Goal: Task Accomplishment & Management: Complete application form

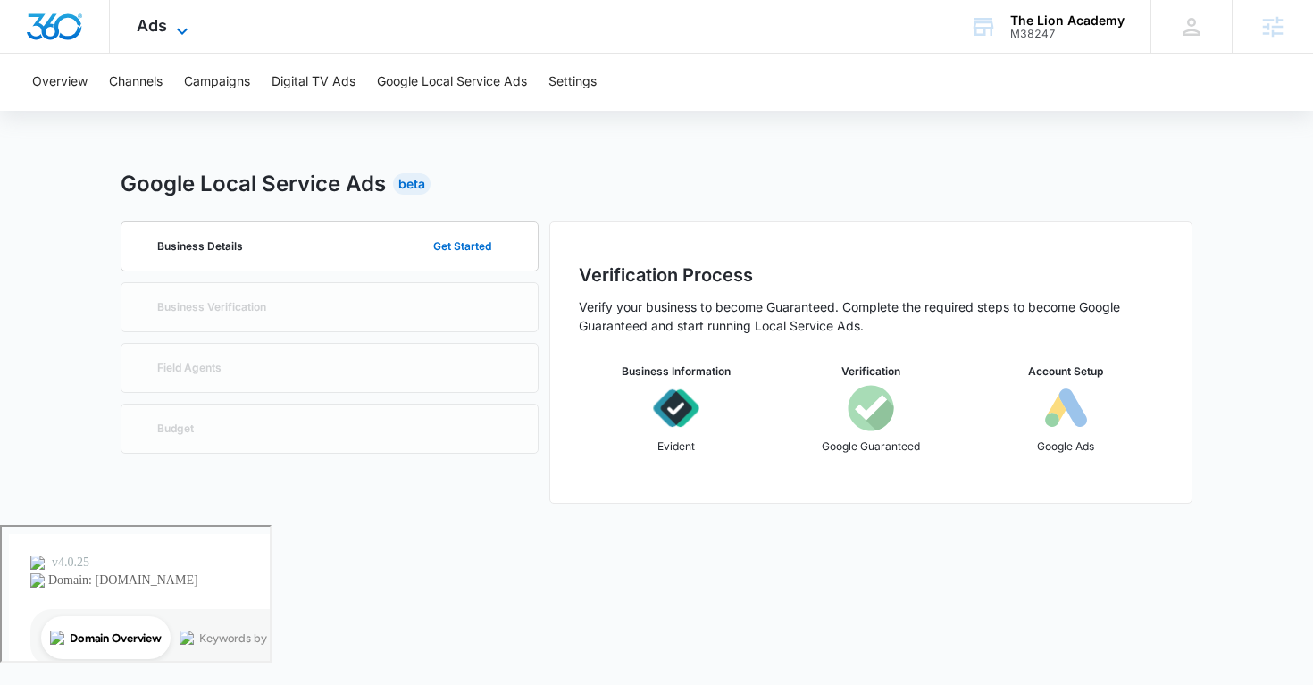
click at [164, 26] on span "Ads" at bounding box center [152, 25] width 30 height 19
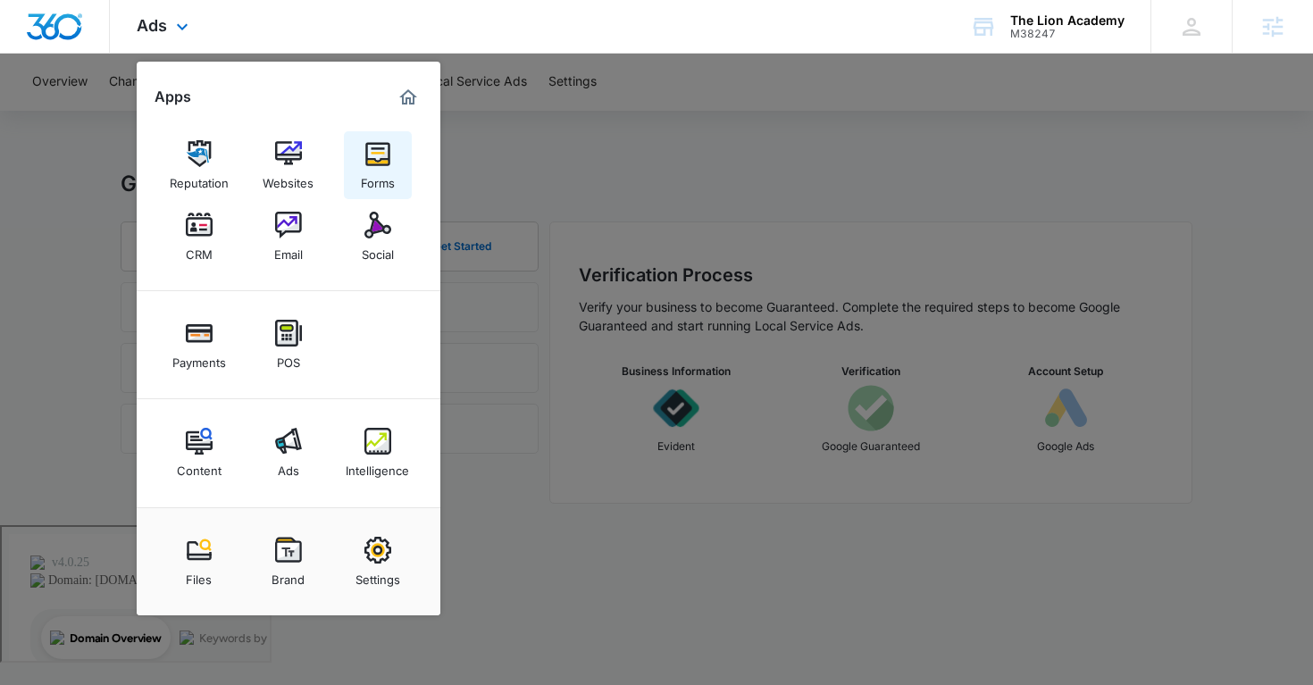
click at [353, 160] on link "Forms" at bounding box center [378, 165] width 68 height 68
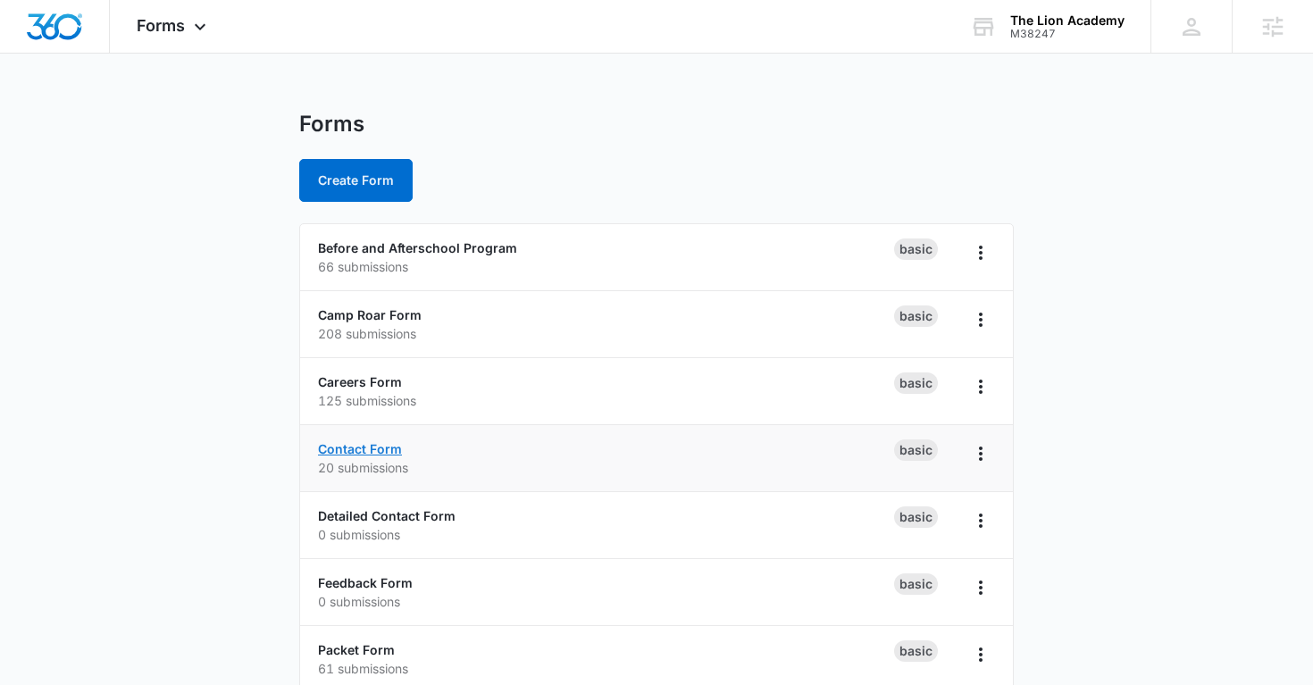
click at [389, 441] on link "Contact Form" at bounding box center [360, 448] width 84 height 15
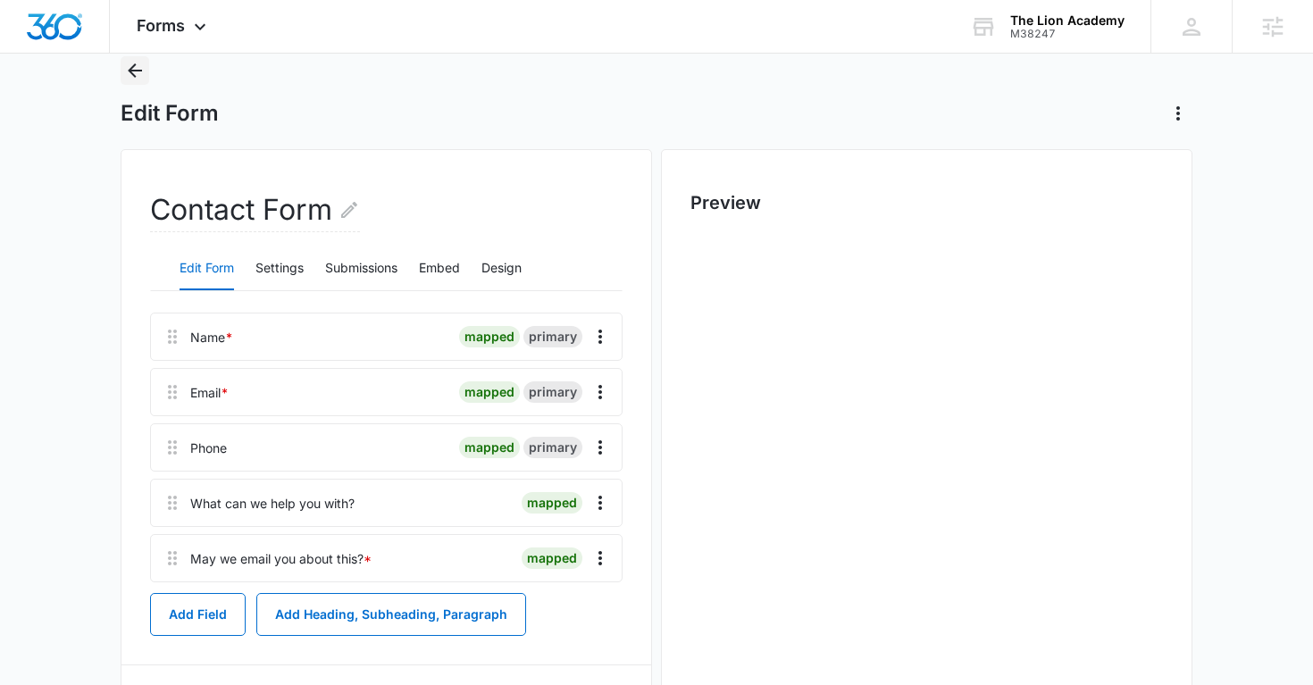
click at [126, 69] on icon "Back" at bounding box center [134, 70] width 21 height 21
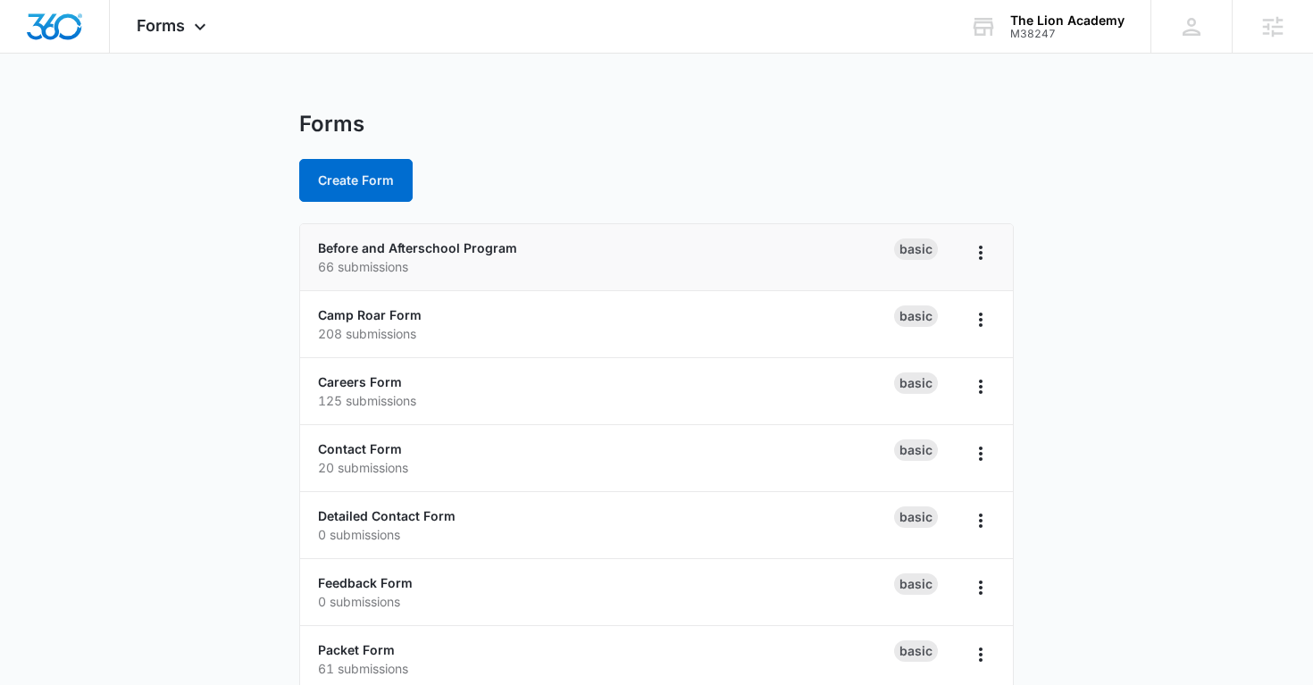
scroll to position [96, 0]
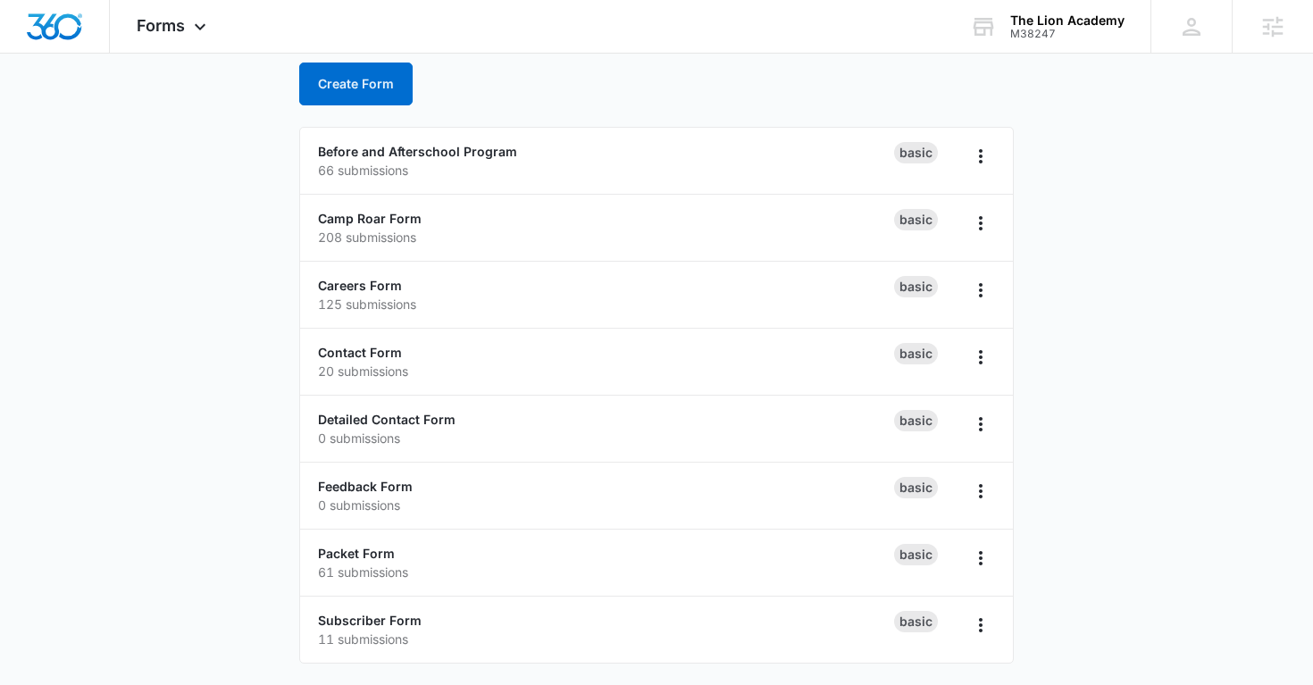
click at [160, 461] on main "Forms Create Form Before and Afterschool Program 66 submissions Basic Camp Roar…" at bounding box center [656, 349] width 1313 height 671
click at [378, 412] on link "Detailed Contact Form" at bounding box center [387, 419] width 138 height 15
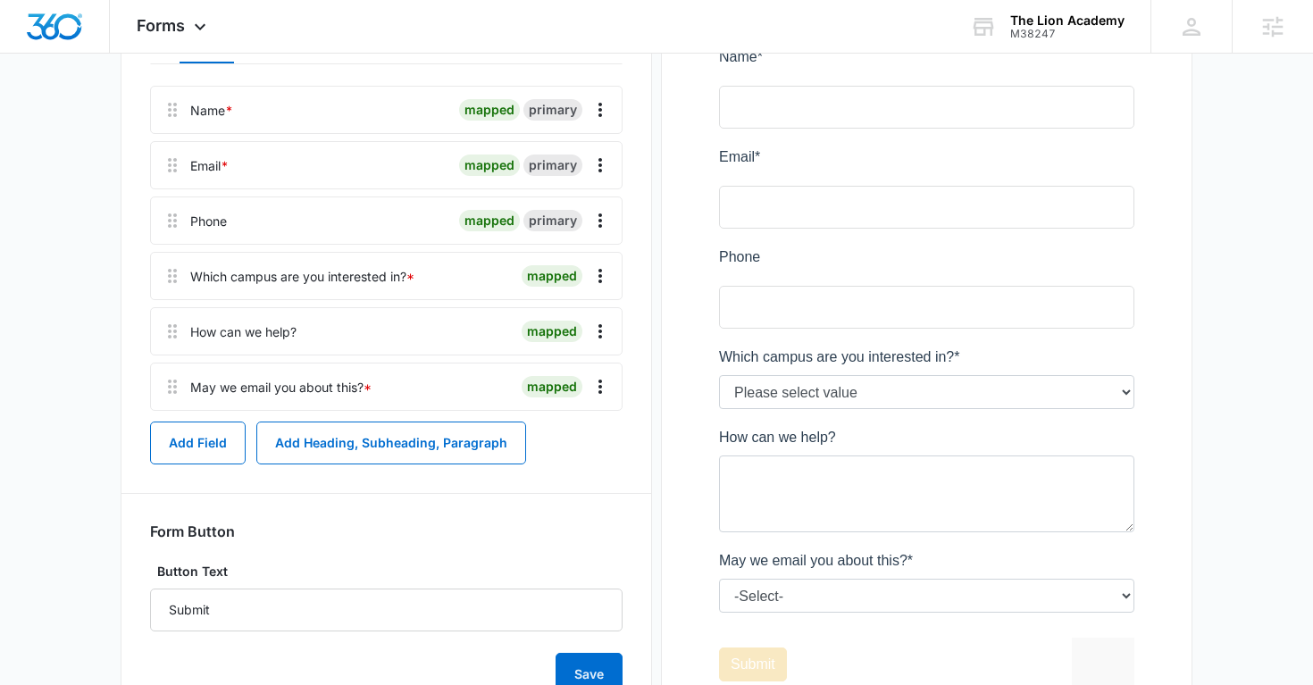
scroll to position [253, 0]
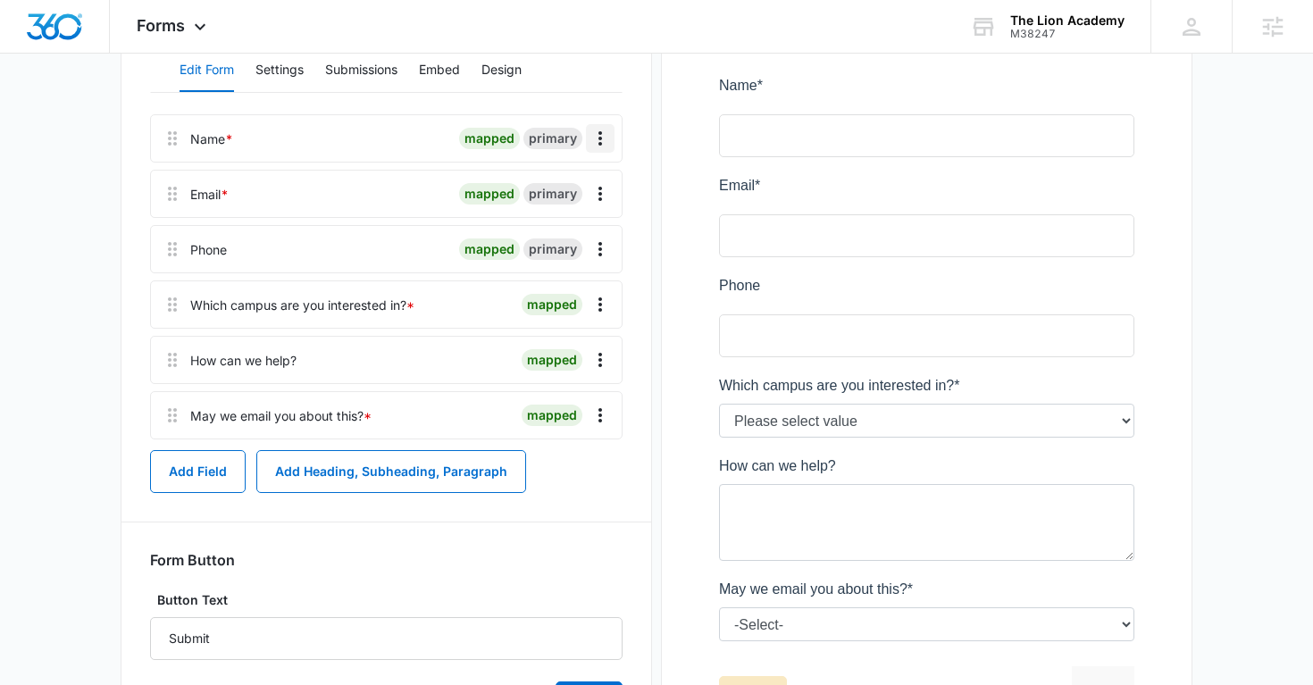
click at [605, 138] on icon "Overflow Menu" at bounding box center [599, 138] width 21 height 21
click at [565, 186] on div "Edit" at bounding box center [552, 188] width 38 height 13
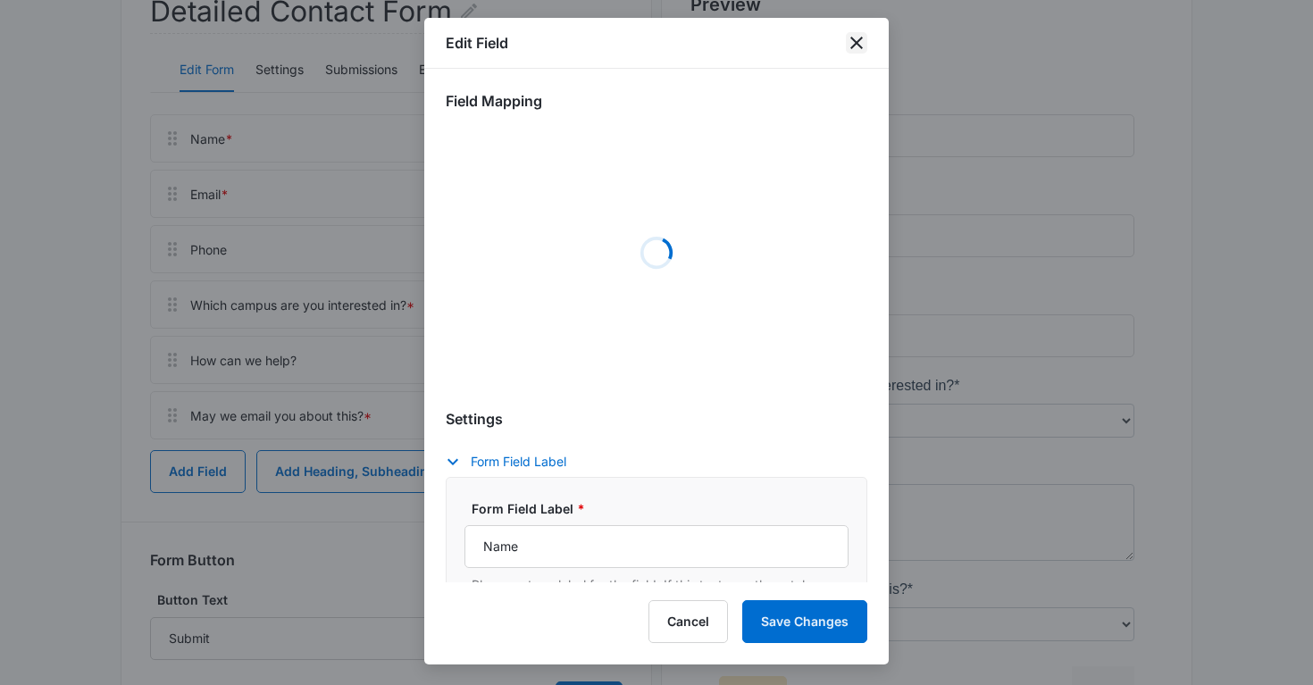
click at [855, 49] on icon "close" at bounding box center [856, 42] width 21 height 21
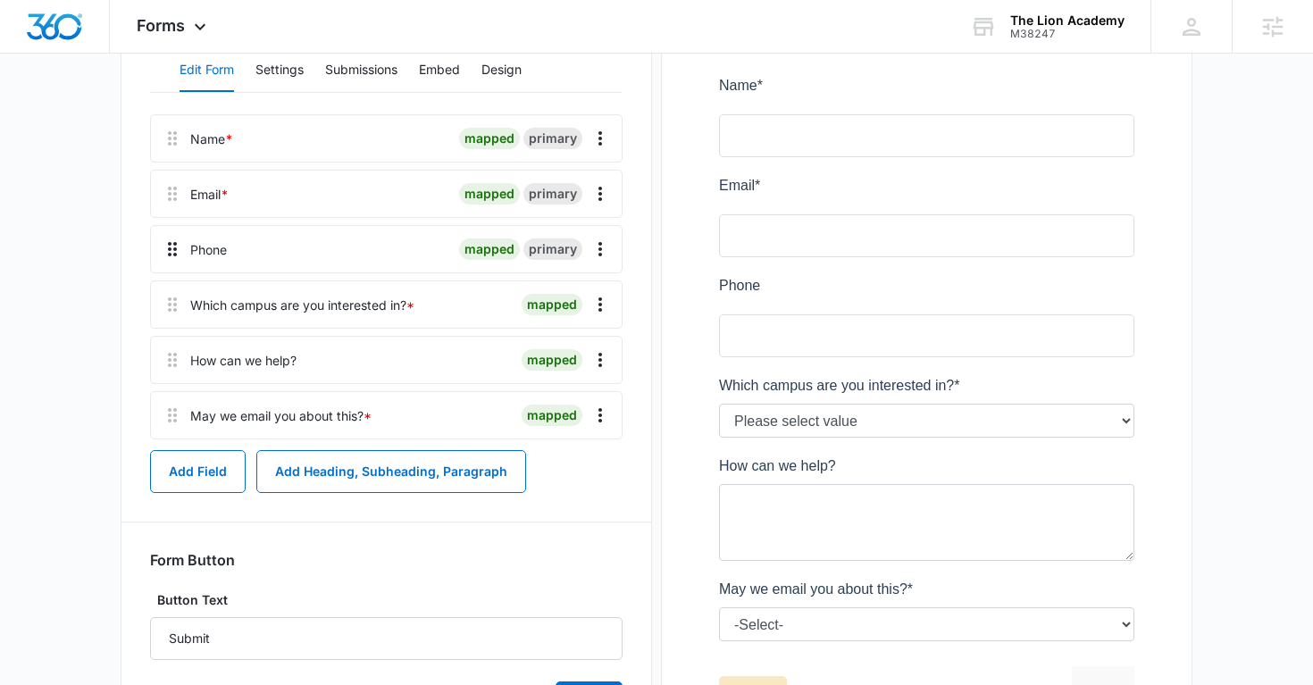
scroll to position [0, 0]
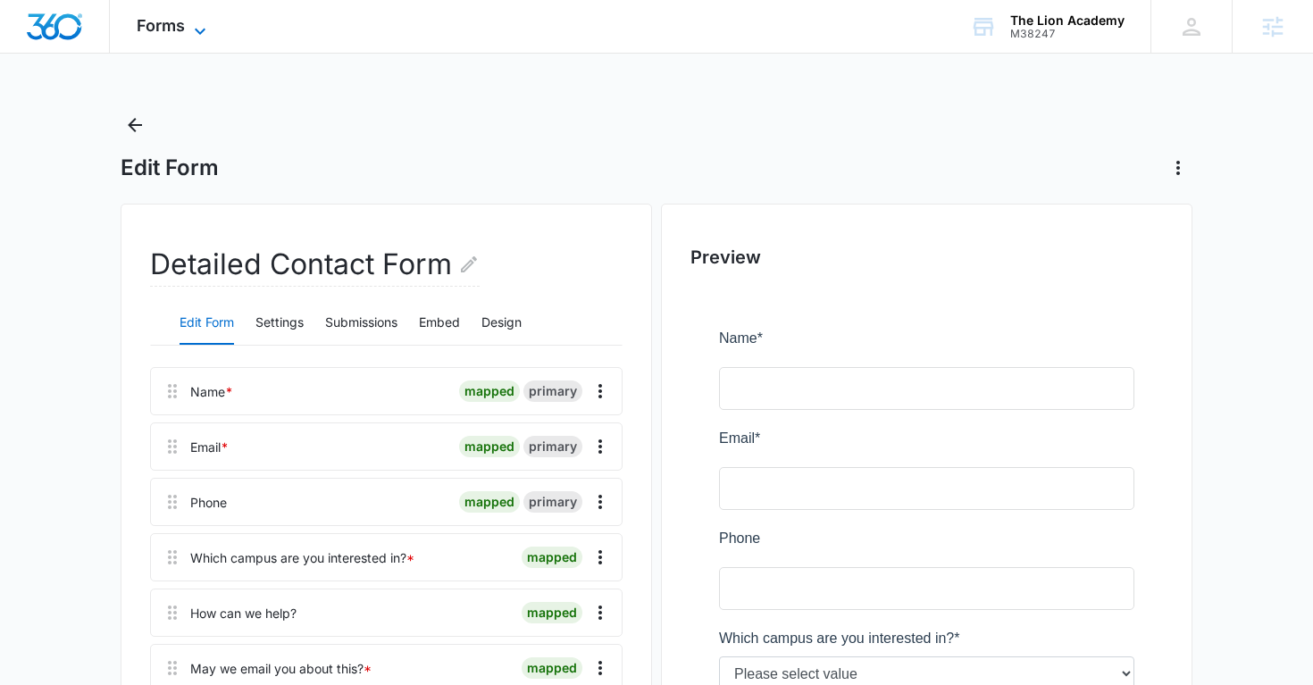
click at [190, 18] on div "Forms Apps Reputation Websites Forms CRM Email Social Payments POS Content Ads …" at bounding box center [174, 26] width 128 height 53
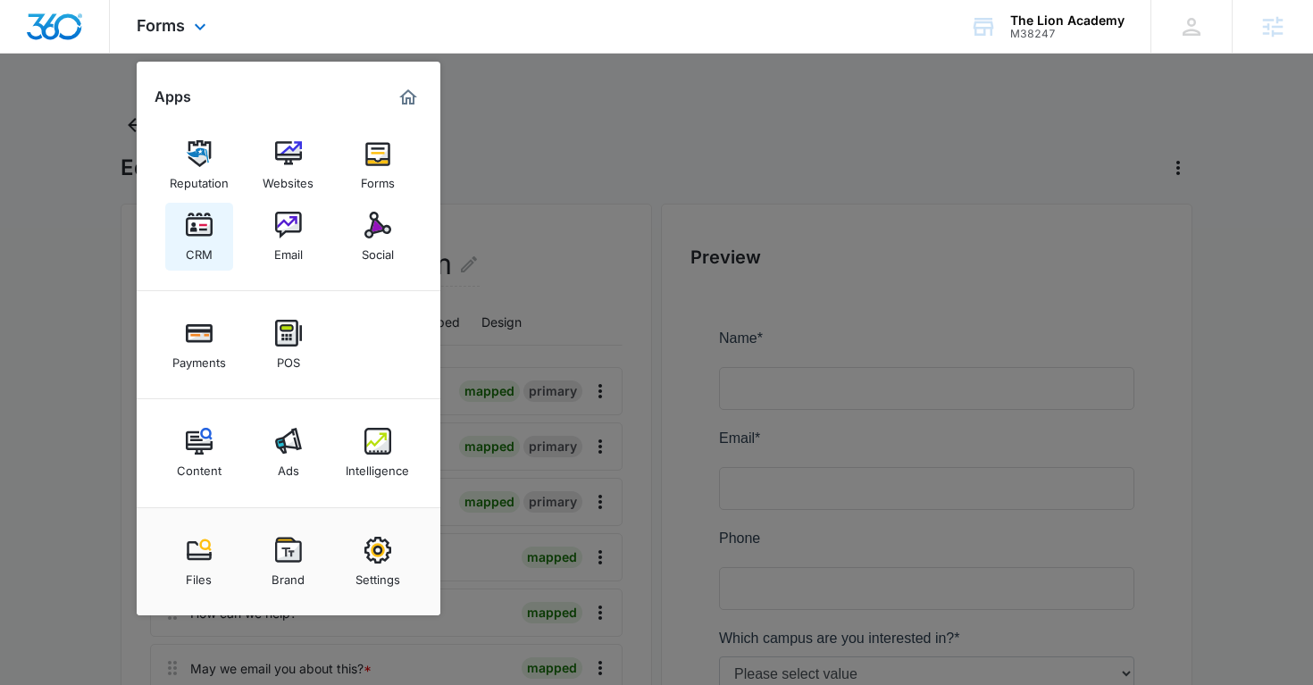
click at [197, 258] on div "CRM" at bounding box center [199, 249] width 27 height 23
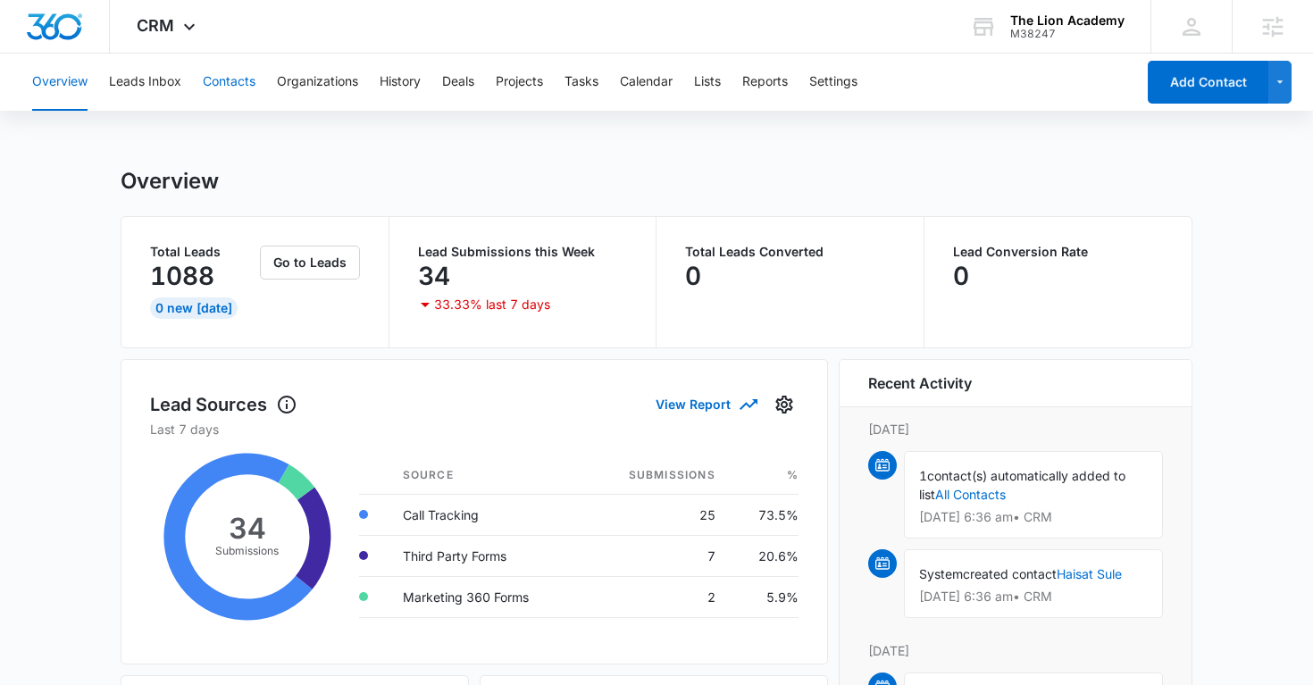
click at [220, 85] on button "Contacts" at bounding box center [229, 82] width 53 height 57
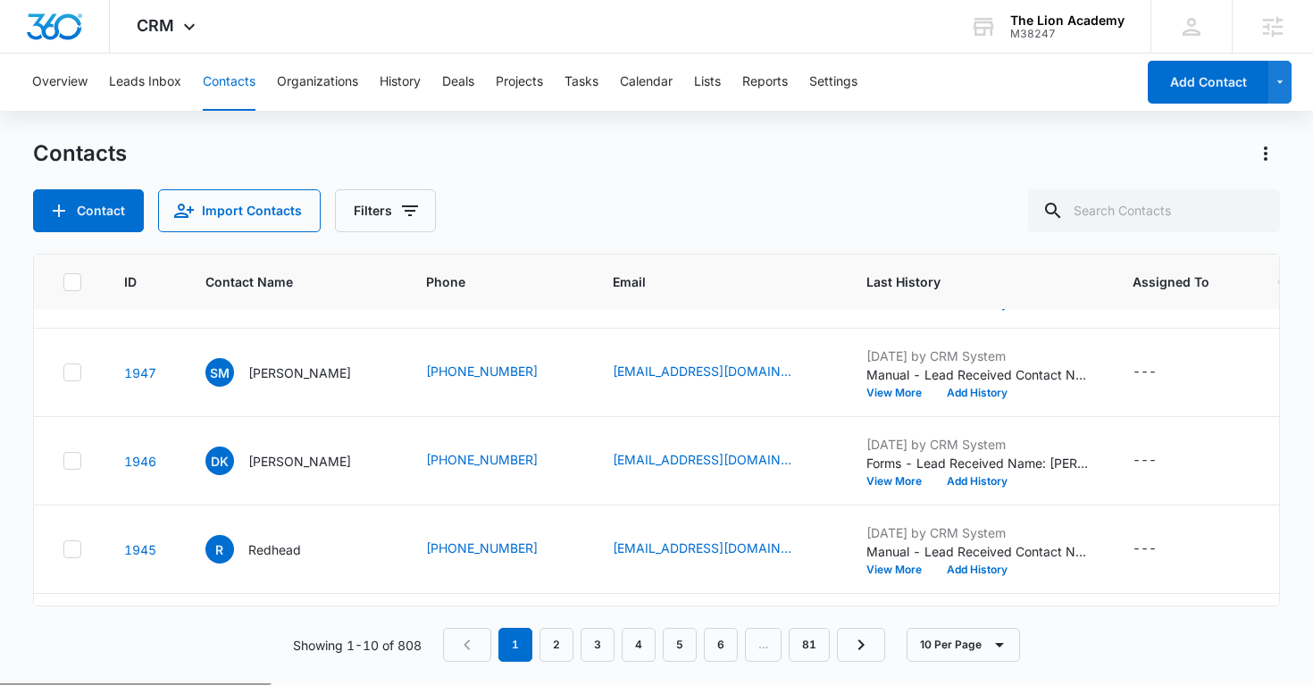
scroll to position [162, 0]
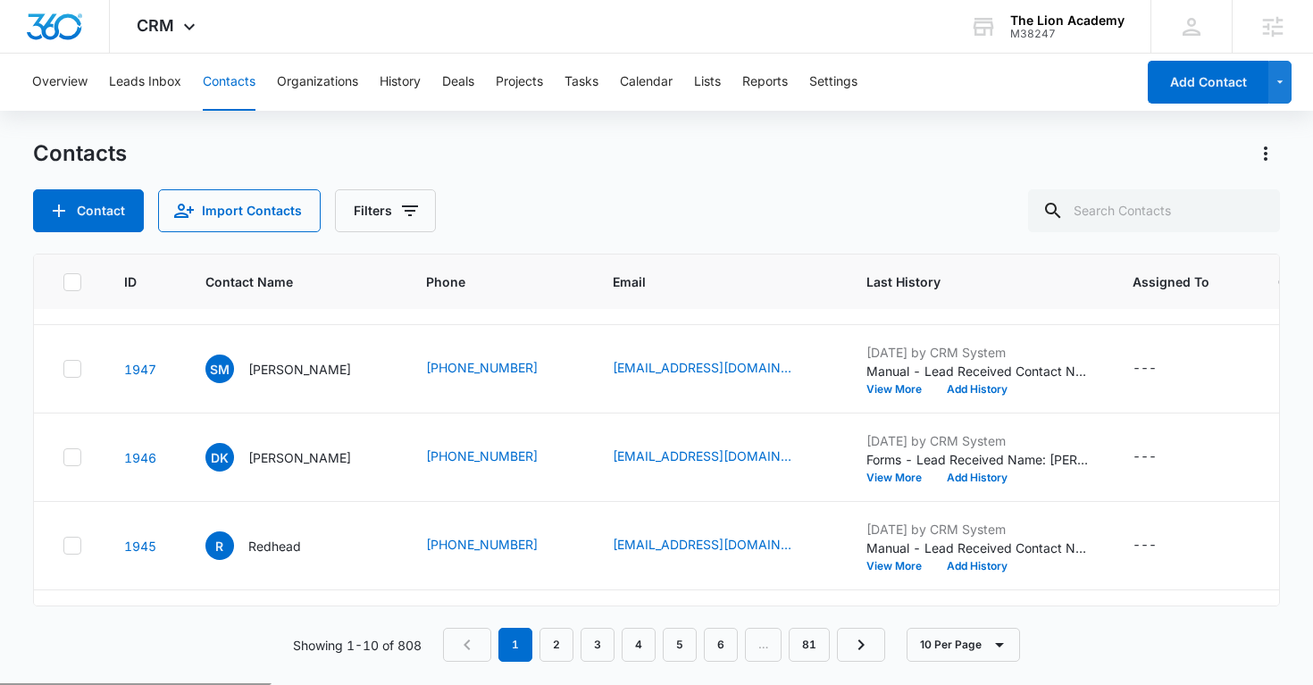
click at [728, 194] on div "Contact Import Contacts Filters" at bounding box center [657, 210] width 1248 height 43
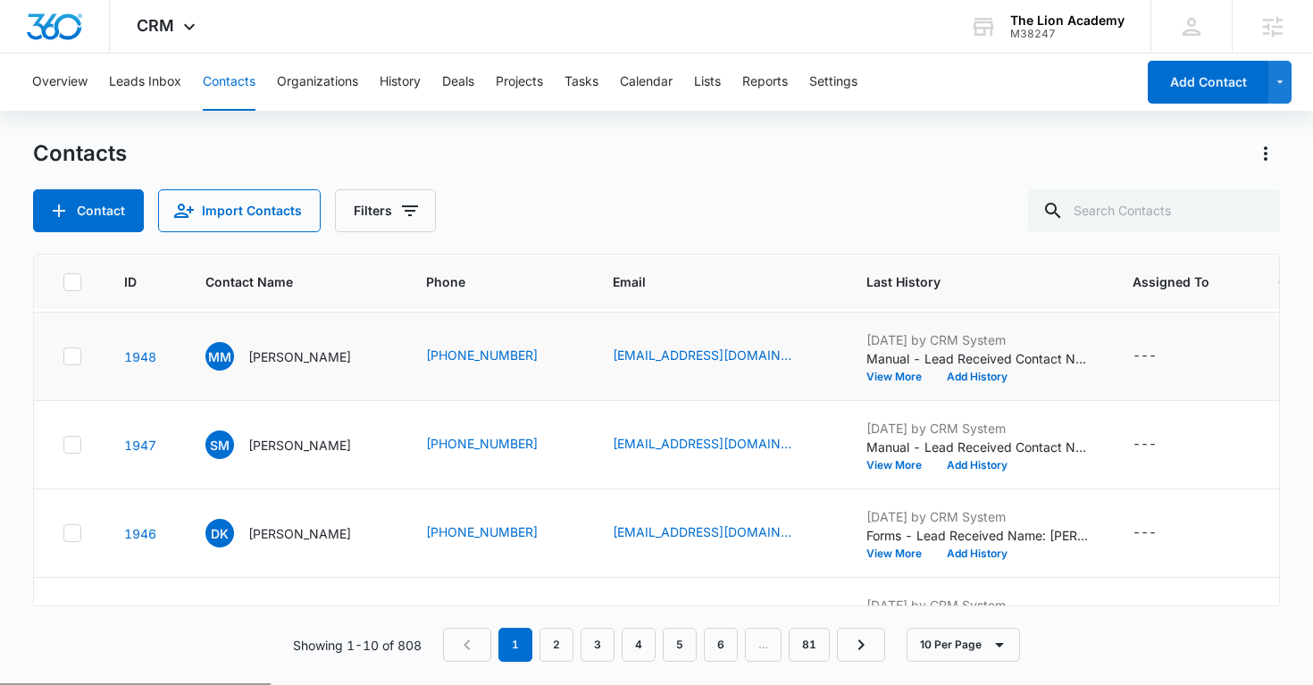
scroll to position [0, 0]
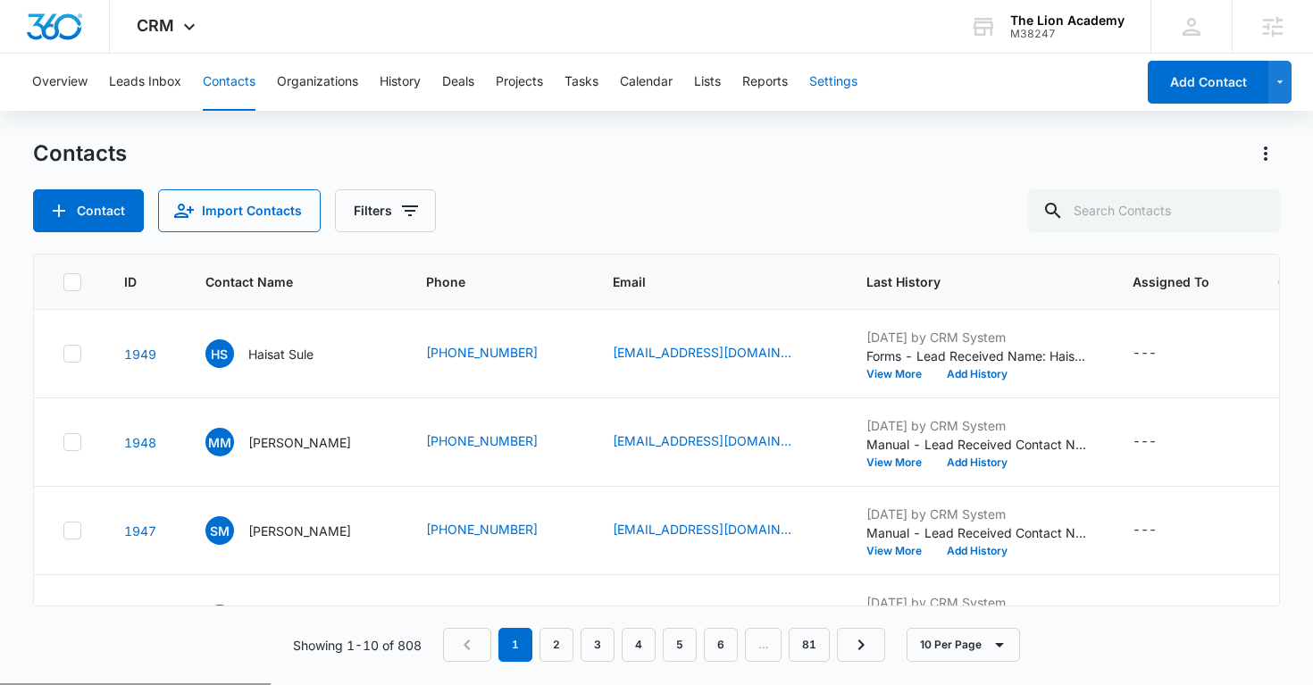
click at [829, 88] on button "Settings" at bounding box center [833, 82] width 48 height 57
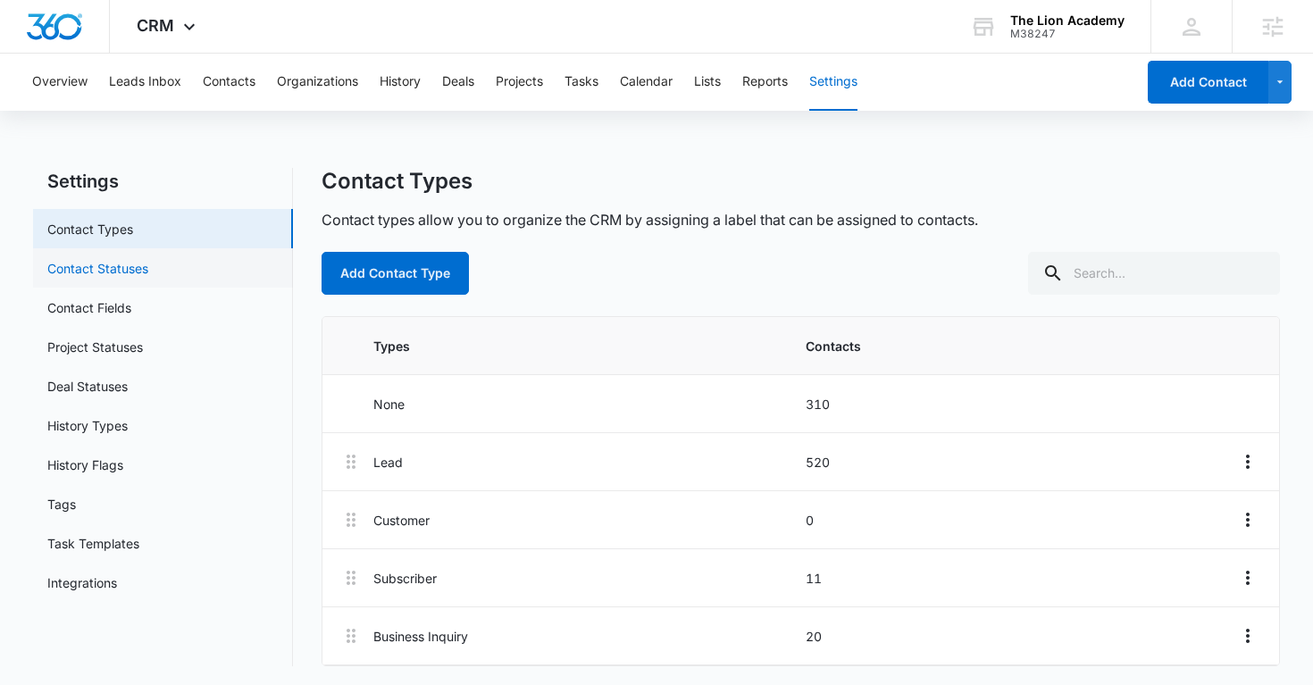
scroll to position [3, 0]
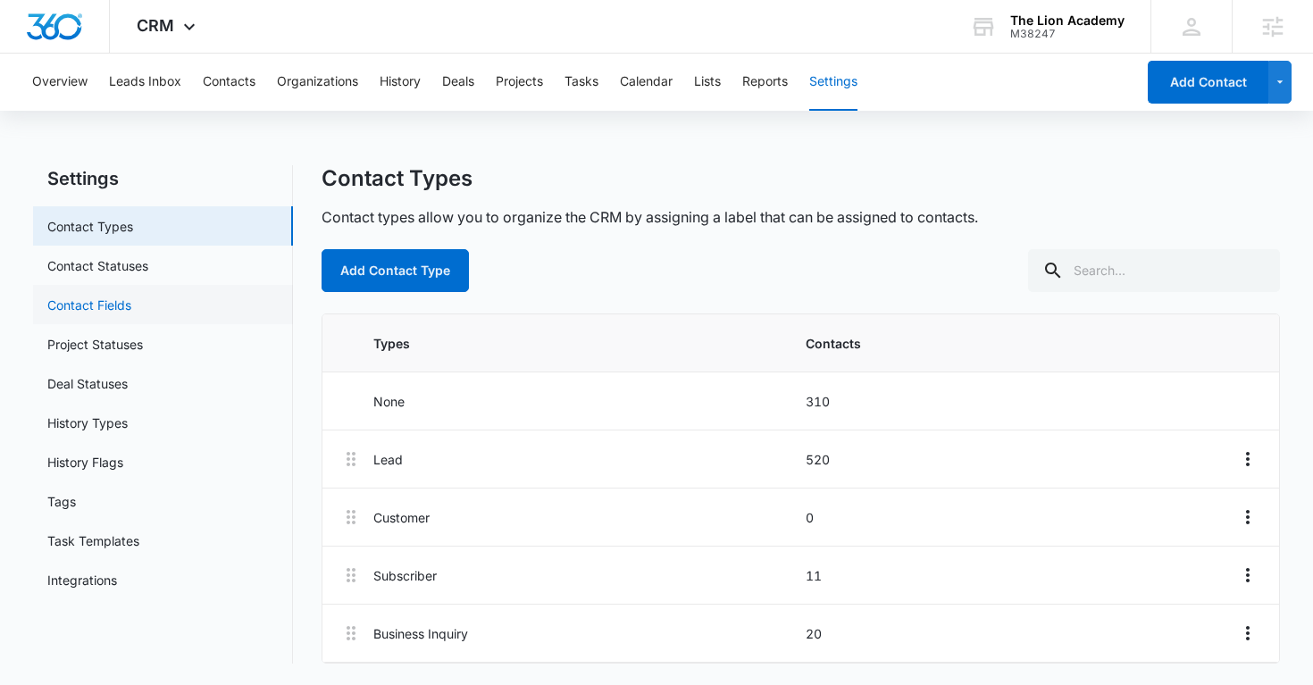
click at [118, 305] on link "Contact Fields" at bounding box center [89, 305] width 84 height 19
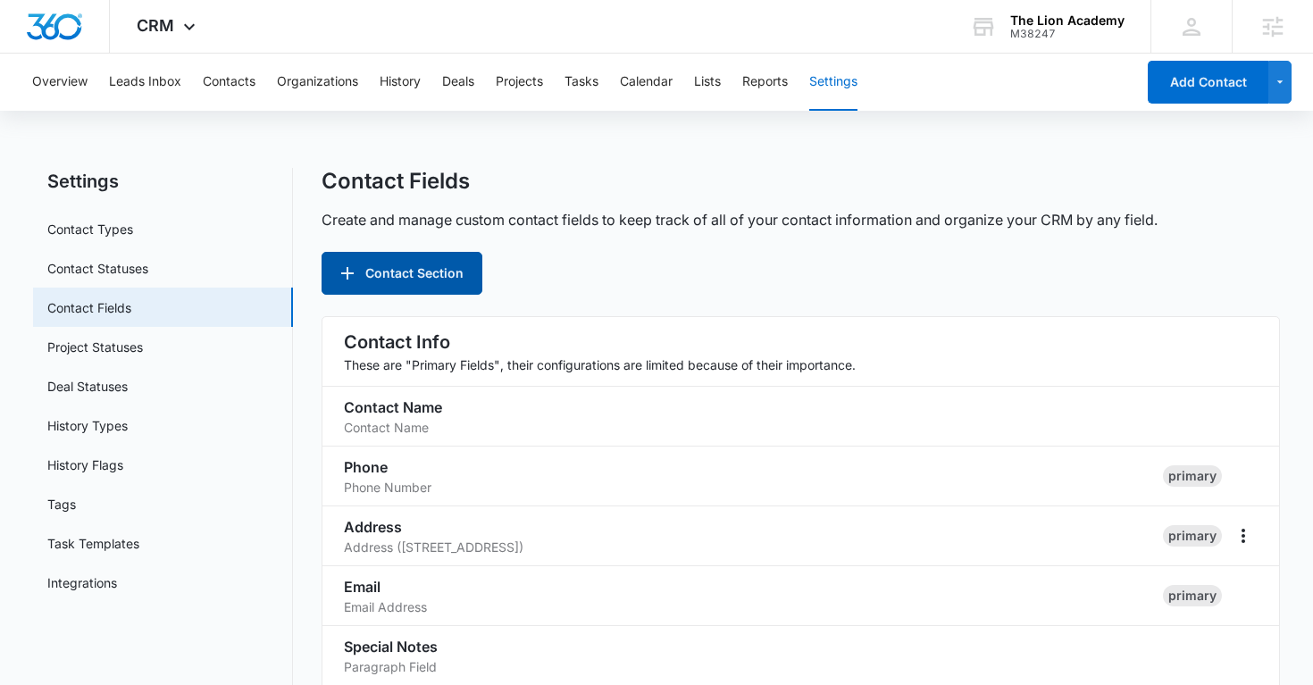
click at [400, 253] on button "Contact Section" at bounding box center [401, 273] width 161 height 43
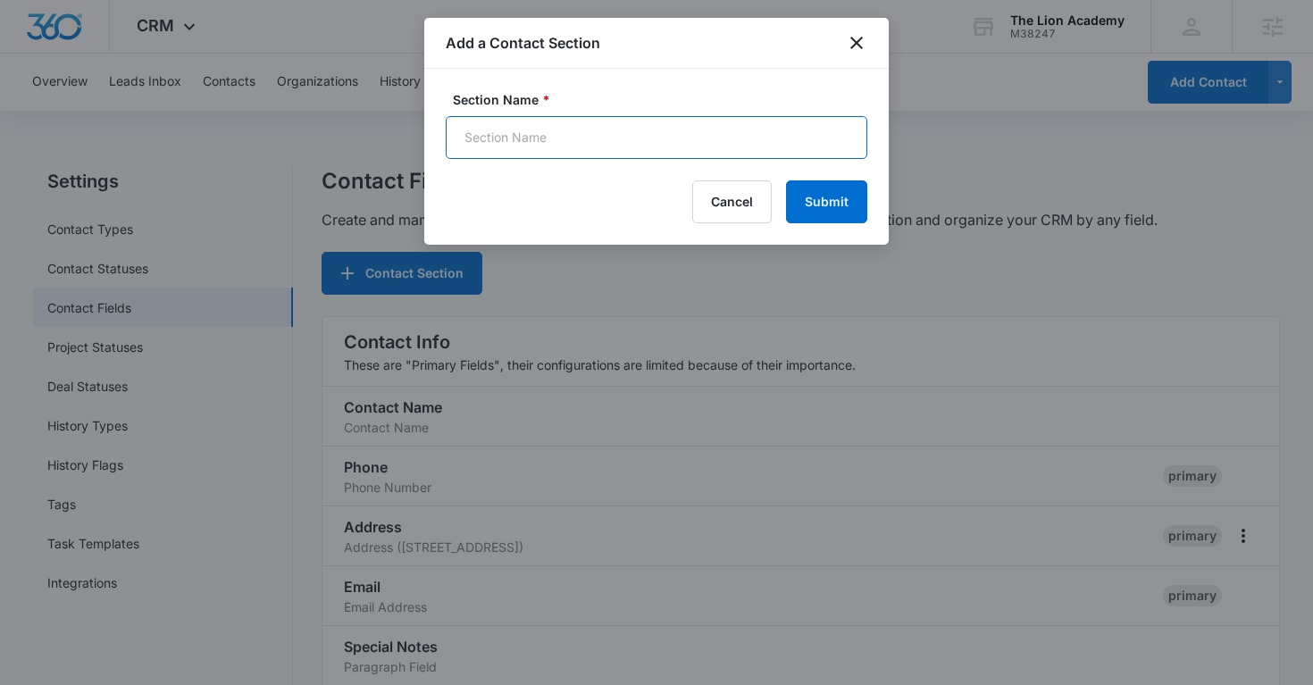
click at [642, 154] on input "Section Name *" at bounding box center [657, 137] width 422 height 43
type input "Child Name"
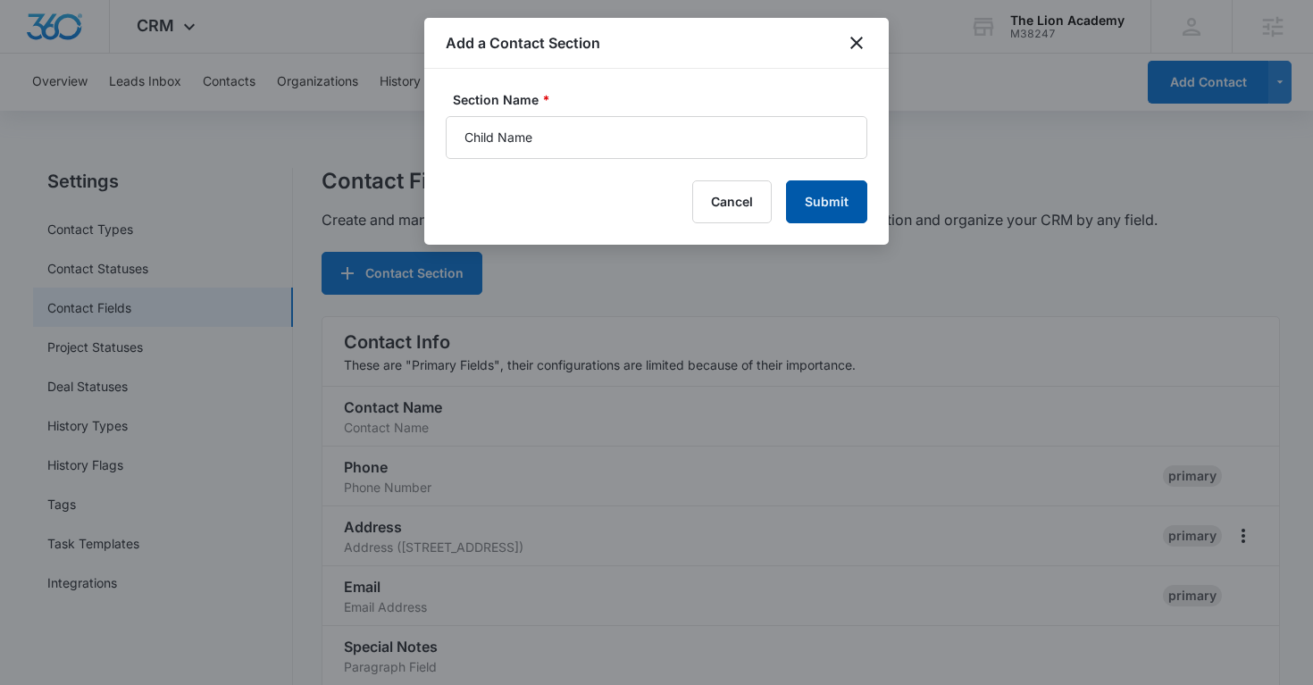
click at [824, 196] on button "Submit" at bounding box center [826, 201] width 81 height 43
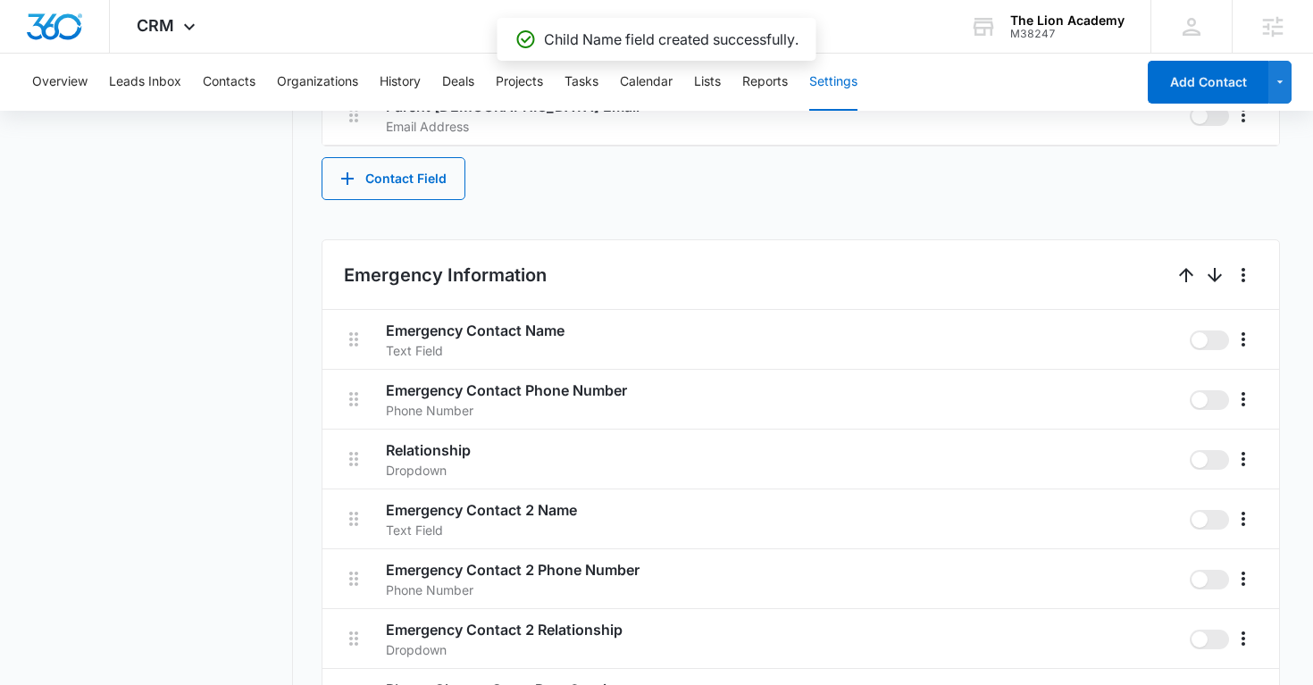
scroll to position [3970, 0]
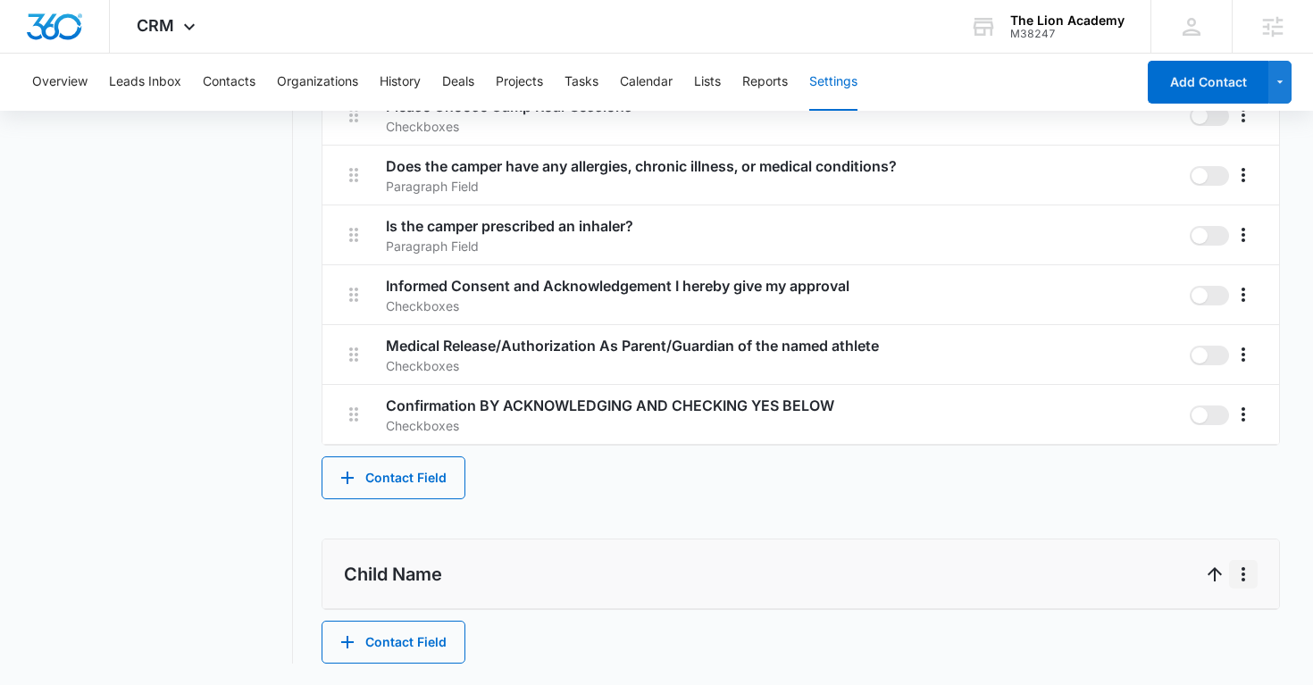
click at [1252, 574] on icon "More" at bounding box center [1242, 574] width 21 height 21
click at [1234, 652] on button "Delete" at bounding box center [1207, 651] width 102 height 27
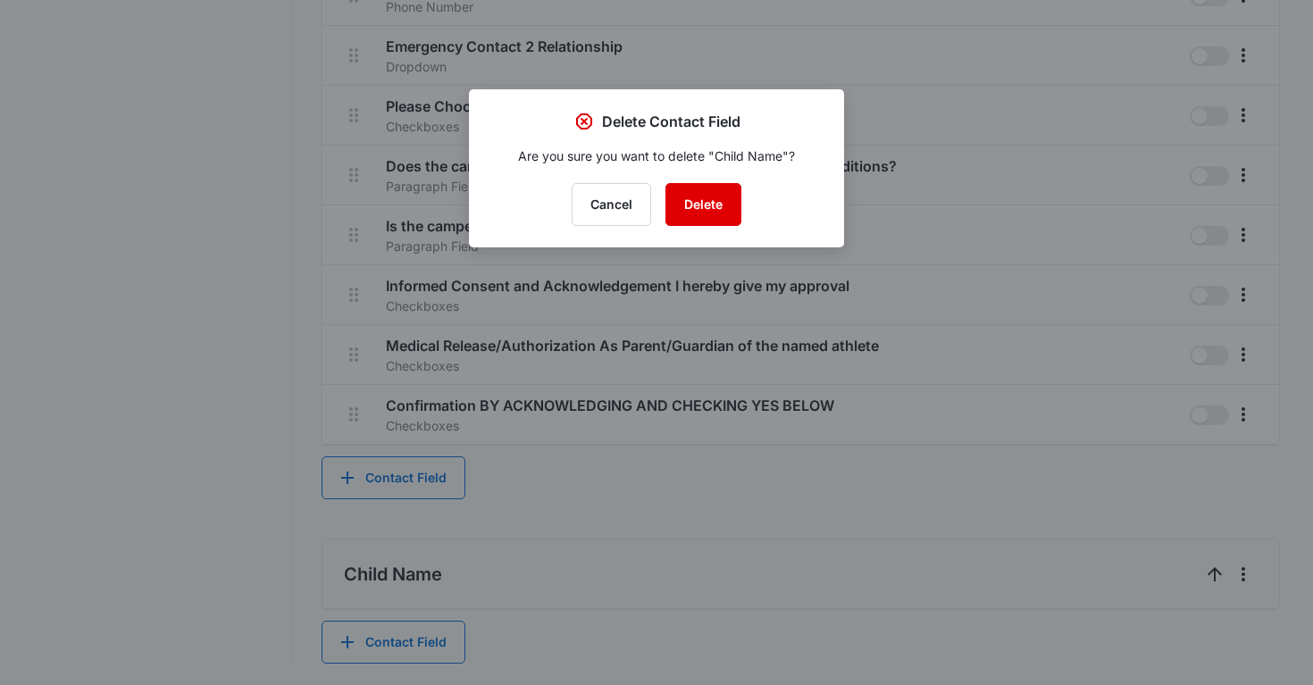
click at [716, 213] on button "Delete" at bounding box center [703, 204] width 76 height 43
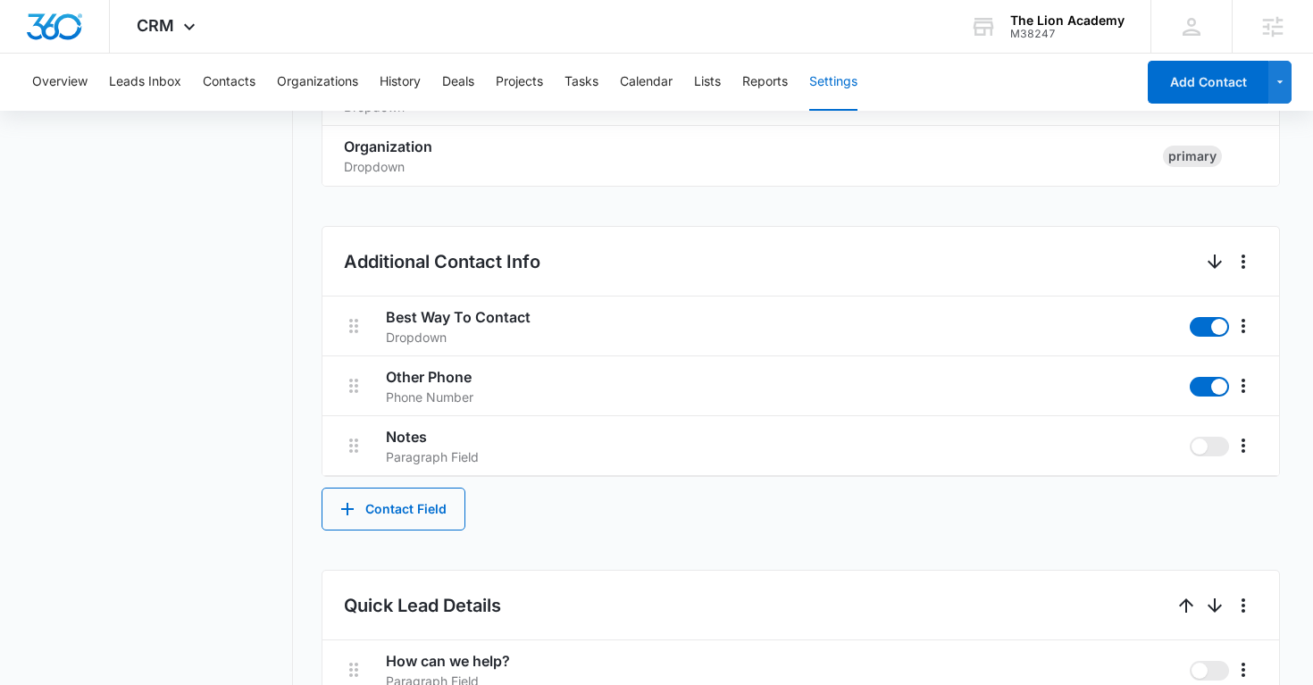
scroll to position [621, 0]
click at [391, 502] on button "Contact Field" at bounding box center [393, 508] width 144 height 43
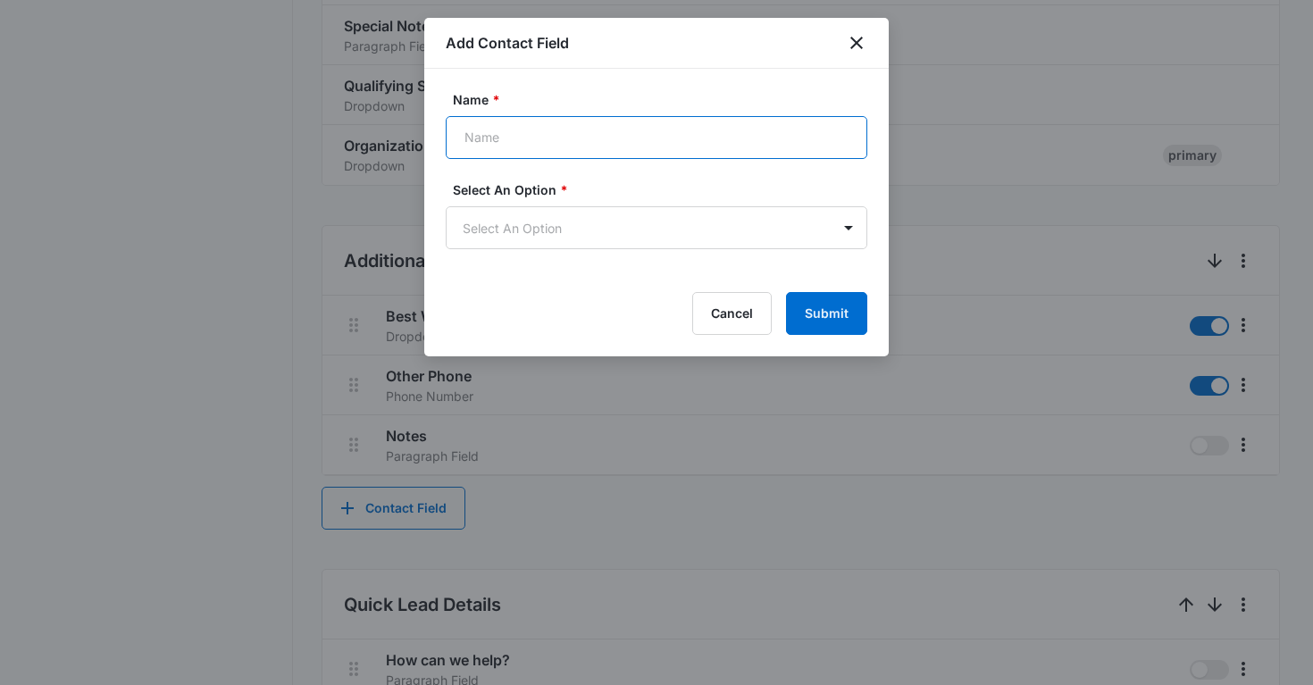
click at [580, 139] on input "Name *" at bounding box center [657, 137] width 422 height 43
type input "Child Name"
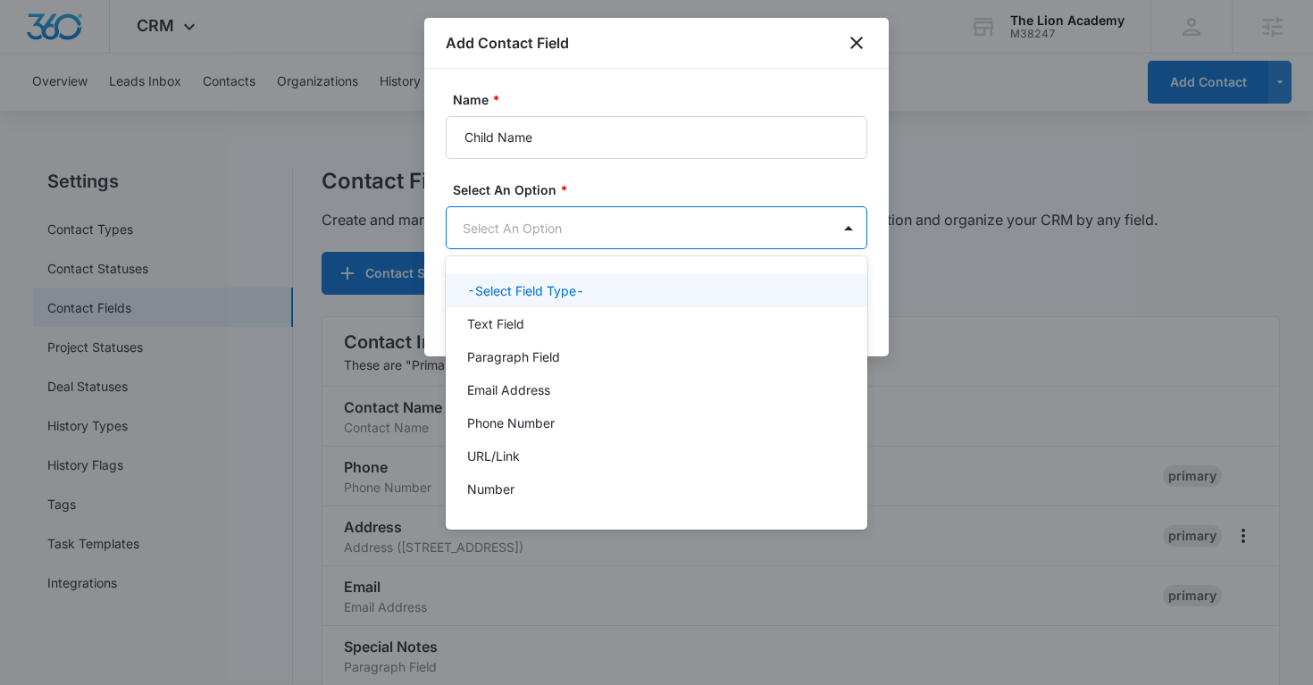
scroll to position [0, 0]
click at [563, 229] on body "CRM Apps Reputation Websites Forms CRM Email Social Payments POS Content Ads In…" at bounding box center [656, 342] width 1313 height 685
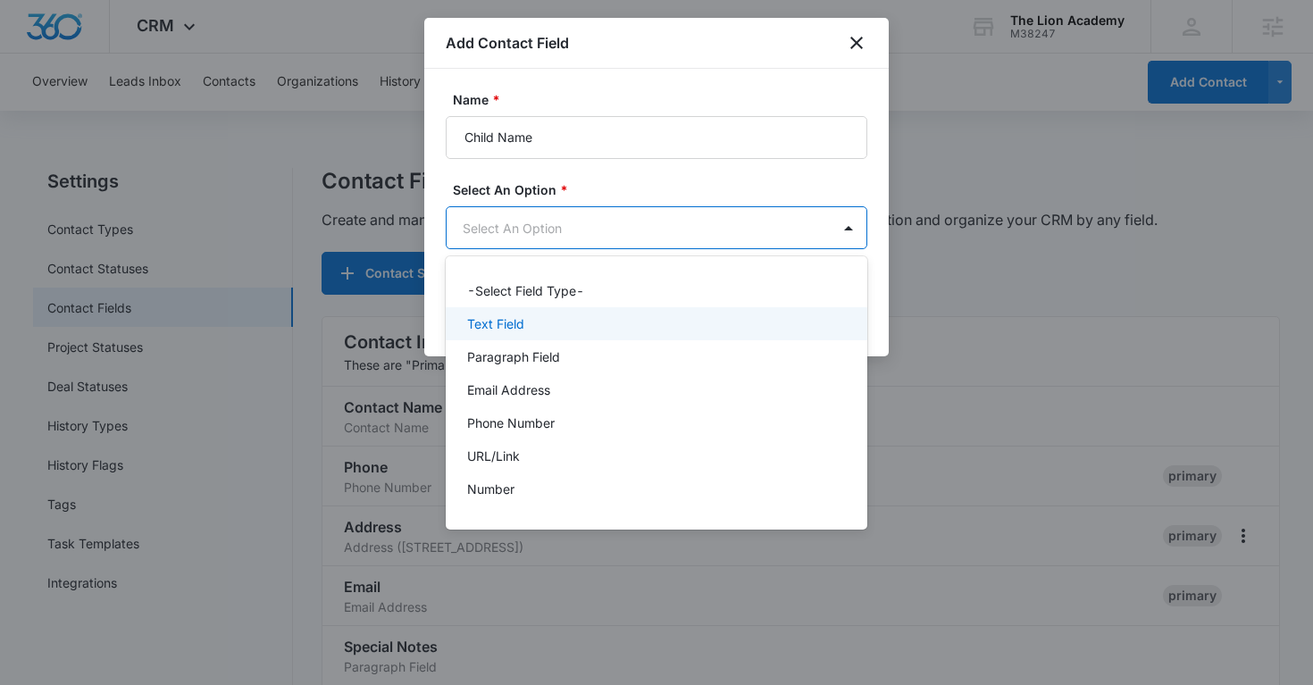
click at [586, 330] on div "Text Field" at bounding box center [654, 323] width 375 height 19
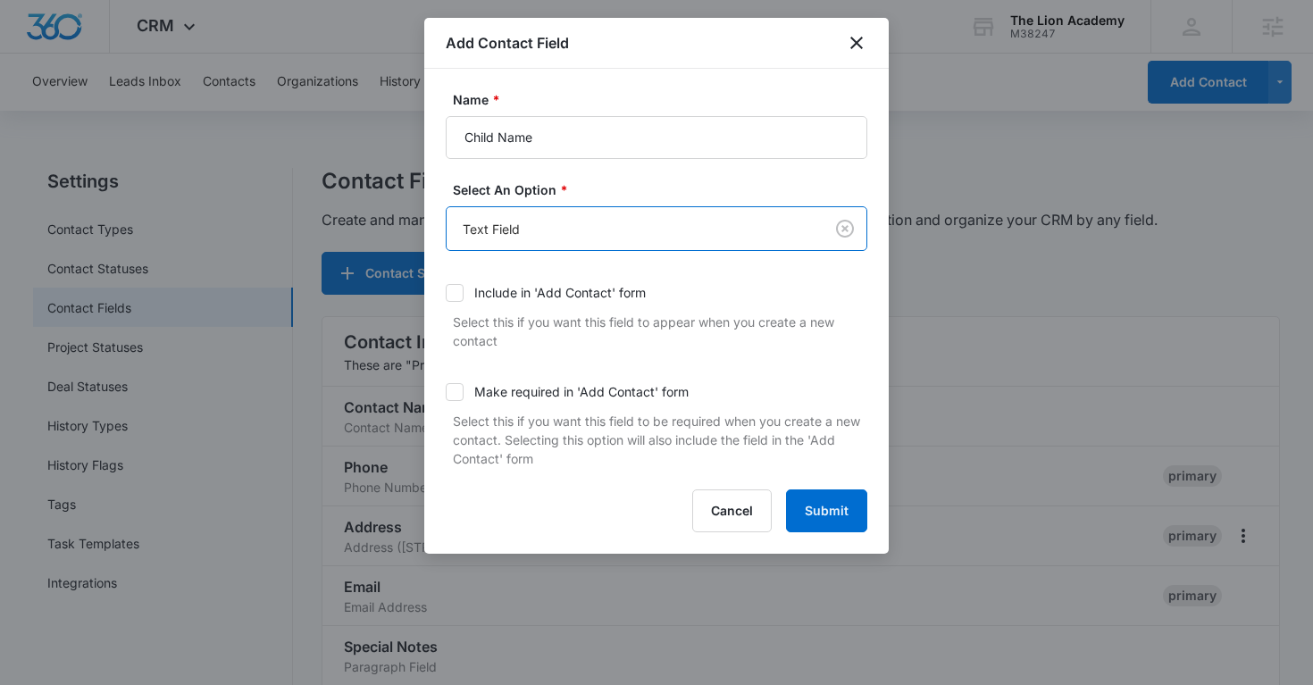
click at [479, 287] on div "Include in 'Add Contact' form" at bounding box center [559, 292] width 171 height 19
click at [446, 293] on input "Include in 'Add Contact' form" at bounding box center [446, 293] width 0 height 0
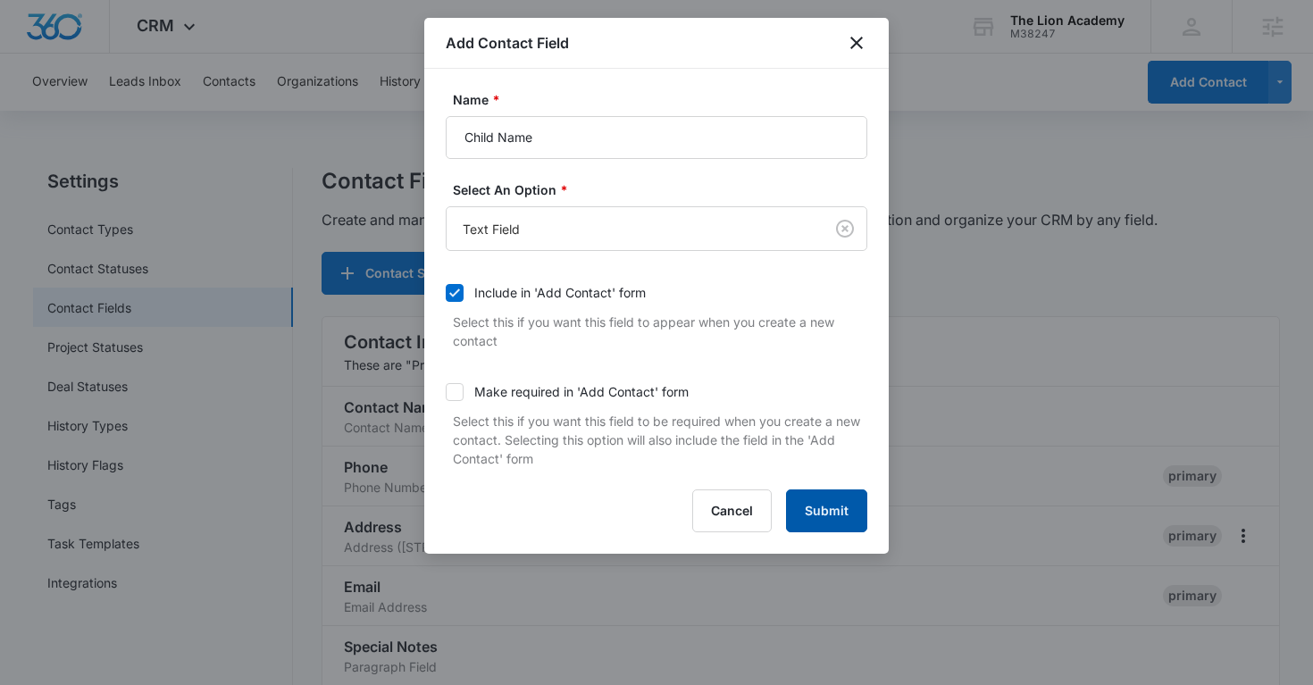
click at [834, 505] on button "Submit" at bounding box center [826, 510] width 81 height 43
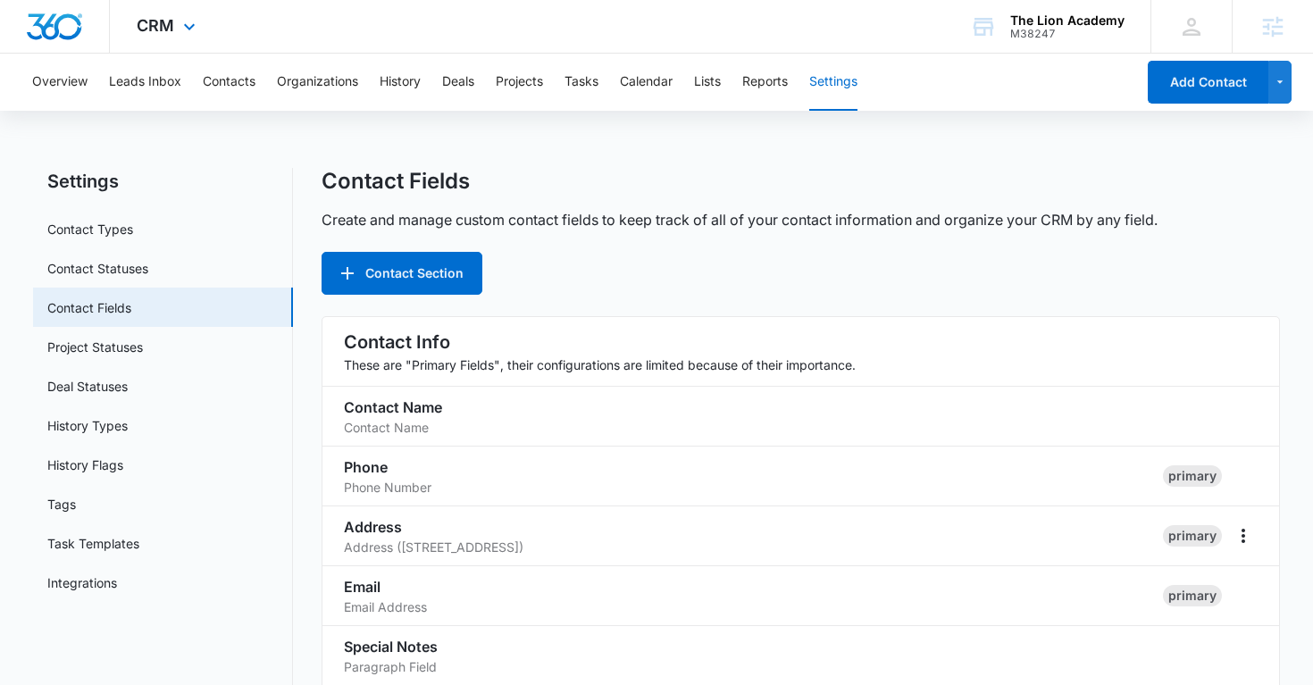
click at [174, 19] on div "CRM Apps Reputation Websites Forms CRM Email Social Payments POS Content Ads In…" at bounding box center [168, 26] width 117 height 53
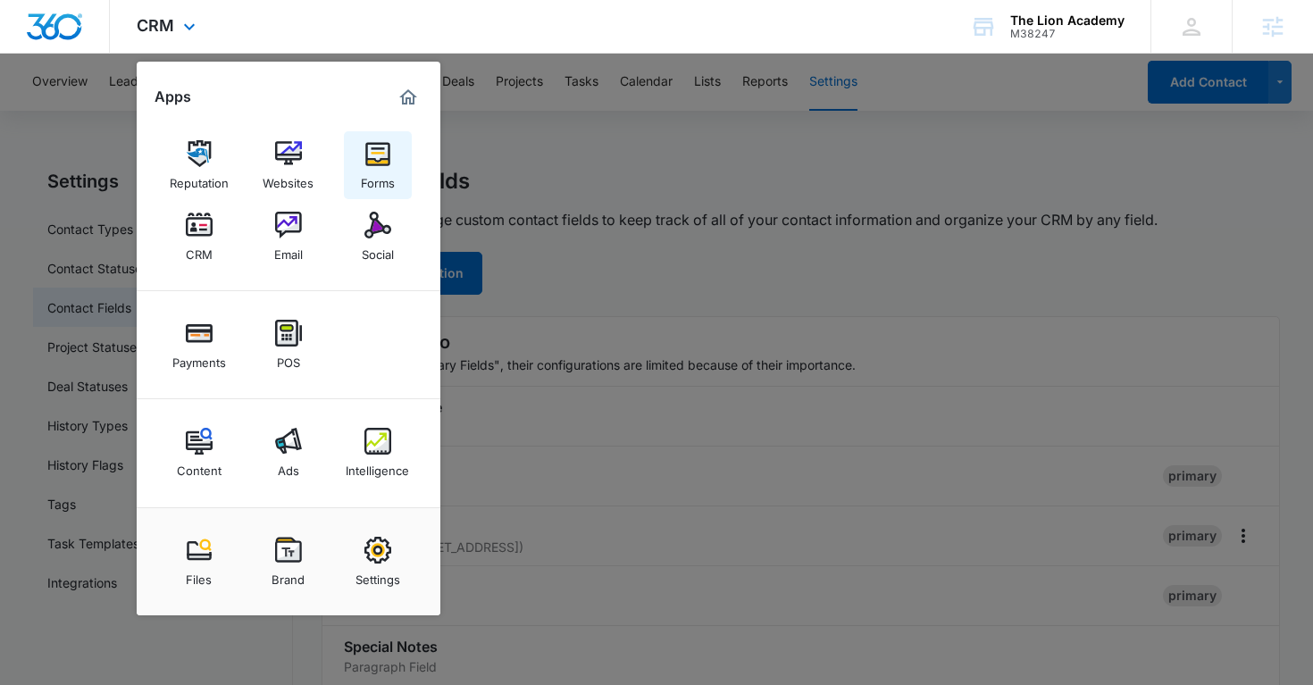
click at [381, 150] on img at bounding box center [377, 153] width 27 height 27
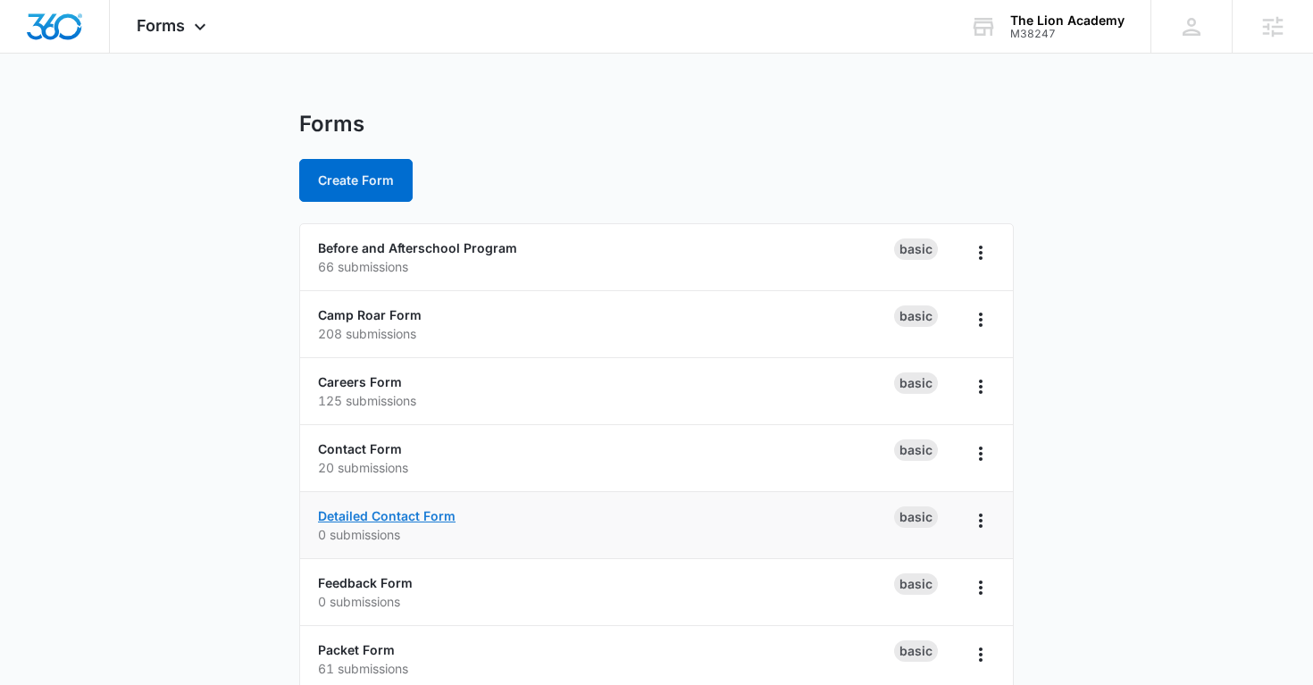
click at [376, 514] on link "Detailed Contact Form" at bounding box center [387, 515] width 138 height 15
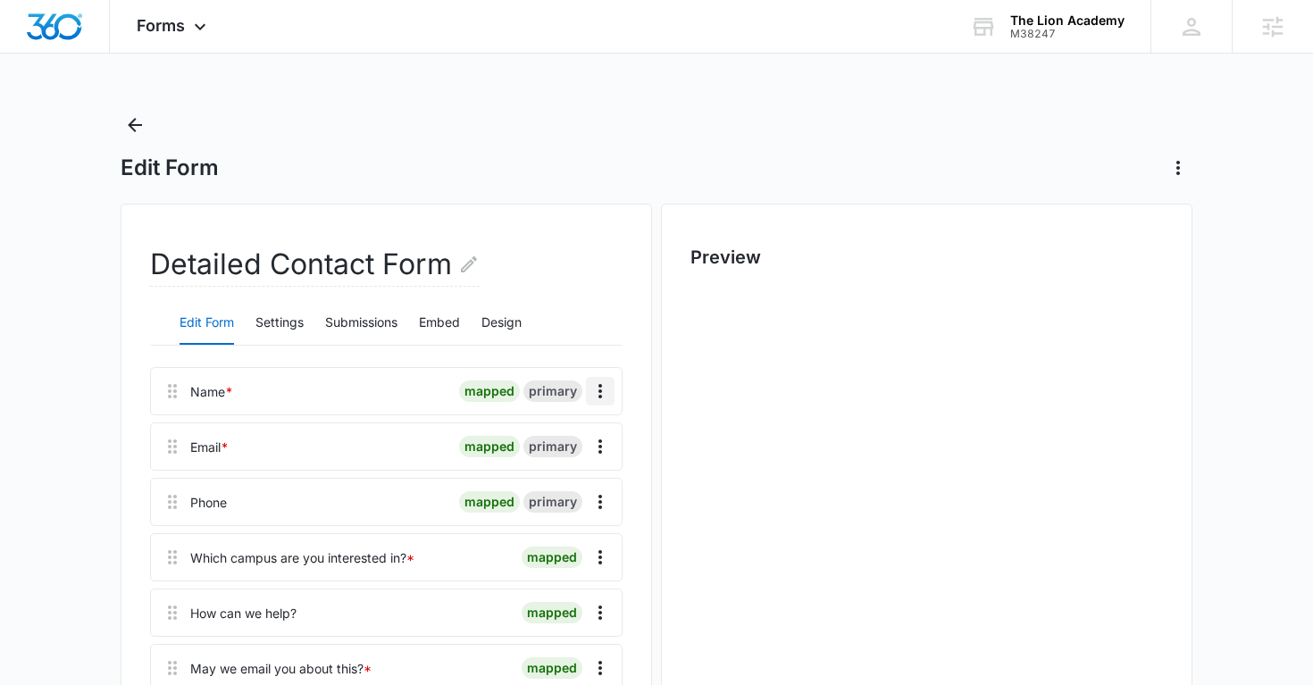
click at [605, 397] on icon "Overflow Menu" at bounding box center [599, 390] width 21 height 21
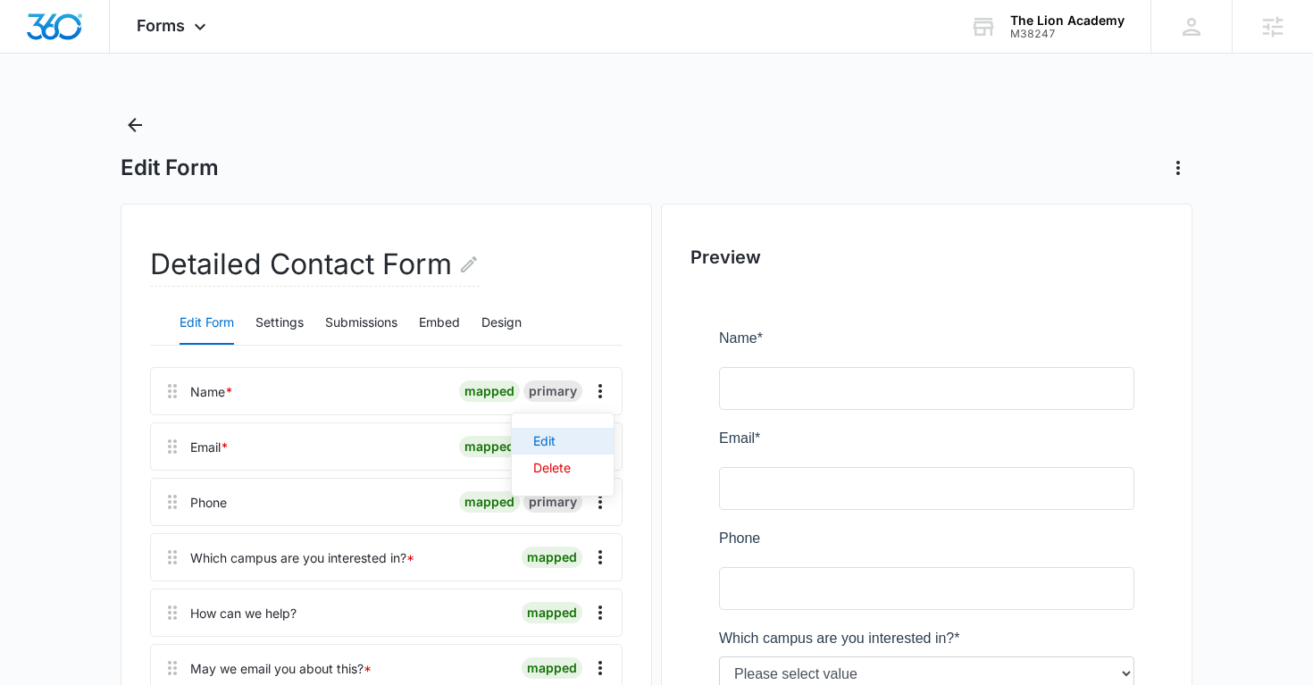
click at [570, 435] on div "Edit" at bounding box center [552, 441] width 38 height 13
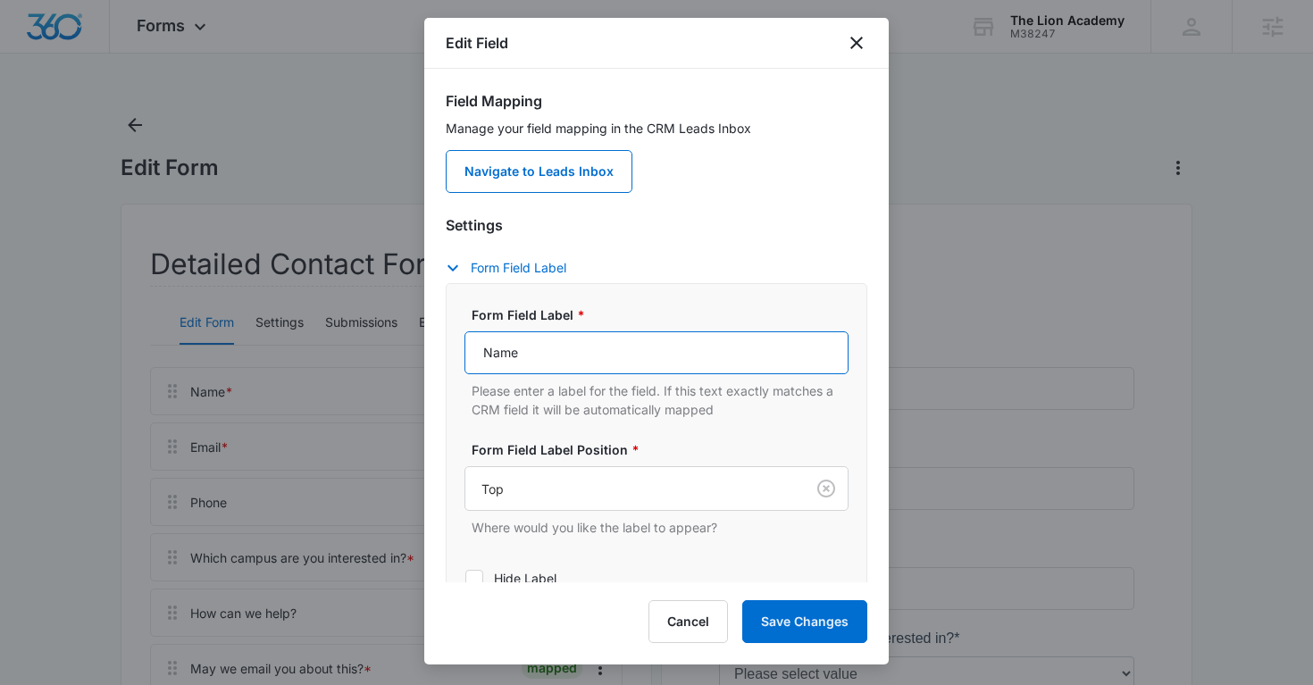
click at [480, 359] on input "Name" at bounding box center [656, 352] width 384 height 43
type input "Parent's Name"
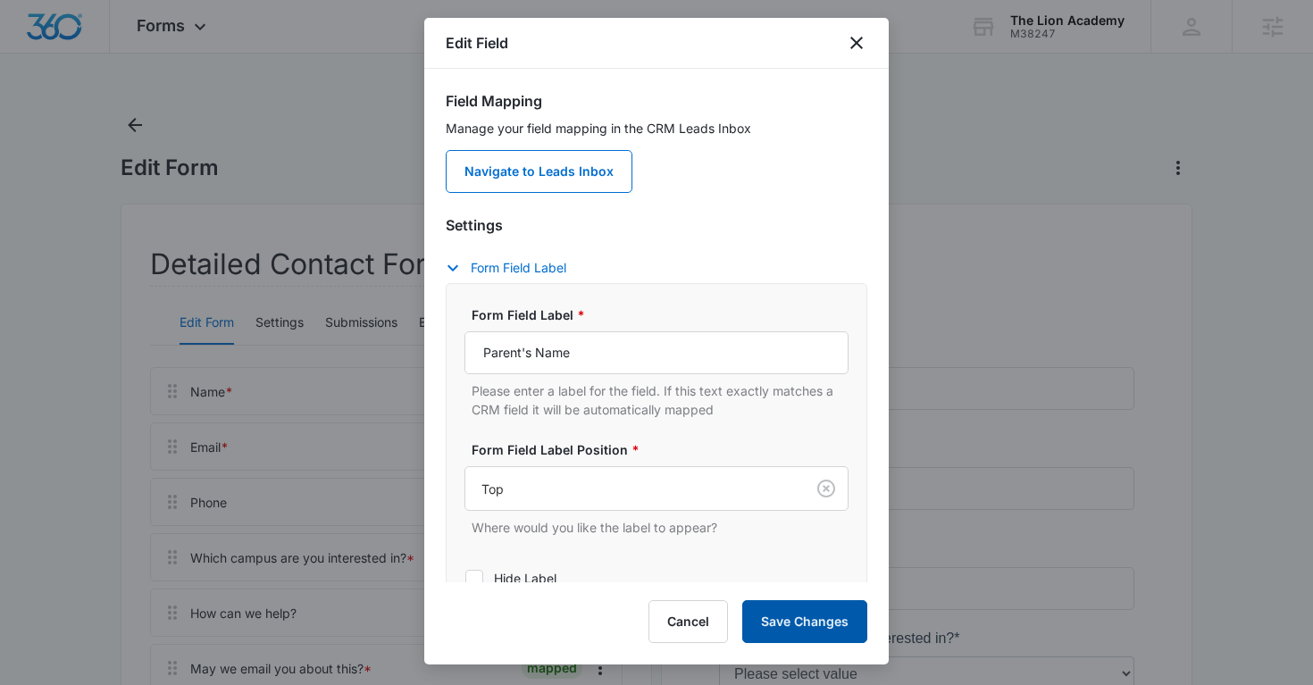
click at [817, 629] on button "Save Changes" at bounding box center [804, 621] width 125 height 43
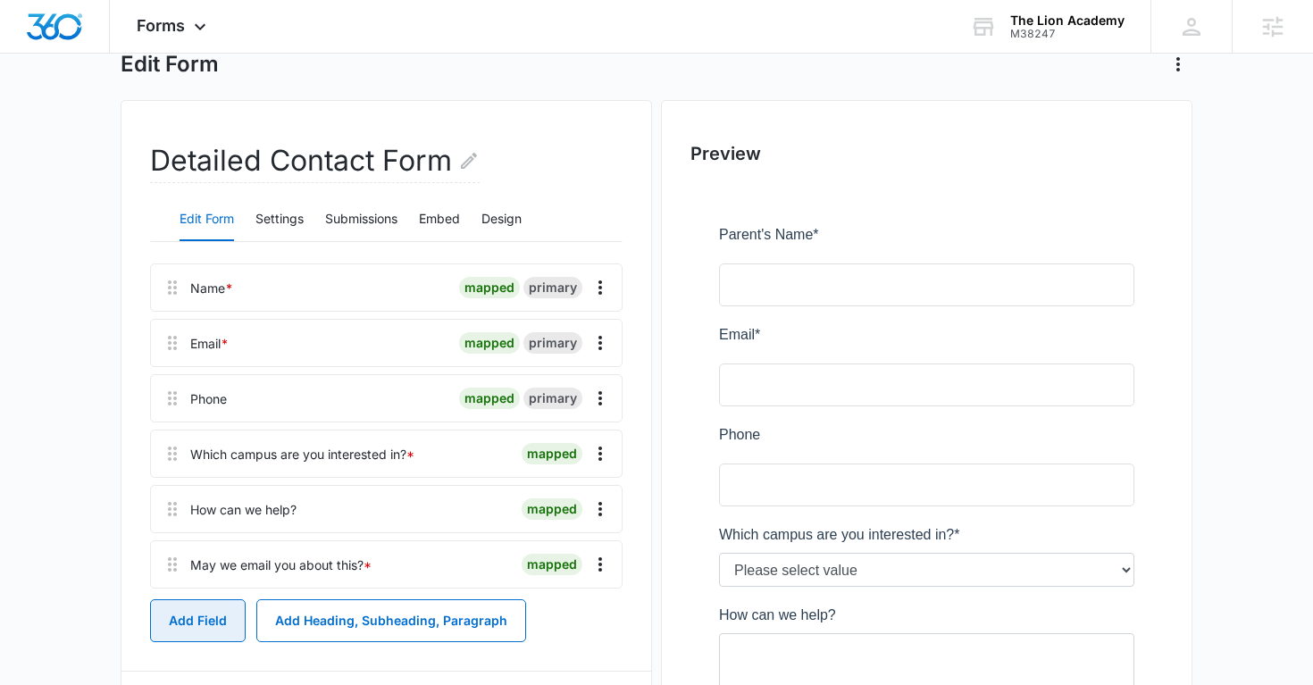
click at [201, 624] on button "Add Field" at bounding box center [198, 620] width 96 height 43
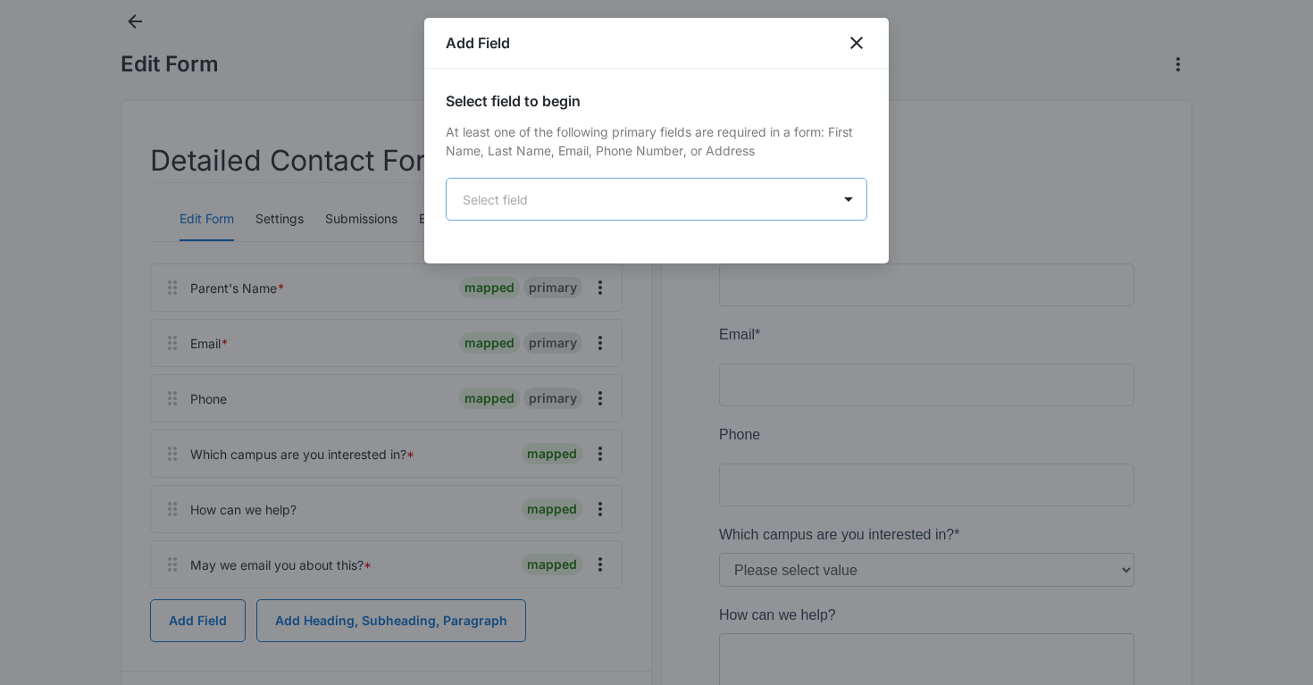
click at [659, 193] on body "Forms Apps Reputation Websites Forms CRM Email Social Payments POS Content Ads …" at bounding box center [656, 508] width 1313 height 1225
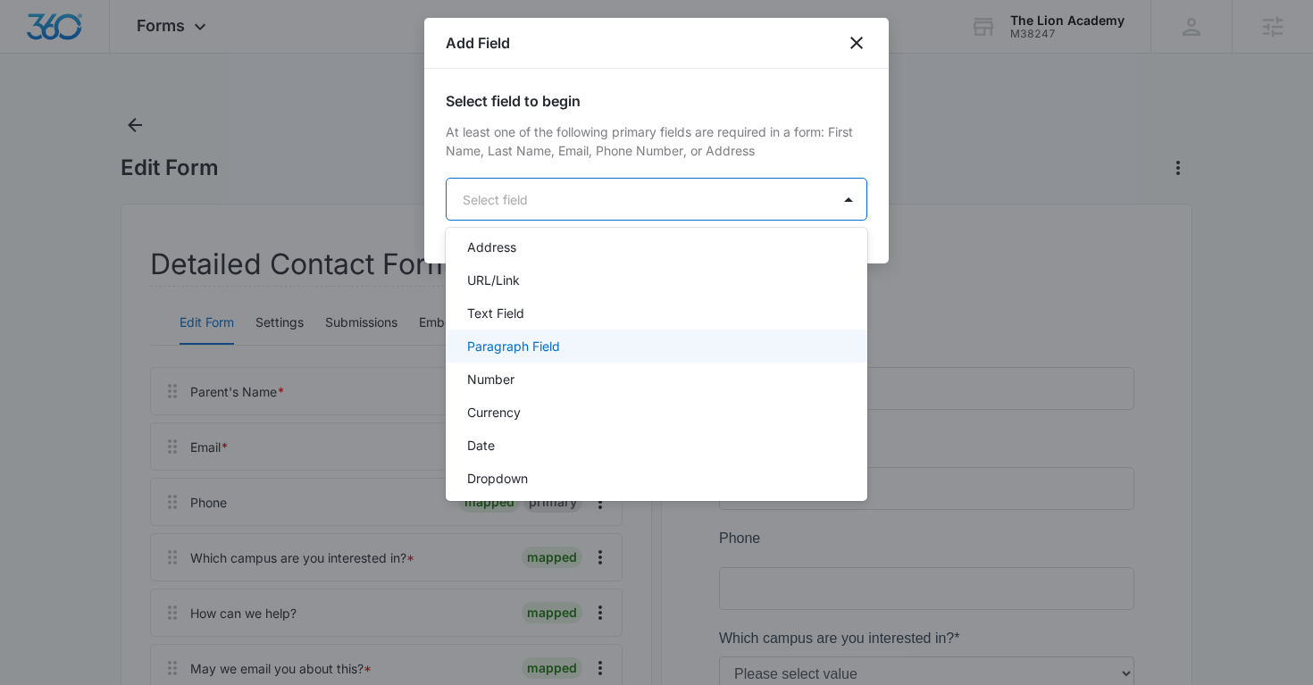
scroll to position [205, 0]
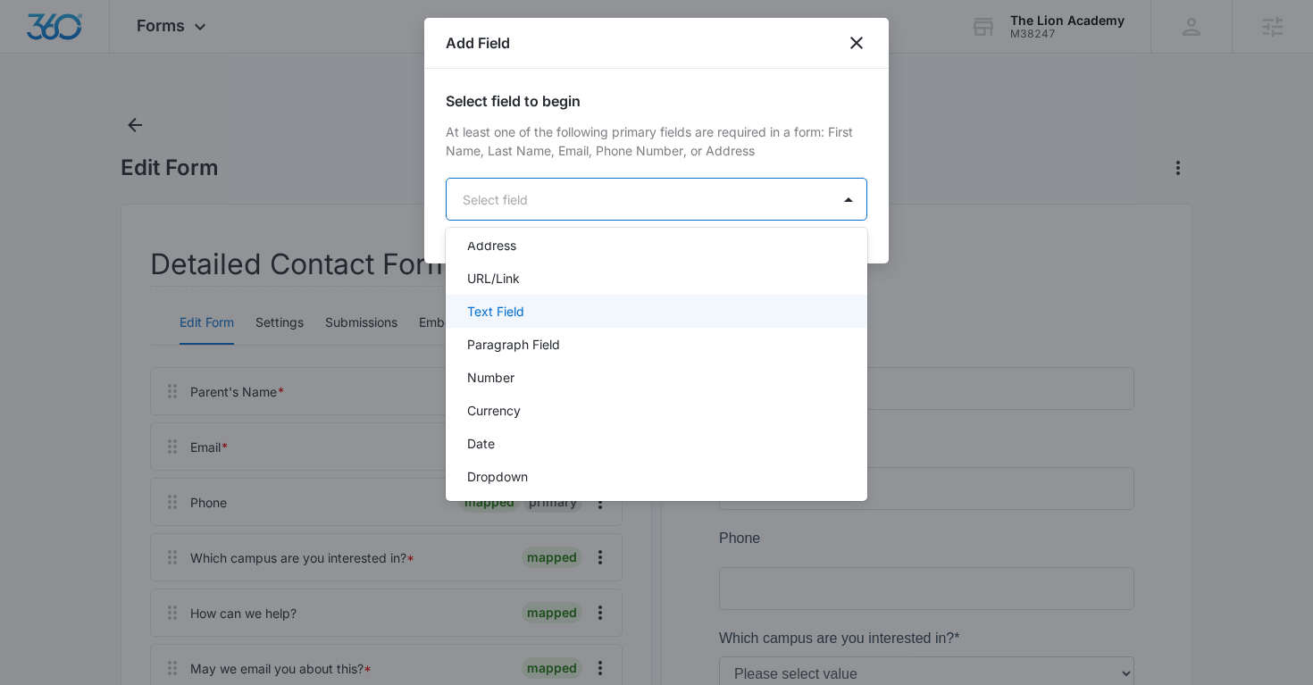
click at [518, 305] on p "Text Field" at bounding box center [495, 311] width 57 height 19
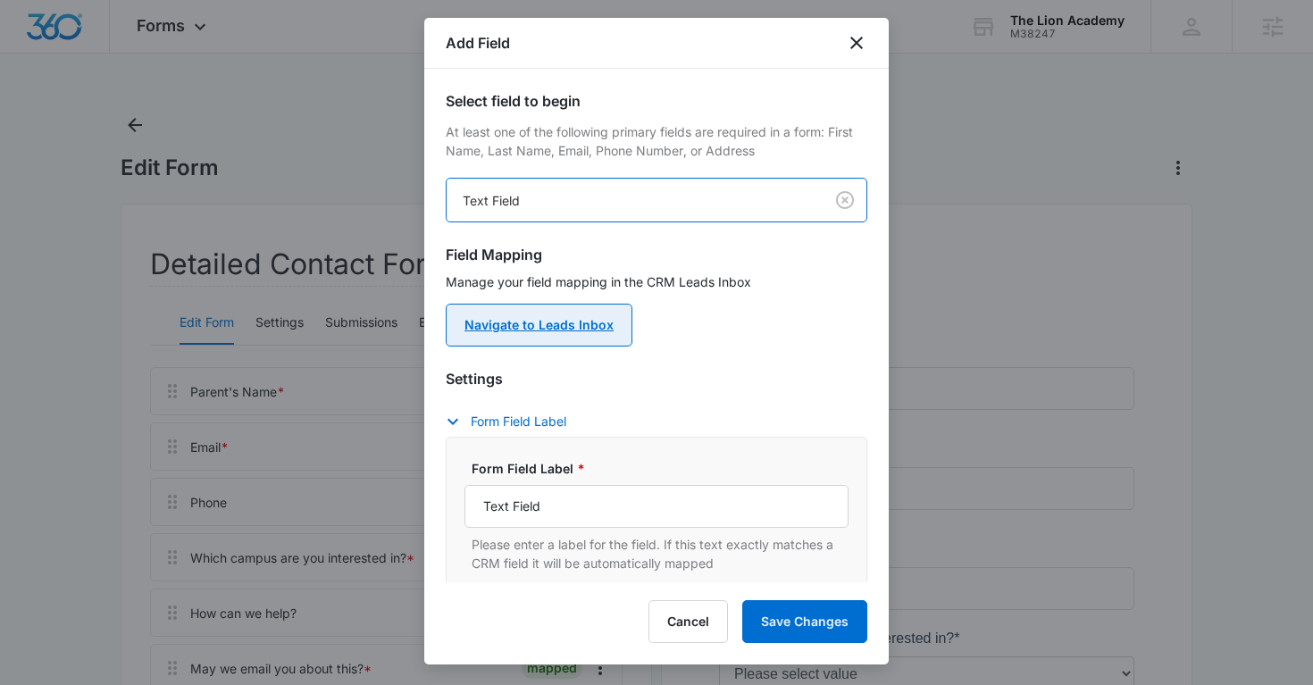
click at [562, 332] on link "Navigate to Leads Inbox" at bounding box center [539, 325] width 187 height 43
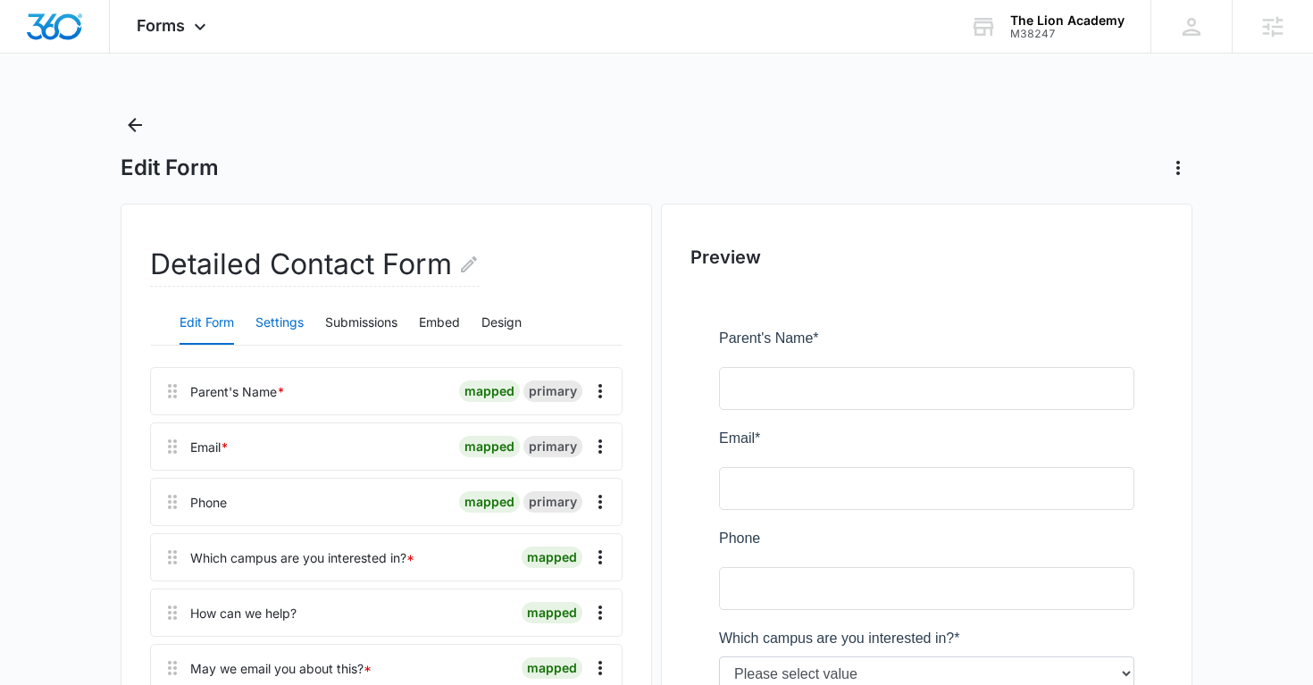
click at [268, 330] on button "Settings" at bounding box center [279, 323] width 48 height 43
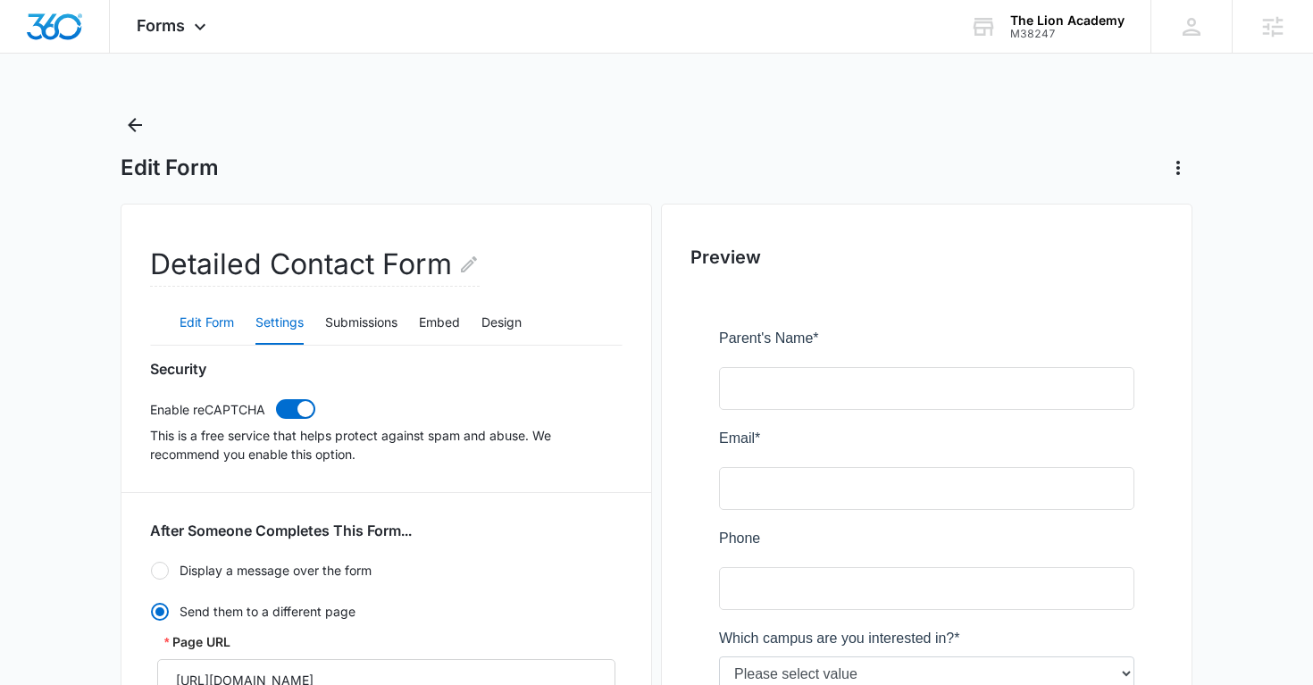
click at [220, 329] on button "Edit Form" at bounding box center [207, 323] width 54 height 43
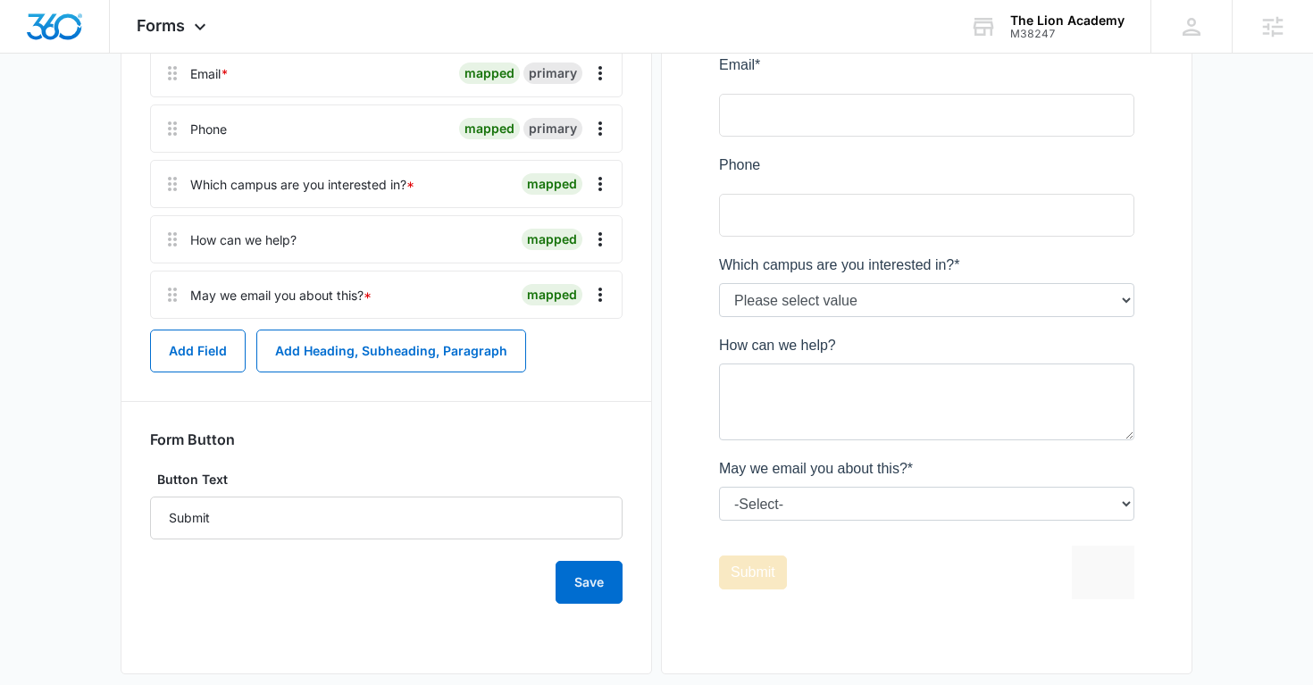
scroll to position [375, 0]
click at [214, 355] on button "Add Field" at bounding box center [198, 349] width 96 height 43
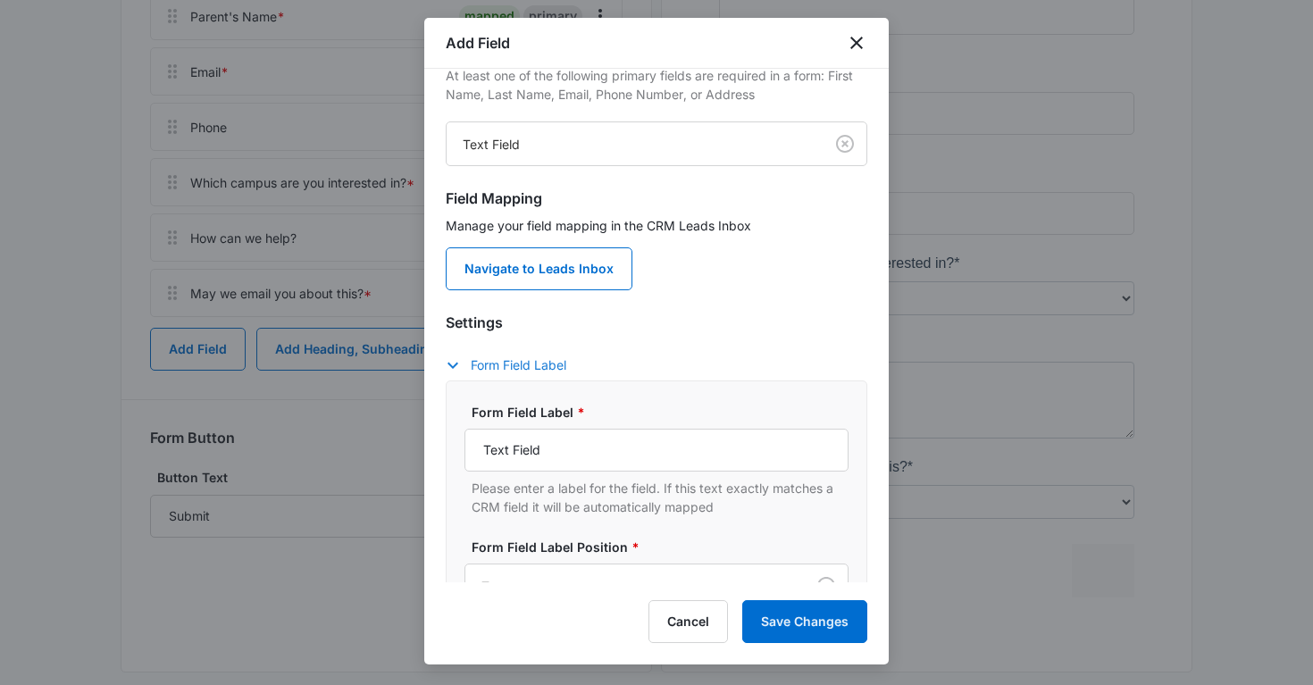
scroll to position [60, 0]
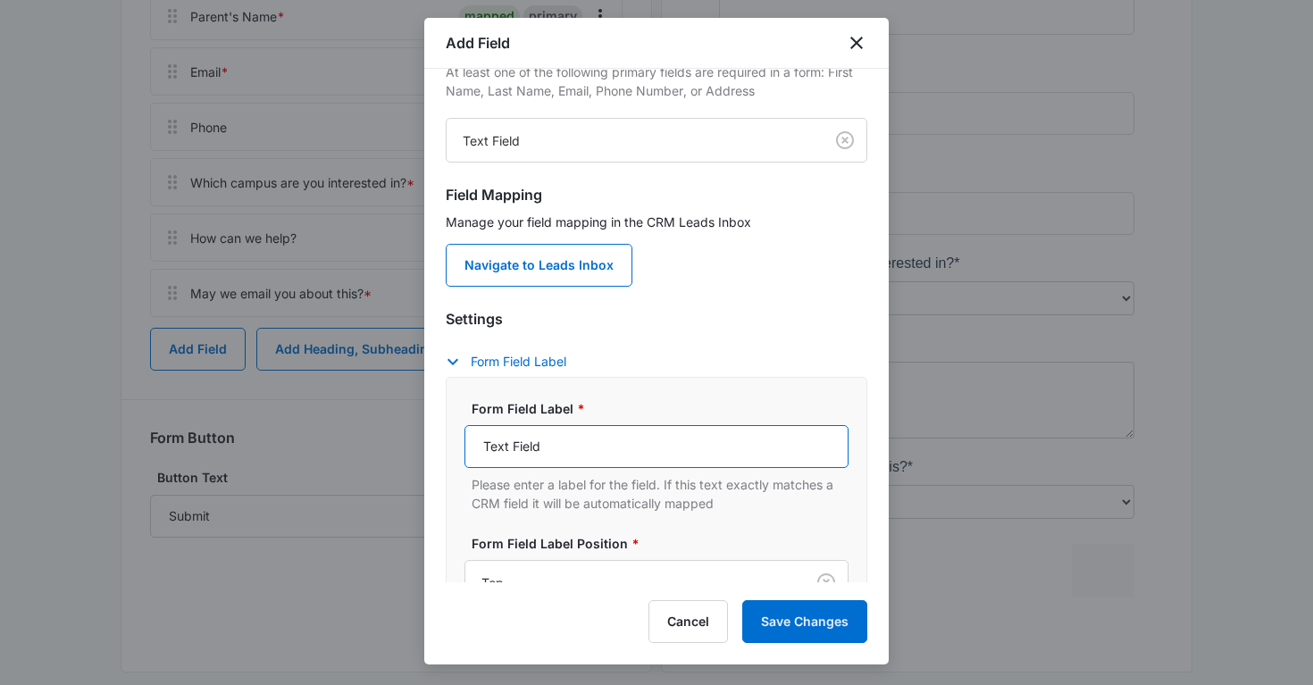
drag, startPoint x: 568, startPoint y: 445, endPoint x: 438, endPoint y: 438, distance: 130.6
click at [438, 438] on div "Select field to begin At least one of the following primary fields are required…" at bounding box center [656, 325] width 464 height 513
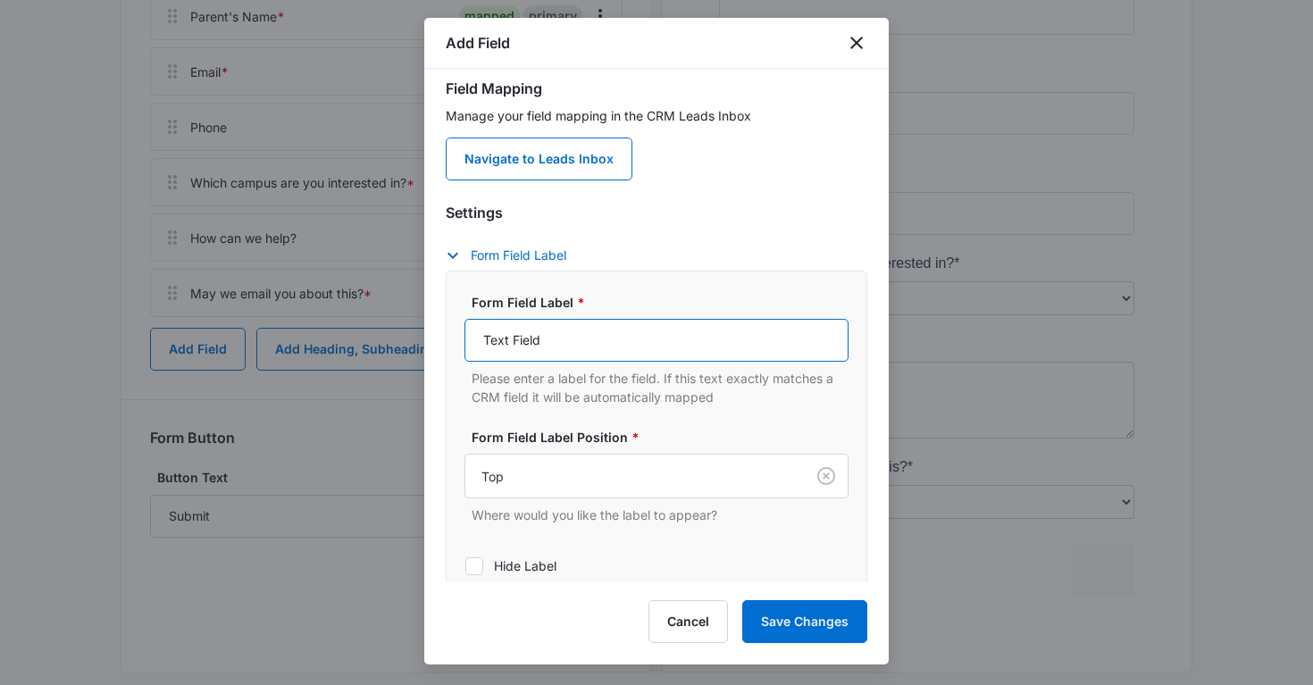
scroll to position [167, 0]
type input "P"
click at [514, 342] on input "Child Name" at bounding box center [656, 339] width 384 height 43
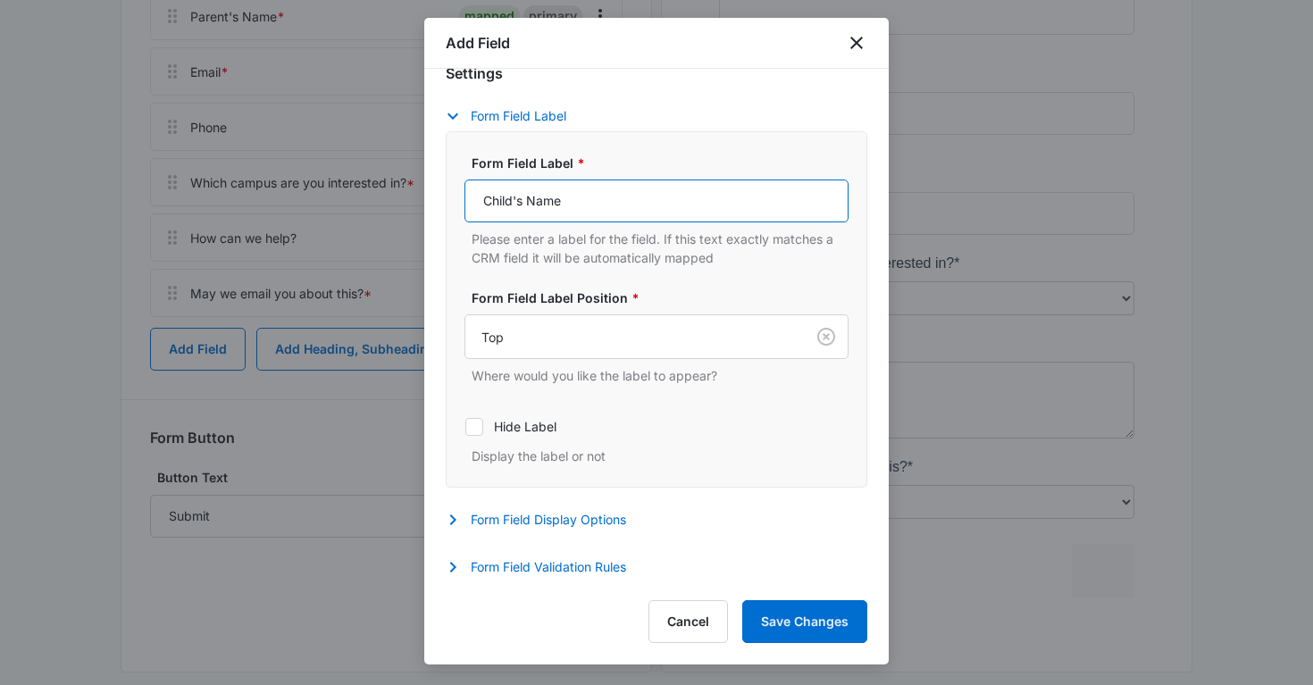
scroll to position [305, 0]
type input "Child's Full Name"
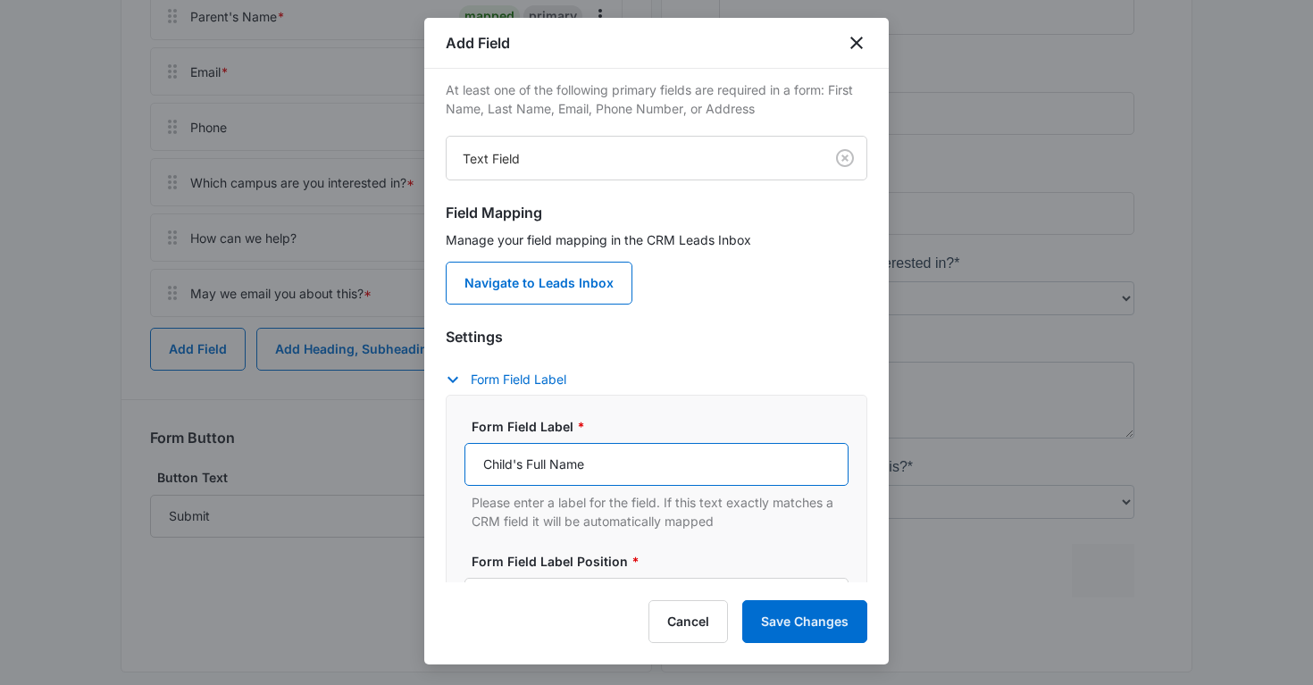
scroll to position [0, 0]
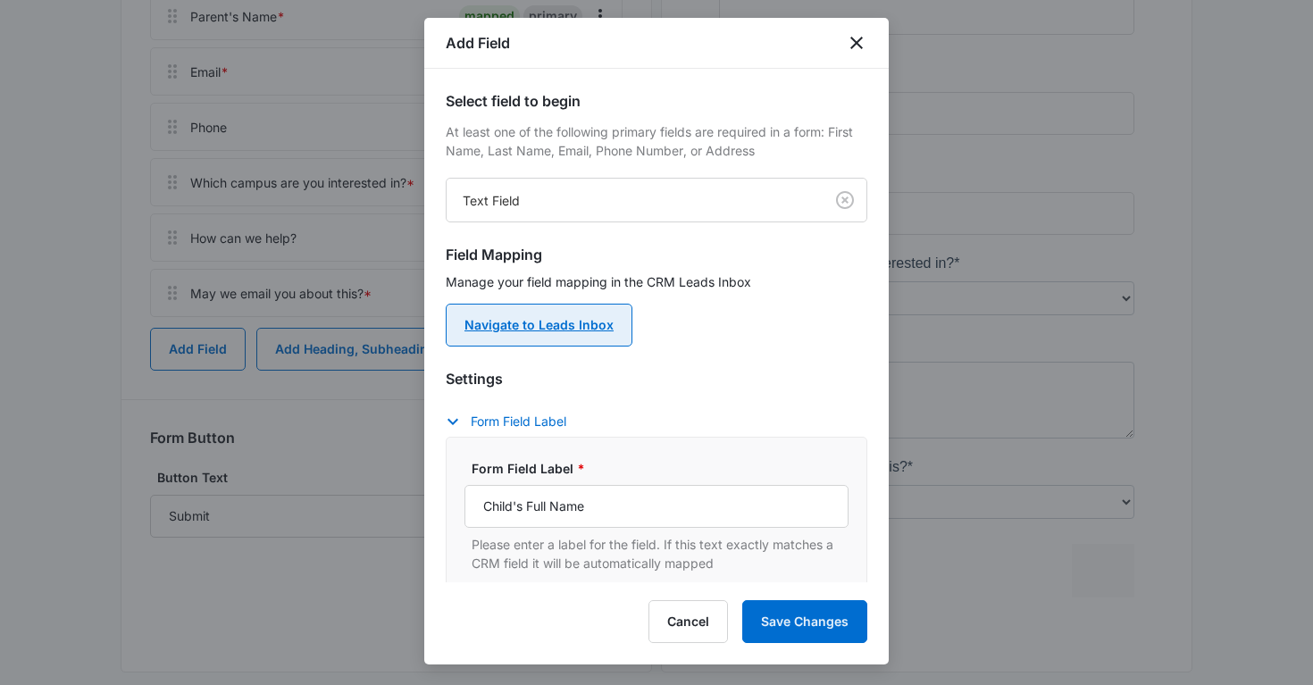
click at [569, 323] on link "Navigate to Leads Inbox" at bounding box center [539, 325] width 187 height 43
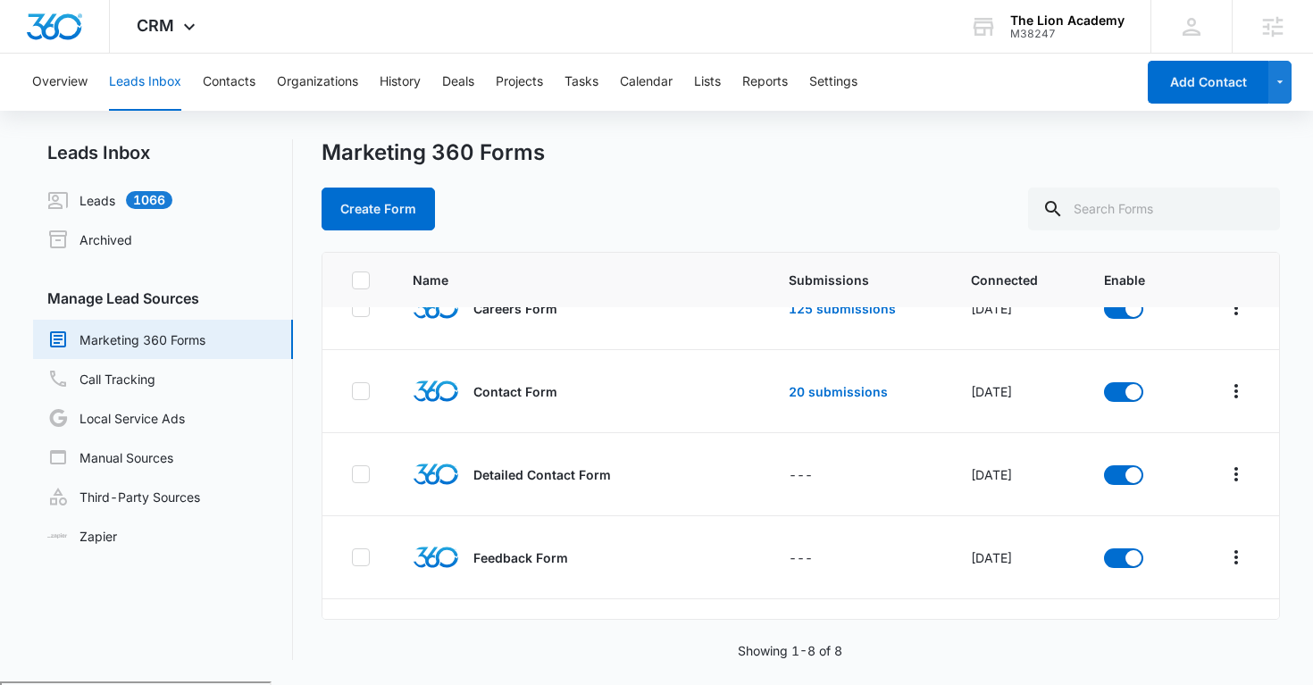
scroll to position [208, 0]
click at [1244, 479] on icon "Overflow Menu" at bounding box center [1235, 473] width 21 height 21
click at [1163, 577] on div "Field Mapping" at bounding box center [1156, 577] width 101 height 13
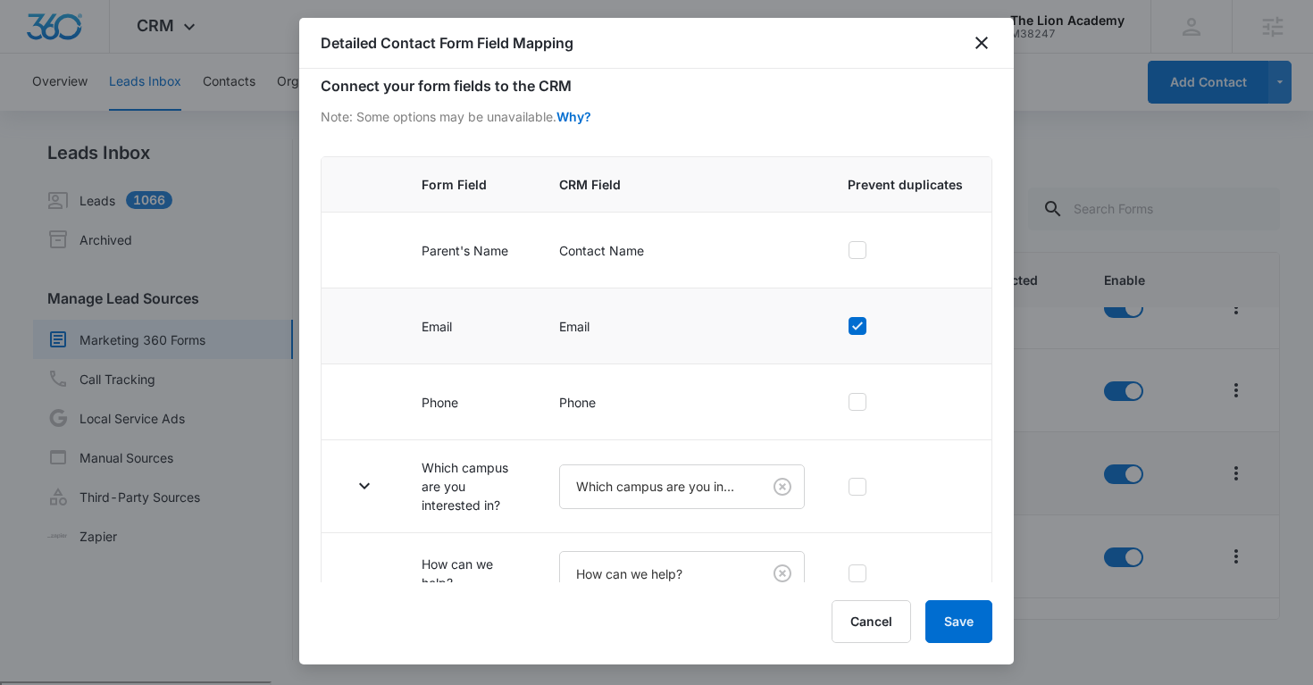
scroll to position [198, 0]
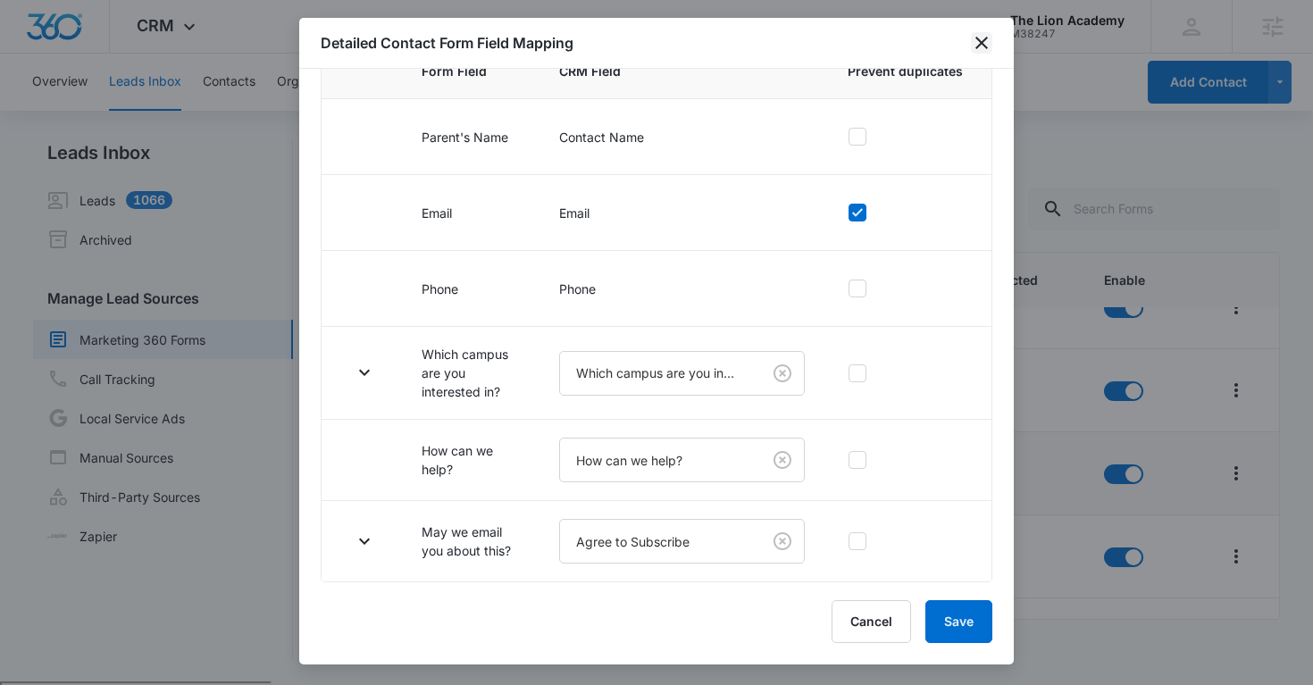
click at [980, 50] on icon "close" at bounding box center [981, 42] width 21 height 21
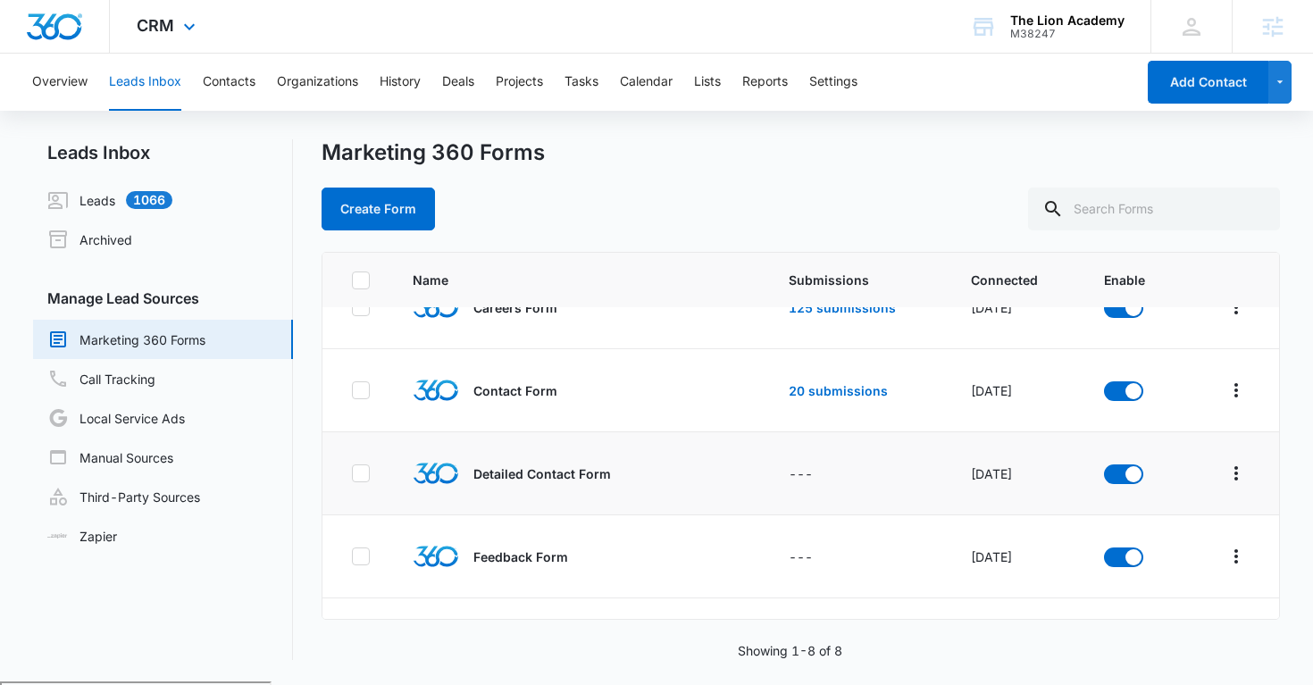
click at [176, 34] on div "CRM Apps Reputation Websites Forms CRM Email Social Payments POS Content Ads In…" at bounding box center [168, 26] width 117 height 53
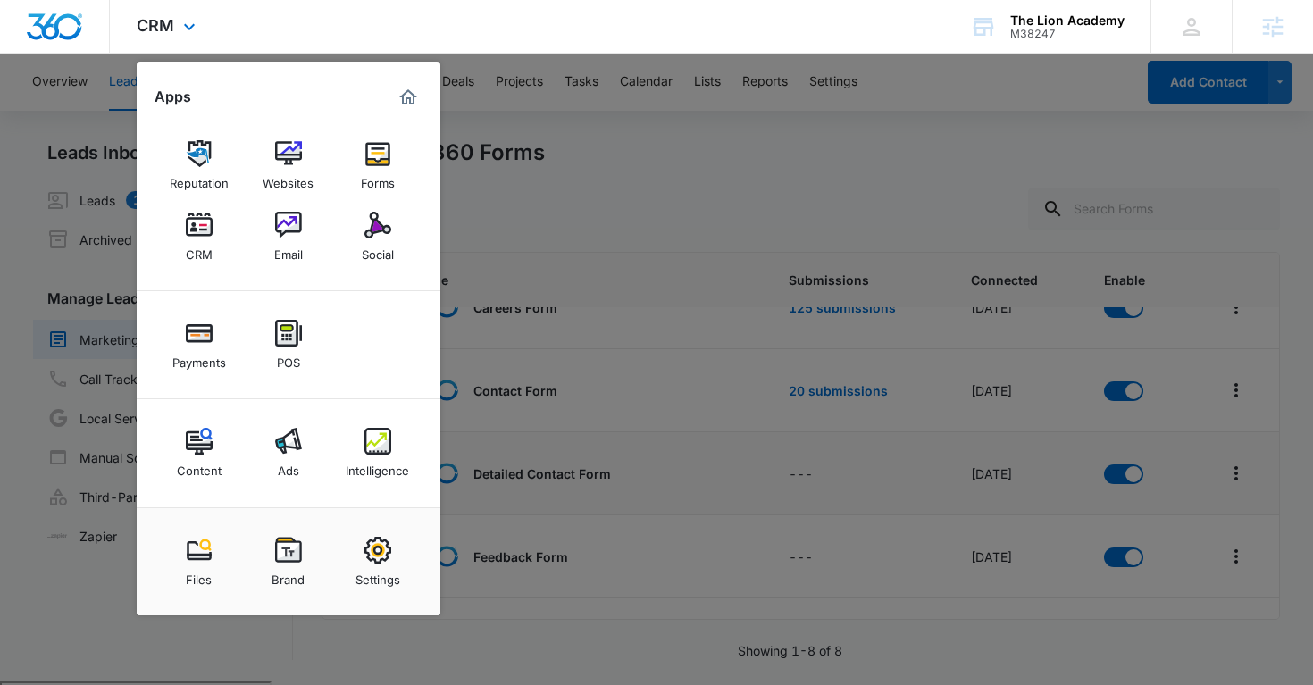
click at [331, 149] on div "Reputation Websites Forms CRM Email Social" at bounding box center [289, 202] width 304 height 180
click at [364, 157] on img at bounding box center [377, 153] width 27 height 27
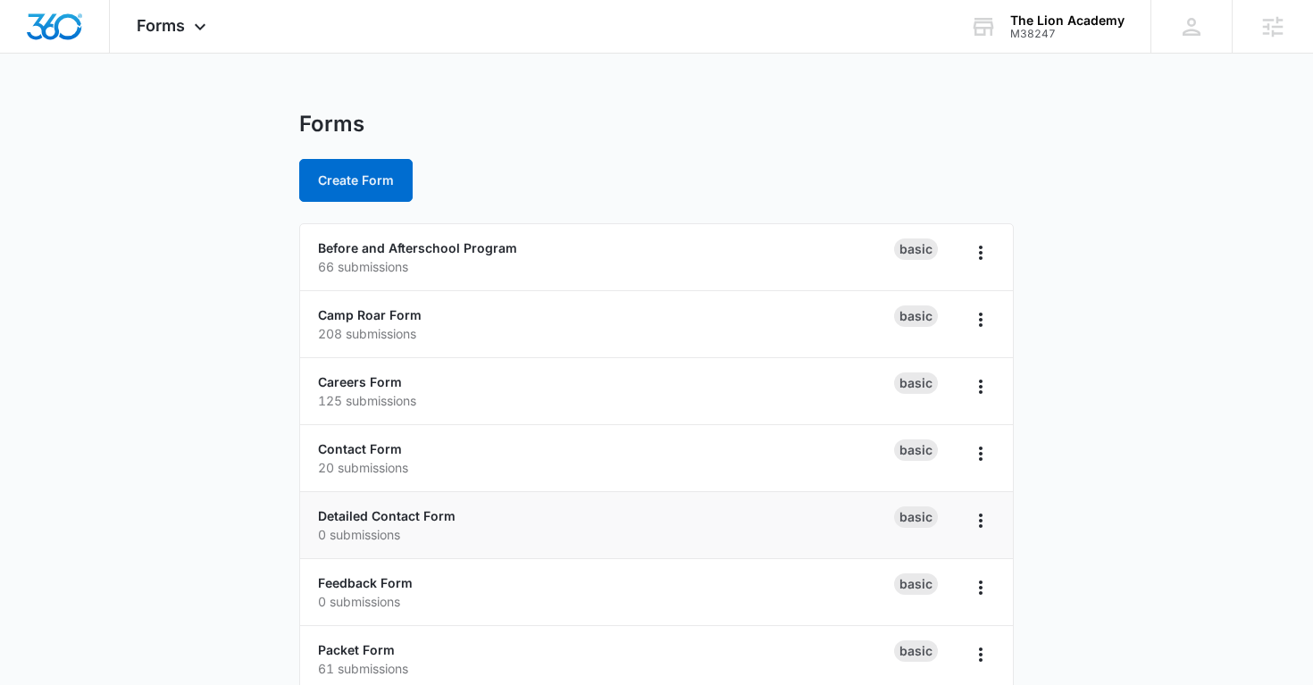
click at [363, 498] on li "Detailed Contact Form 0 submissions Basic" at bounding box center [656, 525] width 713 height 67
click at [361, 508] on link "Detailed Contact Form" at bounding box center [387, 515] width 138 height 15
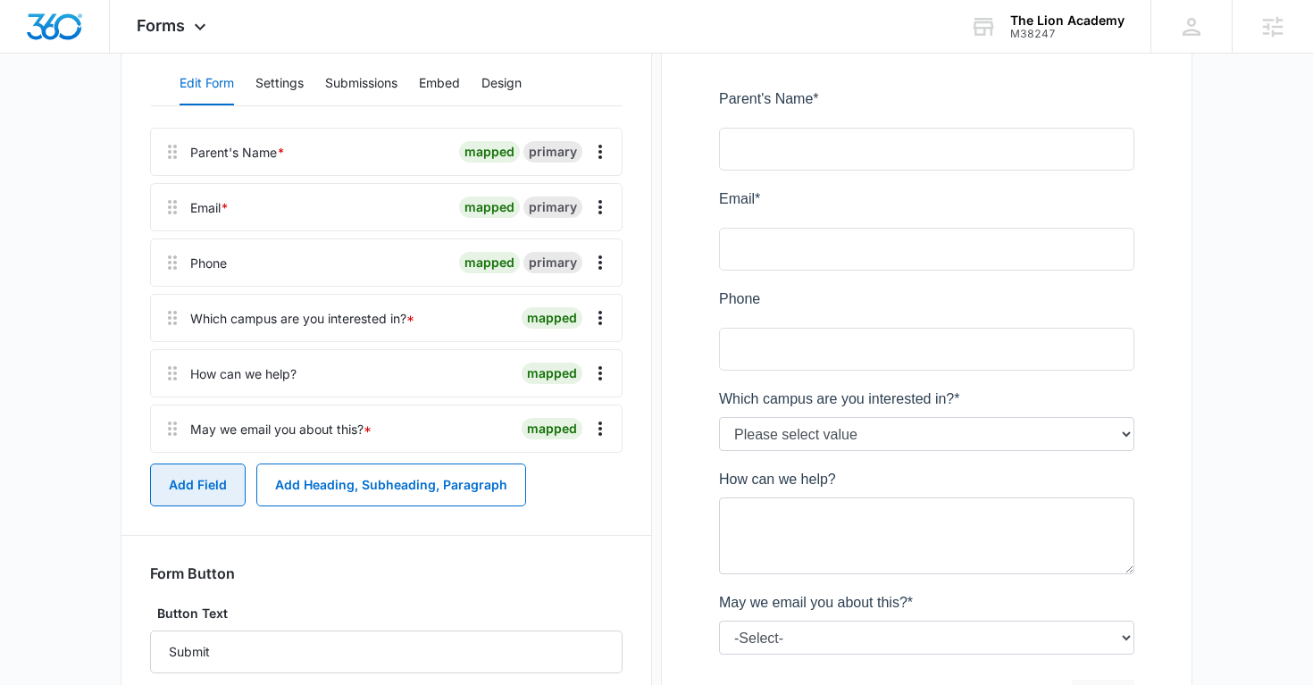
click at [172, 489] on button "Add Field" at bounding box center [198, 484] width 96 height 43
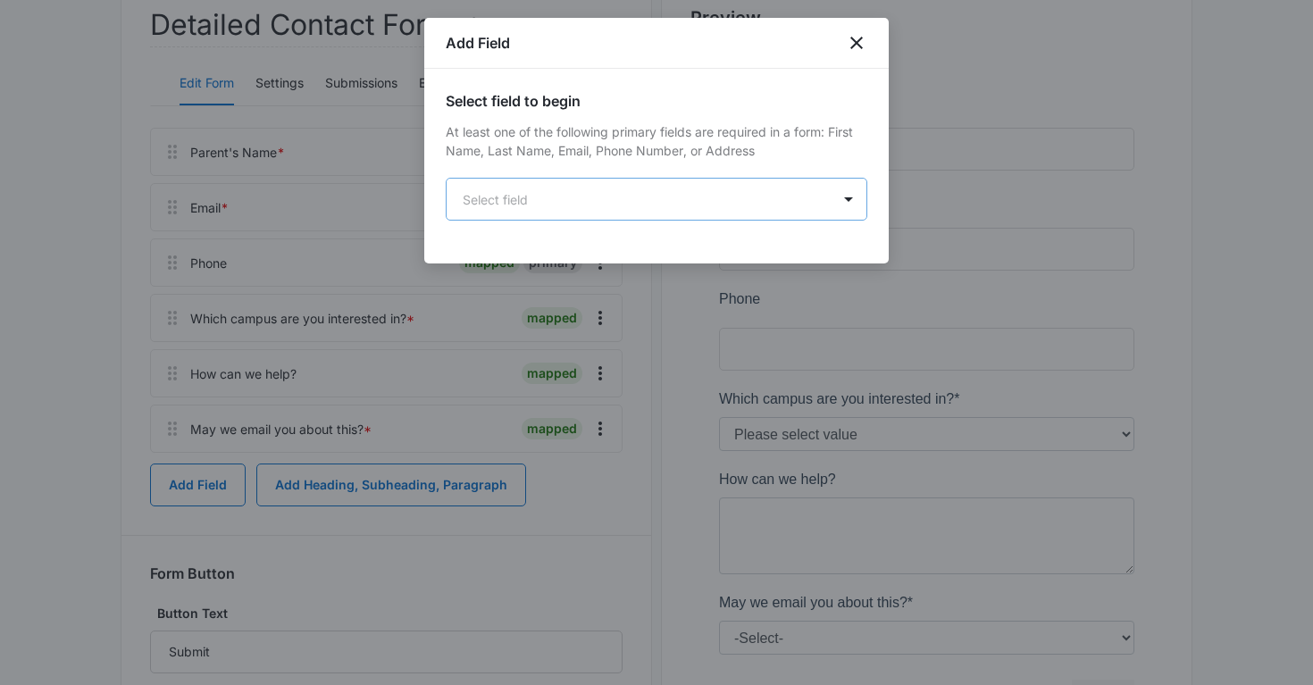
click at [639, 183] on body "Forms Apps Reputation Websites Forms CRM Email Social Payments POS Content Ads …" at bounding box center [656, 373] width 1313 height 1225
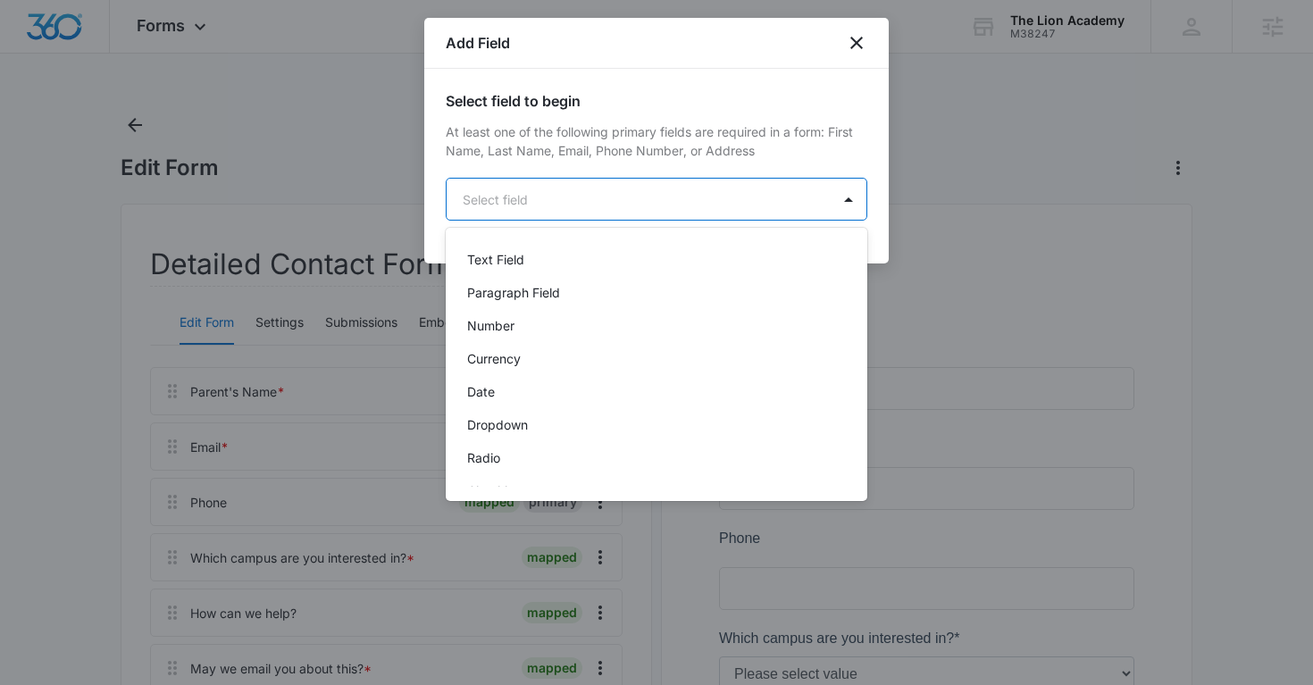
scroll to position [255, 0]
click at [497, 262] on p "Text Field" at bounding box center [495, 261] width 57 height 19
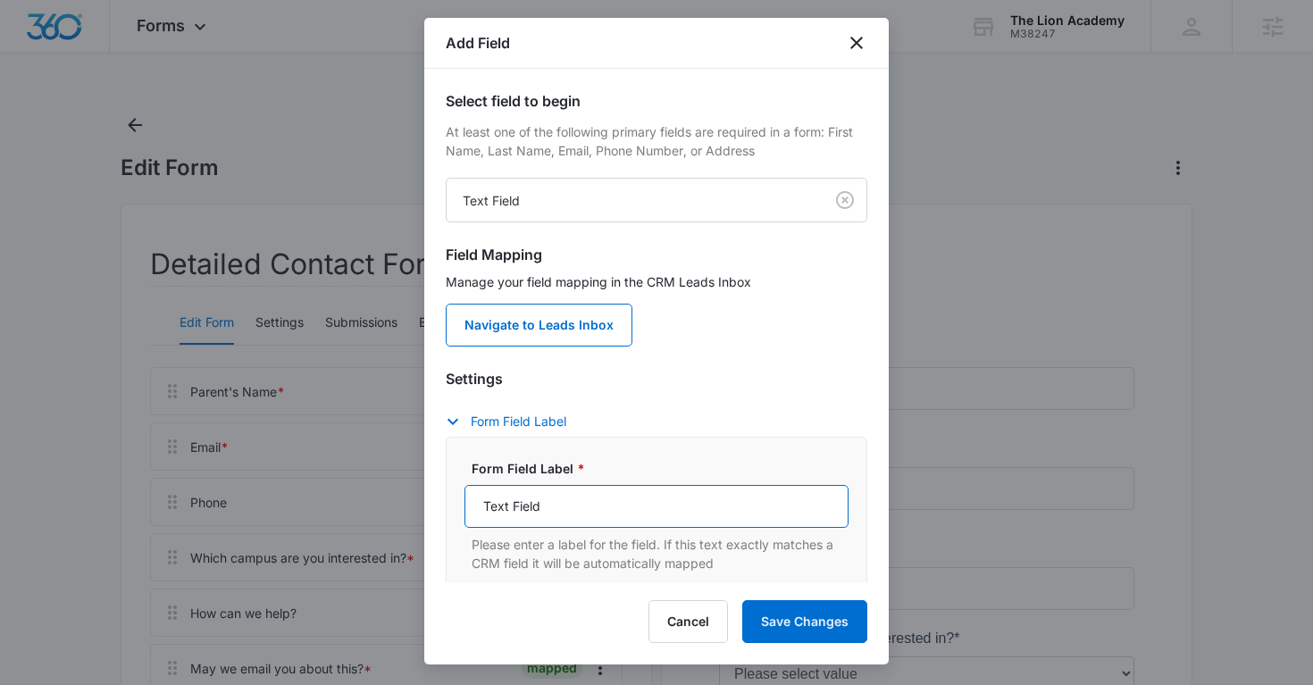
drag, startPoint x: 568, startPoint y: 516, endPoint x: 434, endPoint y: 515, distance: 134.0
click at [434, 515] on div "Select field to begin At least one of the following primary fields are required…" at bounding box center [656, 325] width 464 height 513
type input "Child's Full Name"
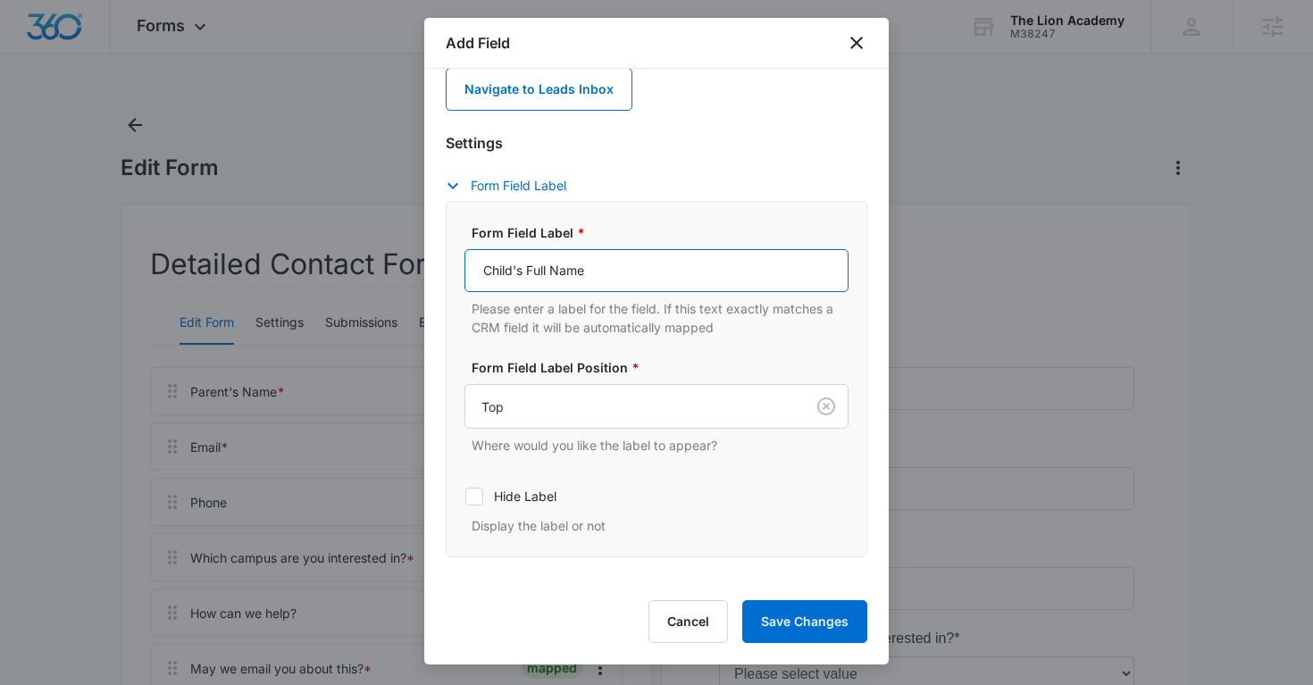
scroll to position [306, 0]
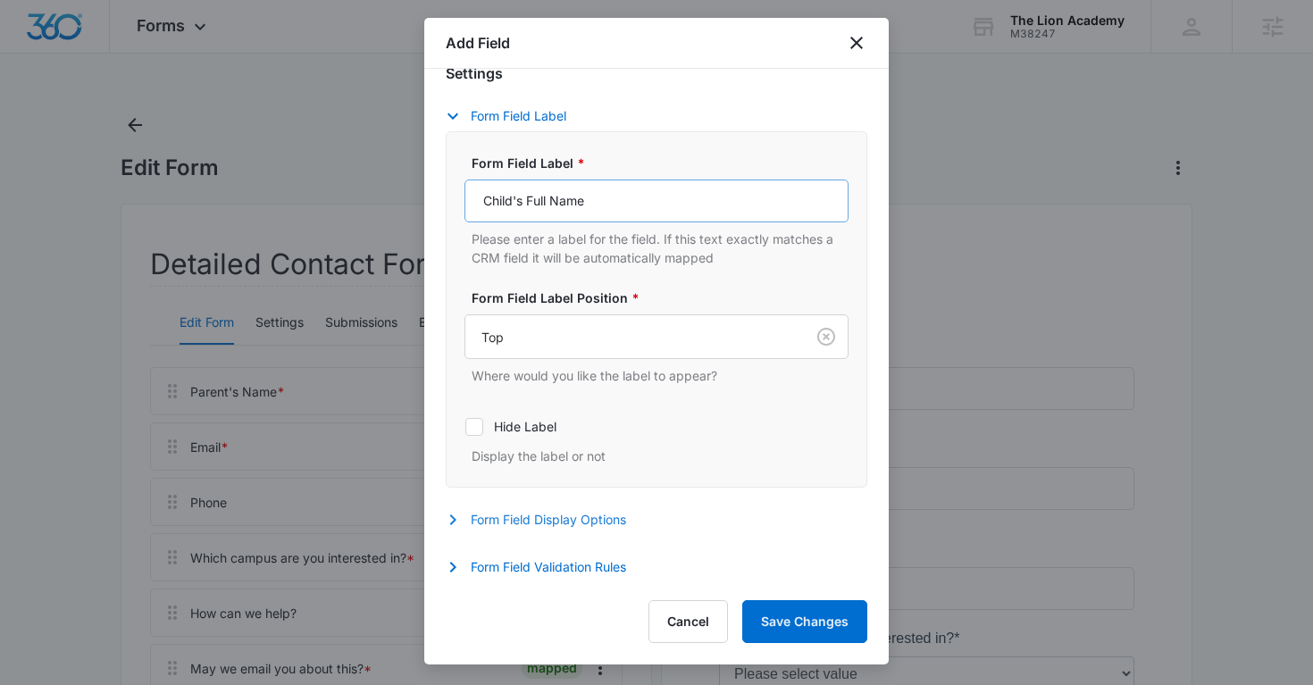
click at [590, 509] on button "Form Field Display Options" at bounding box center [545, 519] width 198 height 21
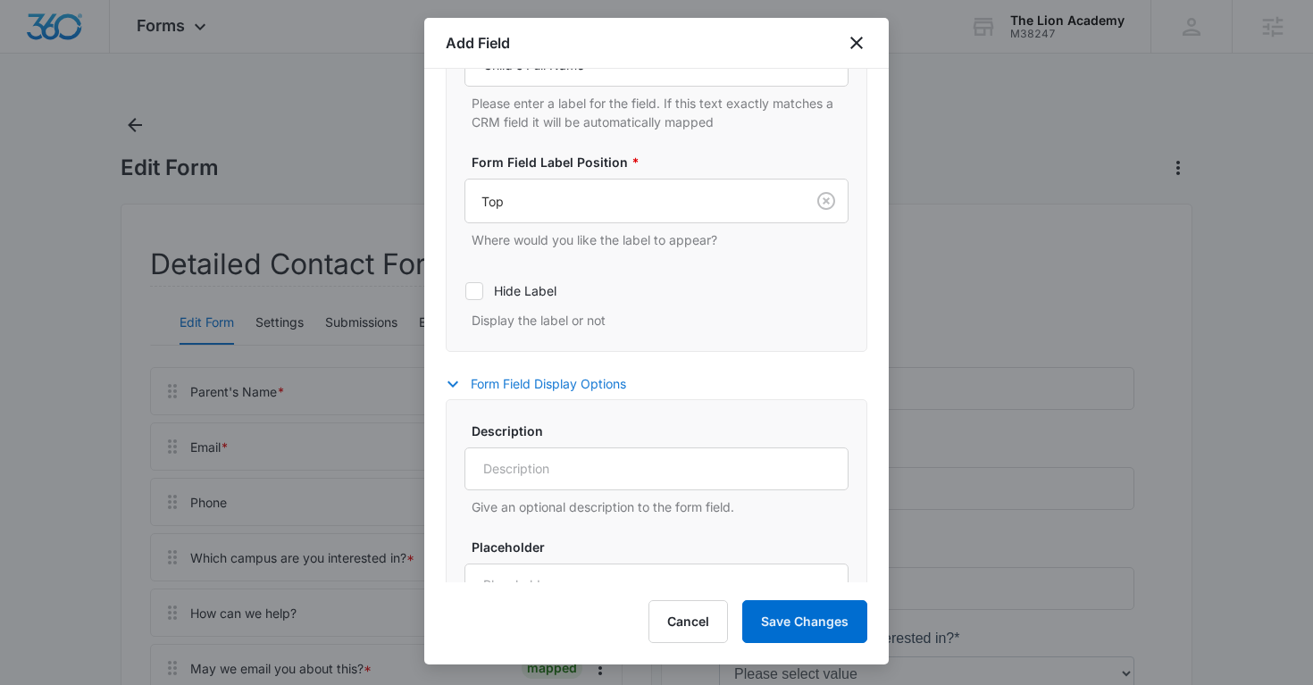
click at [519, 388] on button "Form Field Display Options" at bounding box center [545, 383] width 198 height 21
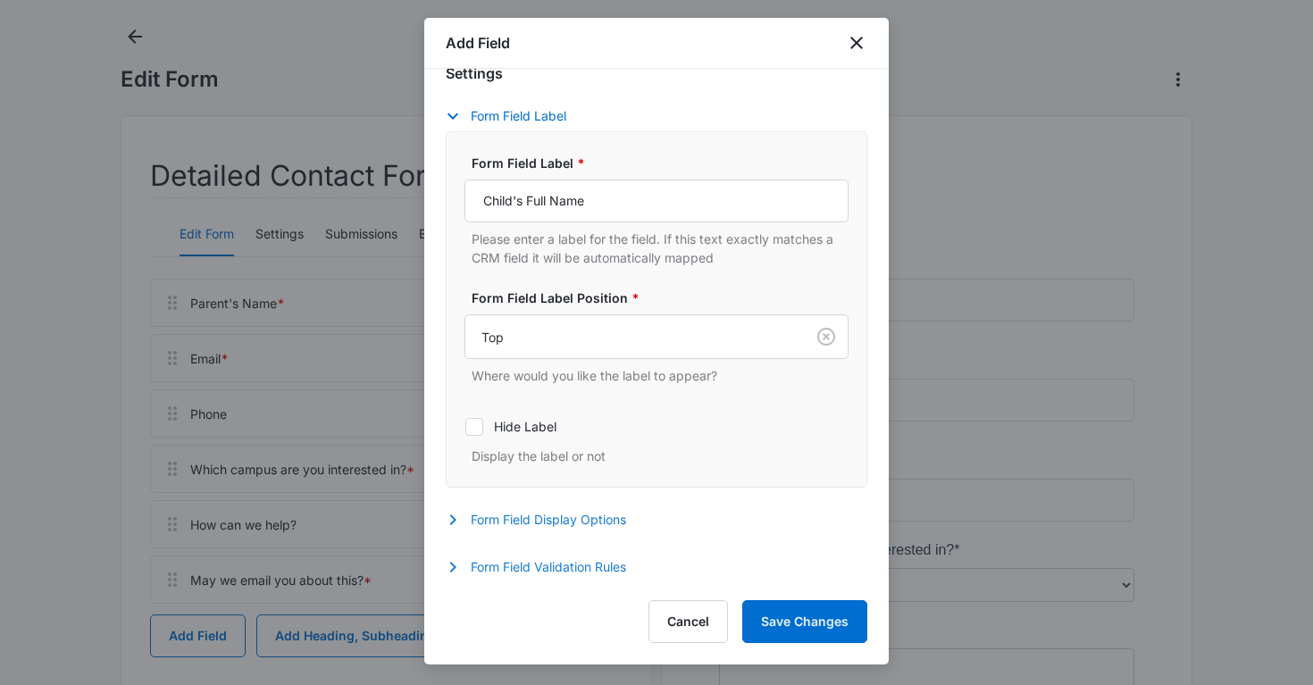
scroll to position [95, 0]
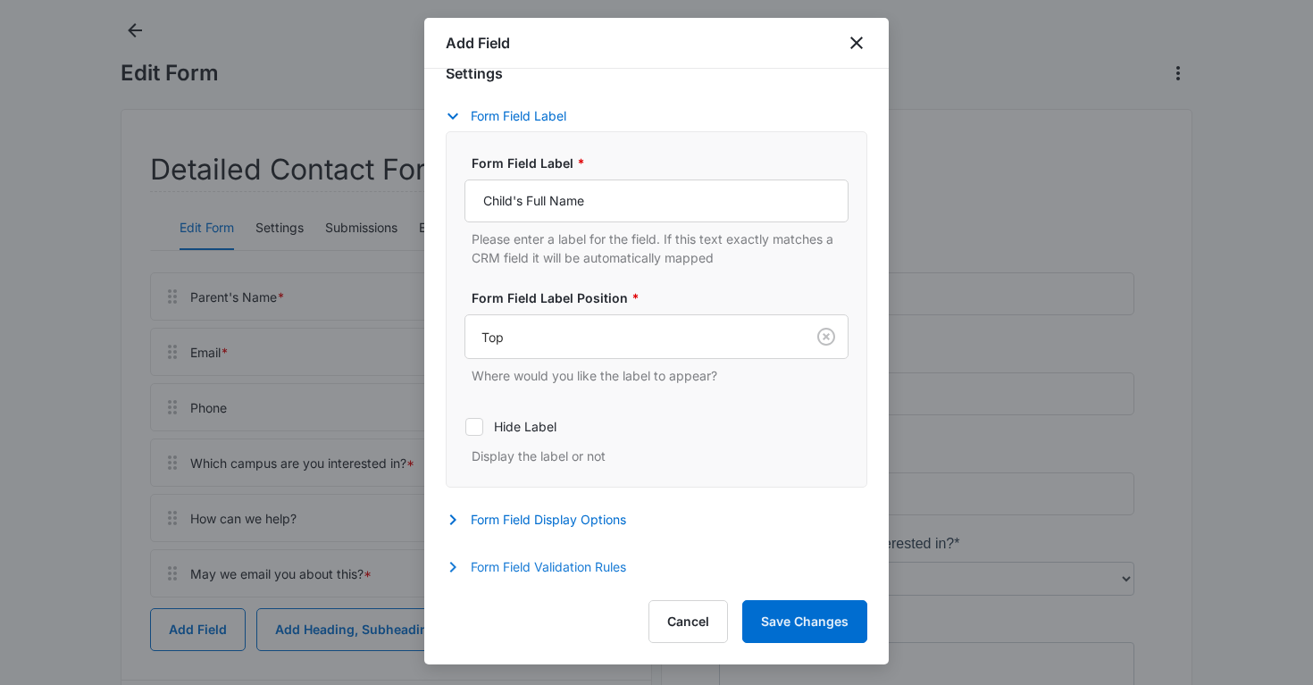
click at [481, 566] on button "Form Field Validation Rules" at bounding box center [545, 566] width 198 height 21
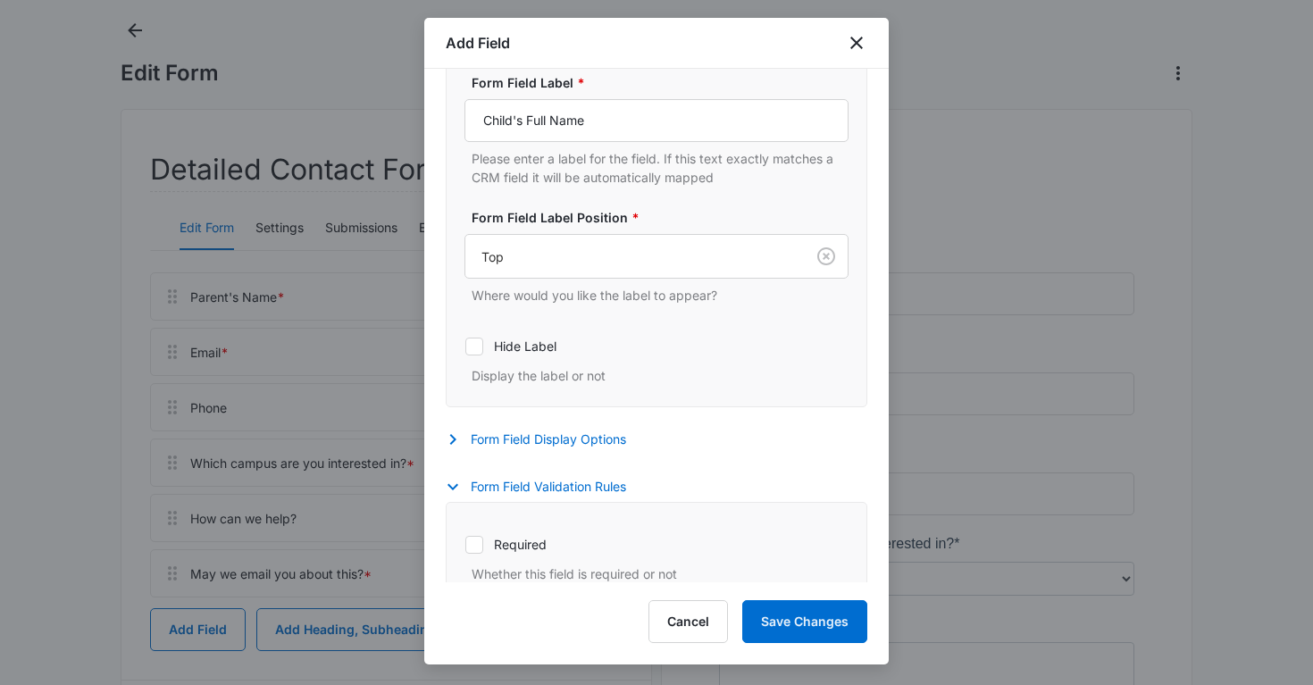
click at [485, 547] on label "Required" at bounding box center [656, 544] width 384 height 19
click at [465, 545] on input "Required" at bounding box center [464, 544] width 1 height 1
checkbox input "true"
click at [821, 626] on button "Save Changes" at bounding box center [804, 621] width 125 height 43
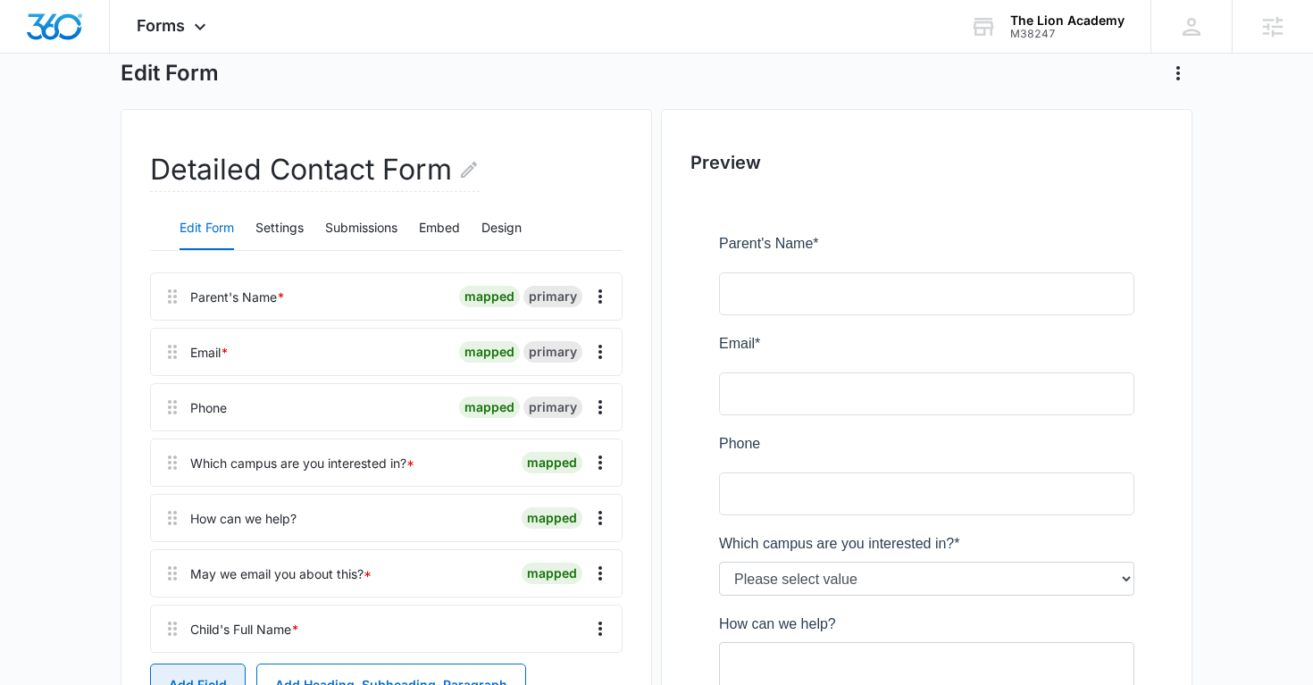
scroll to position [0, 0]
click at [603, 407] on icon "Overflow Menu" at bounding box center [599, 407] width 21 height 21
click at [548, 446] on button "Edit" at bounding box center [563, 457] width 102 height 27
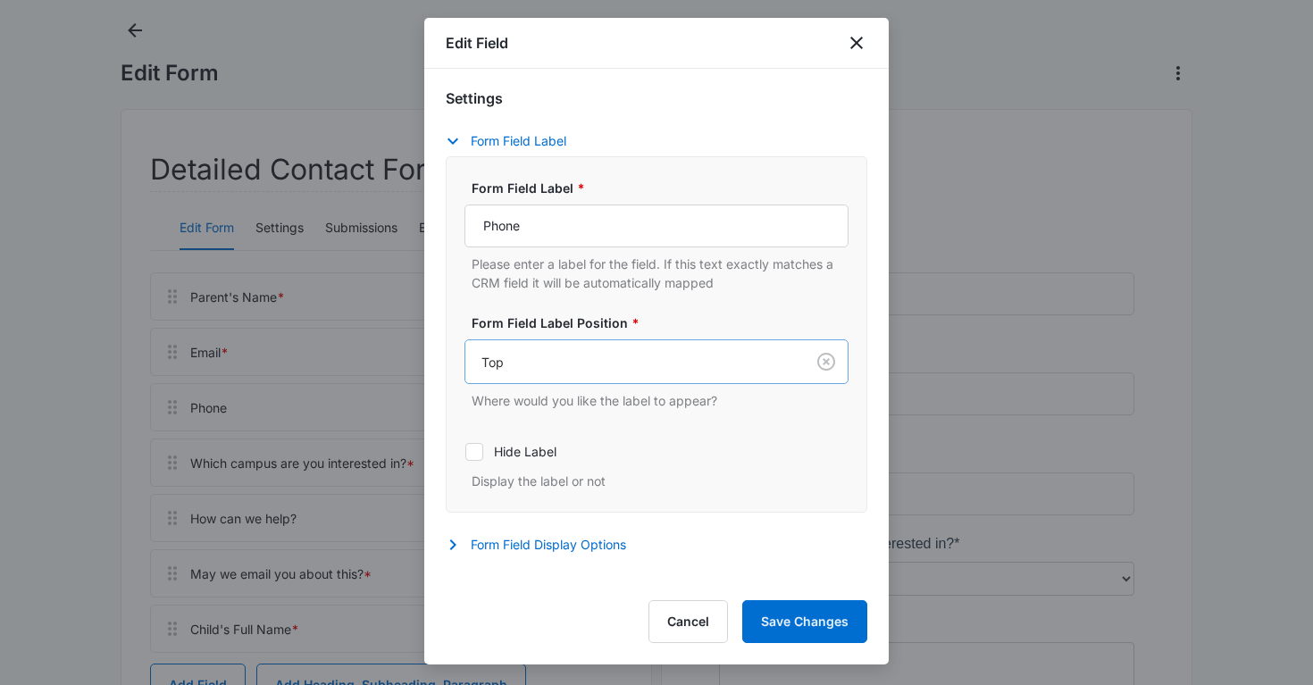
scroll to position [153, 0]
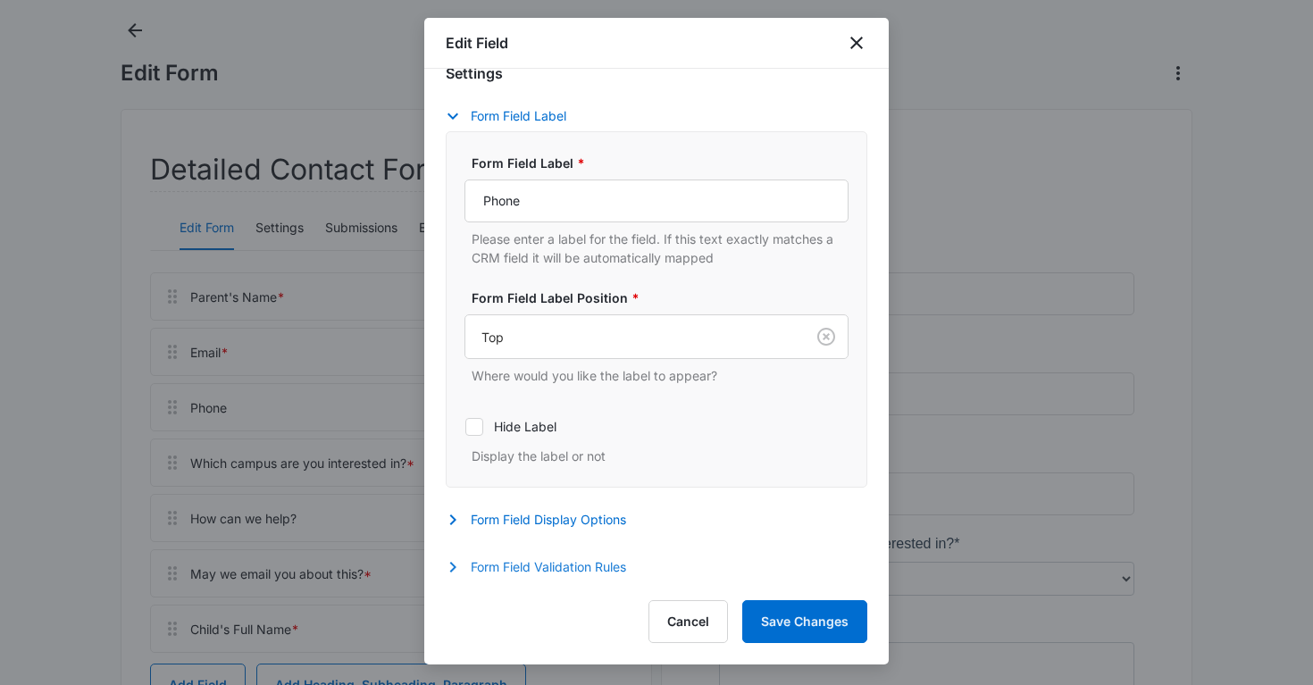
click at [475, 572] on button "Form Field Validation Rules" at bounding box center [545, 566] width 198 height 21
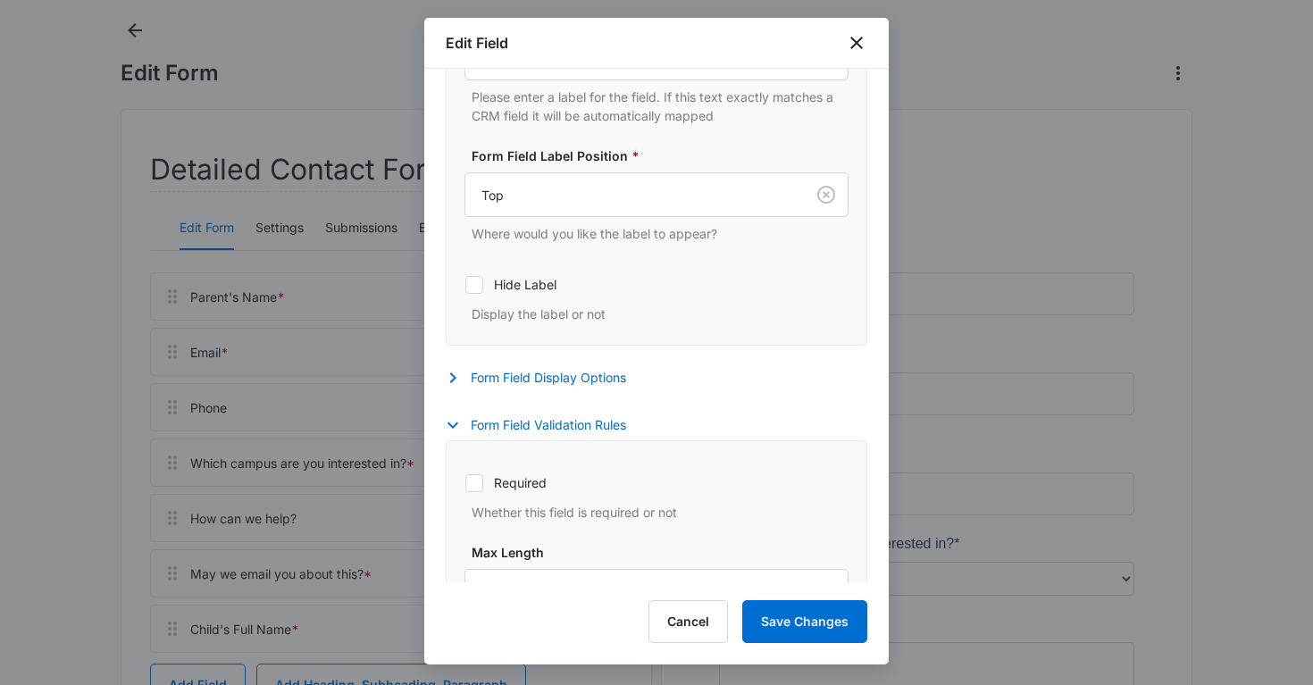
click at [466, 488] on icon at bounding box center [474, 483] width 16 height 16
click at [465, 483] on input "Required" at bounding box center [464, 482] width 1 height 1
checkbox input "true"
click at [809, 621] on button "Save Changes" at bounding box center [804, 621] width 125 height 43
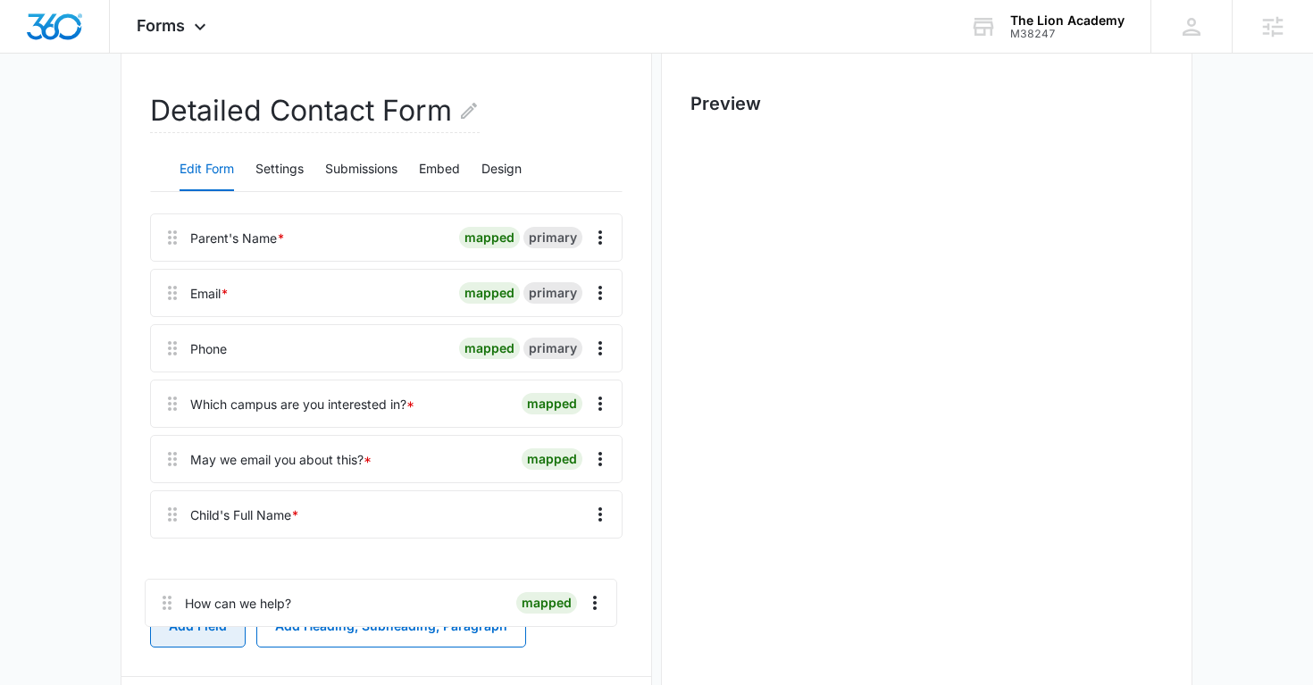
drag, startPoint x: 173, startPoint y: 522, endPoint x: 168, endPoint y: 604, distance: 81.4
click at [168, 604] on div "Parent's Name * mapped primary Email * mapped primary Phone mapped primary Whic…" at bounding box center [386, 545] width 472 height 665
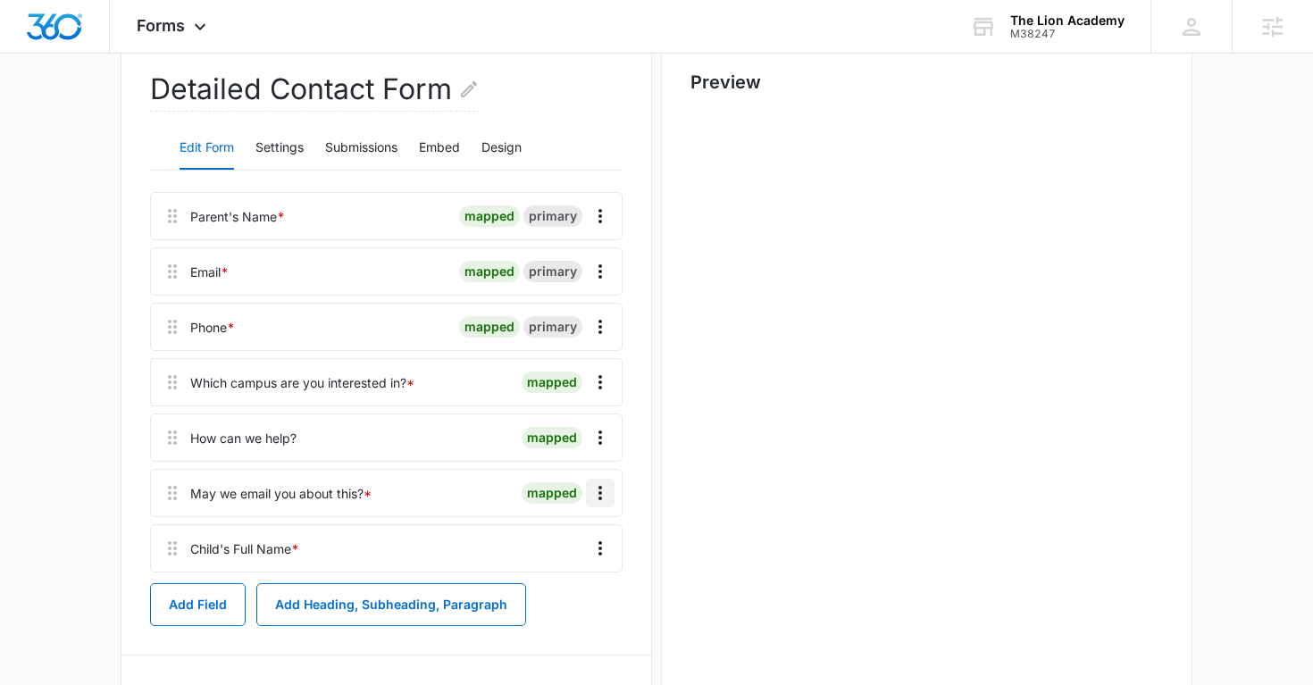
click at [592, 492] on icon "Overflow Menu" at bounding box center [599, 492] width 21 height 21
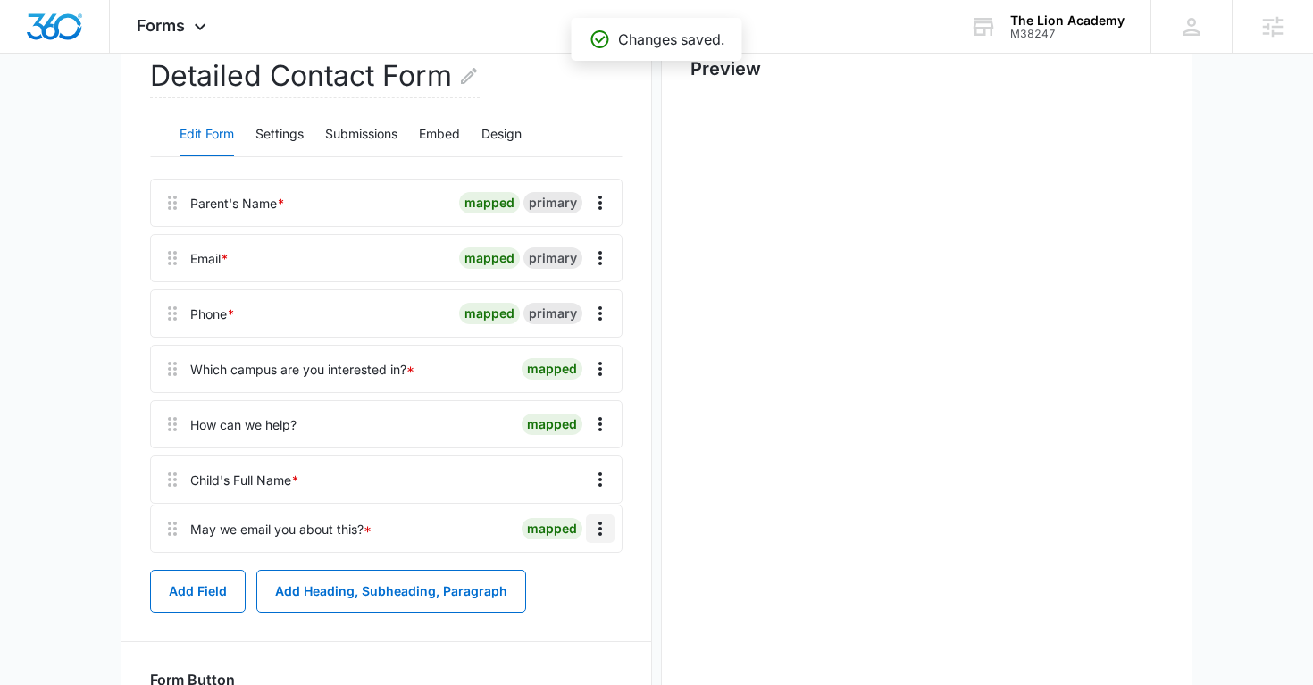
drag, startPoint x: 159, startPoint y: 493, endPoint x: 159, endPoint y: 529, distance: 35.7
click at [159, 529] on div "Parent's Name * mapped primary Email * mapped primary Phone * mapped primary Wh…" at bounding box center [386, 369] width 472 height 380
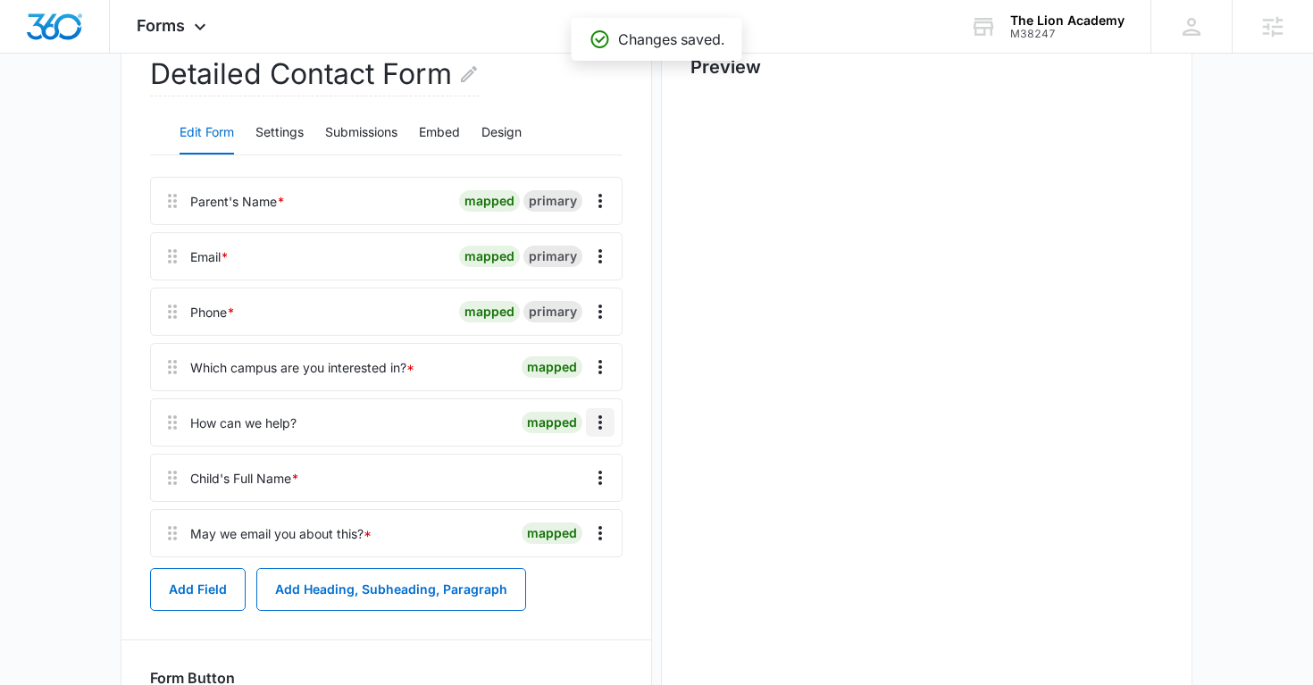
click at [609, 422] on icon "Overflow Menu" at bounding box center [599, 422] width 21 height 21
click at [545, 468] on div "Edit" at bounding box center [552, 472] width 38 height 13
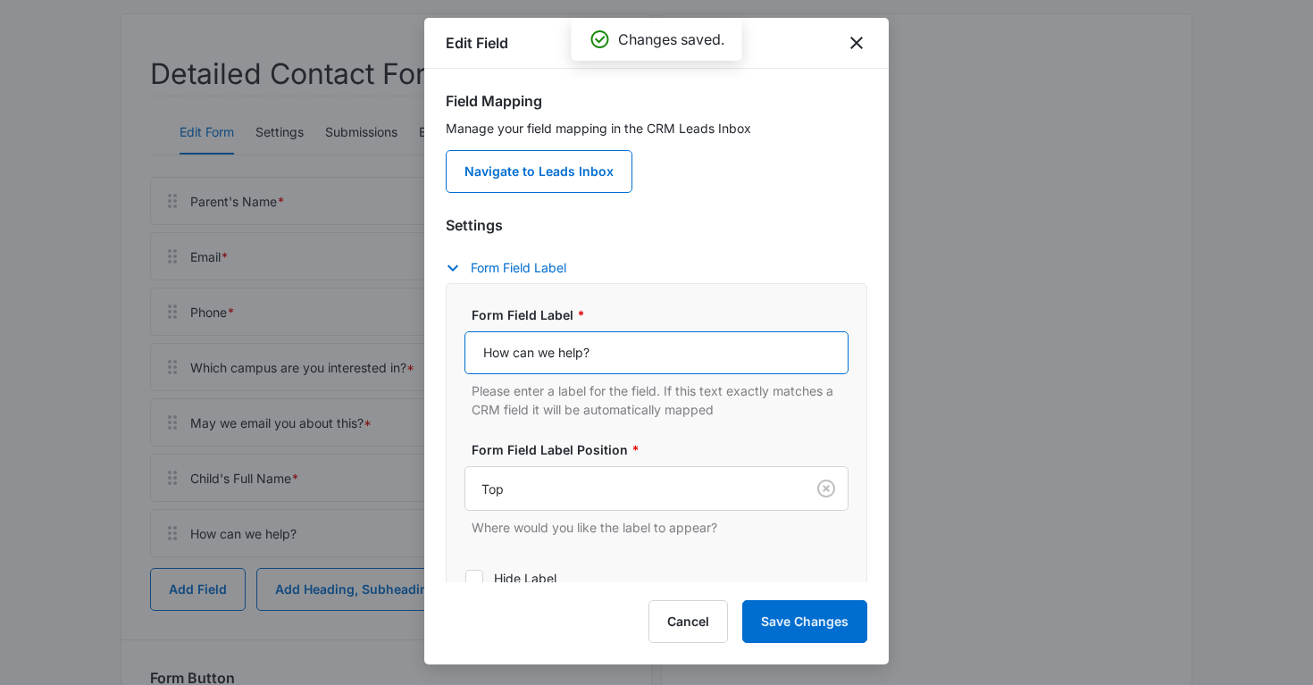
drag, startPoint x: 641, startPoint y: 345, endPoint x: 422, endPoint y: 345, distance: 218.8
click at [422, 345] on body "Forms Apps Reputation Websites Forms CRM Email Social Payments POS Content Ads …" at bounding box center [656, 430] width 1313 height 1240
type input "Comments"
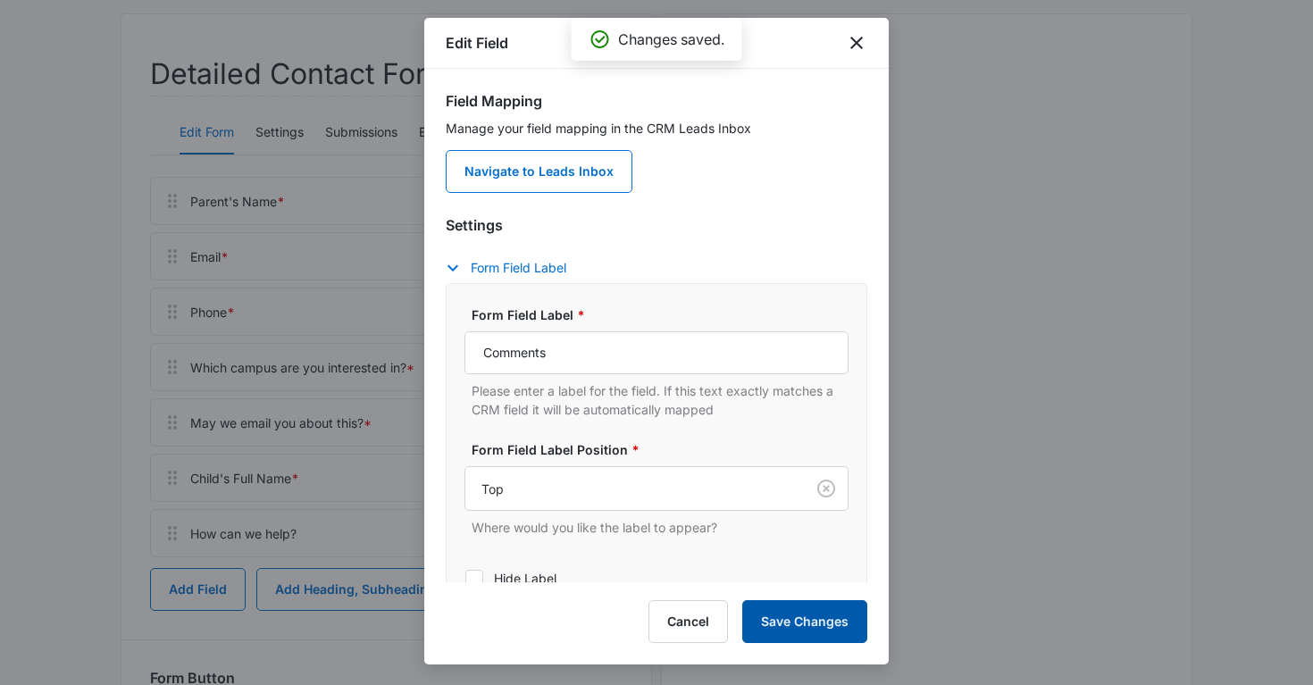
click at [786, 620] on button "Save Changes" at bounding box center [804, 621] width 125 height 43
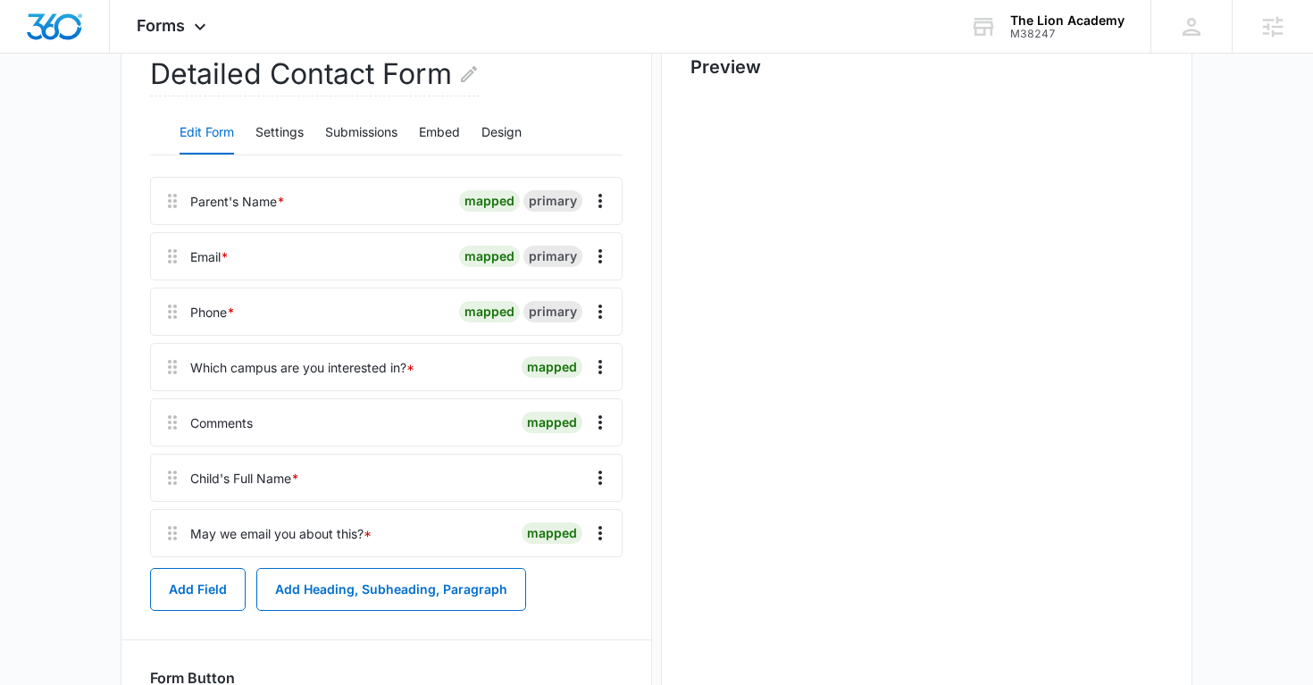
scroll to position [0, 0]
click at [214, 580] on button "Add Field" at bounding box center [198, 589] width 96 height 43
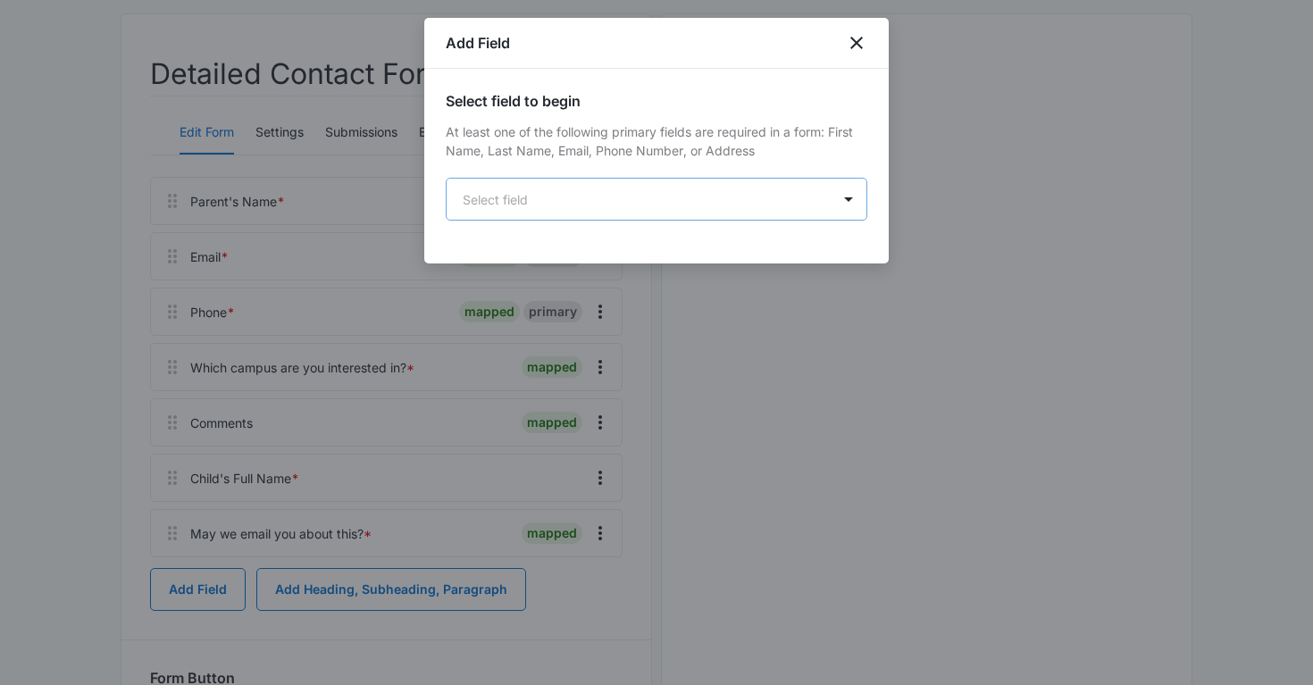
click at [615, 205] on body "Forms Apps Reputation Websites Forms CRM Email Social Payments POS Content Ads …" at bounding box center [656, 430] width 1313 height 1240
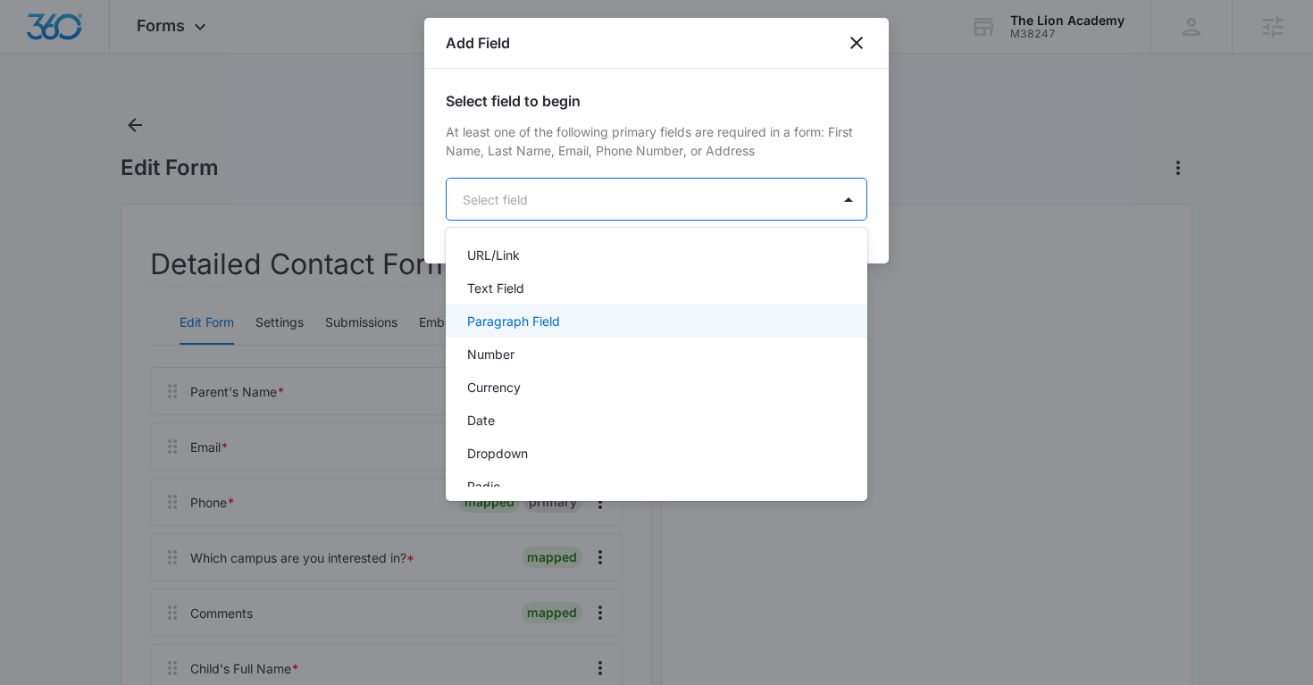
scroll to position [279, 0]
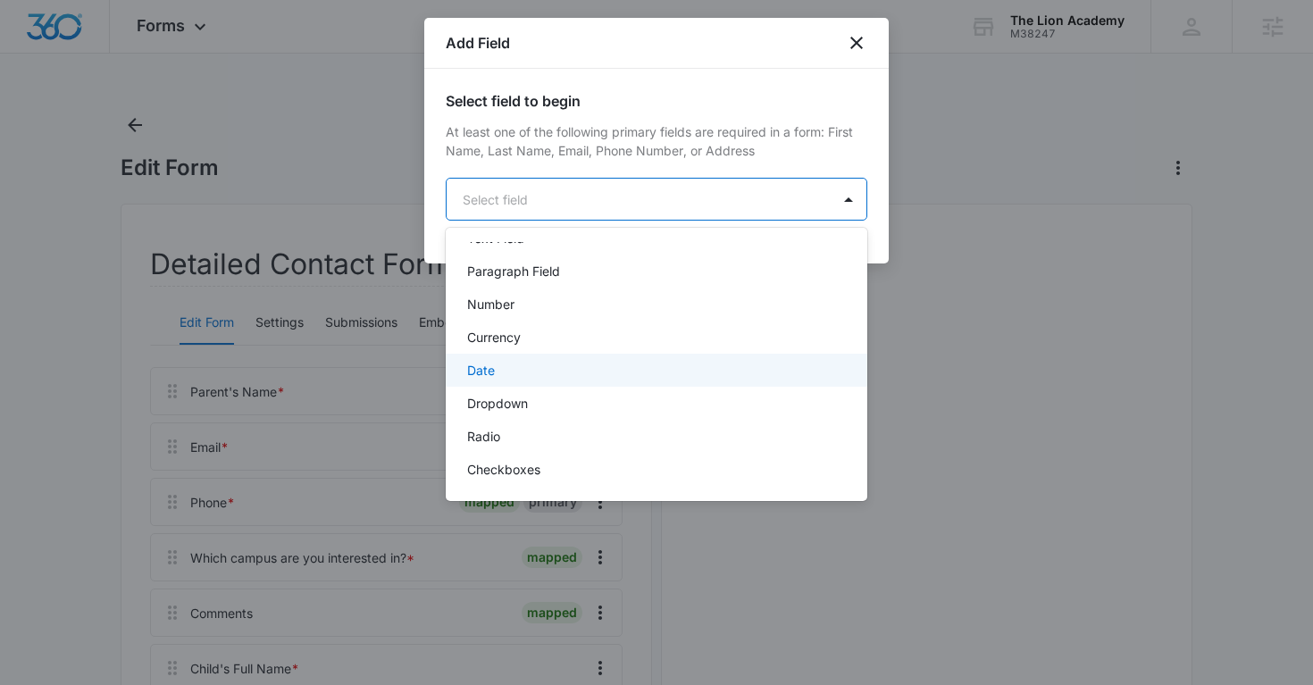
click at [562, 359] on div "Date" at bounding box center [657, 370] width 422 height 33
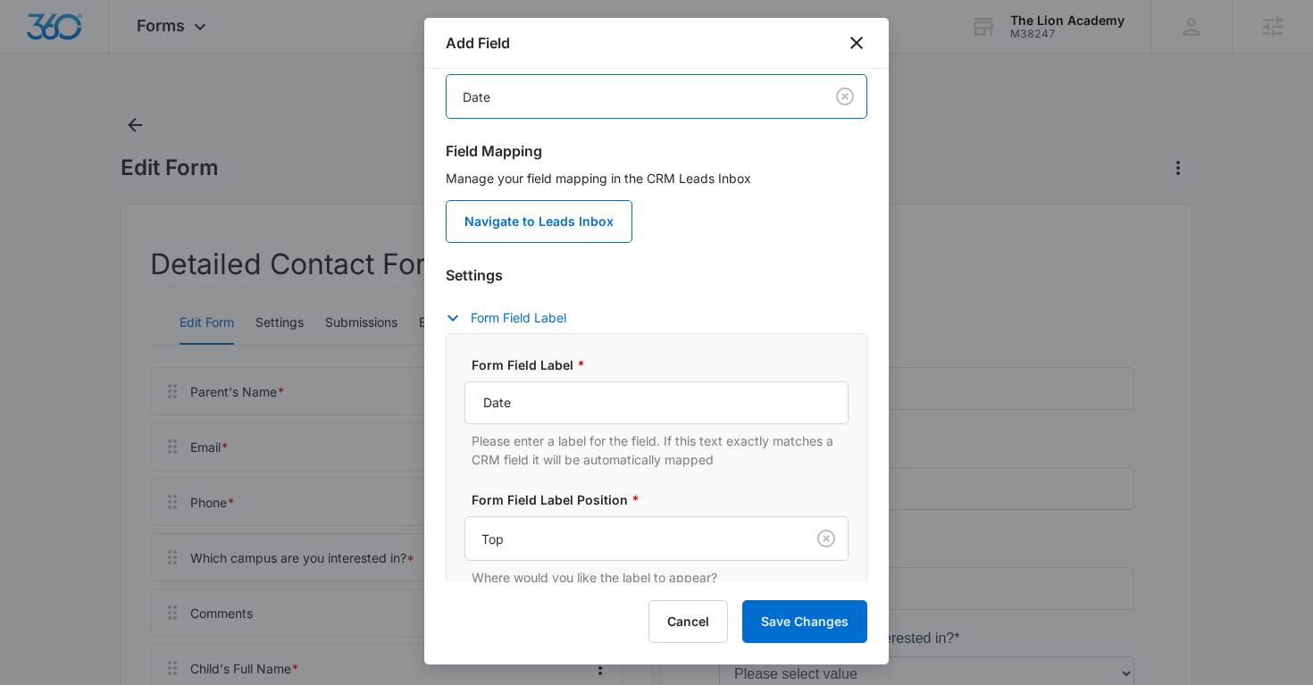
scroll to position [148, 0]
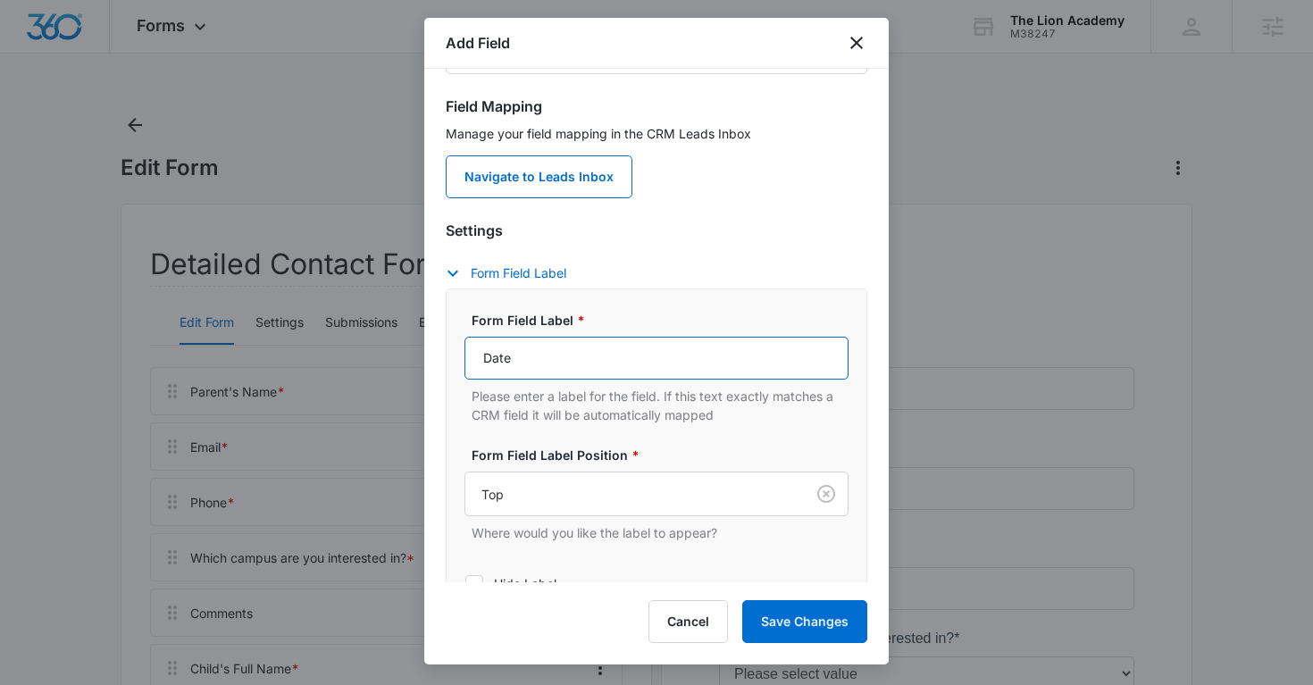
drag, startPoint x: 521, startPoint y: 363, endPoint x: 436, endPoint y: 363, distance: 84.8
click at [436, 363] on div "Select field to begin At least one of the following primary fields are required…" at bounding box center [656, 325] width 464 height 513
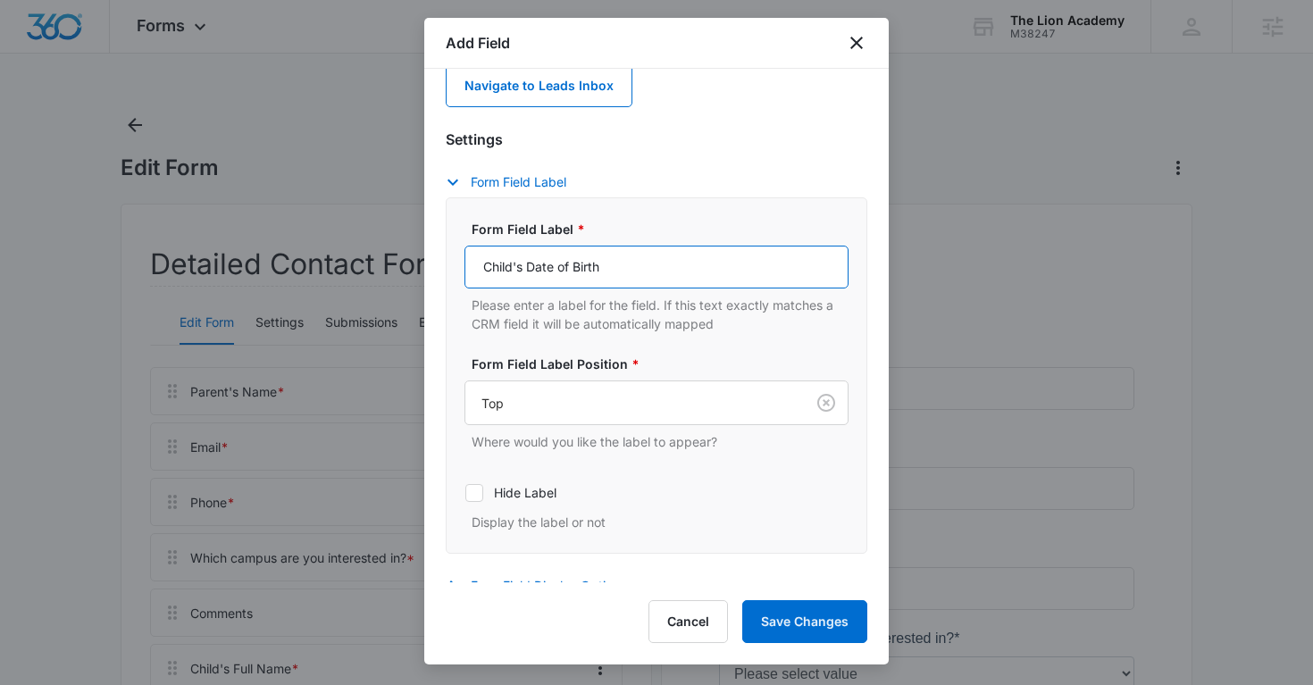
scroll to position [306, 0]
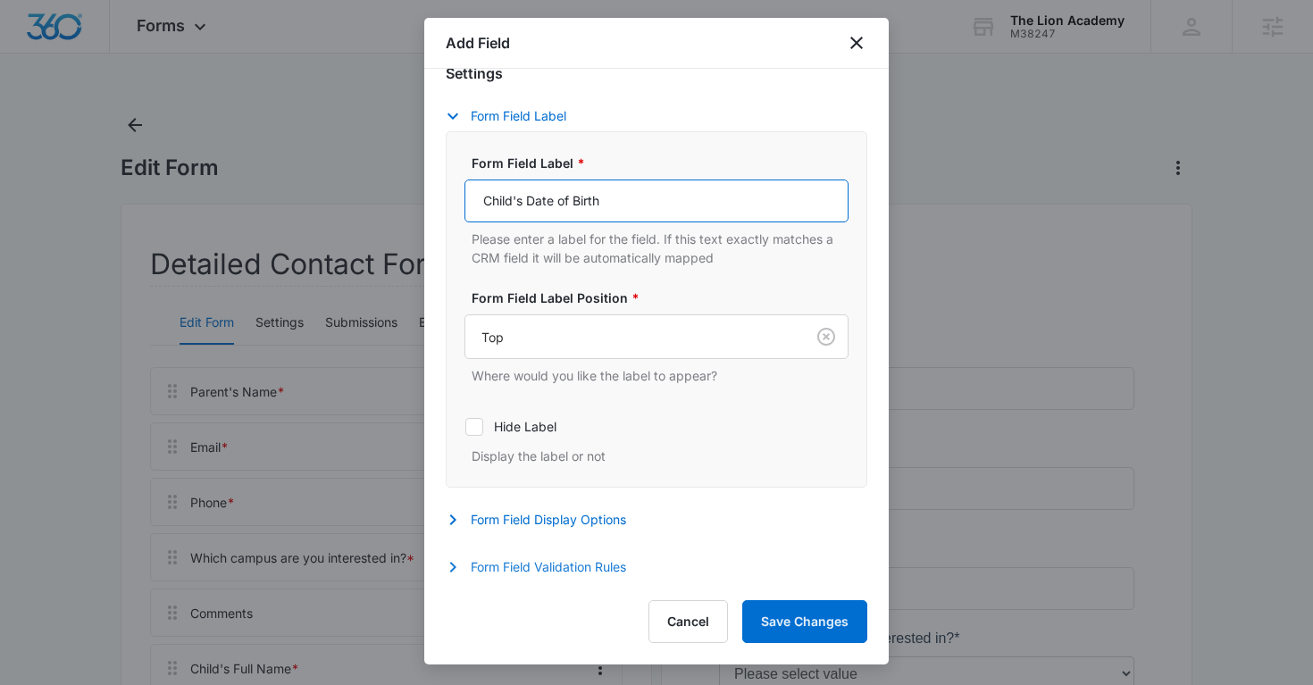
type input "Child's Date of Birth"
click at [485, 571] on button "Form Field Validation Rules" at bounding box center [545, 566] width 198 height 21
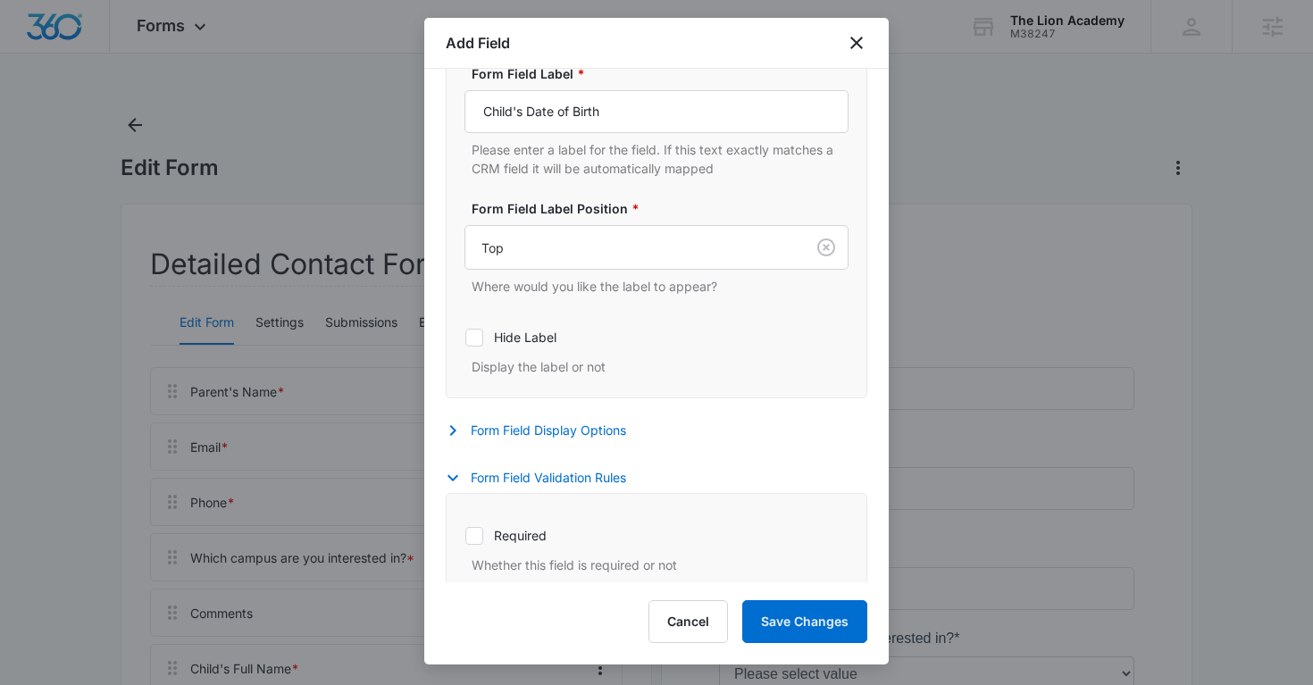
click at [484, 527] on label "Required" at bounding box center [656, 535] width 384 height 19
click at [465, 535] on input "Required" at bounding box center [464, 535] width 1 height 1
checkbox input "true"
click at [823, 643] on div "Add Field Select field to begin At least one of the following primary fields ar…" at bounding box center [656, 341] width 464 height 647
click at [819, 628] on button "Save Changes" at bounding box center [804, 621] width 125 height 43
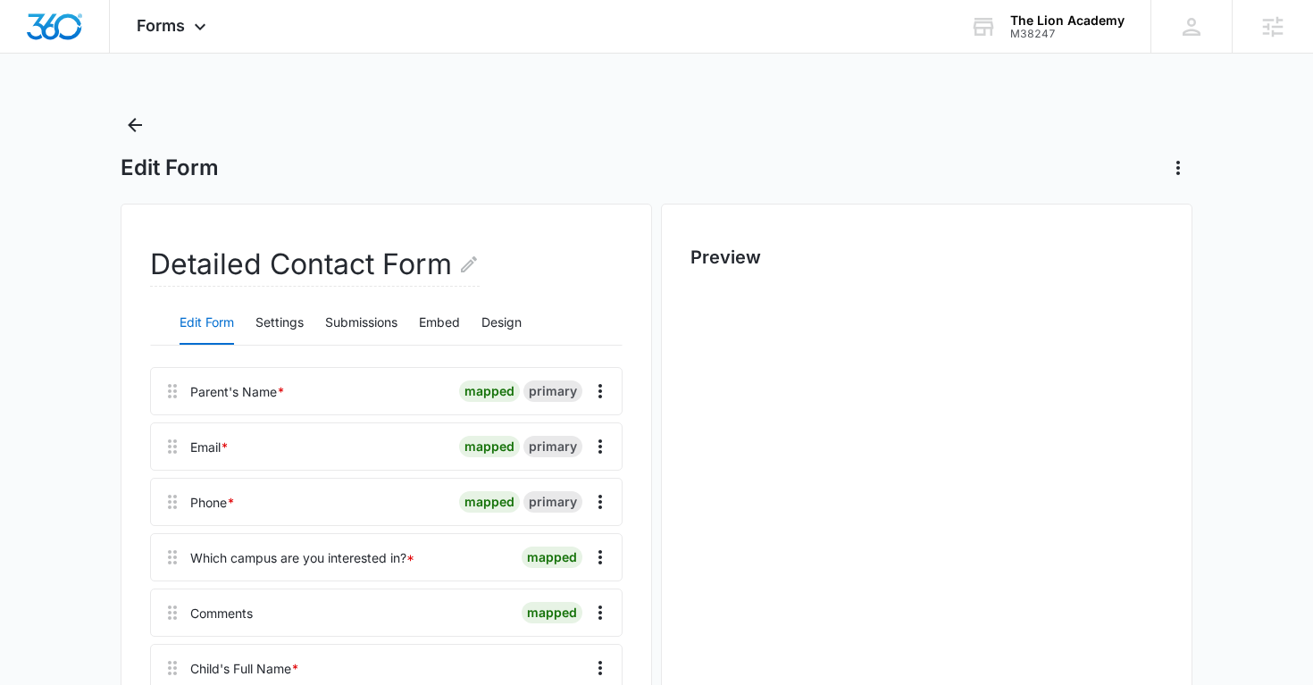
scroll to position [413, 0]
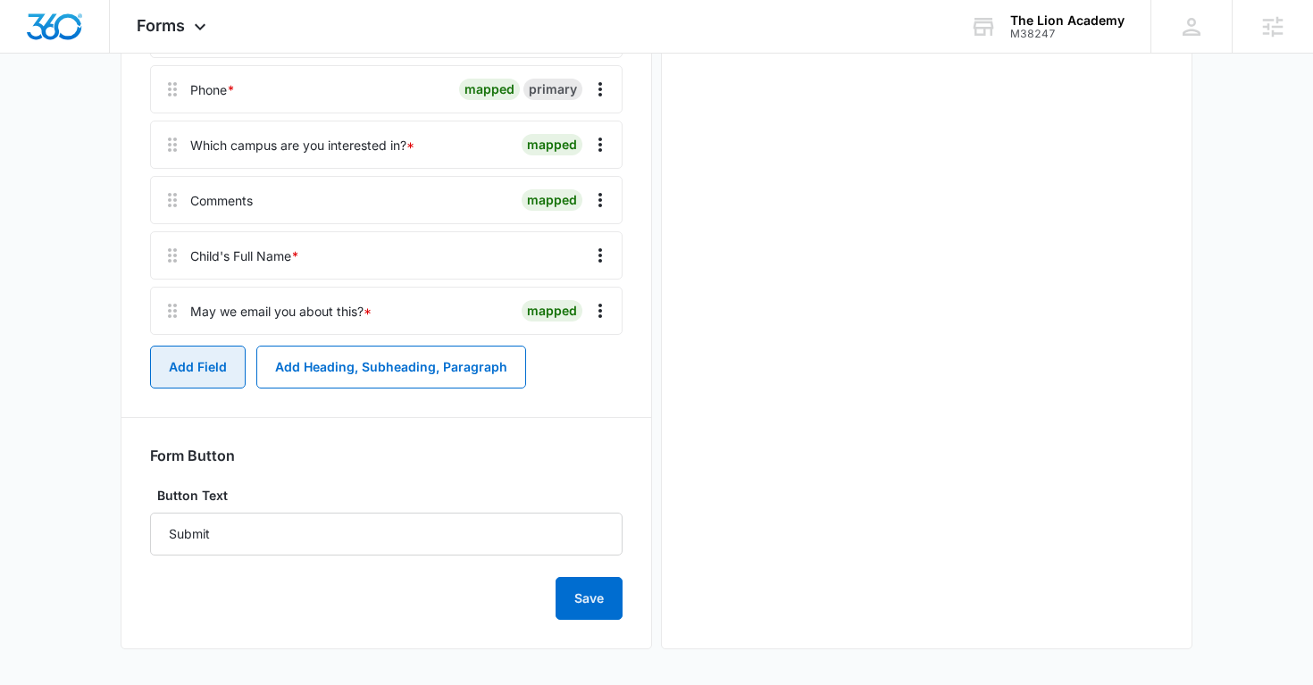
click at [202, 380] on button "Add Field" at bounding box center [198, 367] width 96 height 43
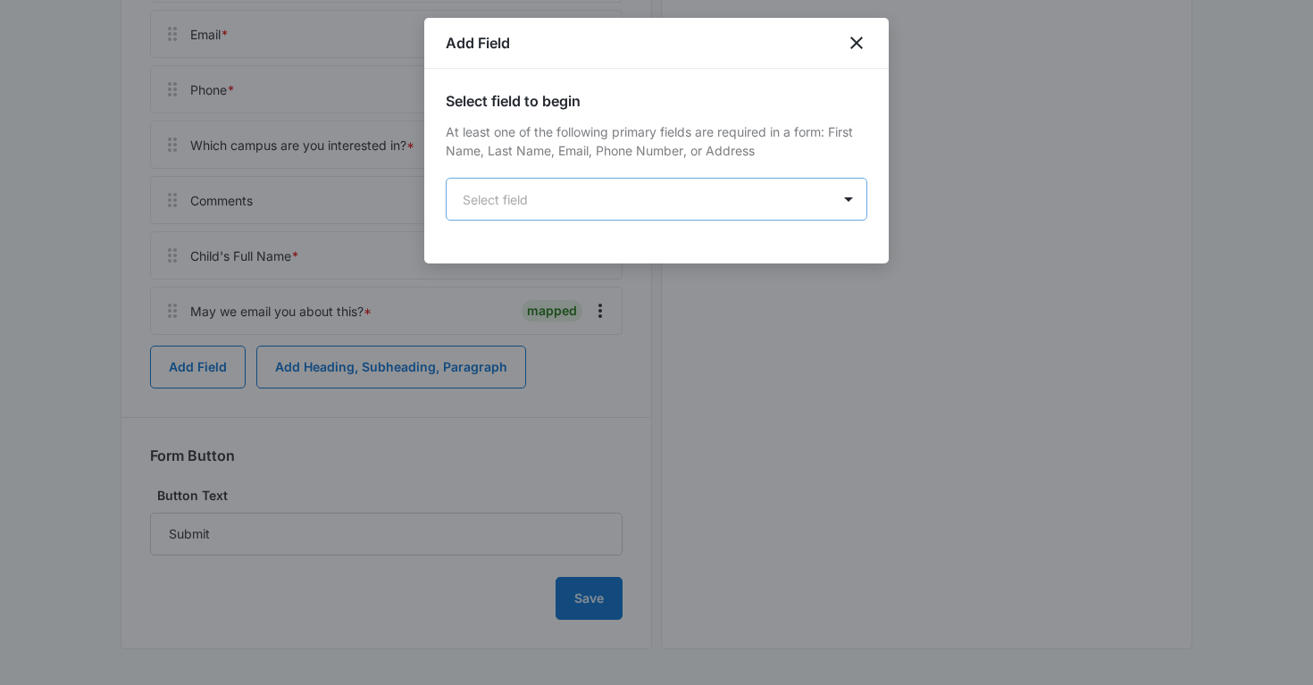
scroll to position [0, 0]
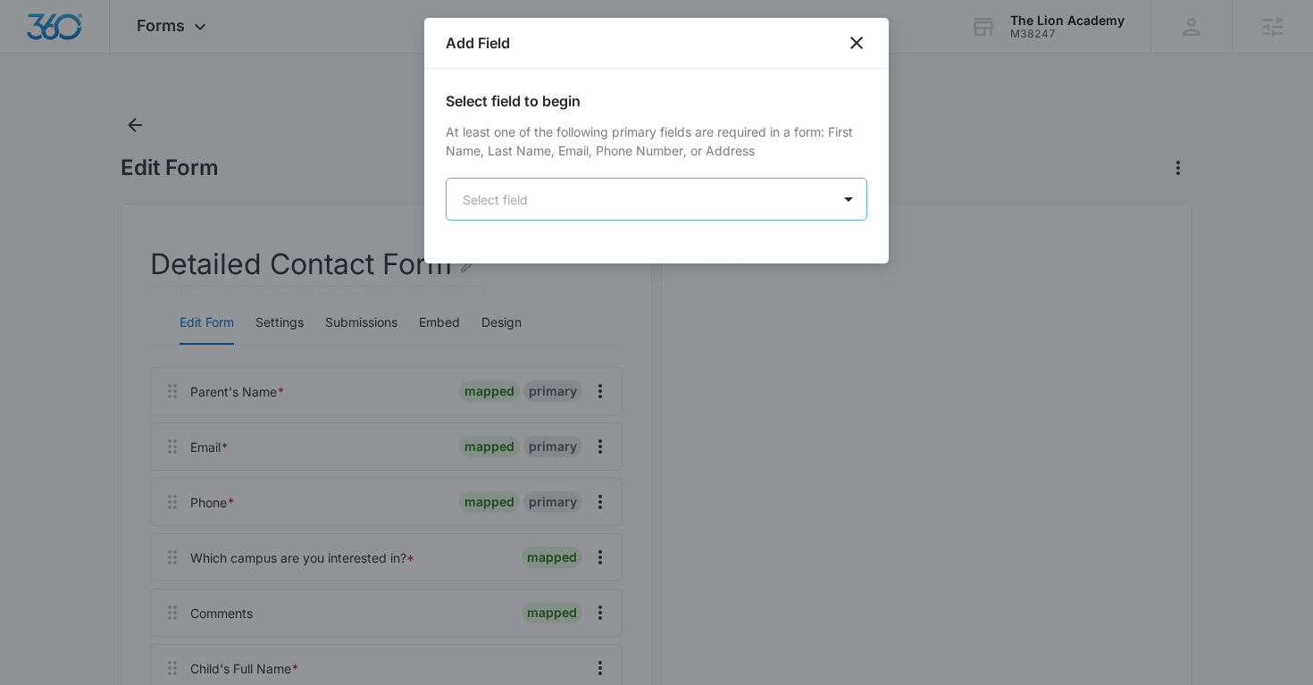
click at [667, 205] on body "Forms Apps Reputation Websites Forms CRM Email Social Payments POS Content Ads …" at bounding box center [656, 620] width 1313 height 1240
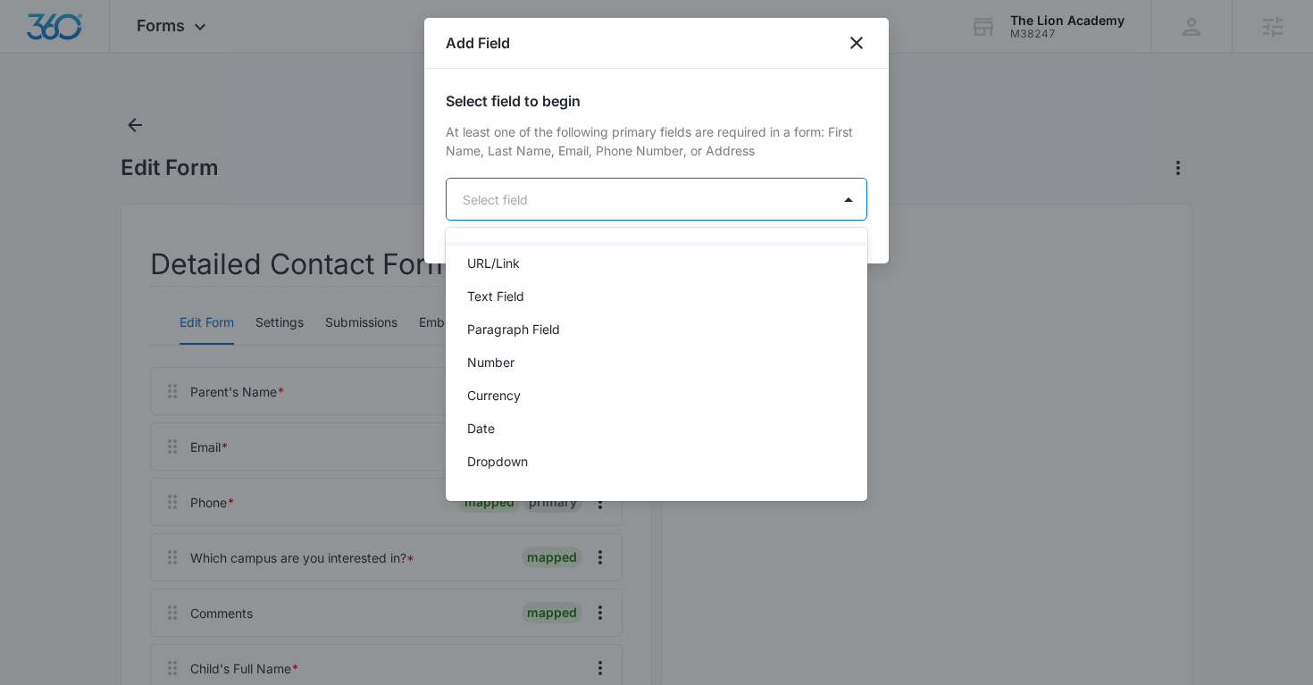
scroll to position [222, 0]
click at [560, 431] on div "Date" at bounding box center [654, 426] width 375 height 19
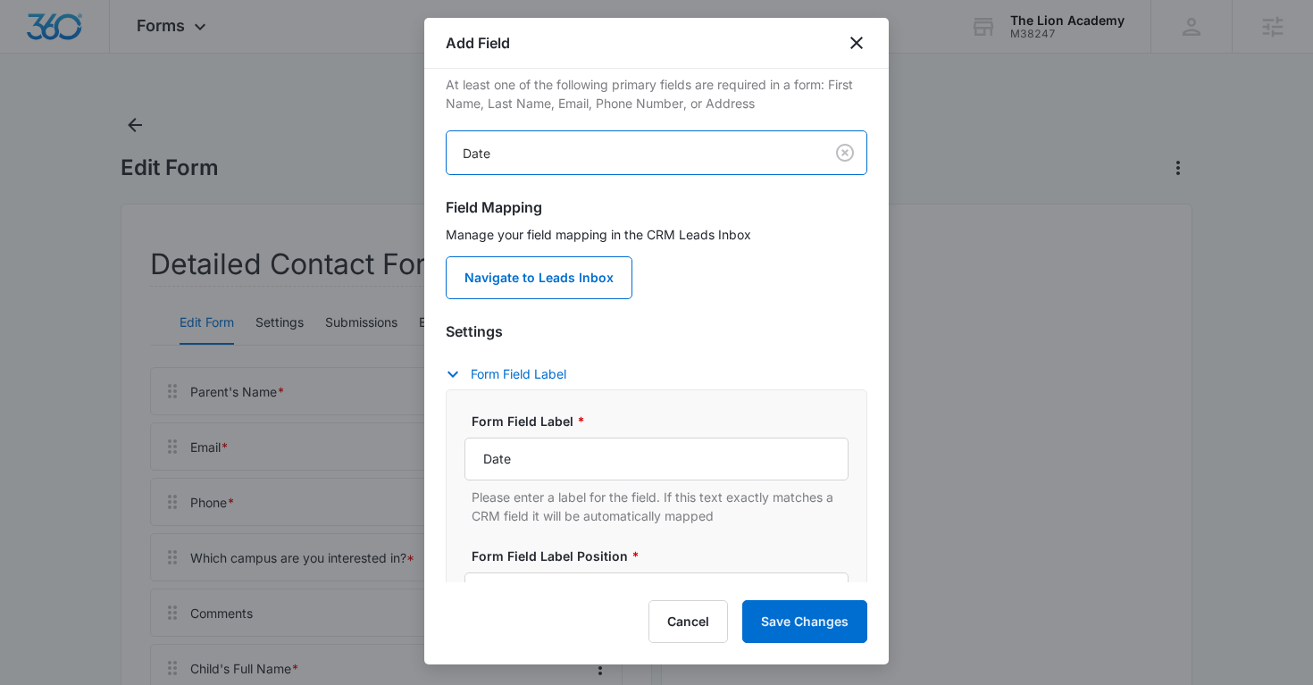
scroll to position [51, 0]
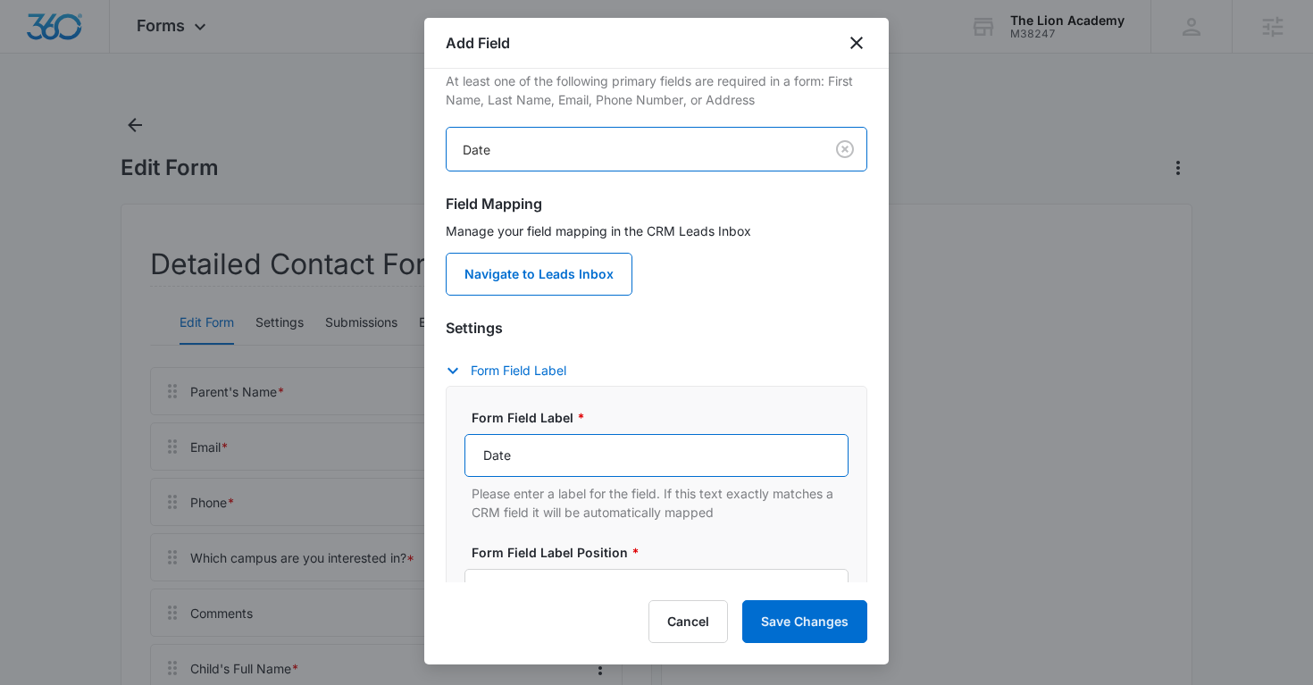
click at [527, 460] on input "Date" at bounding box center [656, 455] width 384 height 43
click at [469, 457] on input "Date" at bounding box center [656, 455] width 384 height 43
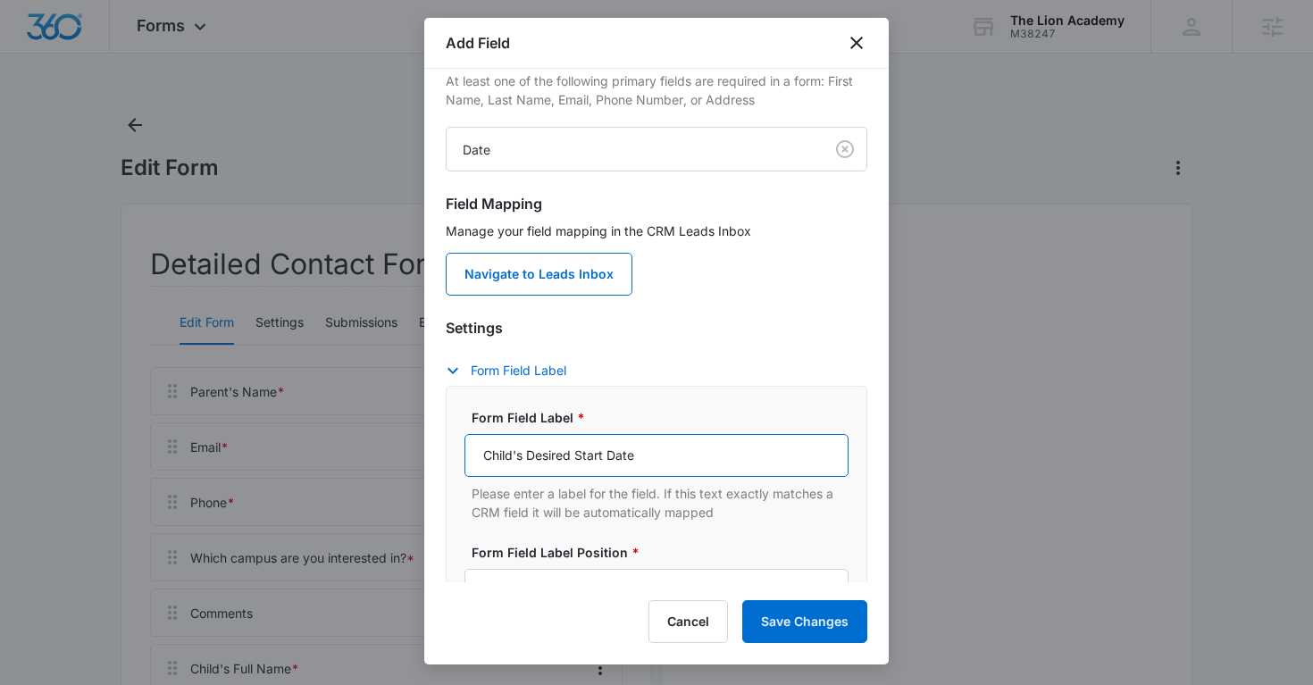
scroll to position [306, 0]
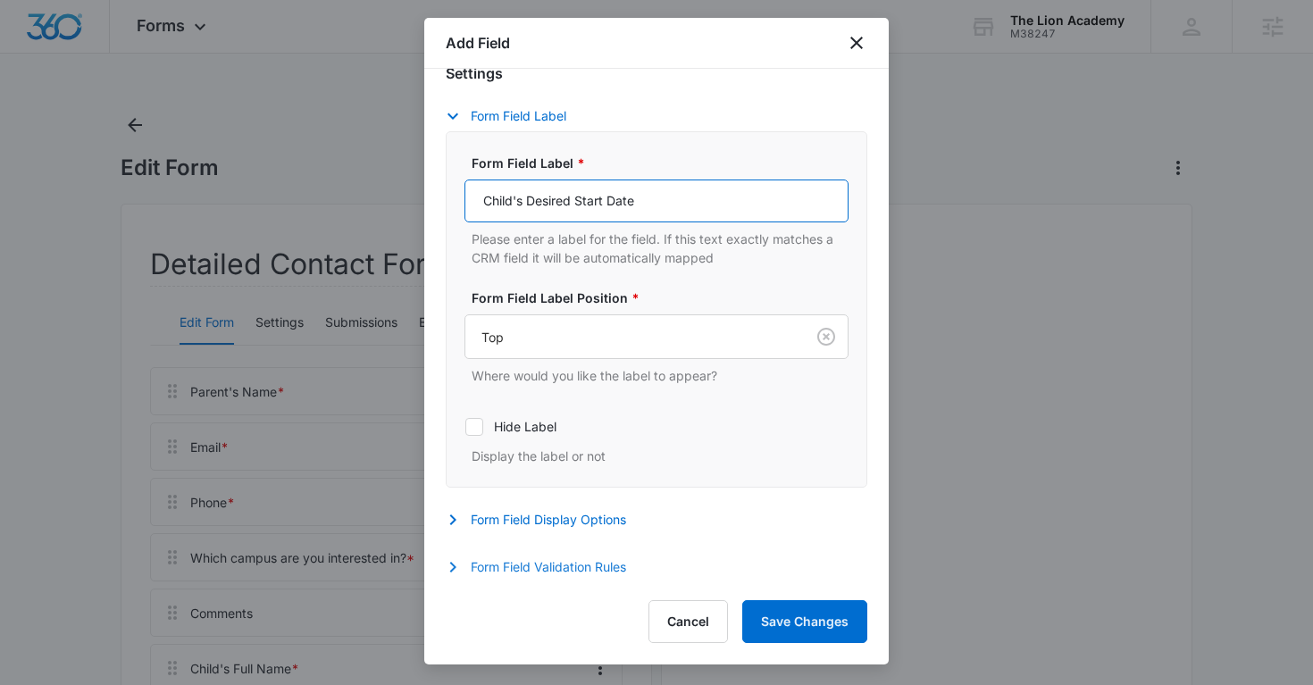
type input "Child's Desired Start Date"
click at [507, 568] on button "Form Field Validation Rules" at bounding box center [545, 566] width 198 height 21
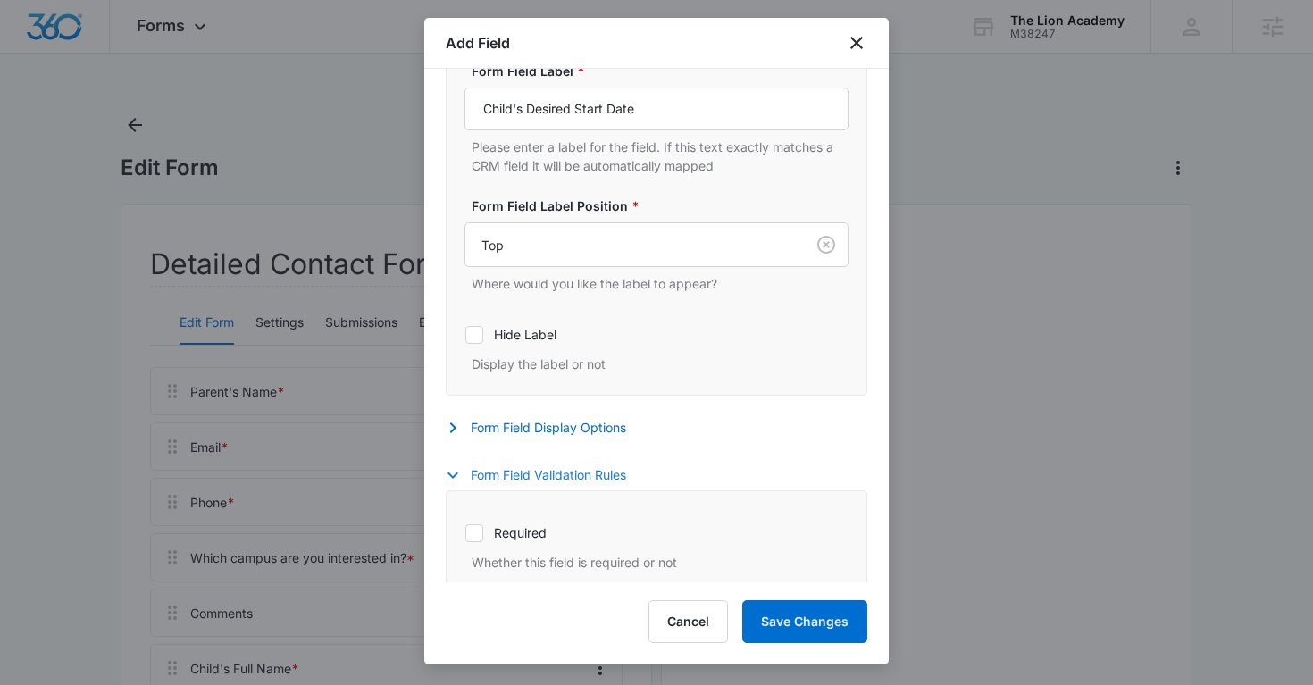
scroll to position [398, 0]
click at [467, 539] on icon at bounding box center [474, 532] width 16 height 16
click at [465, 532] on input "Required" at bounding box center [464, 531] width 1 height 1
checkbox input "true"
click at [825, 613] on button "Save Changes" at bounding box center [804, 621] width 125 height 43
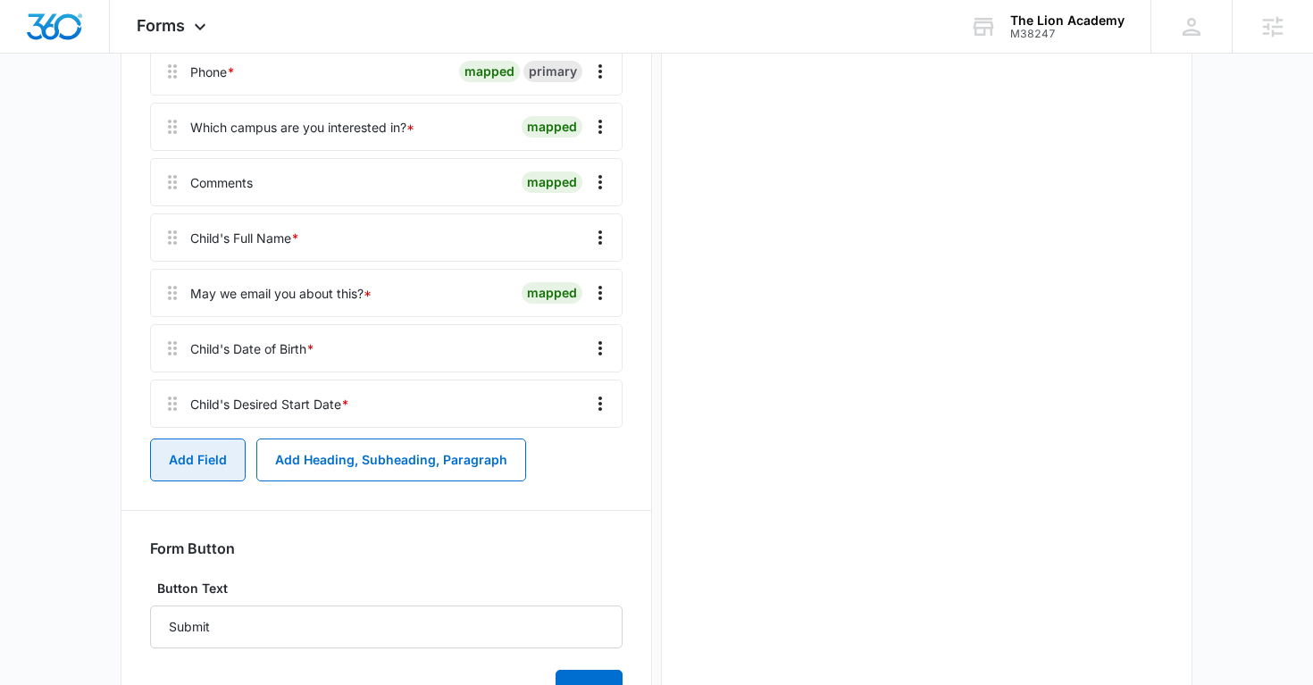
scroll to position [427, 0]
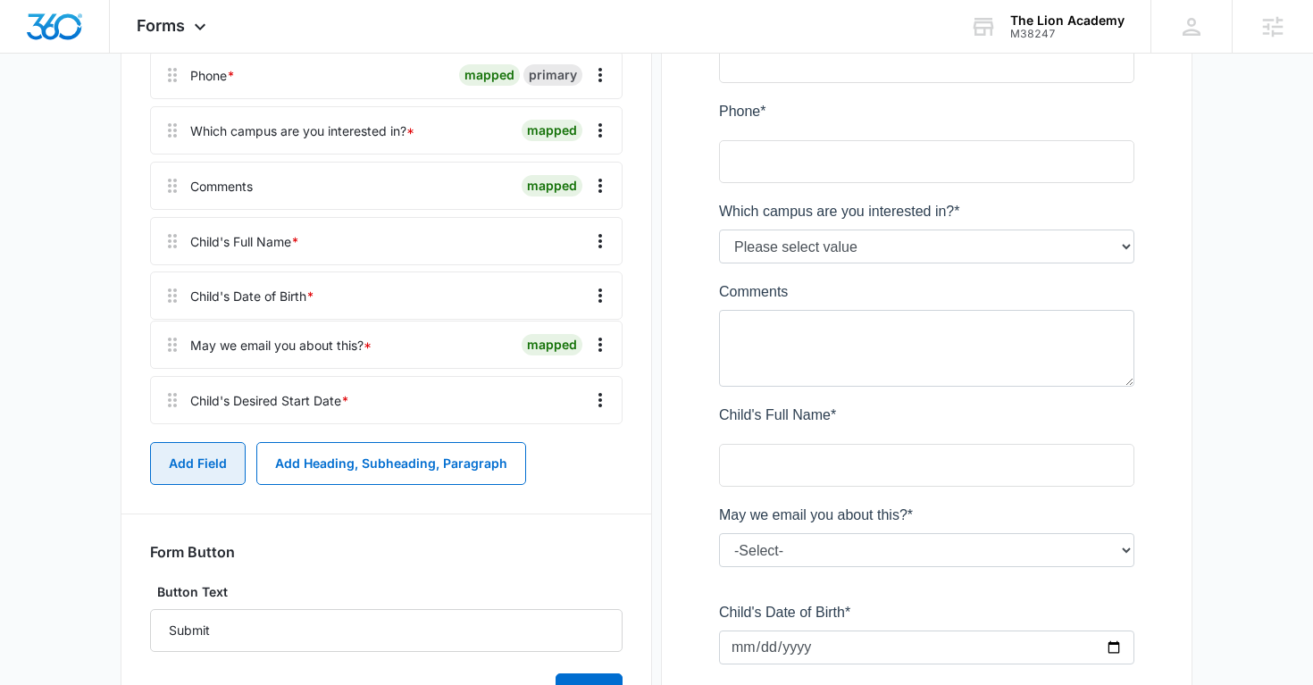
drag, startPoint x: 175, startPoint y: 357, endPoint x: 173, endPoint y: 286, distance: 71.5
click at [174, 286] on div "Parent's Name * mapped primary Email * mapped primary Phone * mapped primary Wh…" at bounding box center [386, 185] width 472 height 491
drag, startPoint x: 166, startPoint y: 409, endPoint x: 163, endPoint y: 332, distance: 76.8
click at [163, 332] on div "Parent's Name * mapped primary Email * mapped primary Phone * mapped primary Wh…" at bounding box center [386, 185] width 472 height 491
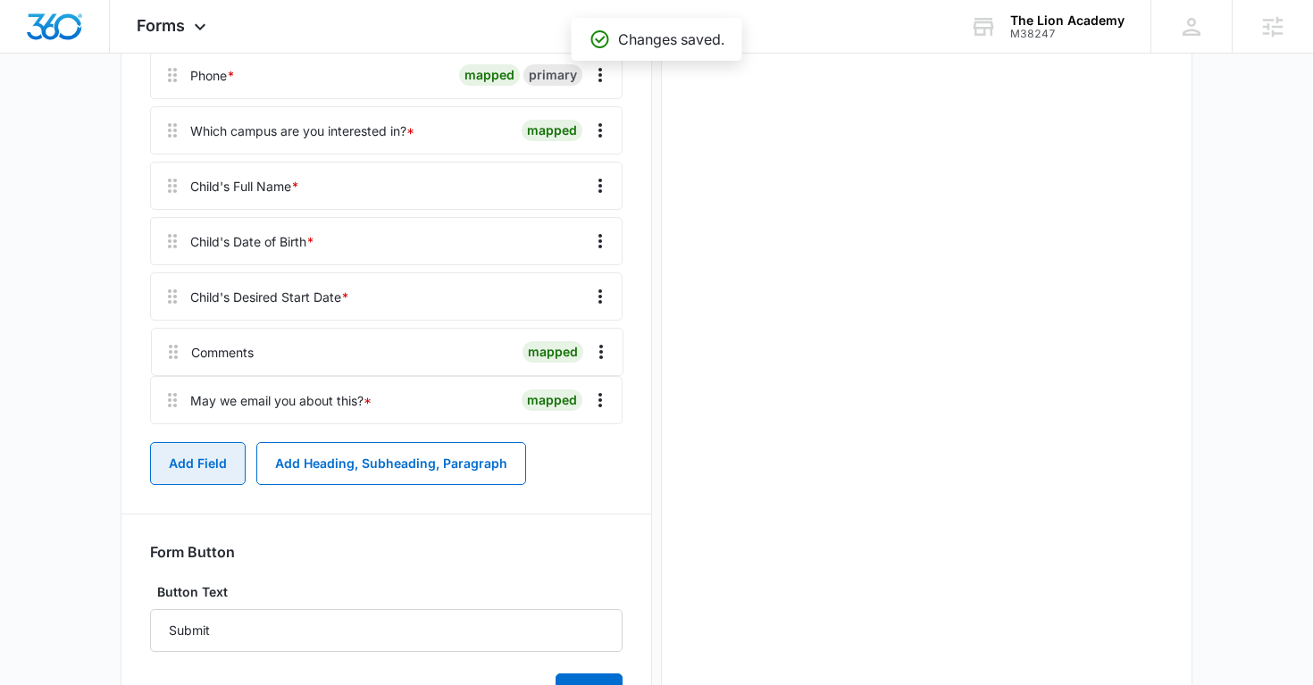
scroll to position [0, 0]
drag, startPoint x: 168, startPoint y: 189, endPoint x: 169, endPoint y: 369, distance: 179.5
click at [169, 369] on div "Parent's Name * mapped primary Email * mapped primary Phone * mapped primary Wh…" at bounding box center [386, 185] width 472 height 491
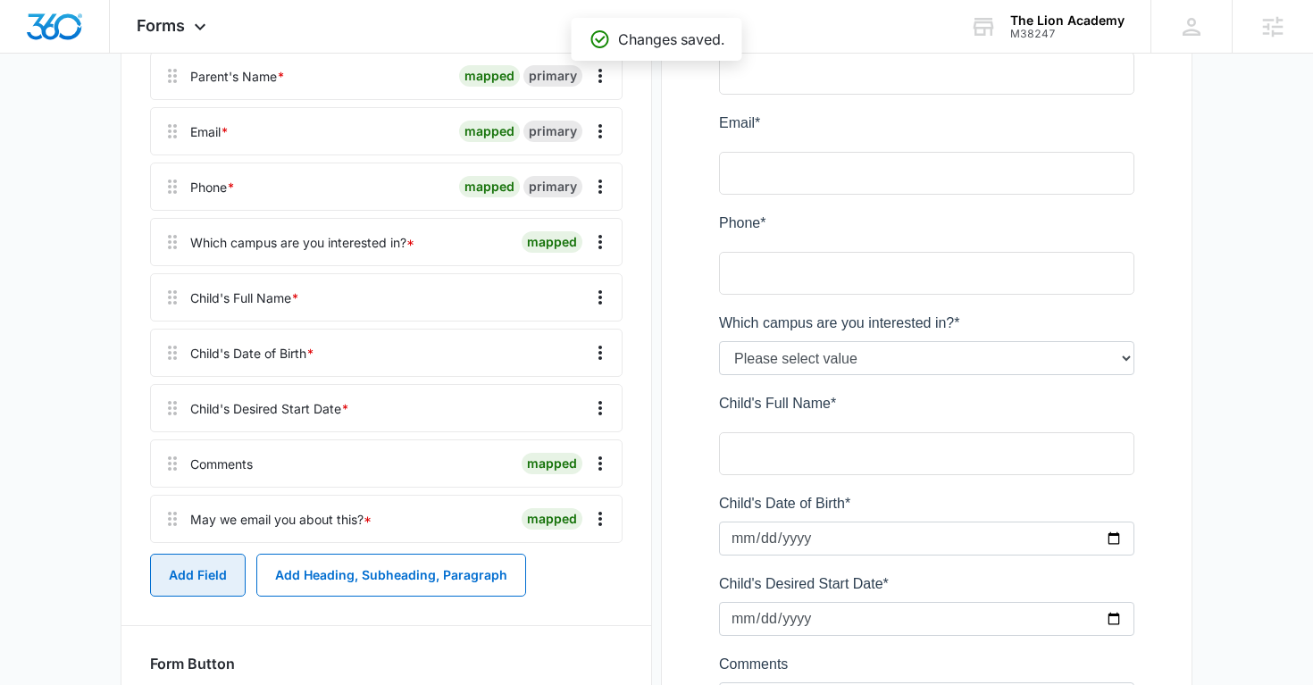
click at [194, 577] on button "Add Field" at bounding box center [198, 575] width 96 height 43
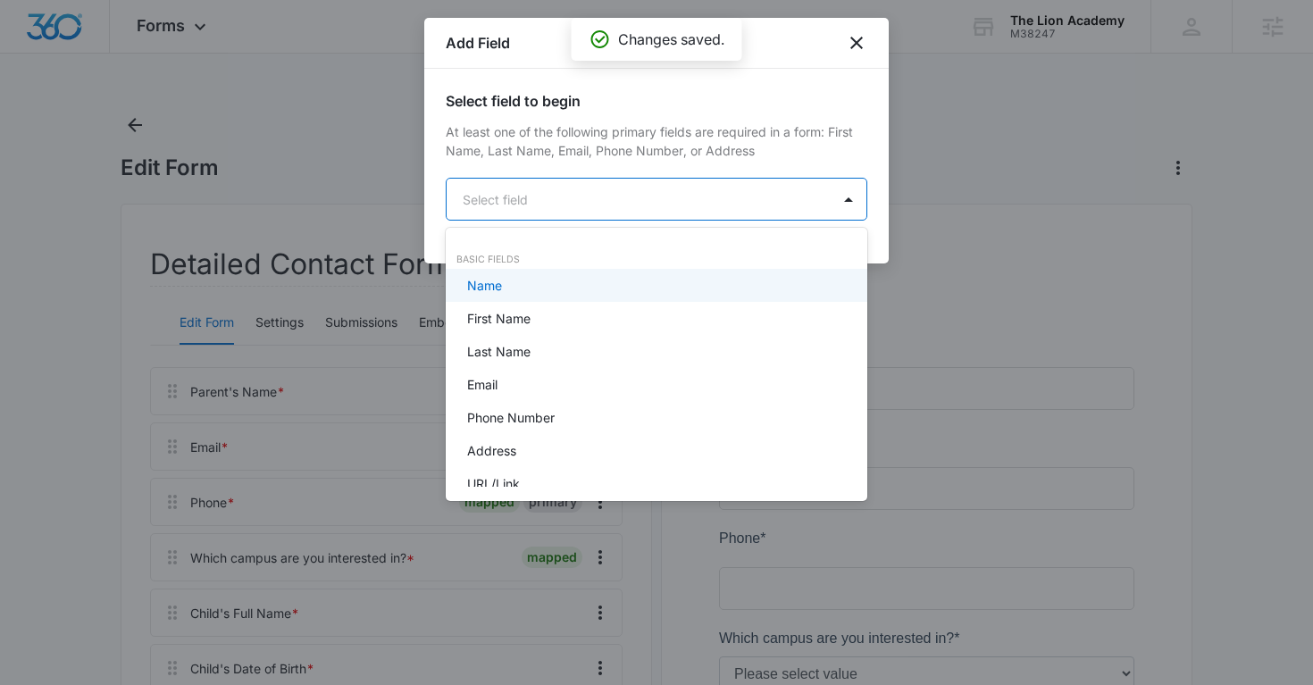
click at [581, 193] on body "Forms Apps Reputation Websites Forms CRM Email Social Payments POS Content Ads …" at bounding box center [656, 342] width 1313 height 685
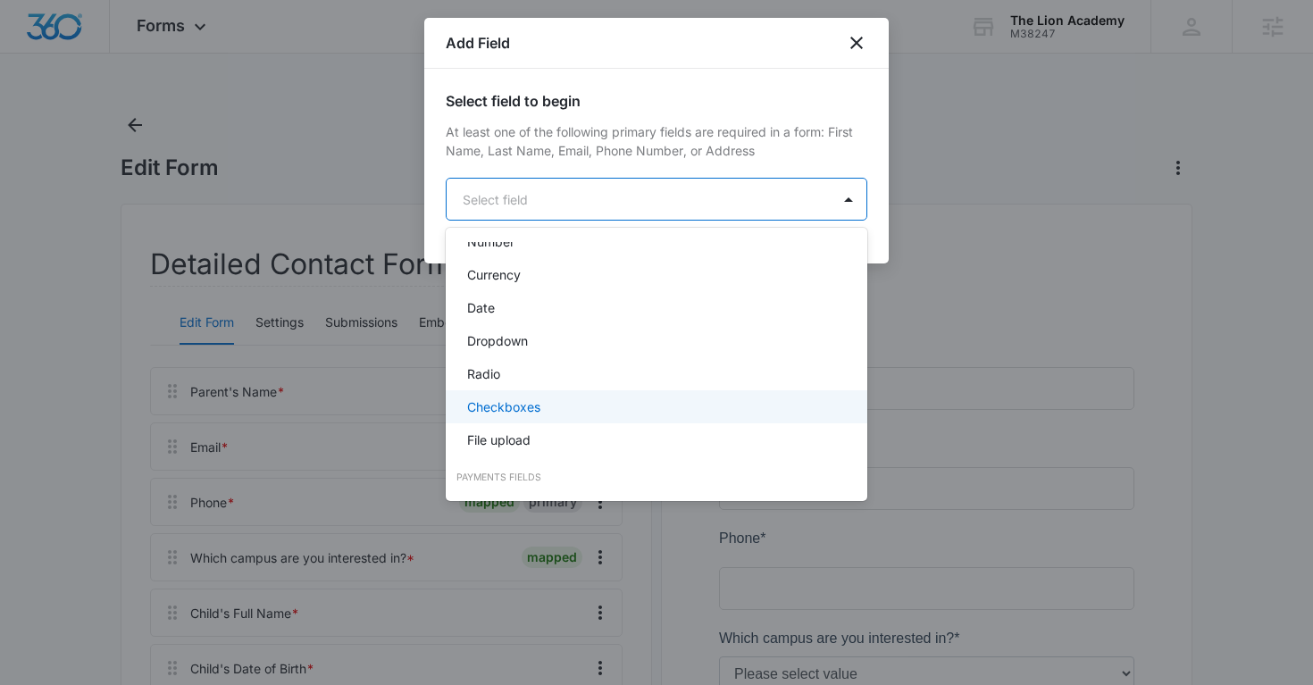
scroll to position [352, 0]
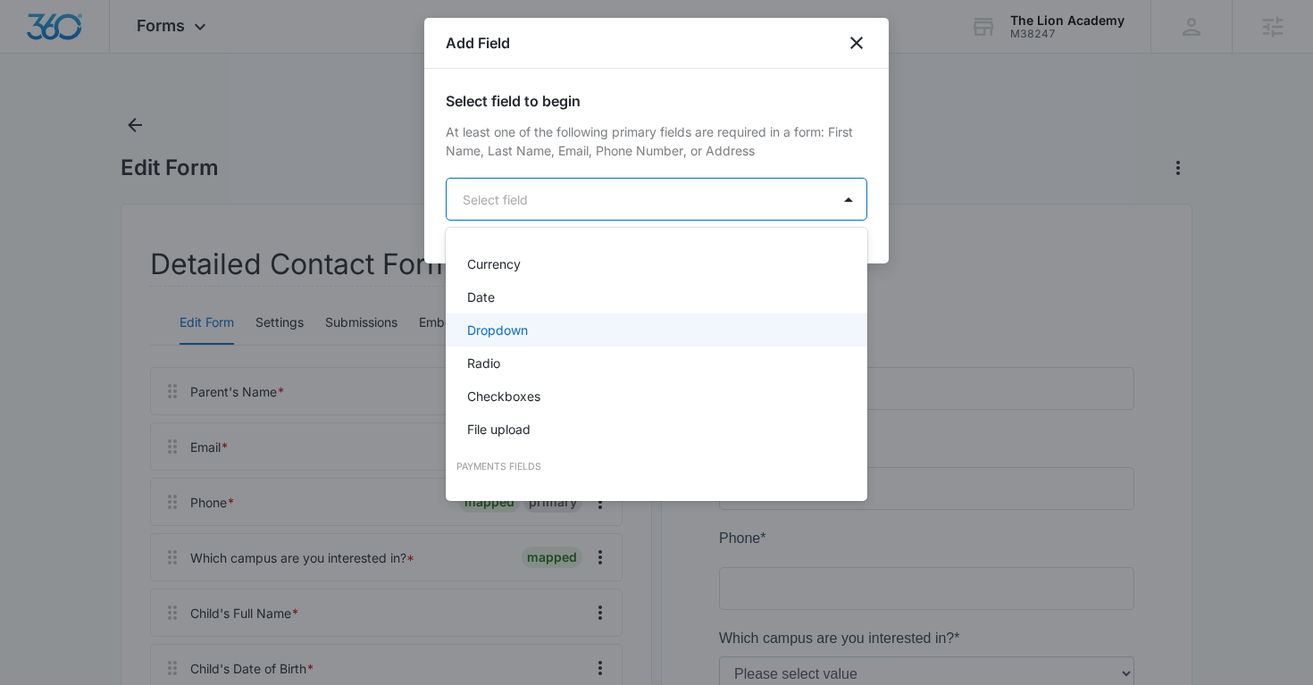
click at [560, 331] on div "Dropdown" at bounding box center [654, 330] width 375 height 19
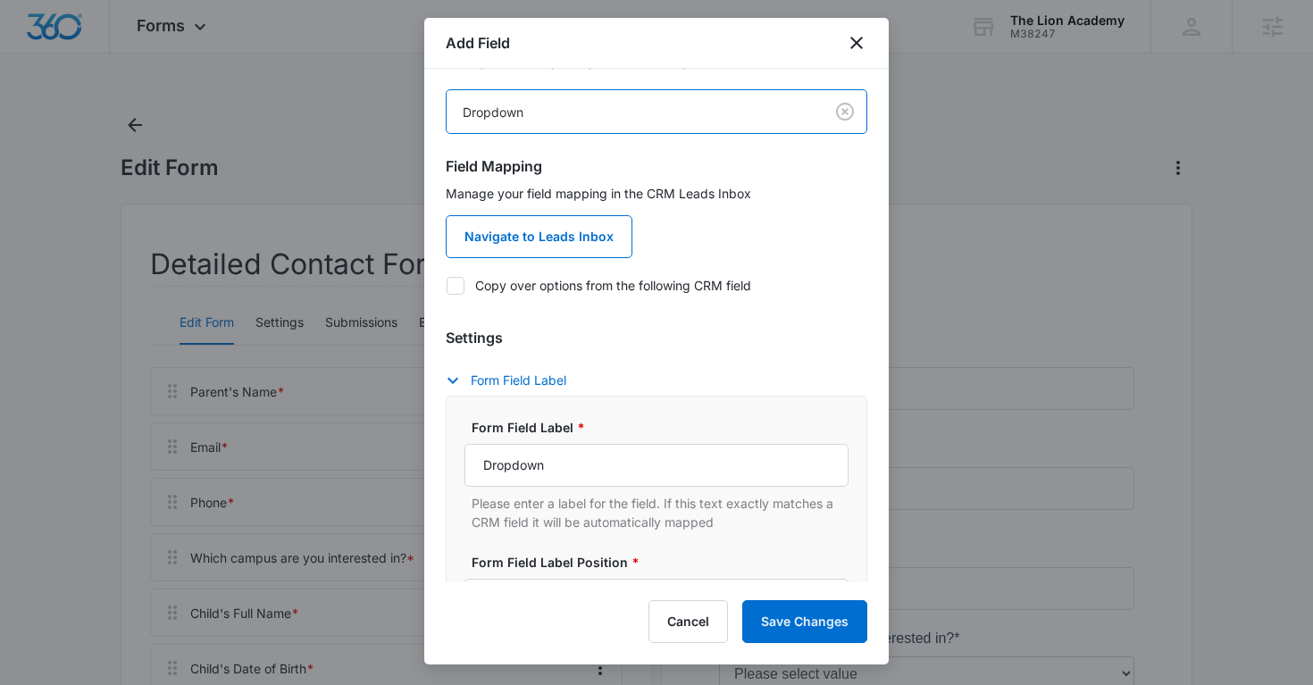
scroll to position [90, 0]
click at [448, 281] on icon at bounding box center [455, 284] width 16 height 16
click at [447, 283] on input "Copy over options from the following CRM field" at bounding box center [446, 283] width 1 height 1
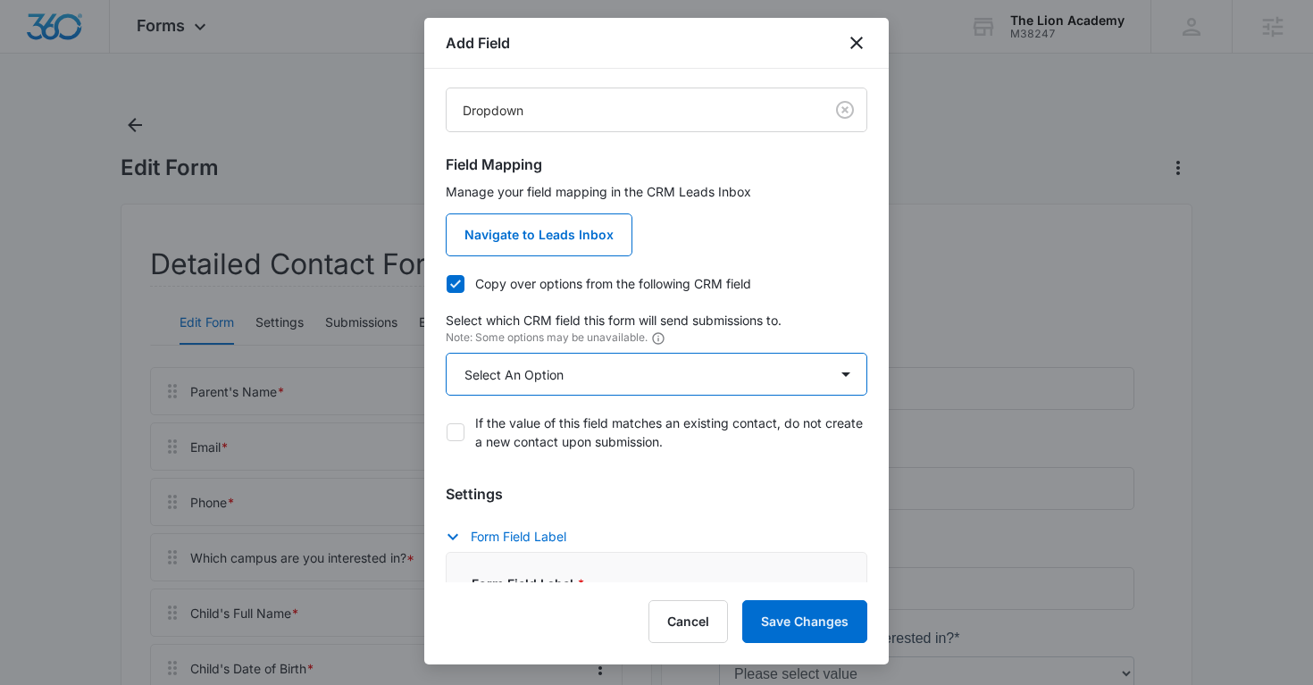
click at [537, 382] on select "Select An Option Select An Option Best Way To Contact Emergency Contact 2 Relat…" at bounding box center [657, 374] width 422 height 43
click at [462, 288] on icon at bounding box center [455, 284] width 16 height 16
click at [447, 284] on input "Copy over options from the following CRM field" at bounding box center [446, 283] width 1 height 1
checkbox input "false"
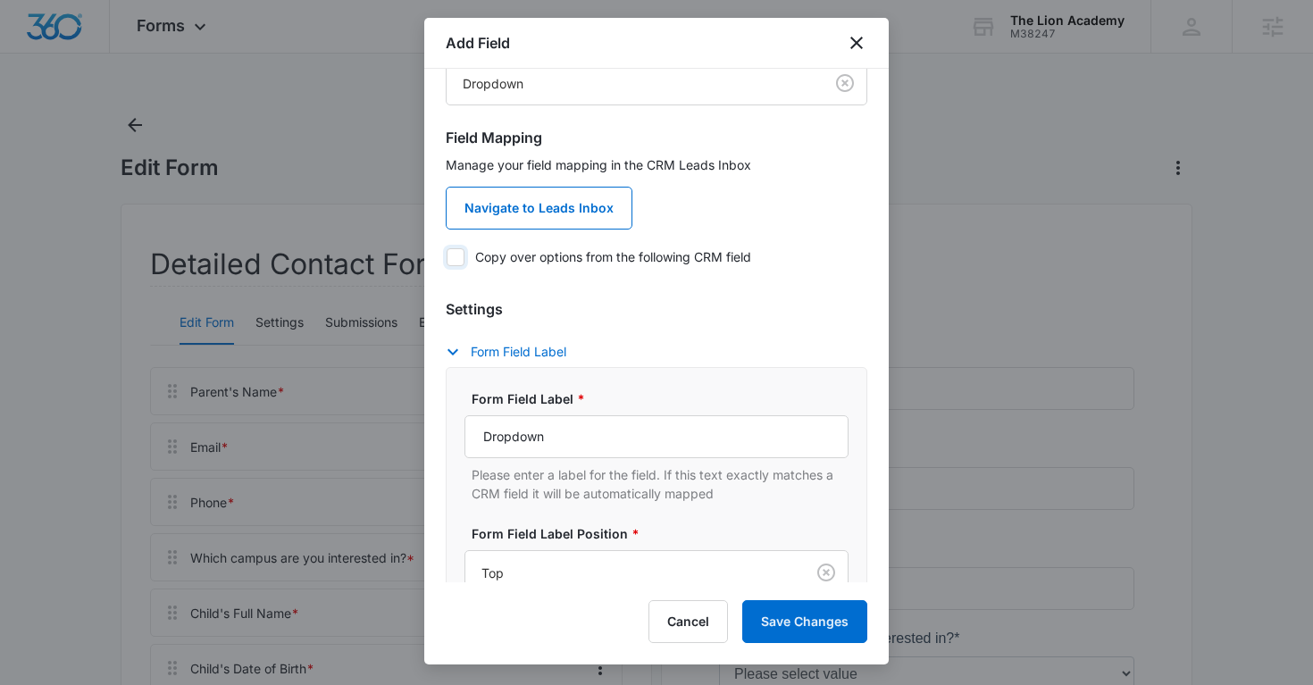
scroll to position [119, 0]
click at [705, 64] on div "Add Field" at bounding box center [656, 43] width 464 height 51
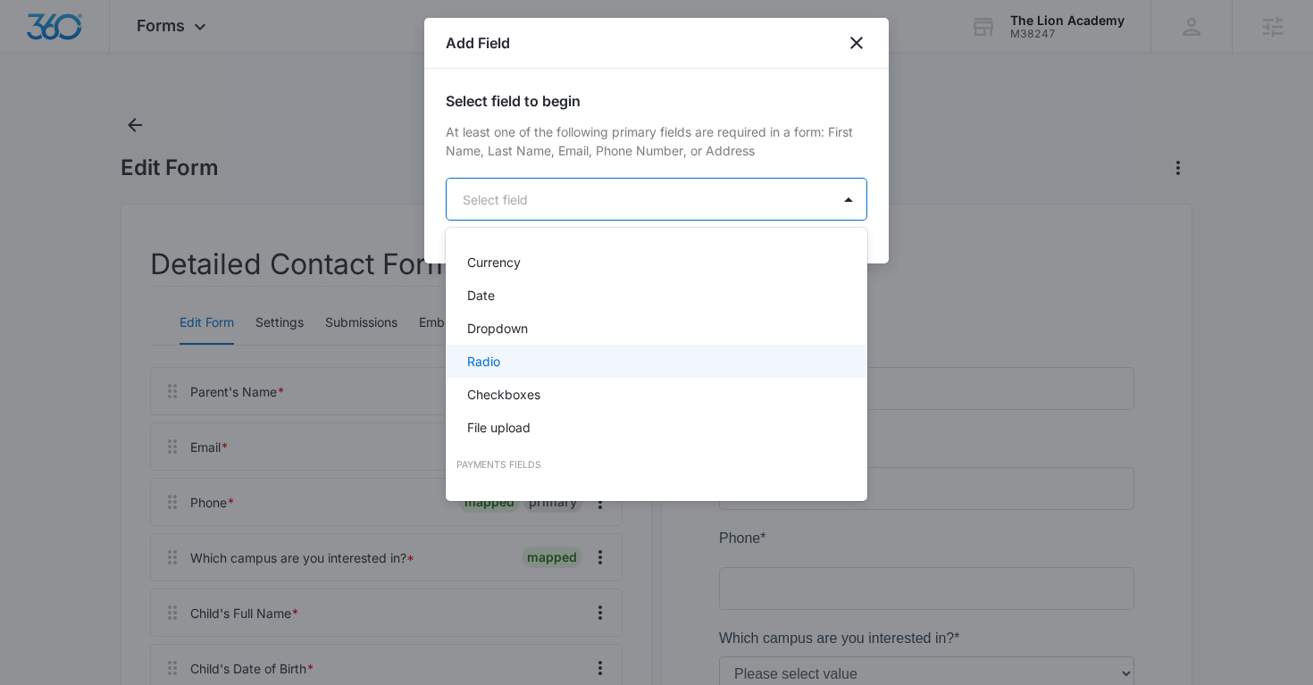
scroll to position [368, 0]
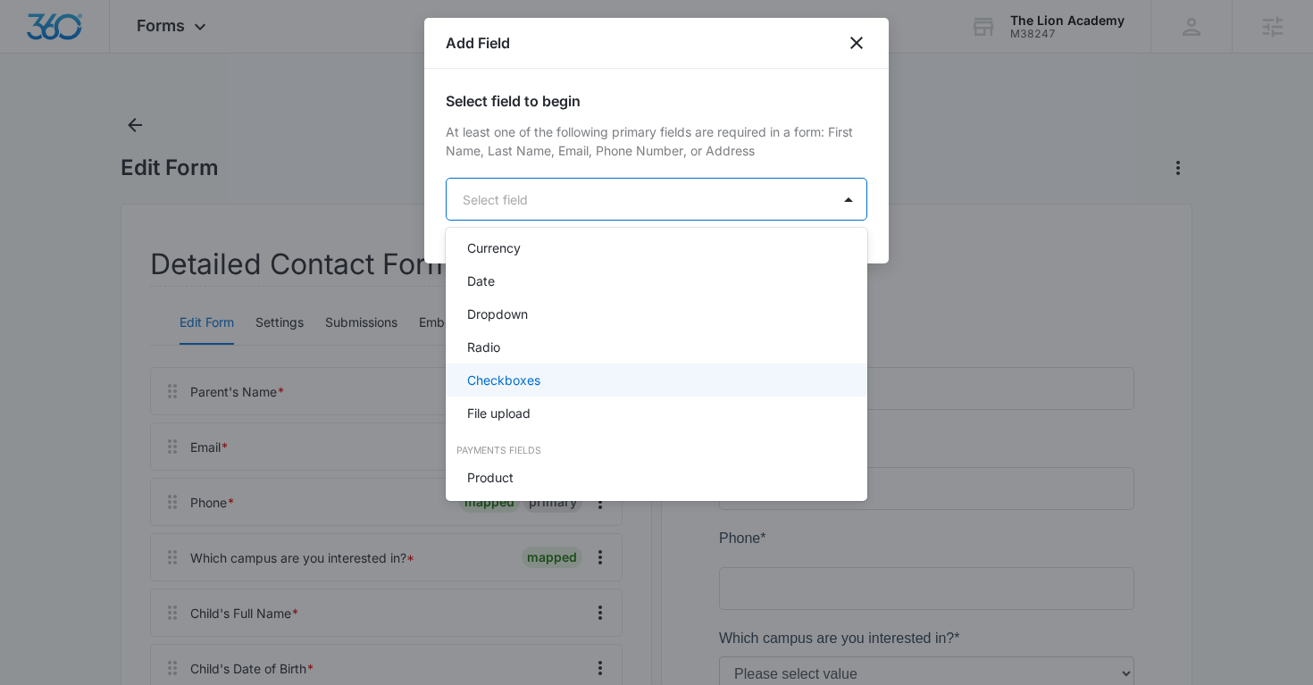
click at [551, 384] on div "Checkboxes" at bounding box center [654, 380] width 375 height 19
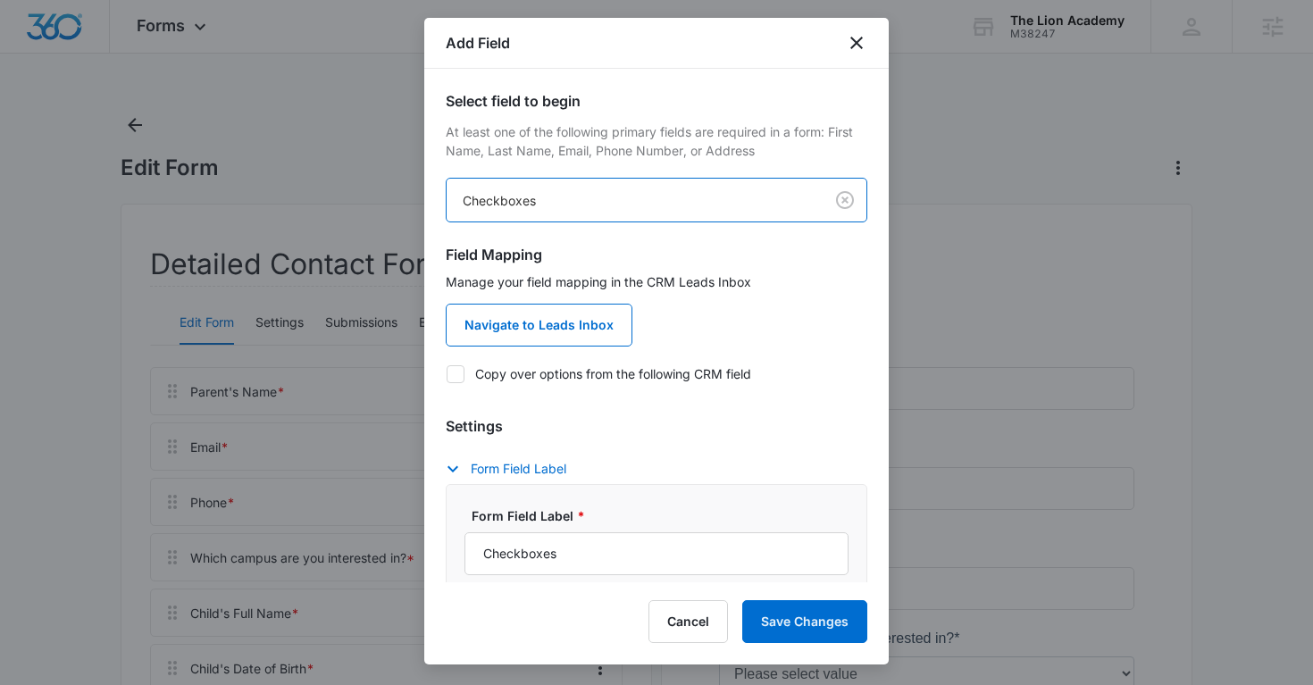
click at [463, 372] on div at bounding box center [456, 374] width 18 height 18
click at [447, 373] on input "Copy over options from the following CRM field" at bounding box center [446, 373] width 1 height 1
checkbox input "true"
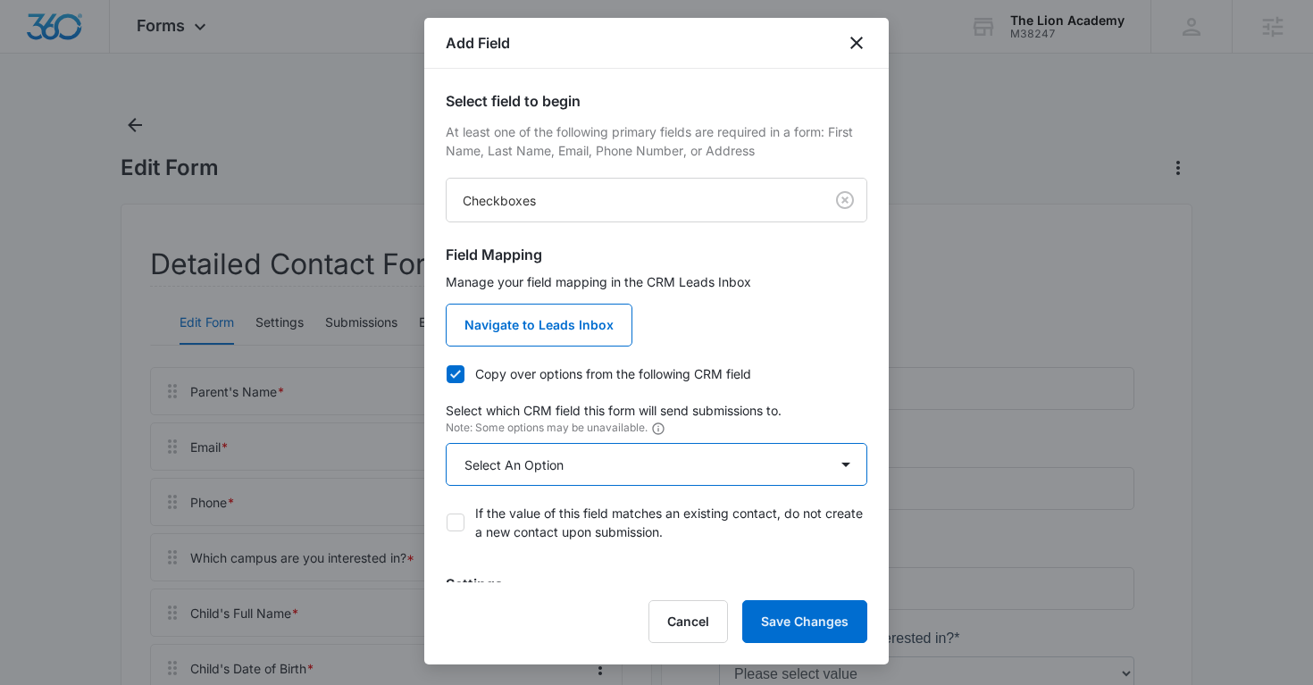
click at [594, 471] on select "Select An Option Select An Option Confirmation BY ACKNOWLEDGING AND CHECKING YE…" at bounding box center [657, 464] width 422 height 43
select select "369"
click at [446, 443] on select "Select An Option Select An Option Confirmation BY ACKNOWLEDGING AND CHECKING YE…" at bounding box center [657, 464] width 422 height 43
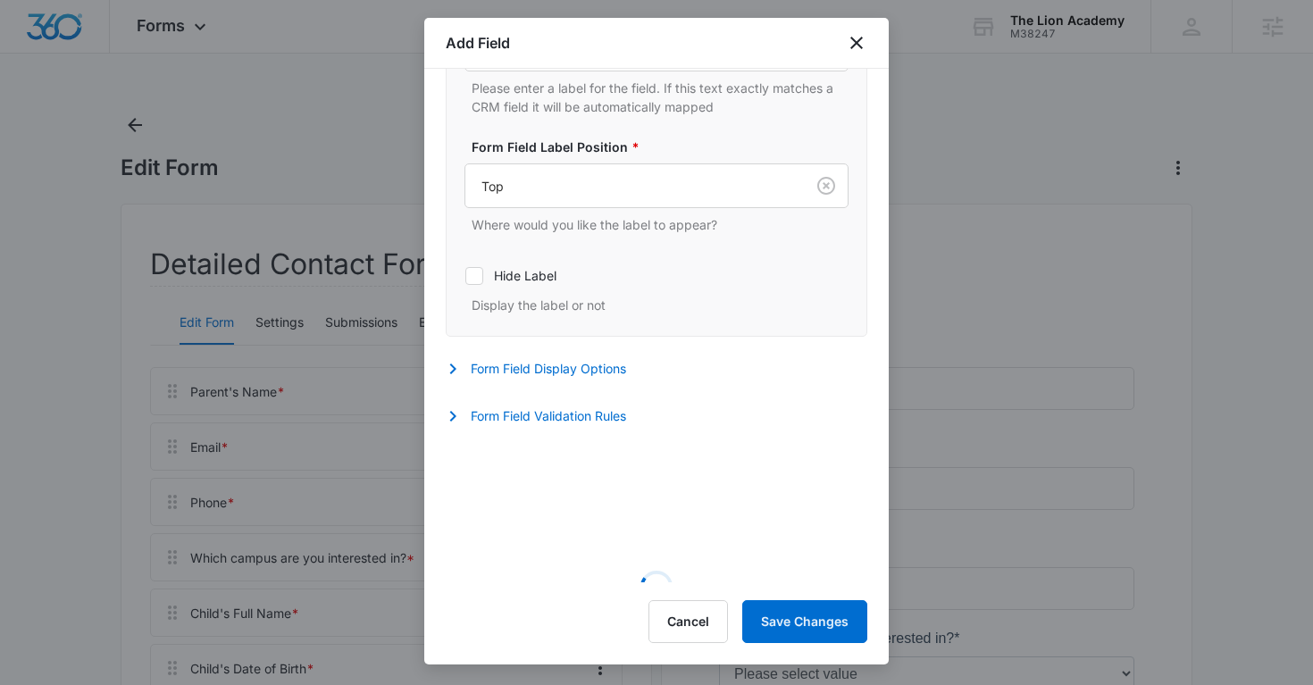
scroll to position [664, 0]
click at [491, 361] on button "Form Field Display Options" at bounding box center [545, 365] width 198 height 21
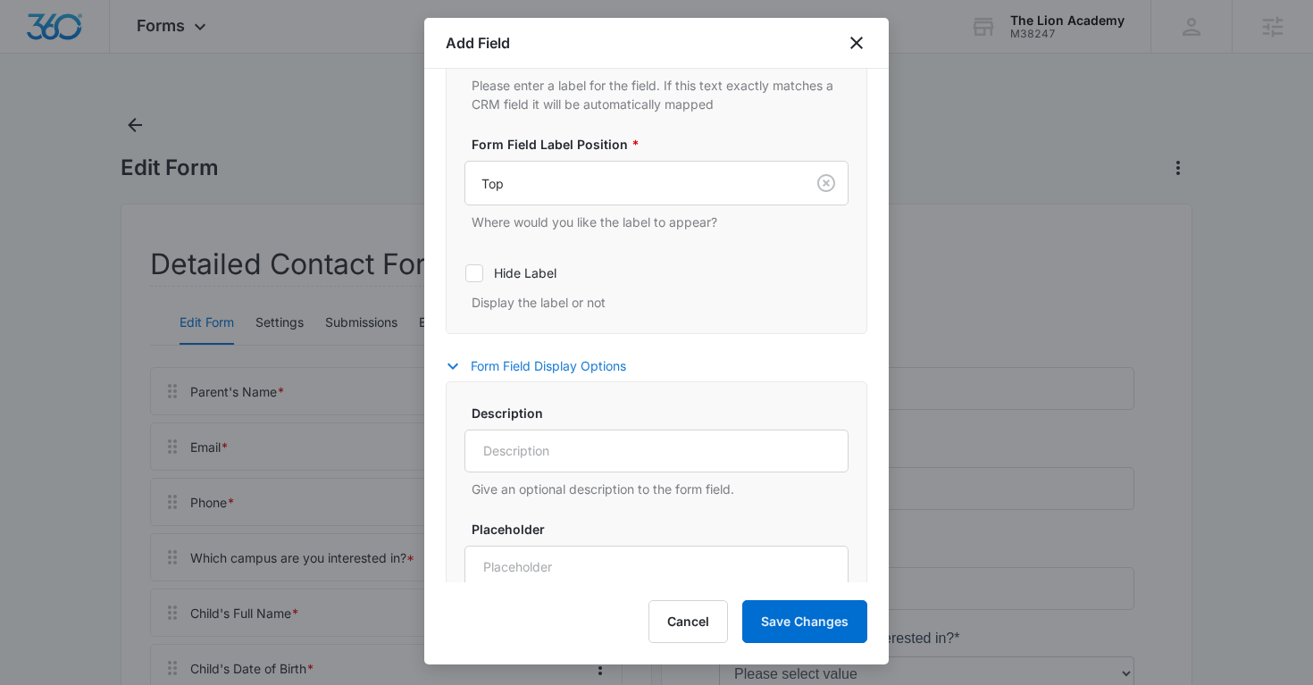
click at [491, 361] on button "Form Field Display Options" at bounding box center [545, 365] width 198 height 21
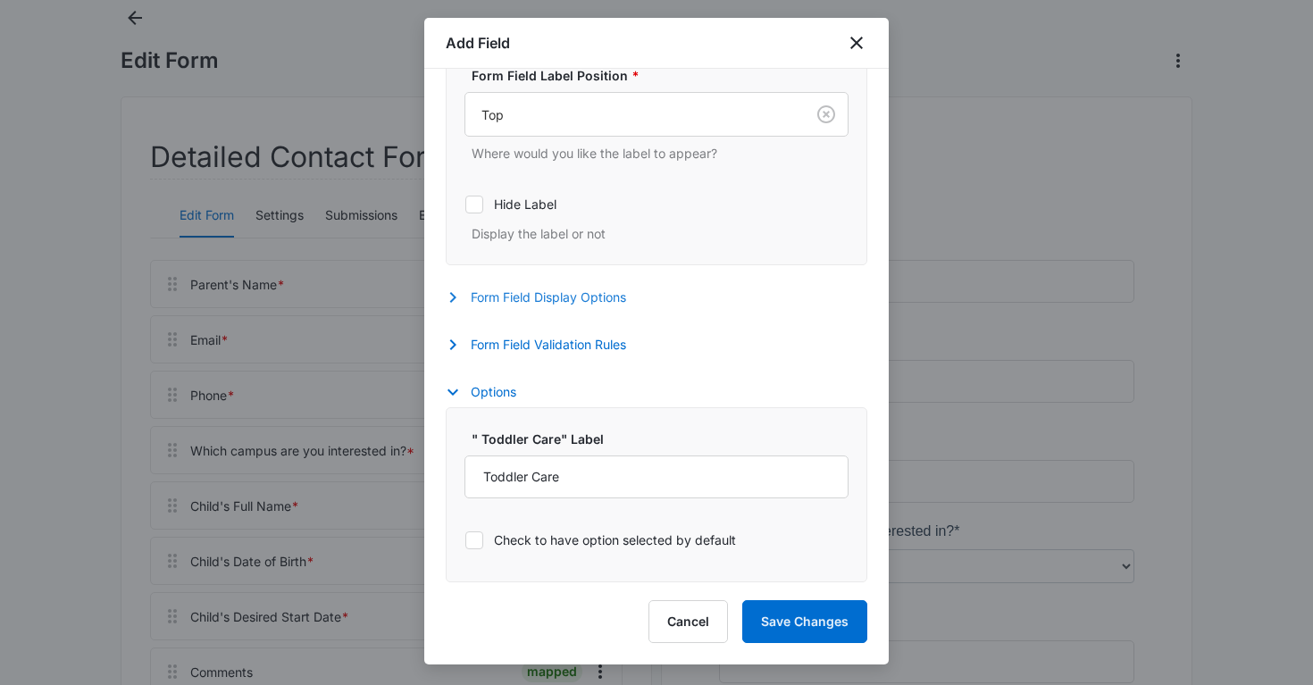
scroll to position [111, 0]
click at [463, 397] on button "Options" at bounding box center [490, 391] width 88 height 21
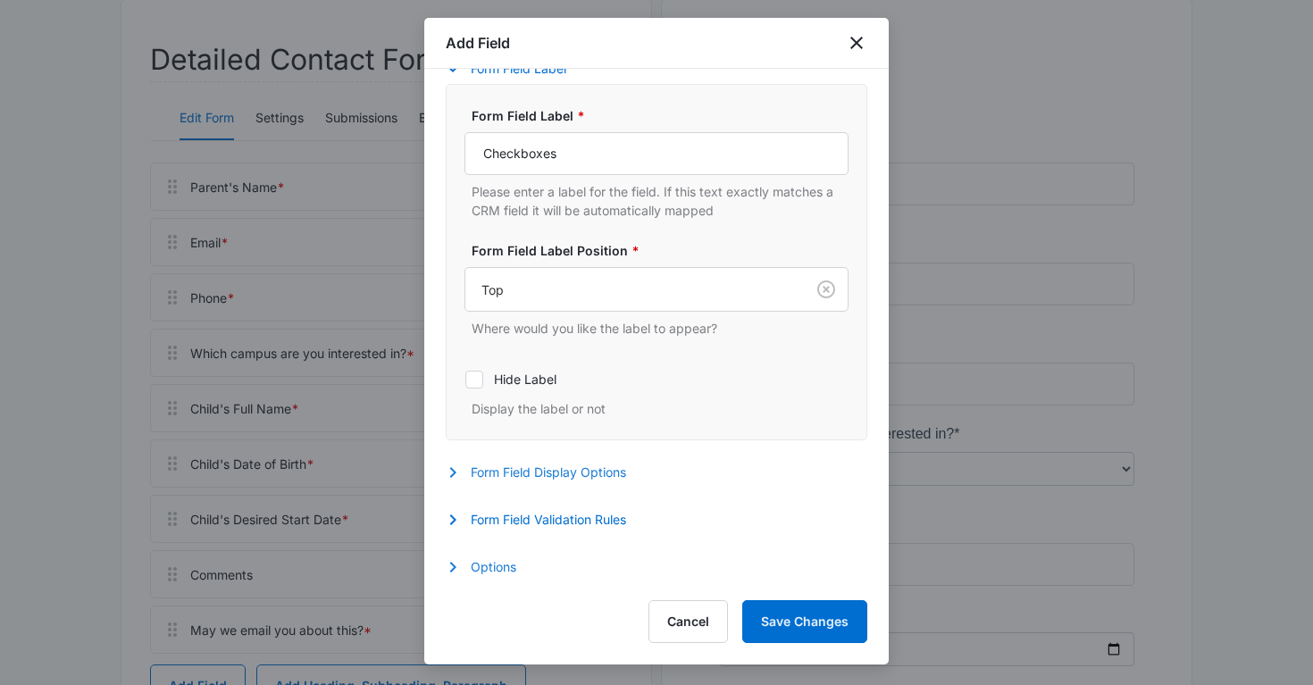
scroll to position [233, 0]
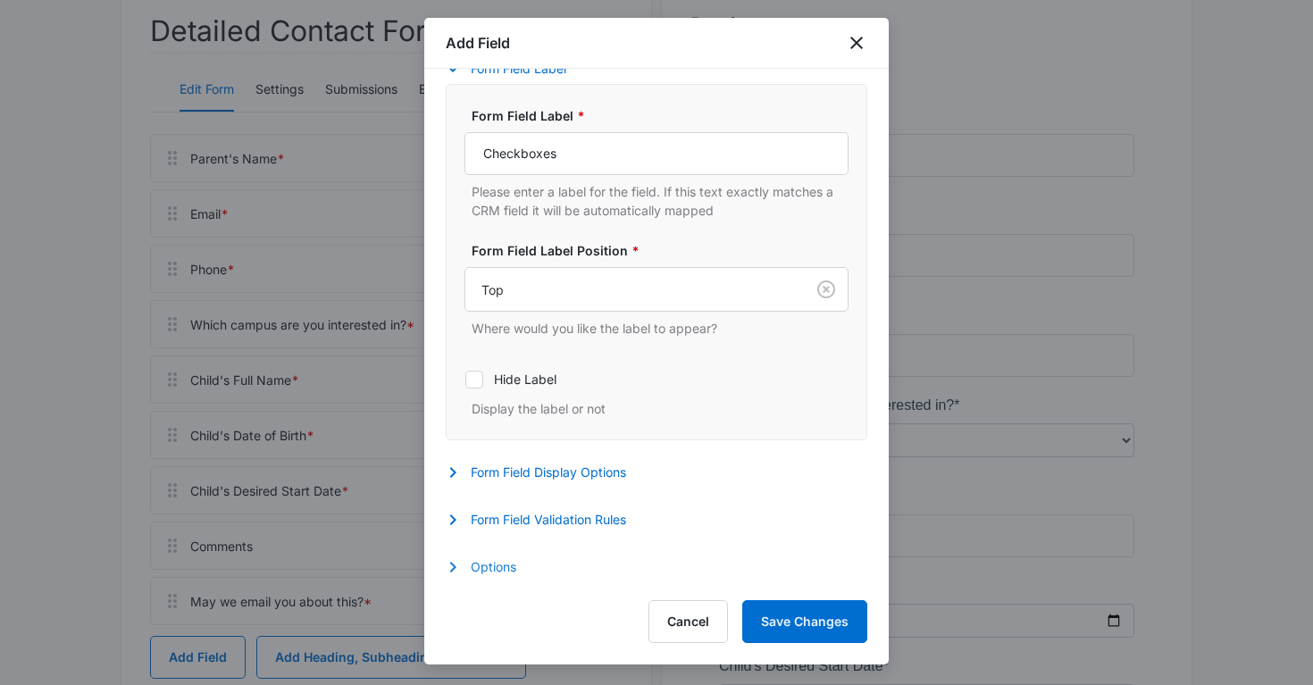
click at [479, 564] on button "Options" at bounding box center [490, 566] width 88 height 21
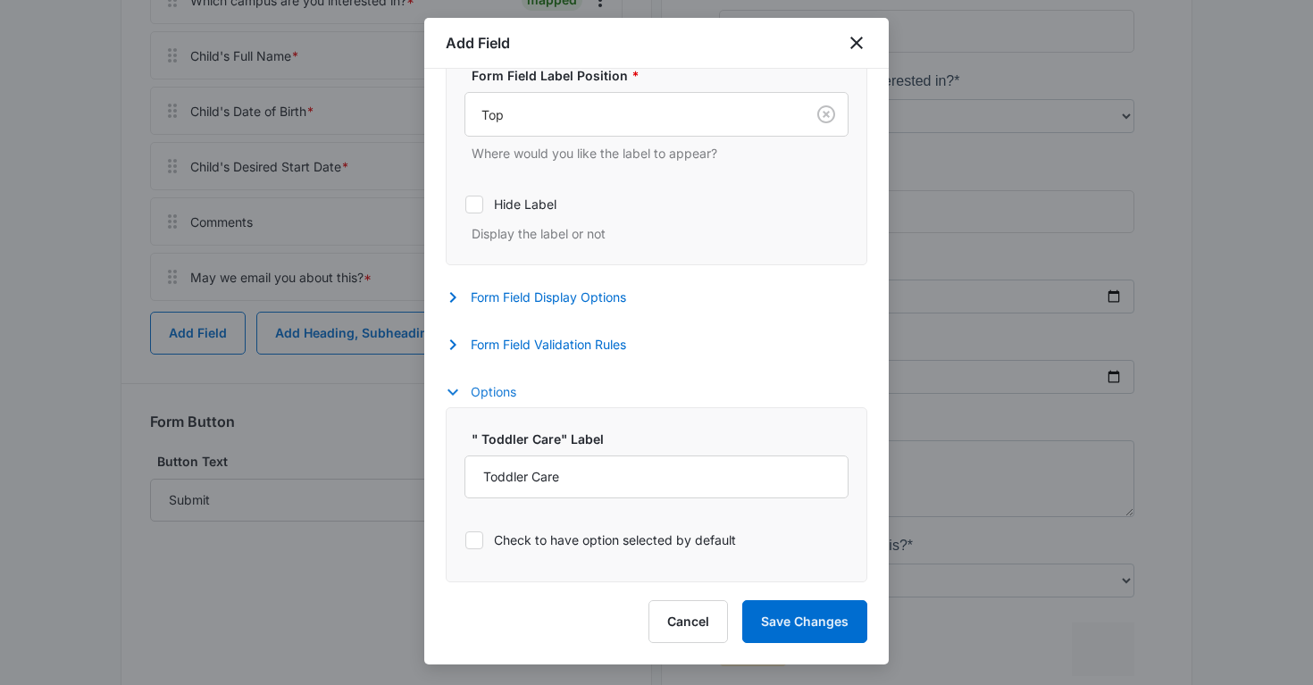
scroll to position [659, 0]
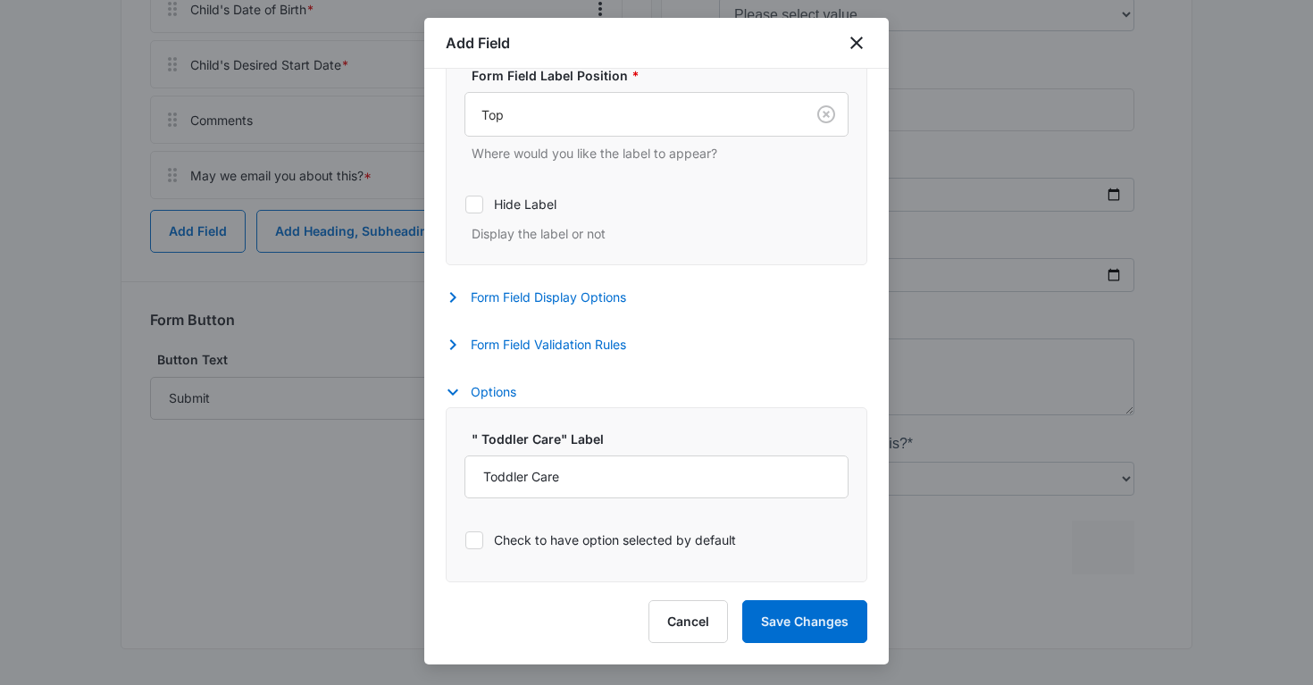
click at [480, 540] on icon at bounding box center [474, 540] width 16 height 16
click at [465, 540] on input "Check to have option selected by default" at bounding box center [464, 539] width 1 height 1
click at [480, 540] on icon at bounding box center [474, 540] width 16 height 16
click at [465, 540] on input "Check to have option selected by default" at bounding box center [464, 539] width 1 height 1
checkbox input "false"
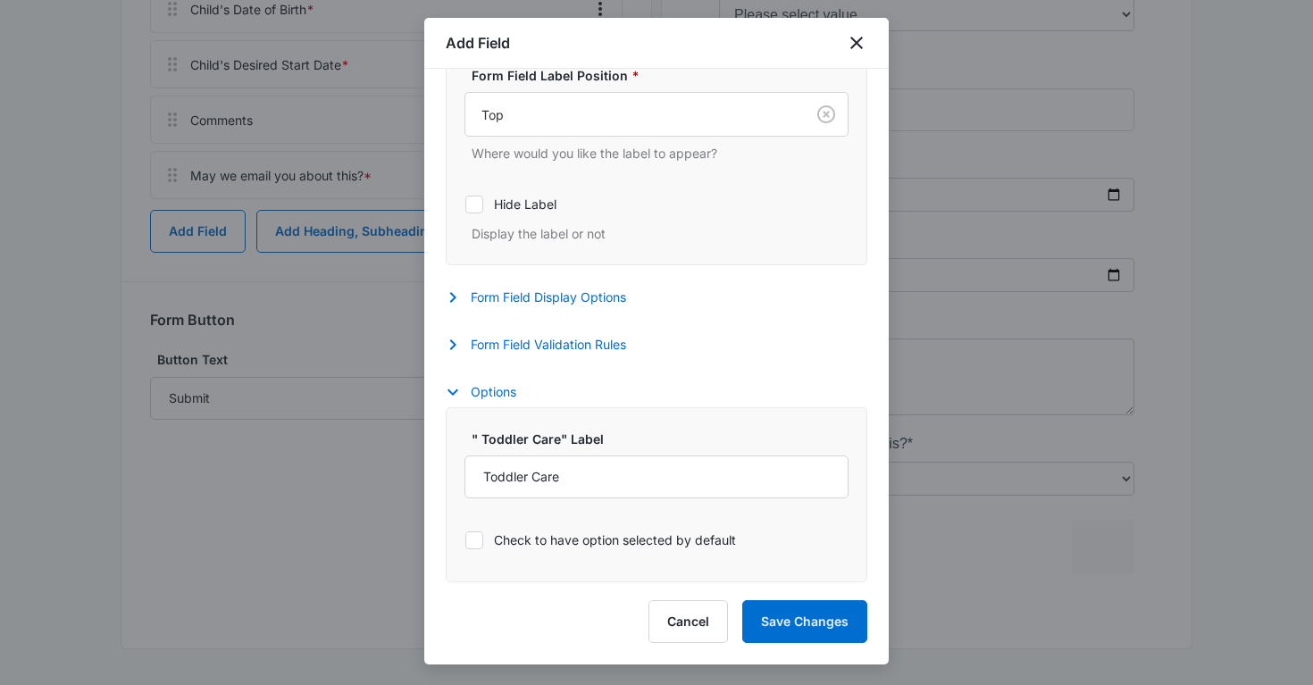
click at [587, 422] on div "" Toddler Care" Label Toddler Care Check to have option selected by default" at bounding box center [657, 494] width 422 height 175
click at [547, 346] on button "Form Field Validation Rules" at bounding box center [545, 344] width 198 height 21
click at [547, 346] on button "Form Field Validation Rules" at bounding box center [545, 342] width 198 height 21
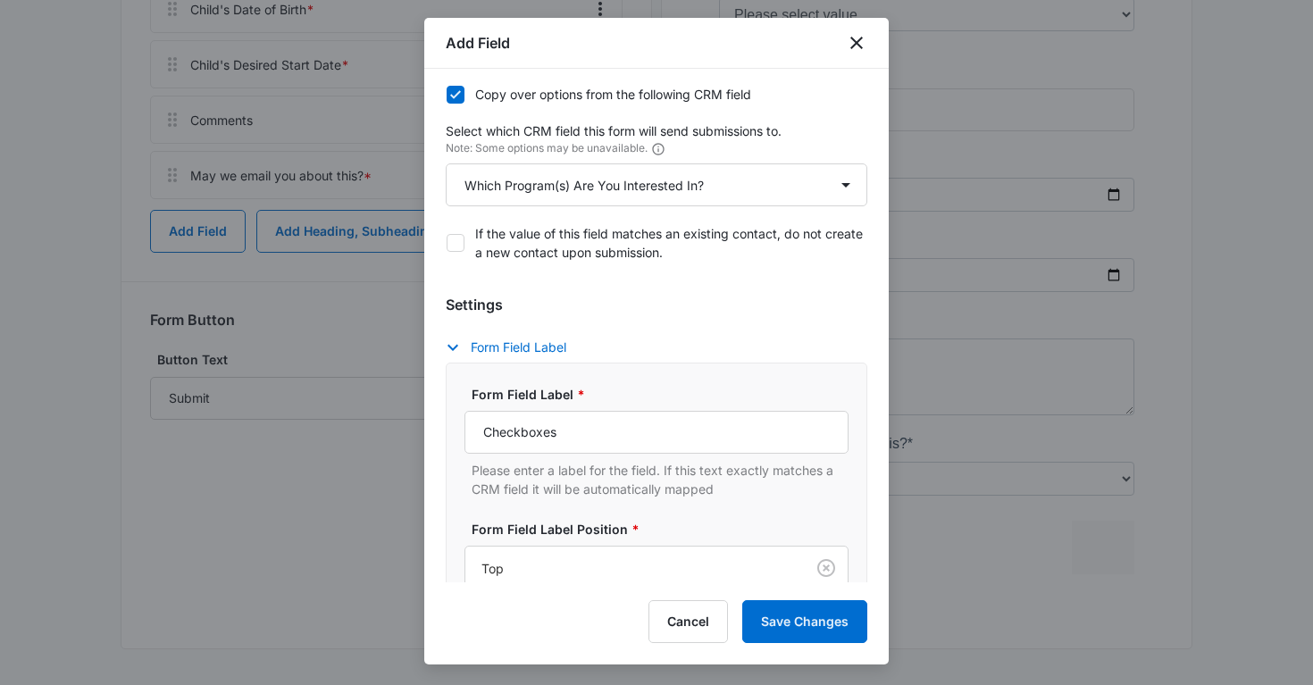
scroll to position [0, 0]
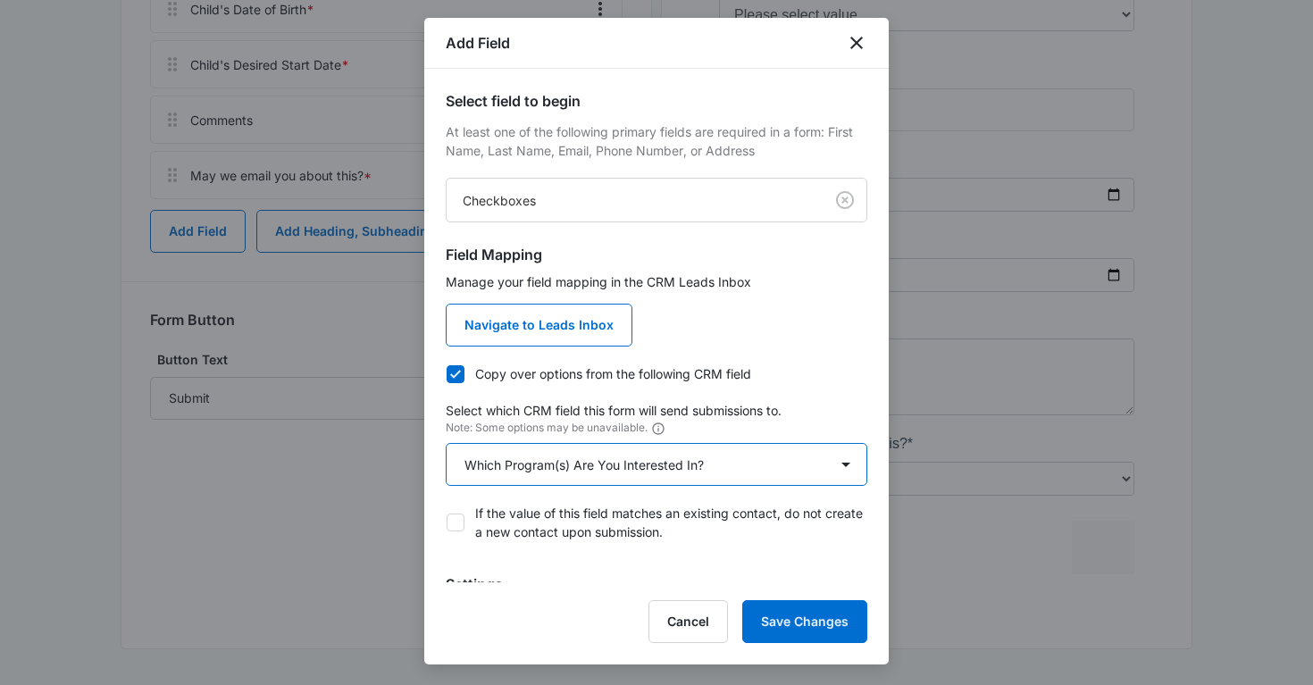
click at [728, 479] on select "Select An Option Select An Option Confirmation BY ACKNOWLEDGING AND CHECKING YE…" at bounding box center [657, 464] width 422 height 43
select select "350"
click at [446, 443] on select "Select An Option Select An Option Confirmation BY ACKNOWLEDGING AND CHECKING YE…" at bounding box center [657, 464] width 422 height 43
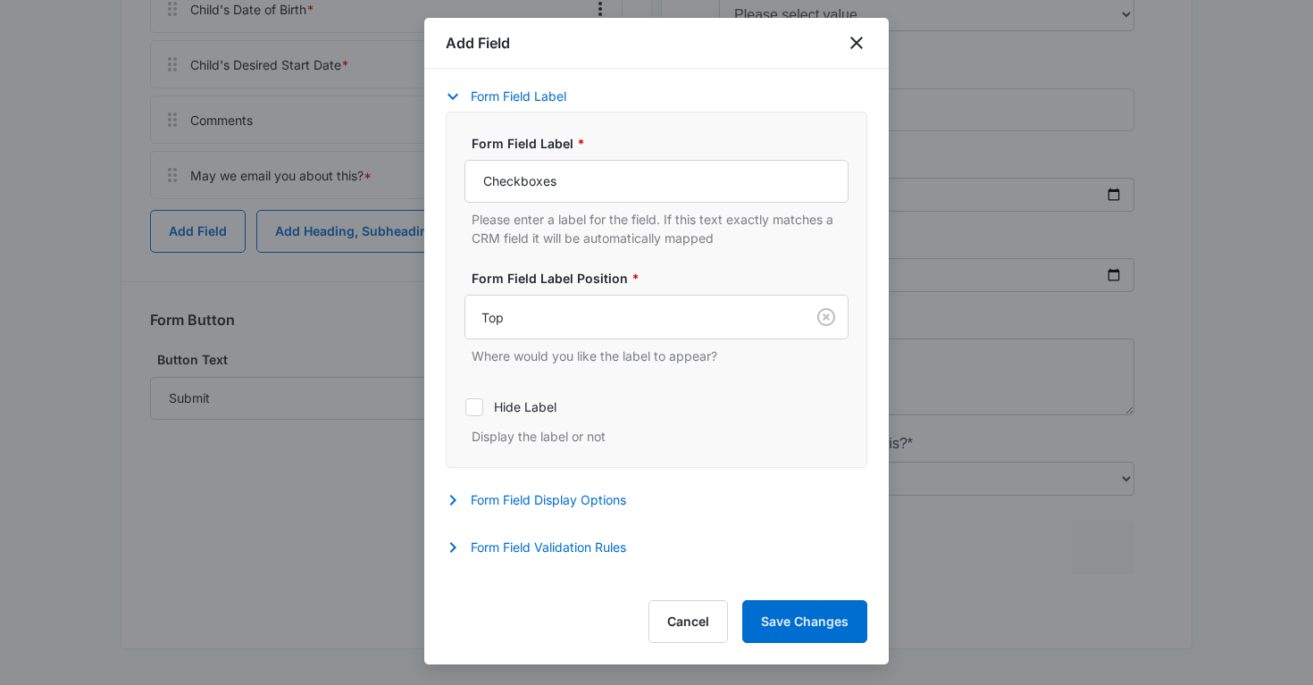
scroll to position [589, 0]
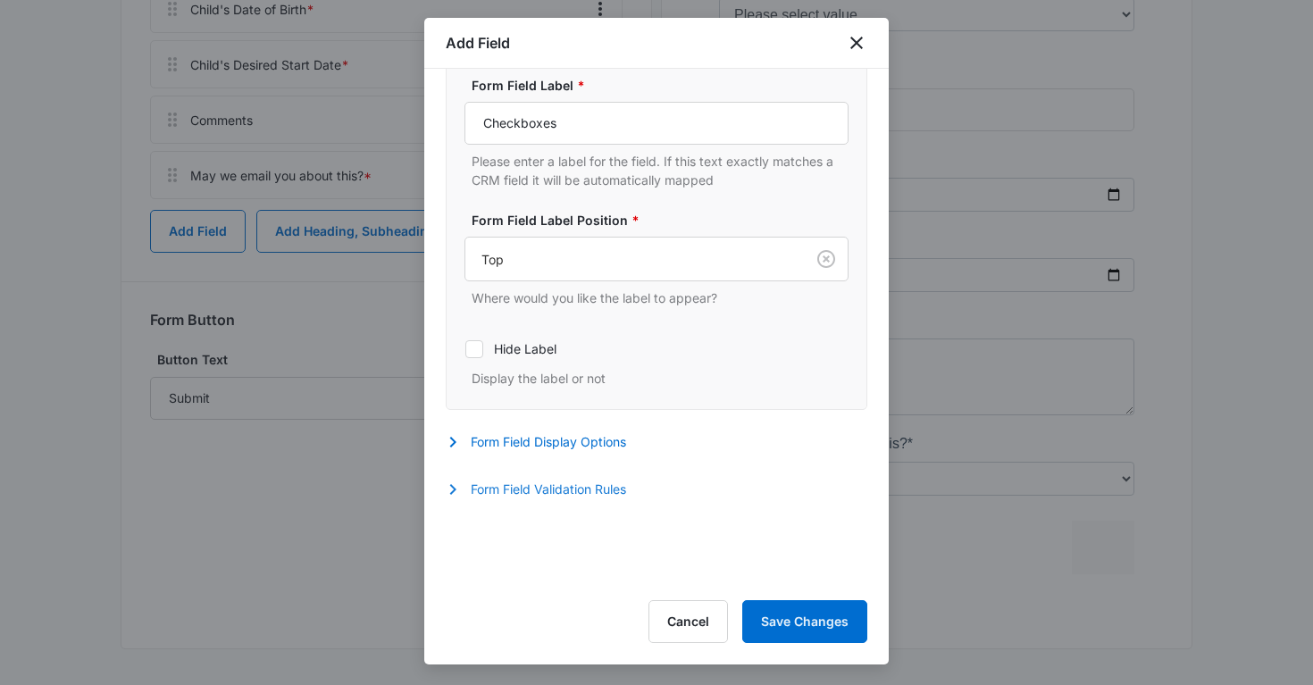
click at [480, 497] on button "Form Field Validation Rules" at bounding box center [545, 489] width 198 height 21
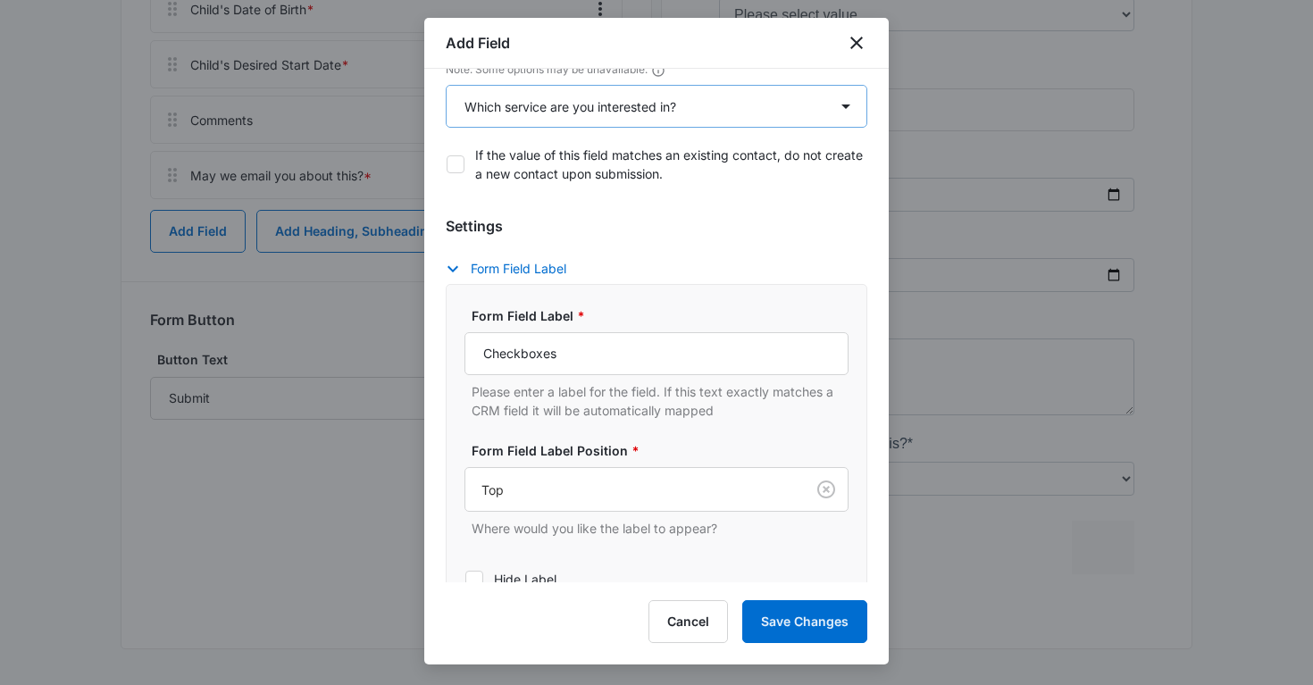
scroll to position [374, 0]
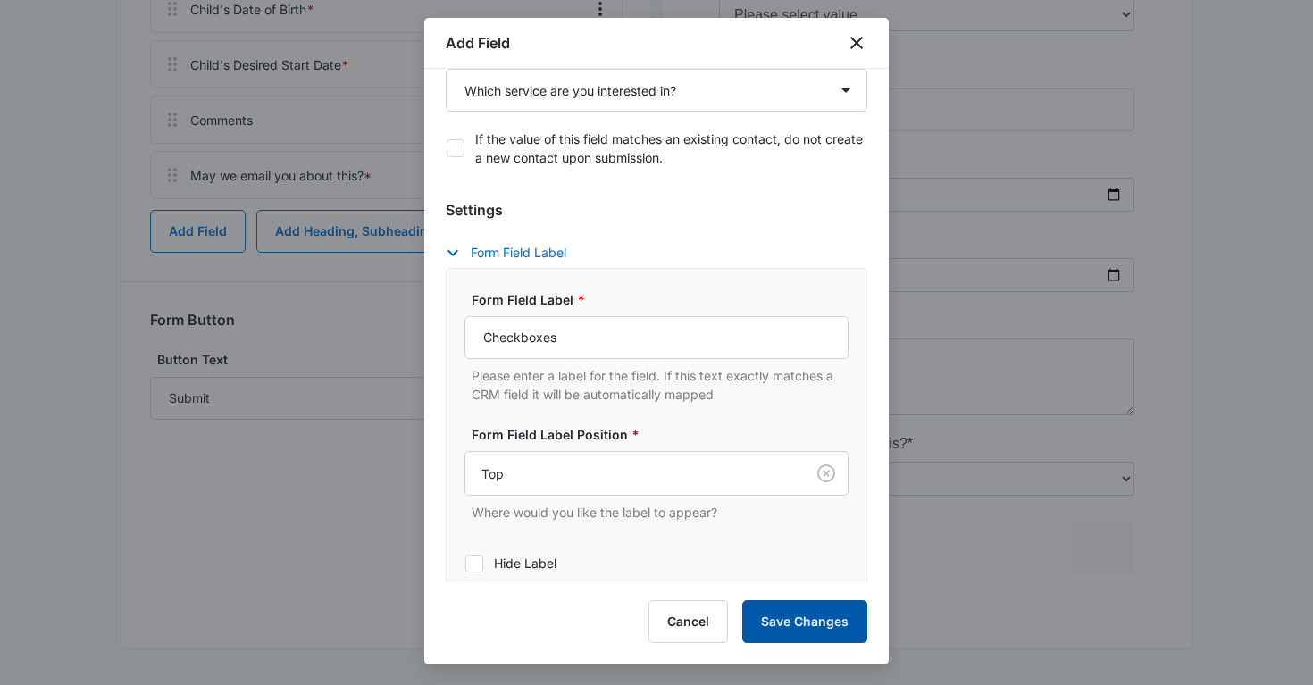
click at [822, 630] on button "Save Changes" at bounding box center [804, 621] width 125 height 43
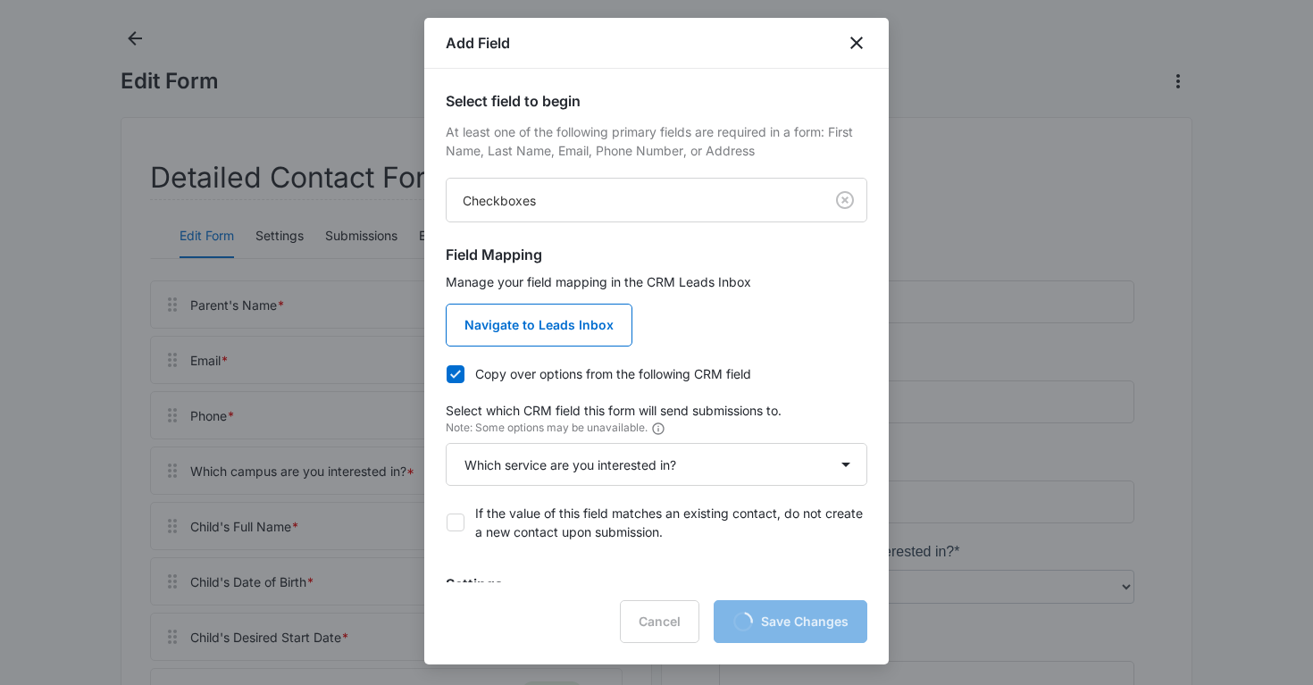
scroll to position [0, 0]
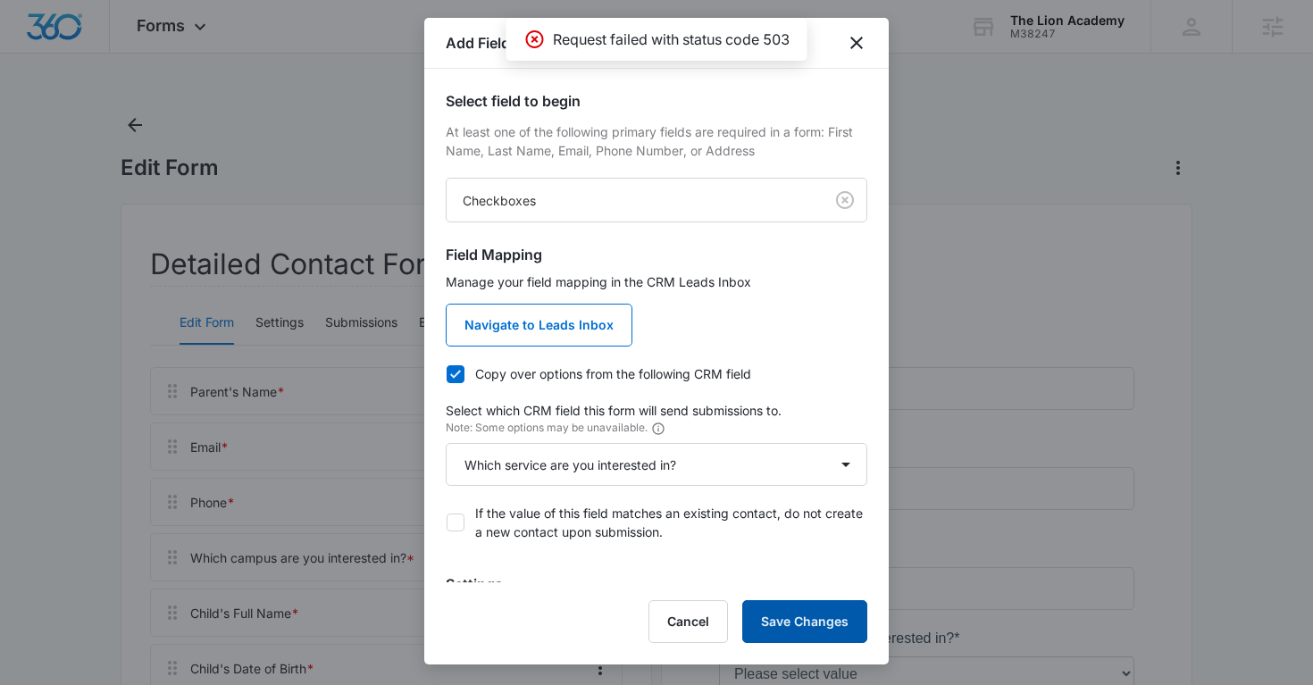
click at [786, 613] on button "Save Changes" at bounding box center [804, 621] width 125 height 43
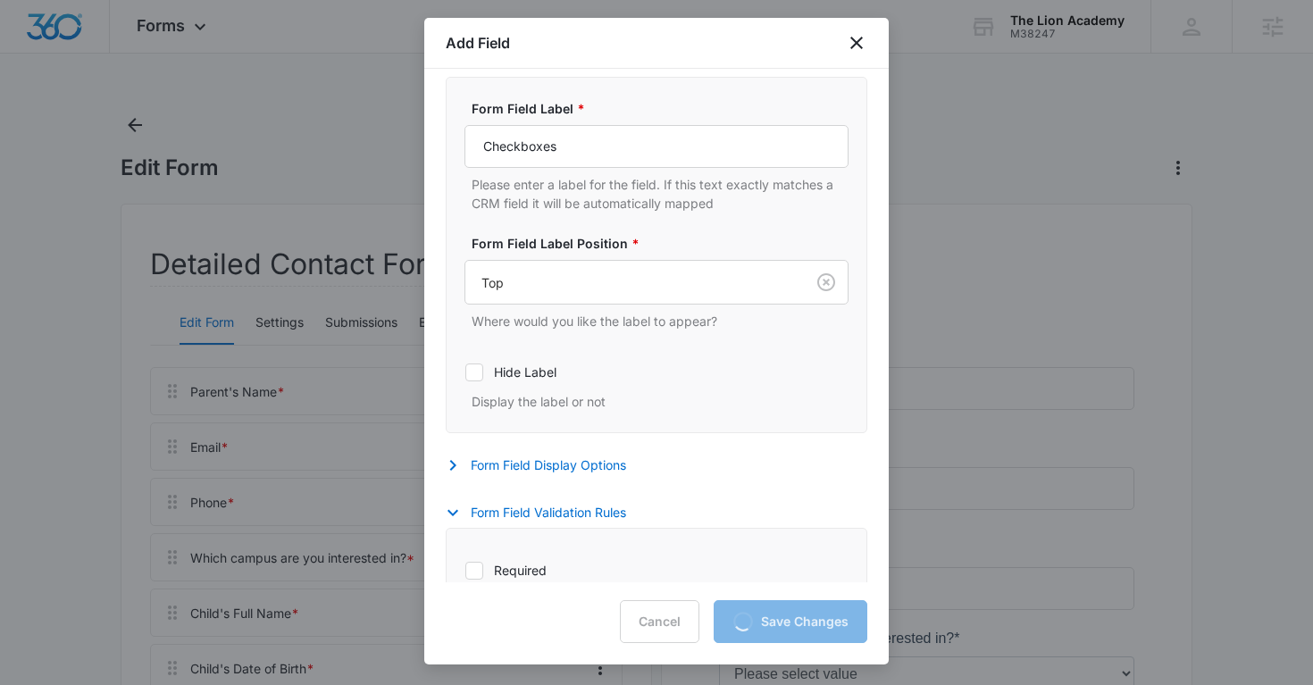
scroll to position [671, 0]
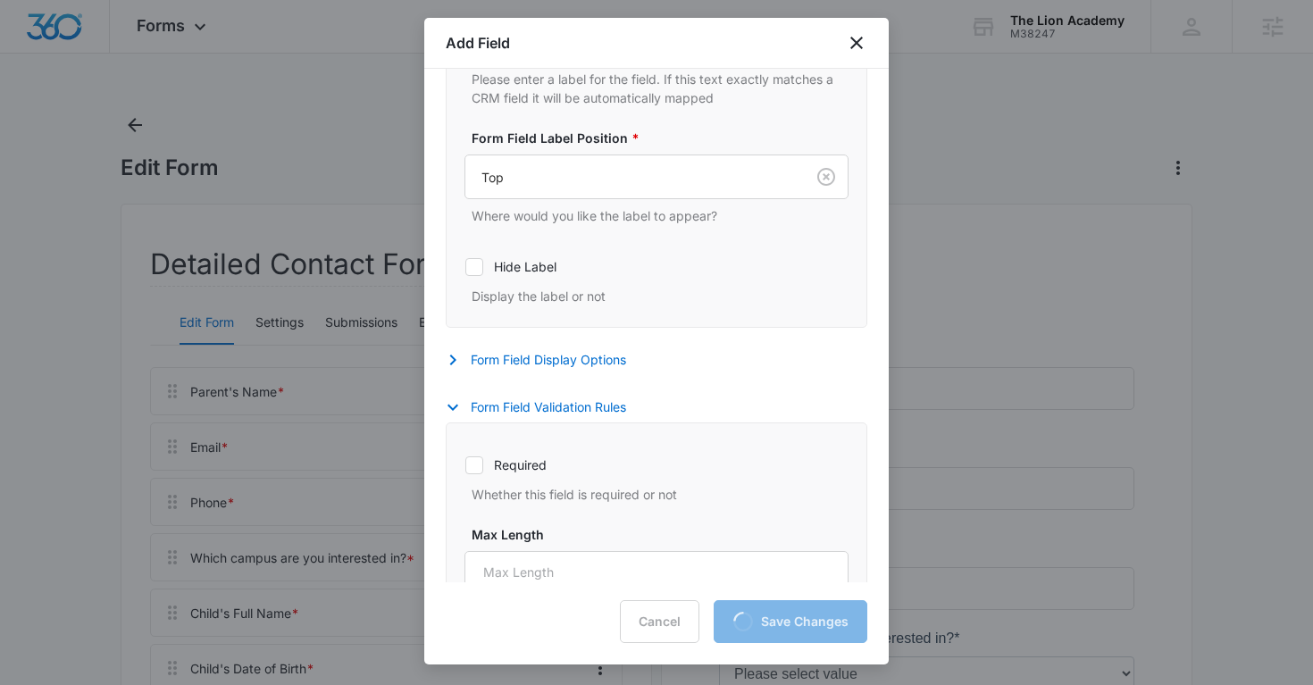
click at [472, 472] on icon at bounding box center [474, 465] width 16 height 16
click at [465, 465] on input "Required" at bounding box center [464, 464] width 1 height 1
checkbox input "true"
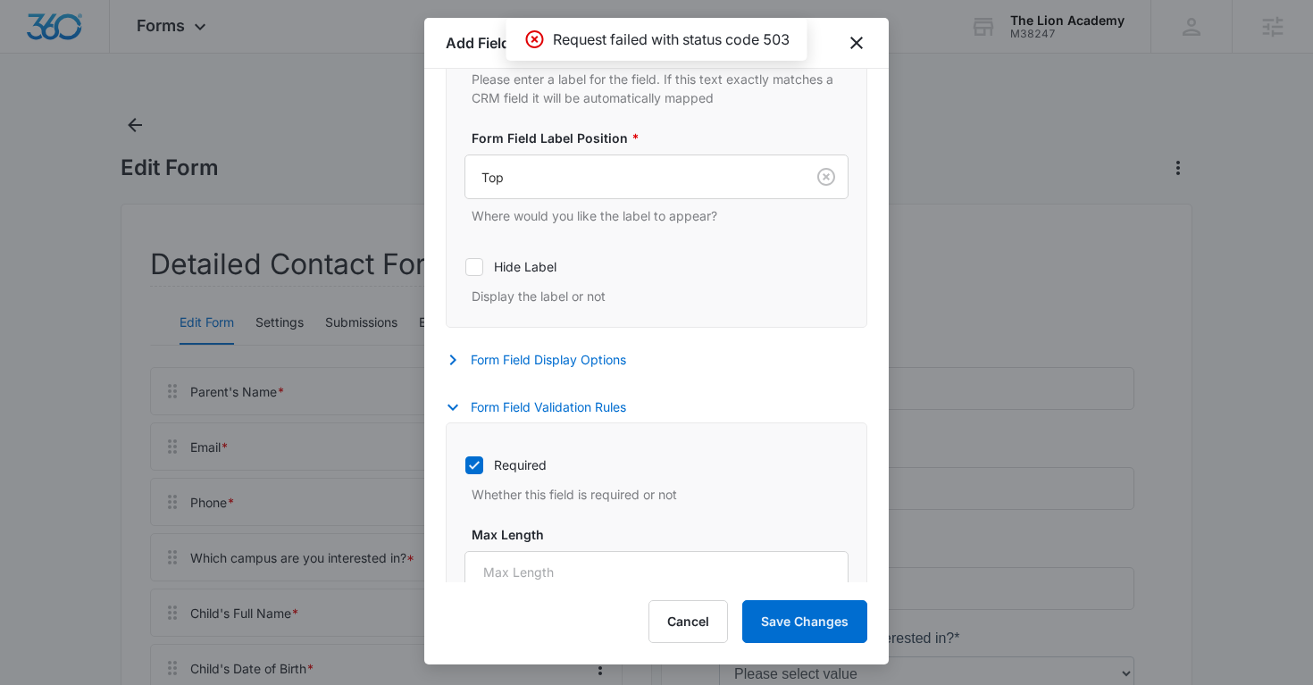
click at [847, 29] on div "Add Field" at bounding box center [656, 43] width 464 height 51
click at [857, 41] on icon "close" at bounding box center [856, 43] width 13 height 13
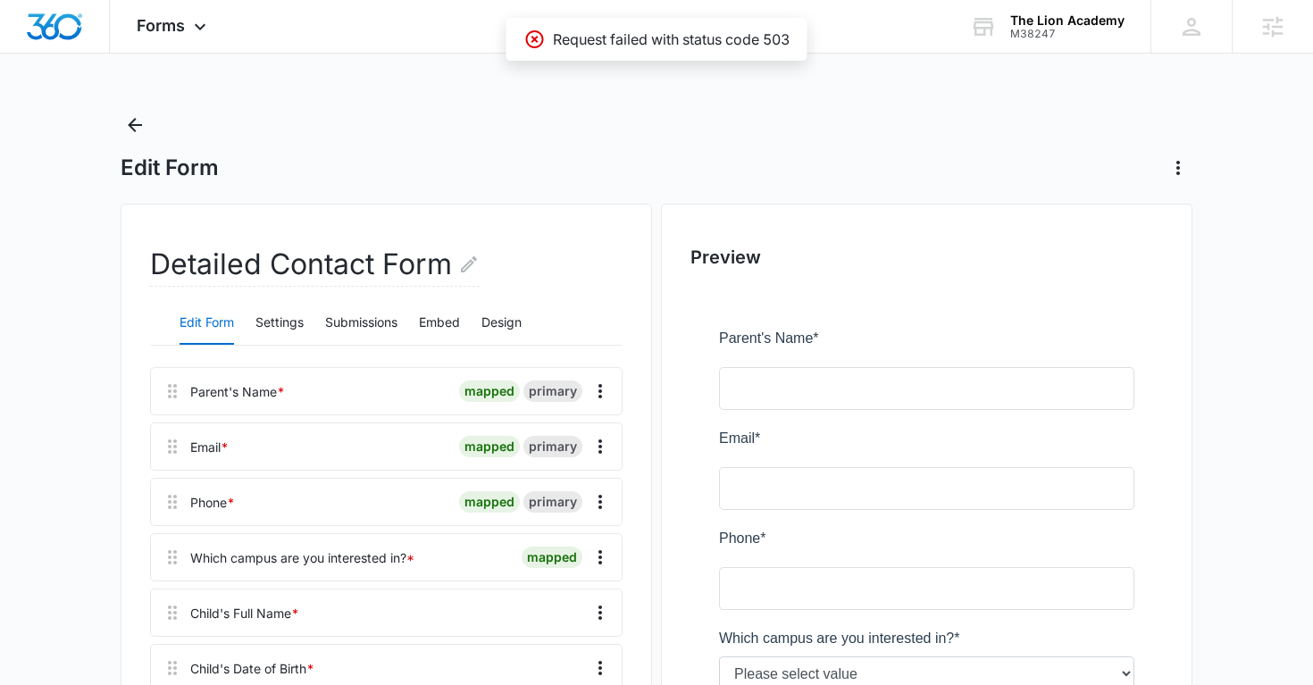
scroll to position [547, 0]
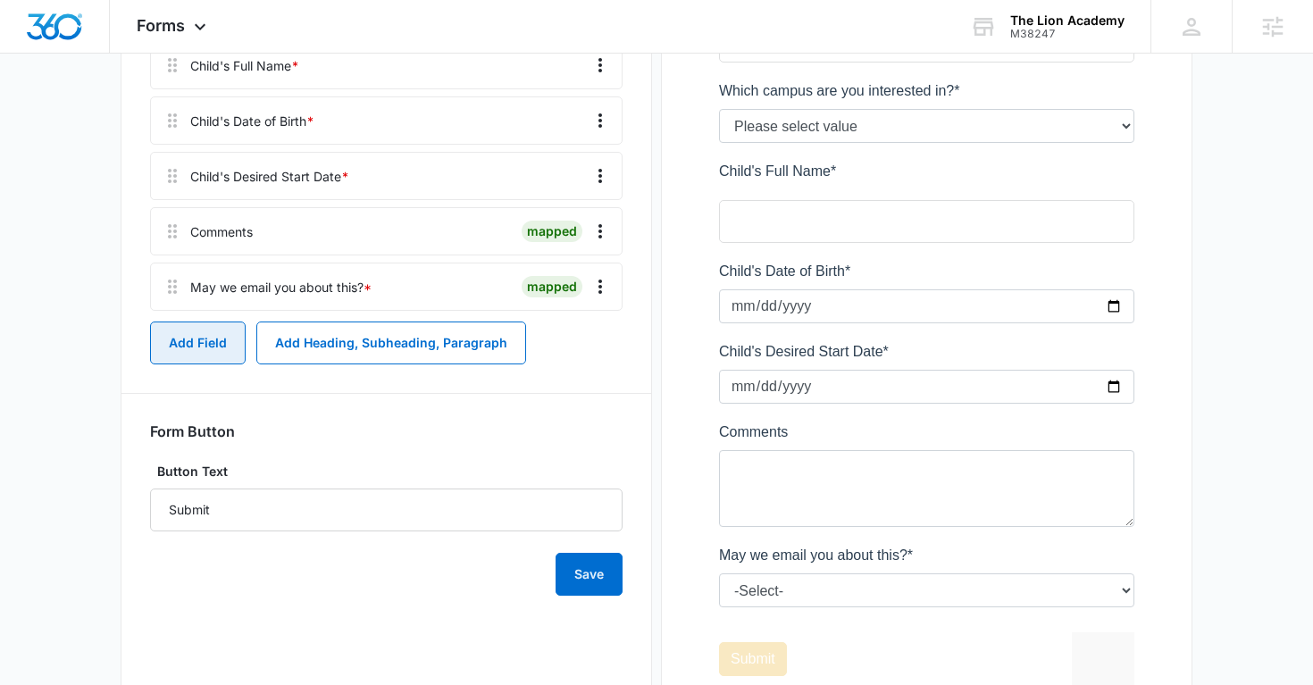
click at [217, 341] on button "Add Field" at bounding box center [198, 342] width 96 height 43
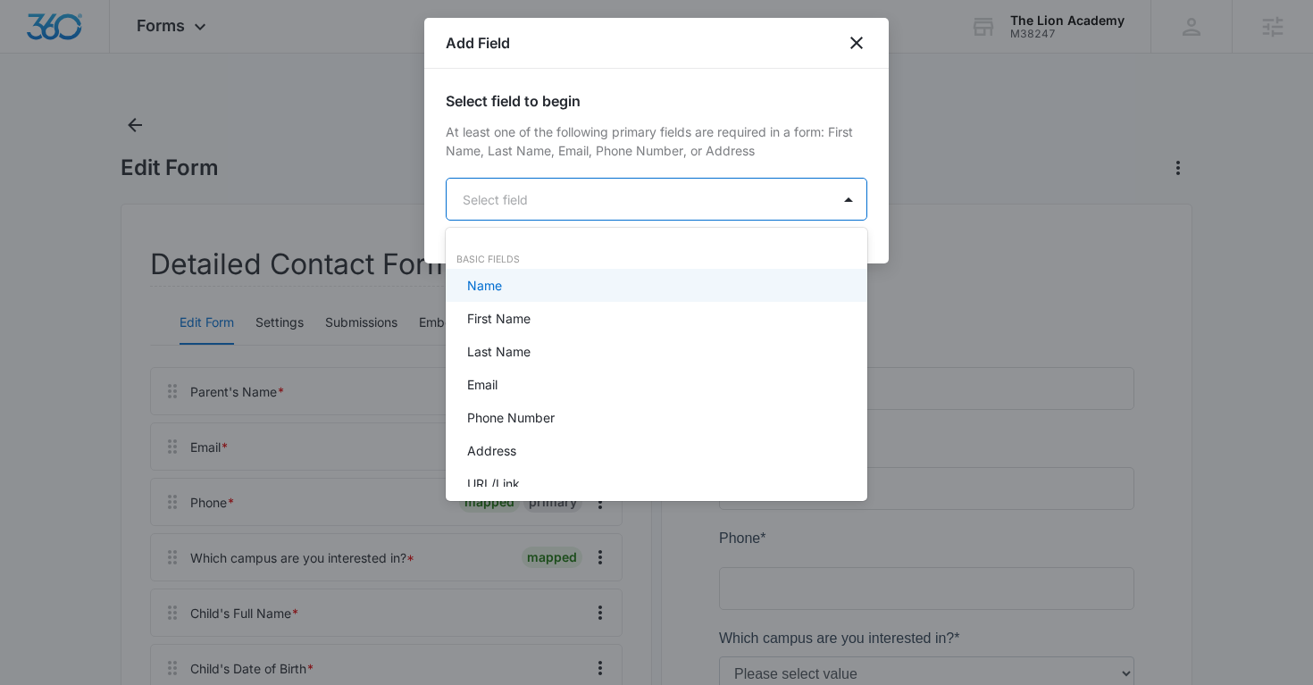
scroll to position [0, 0]
click at [574, 183] on body "Forms Apps Reputation Websites Forms CRM Email Social Payments POS Content Ads …" at bounding box center [656, 342] width 1313 height 685
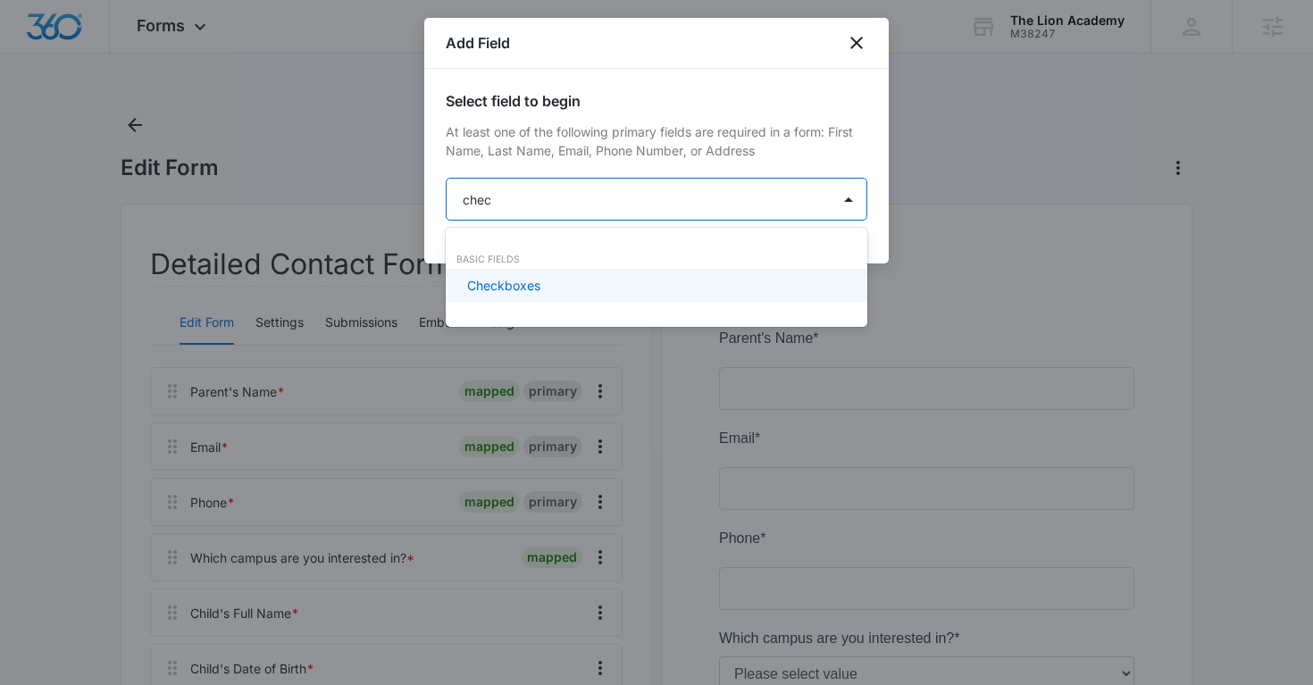
type input "check"
click at [637, 280] on div "Checkboxes" at bounding box center [654, 285] width 375 height 19
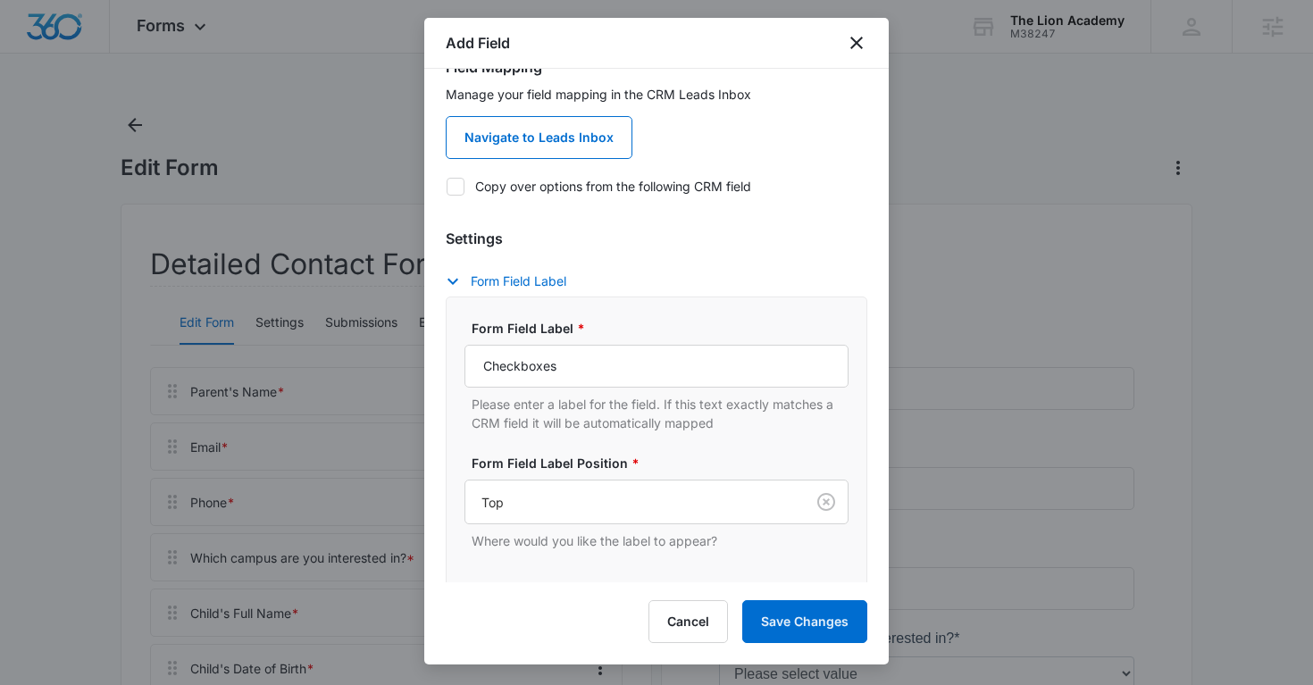
scroll to position [183, 0]
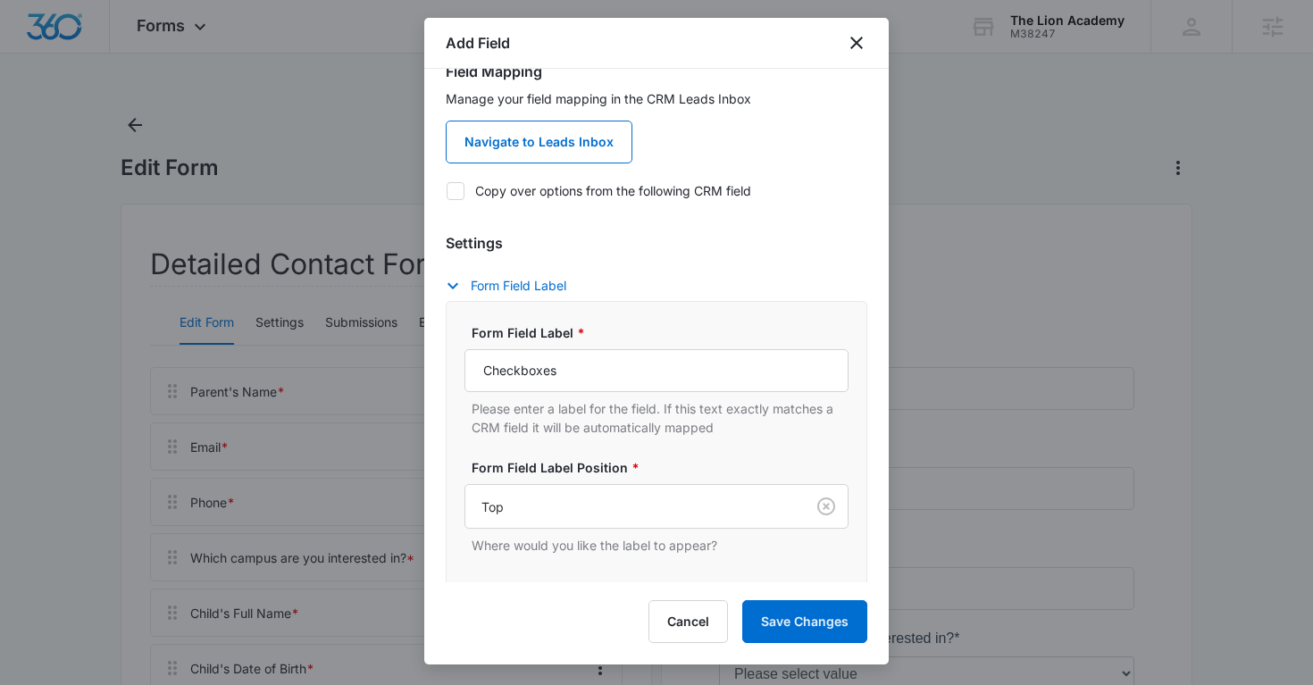
click at [463, 182] on label "Copy over options from the following CRM field" at bounding box center [657, 190] width 422 height 19
click at [447, 190] on input "Copy over options from the following CRM field" at bounding box center [446, 190] width 1 height 1
checkbox input "true"
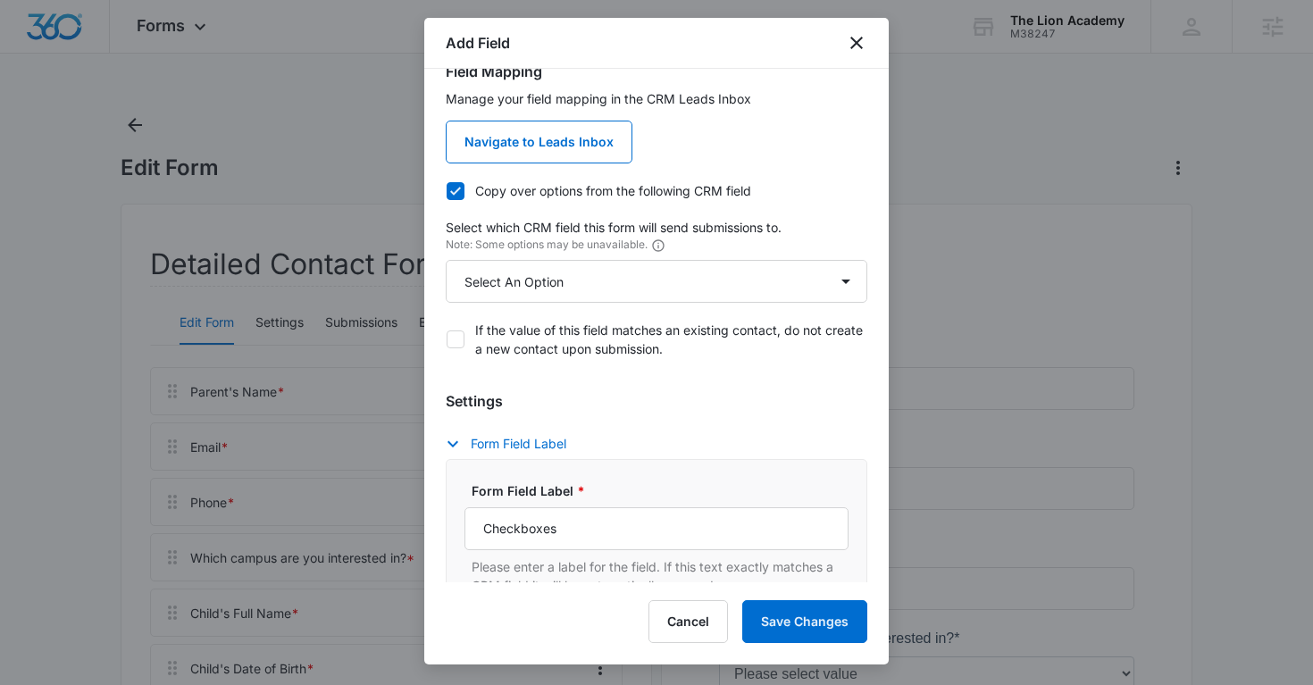
click at [570, 308] on div "Manage your field mapping in the CRM Leads Inbox Navigate to Leads Inbox Copy o…" at bounding box center [657, 229] width 422 height 280
click at [570, 296] on select "Select An Option Select An Option Confirmation BY ACKNOWLEDGING AND CHECKING YE…" at bounding box center [657, 281] width 422 height 43
click at [576, 288] on select "Select An Option Select An Option Confirmation BY ACKNOWLEDGING AND CHECKING YE…" at bounding box center [657, 281] width 422 height 43
select select "369"
click at [446, 260] on select "Select An Option Select An Option Confirmation BY ACKNOWLEDGING AND CHECKING YE…" at bounding box center [657, 281] width 422 height 43
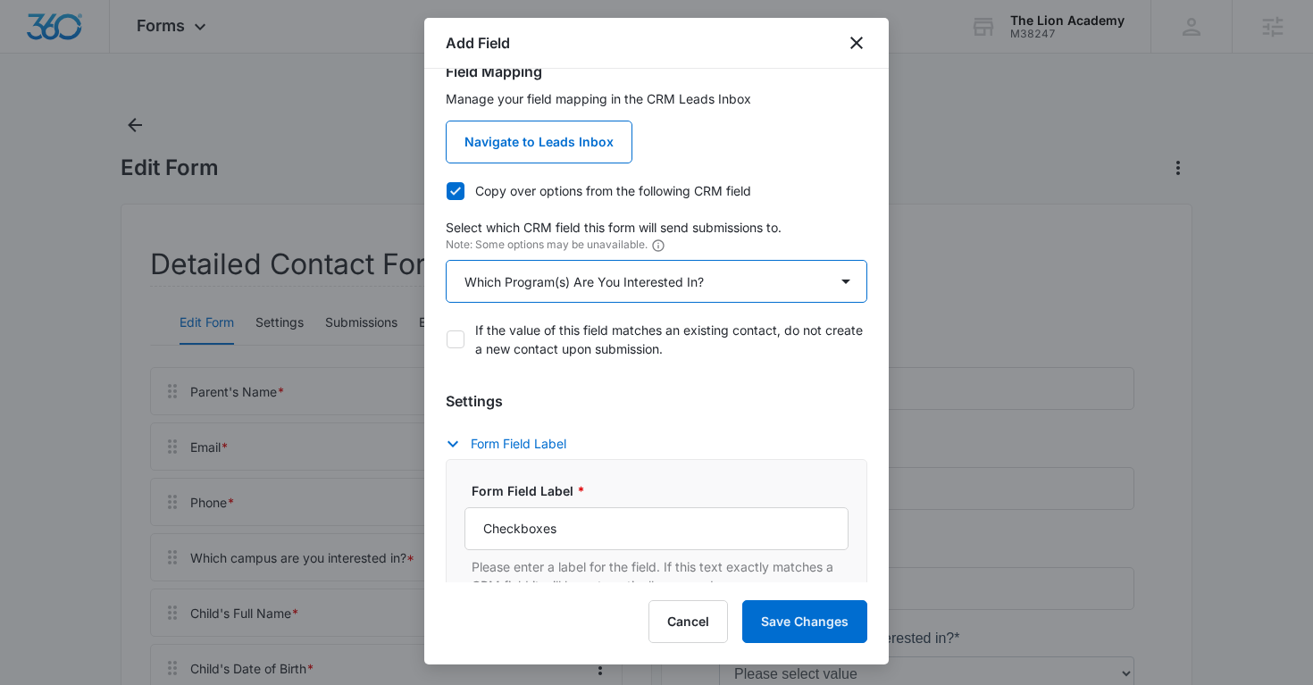
click at [582, 292] on select "Select An Option Select An Option Confirmation BY ACKNOWLEDGING AND CHECKING YE…" at bounding box center [657, 281] width 422 height 43
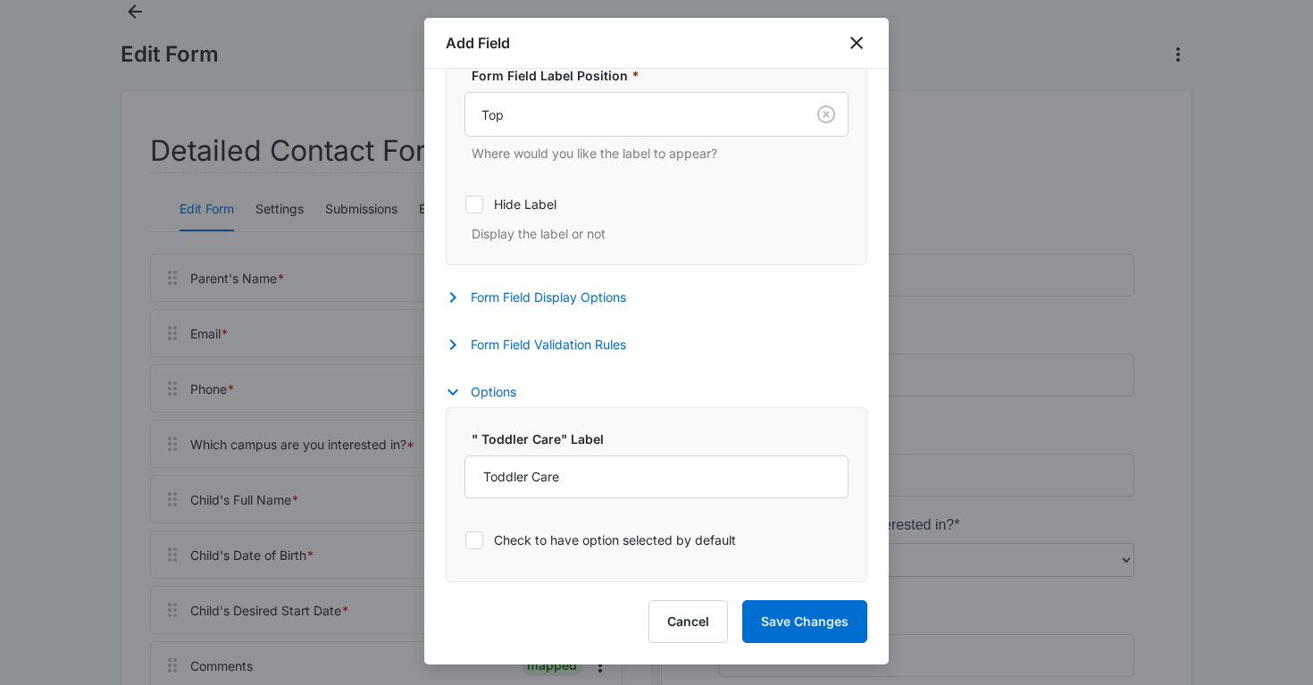
scroll to position [154, 0]
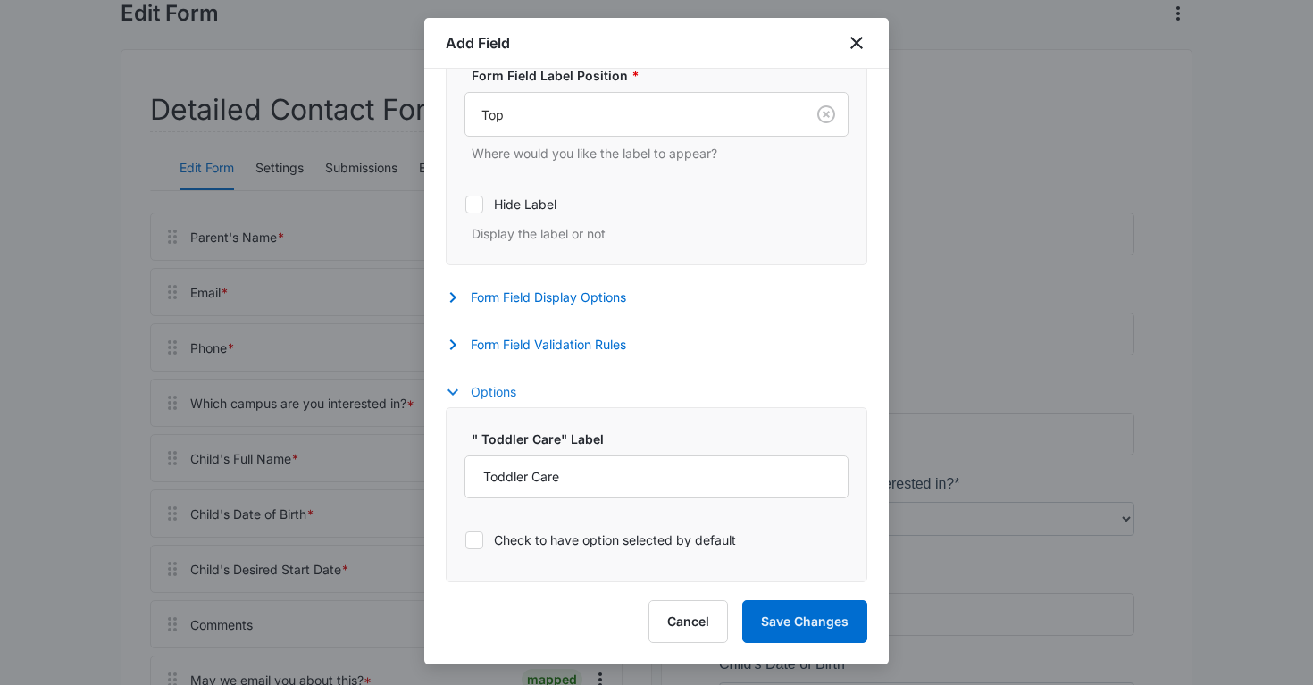
click at [502, 400] on button "Options" at bounding box center [490, 391] width 88 height 21
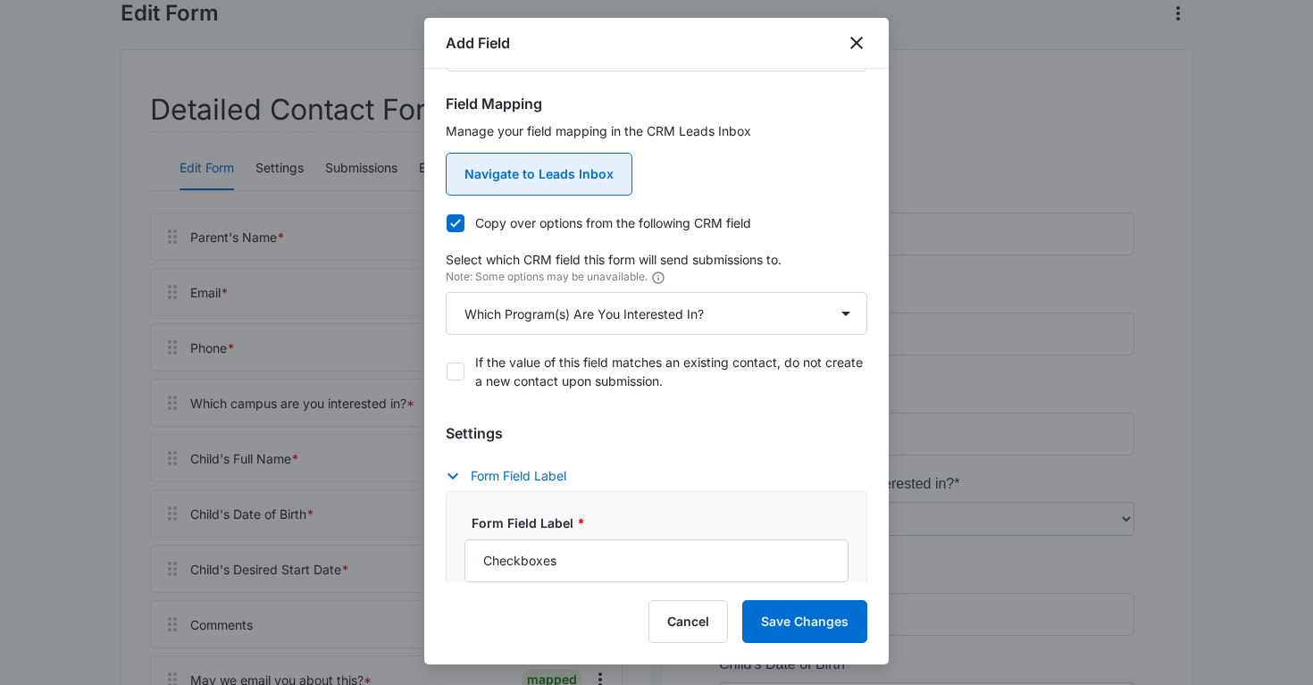
scroll to position [0, 0]
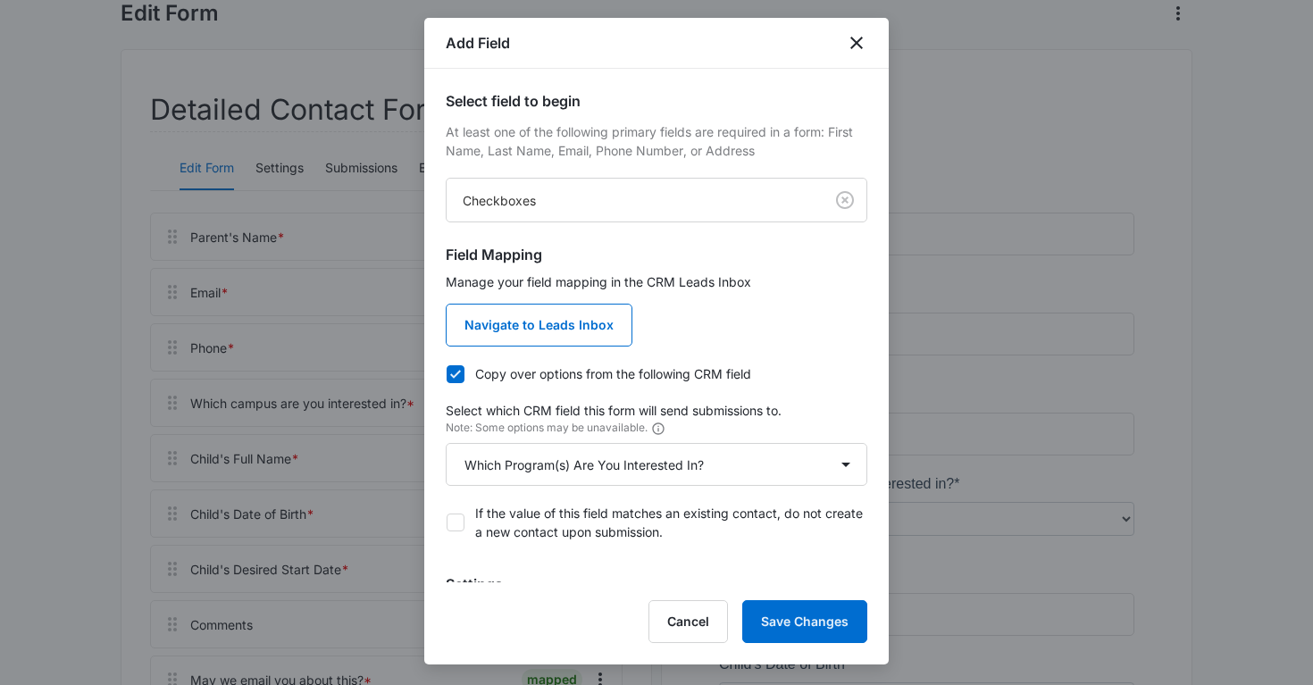
click at [449, 382] on div at bounding box center [456, 374] width 18 height 18
click at [447, 374] on input "Copy over options from the following CRM field" at bounding box center [446, 373] width 1 height 1
checkbox input "false"
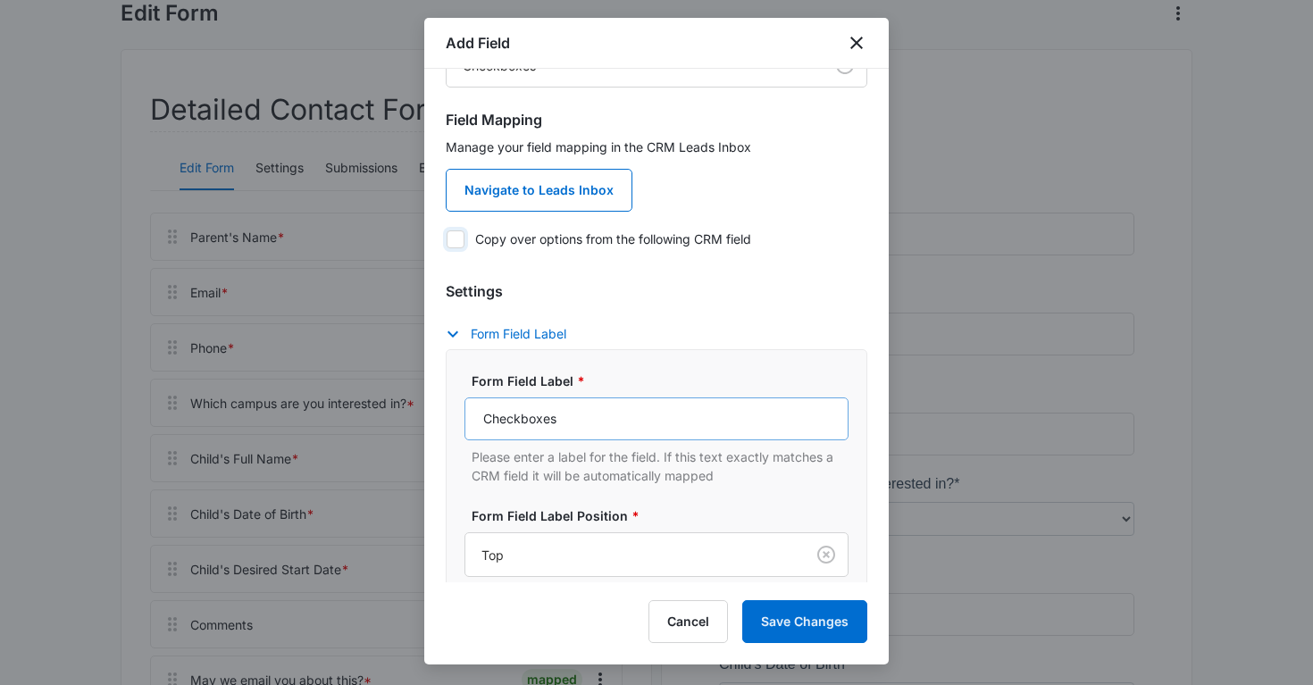
scroll to position [138, 0]
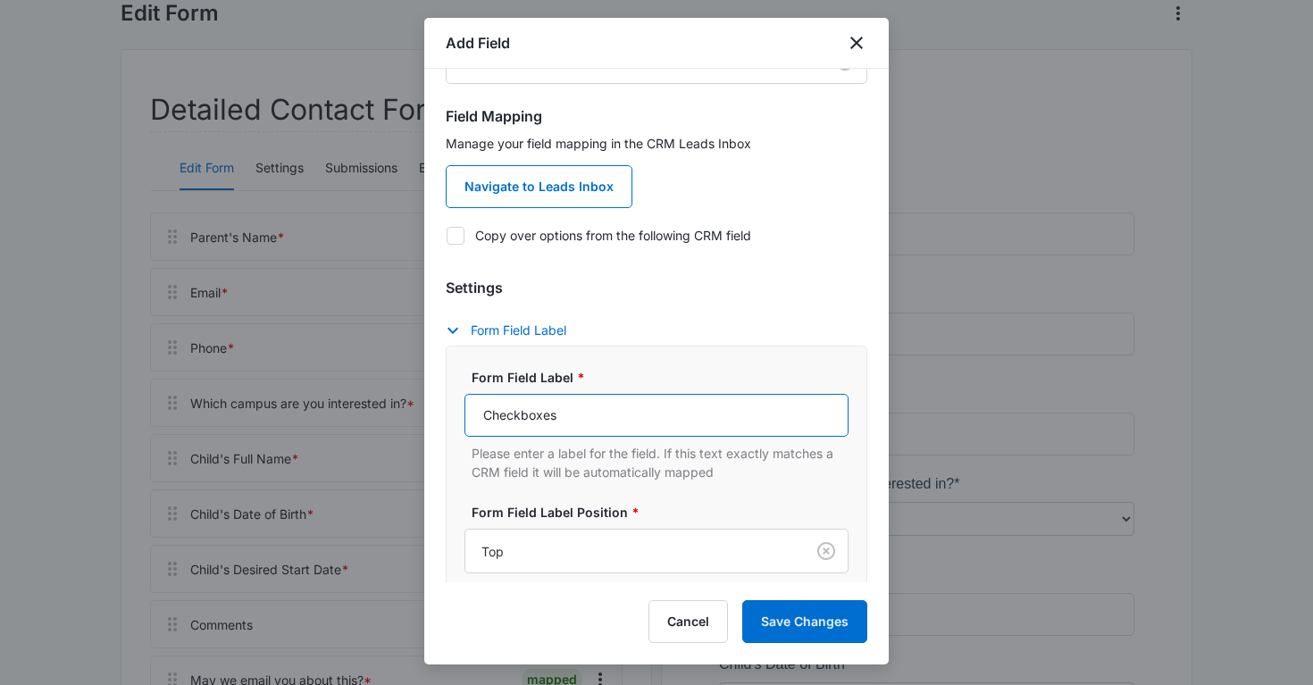
drag, startPoint x: 587, startPoint y: 412, endPoint x: 424, endPoint y: 412, distance: 162.5
click at [424, 412] on div "Select field to begin At least one of the following primary fields are required…" at bounding box center [656, 325] width 464 height 513
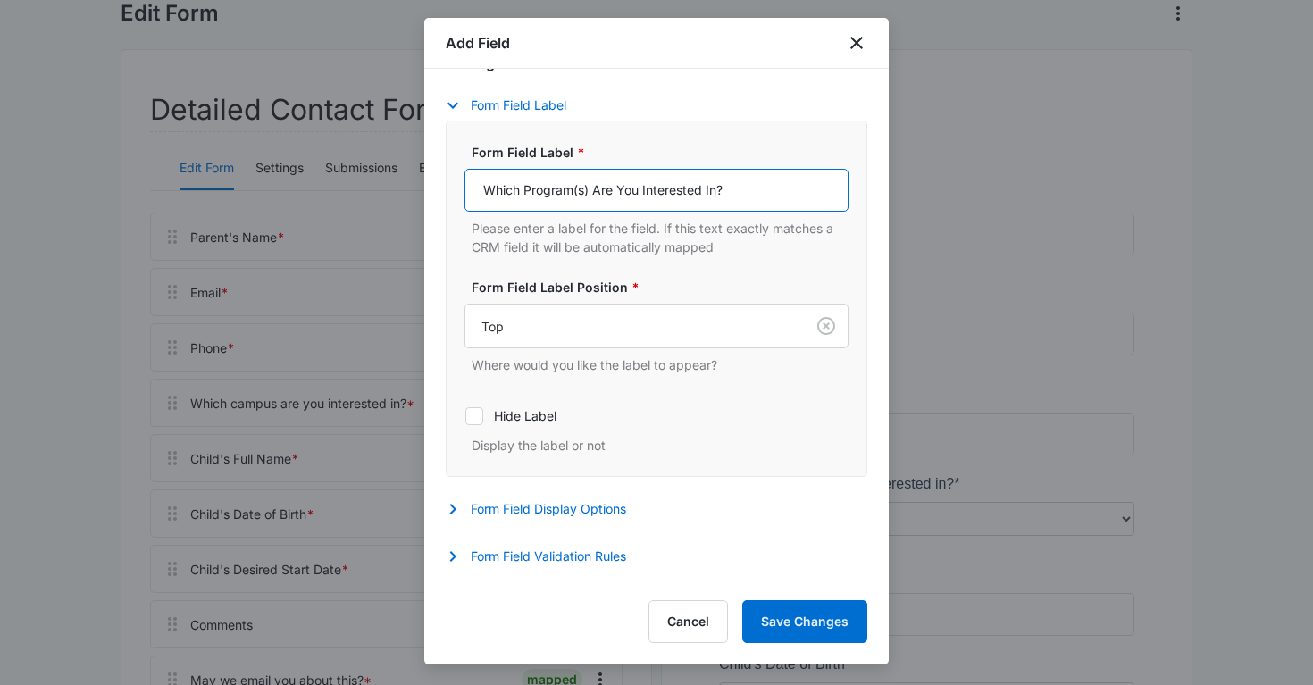
scroll to position [378, 0]
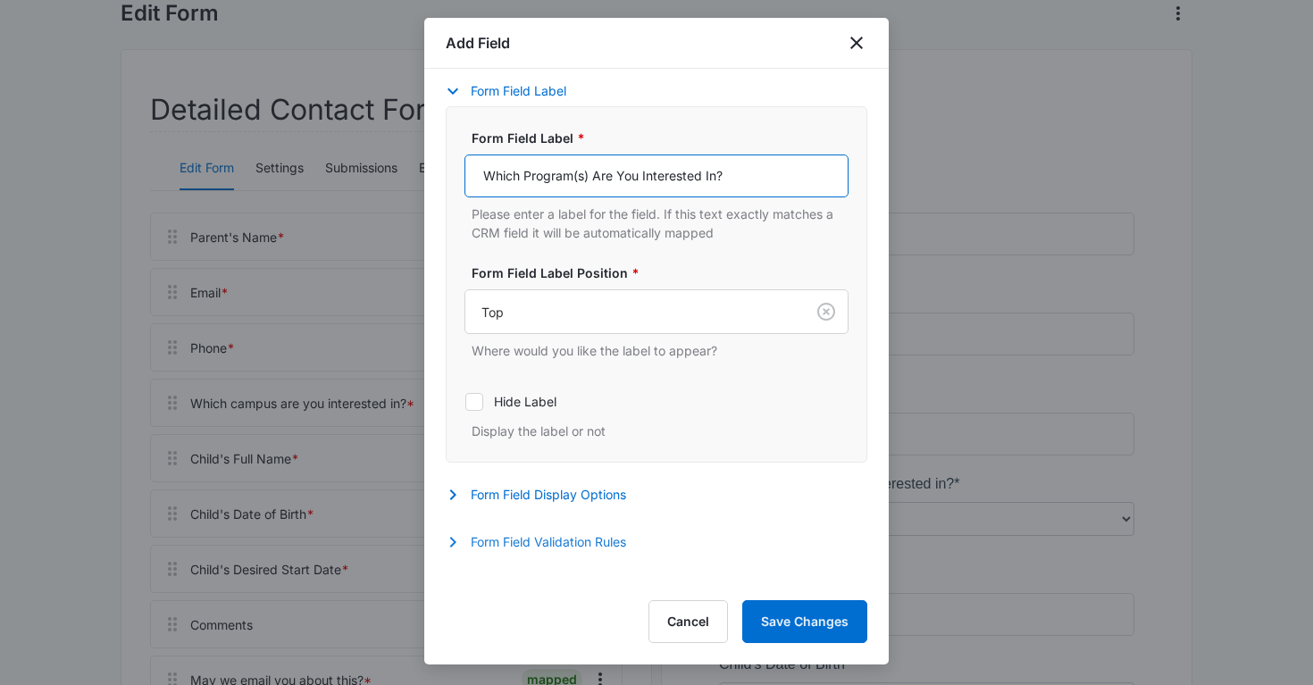
type input "Which Program(s) Are You Interested In?"
click at [560, 537] on button "Form Field Validation Rules" at bounding box center [545, 541] width 198 height 21
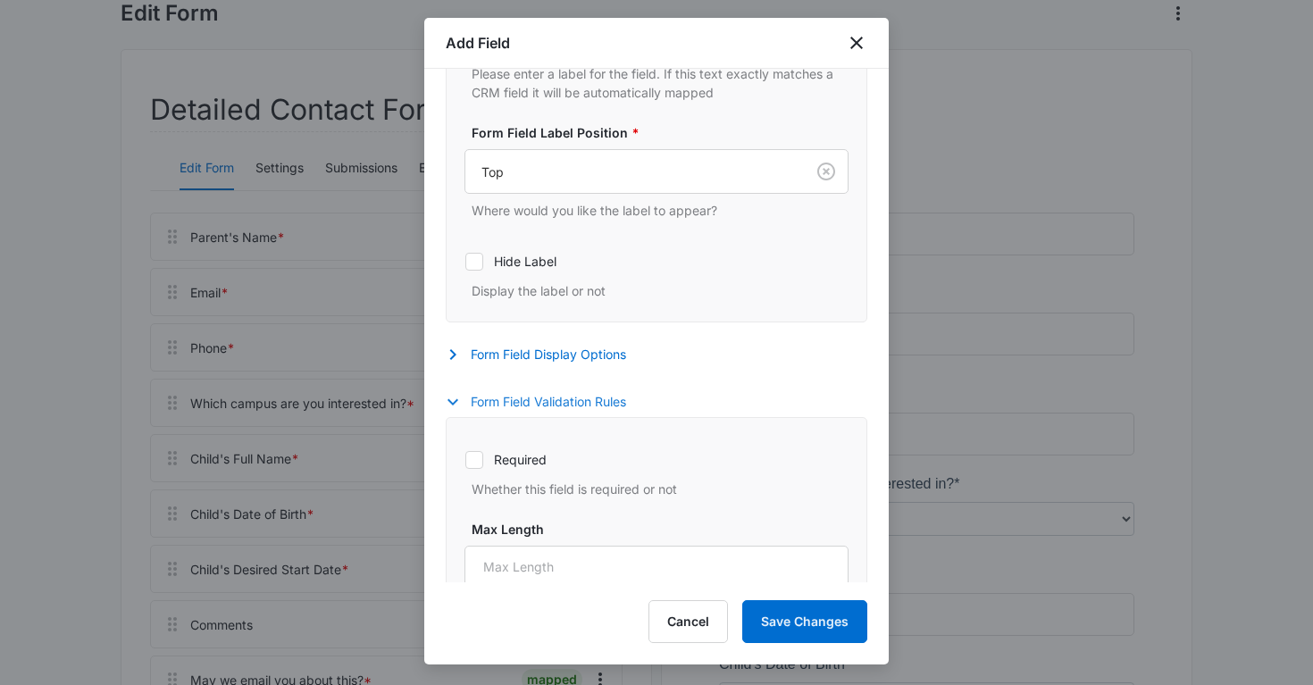
scroll to position [580, 0]
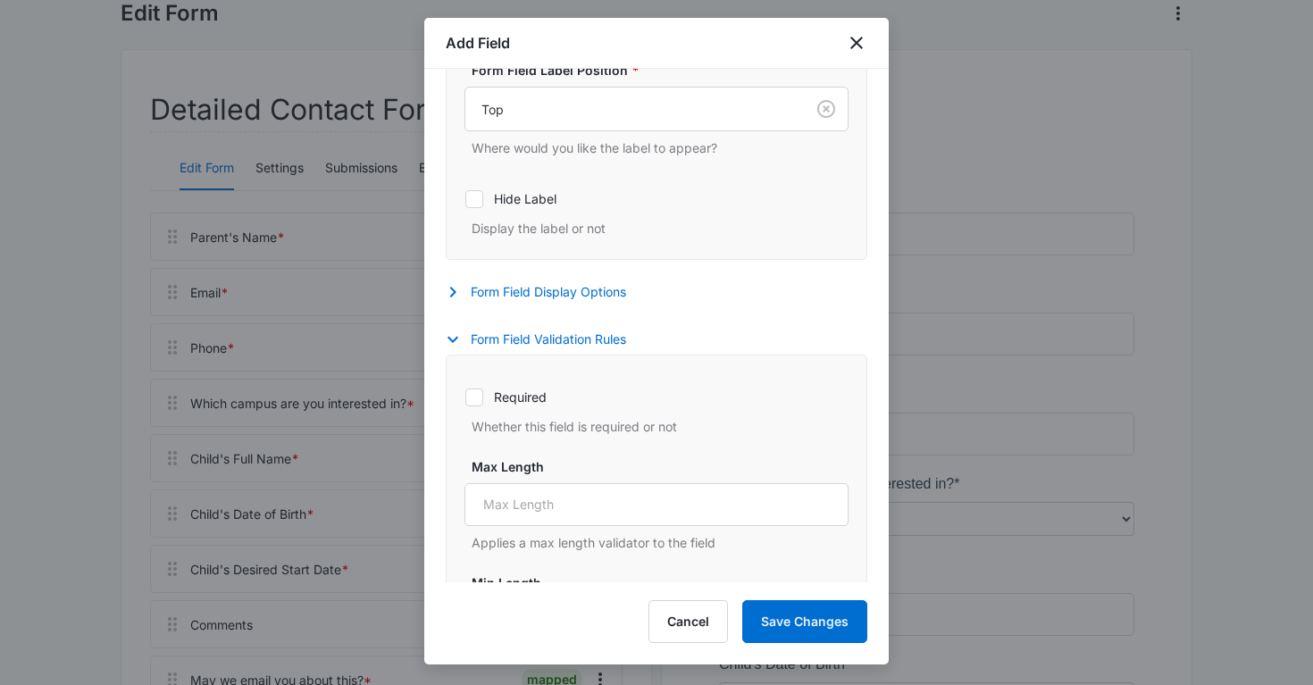
click at [474, 391] on icon at bounding box center [474, 397] width 16 height 16
click at [465, 397] on input "Required" at bounding box center [464, 397] width 1 height 1
checkbox input "true"
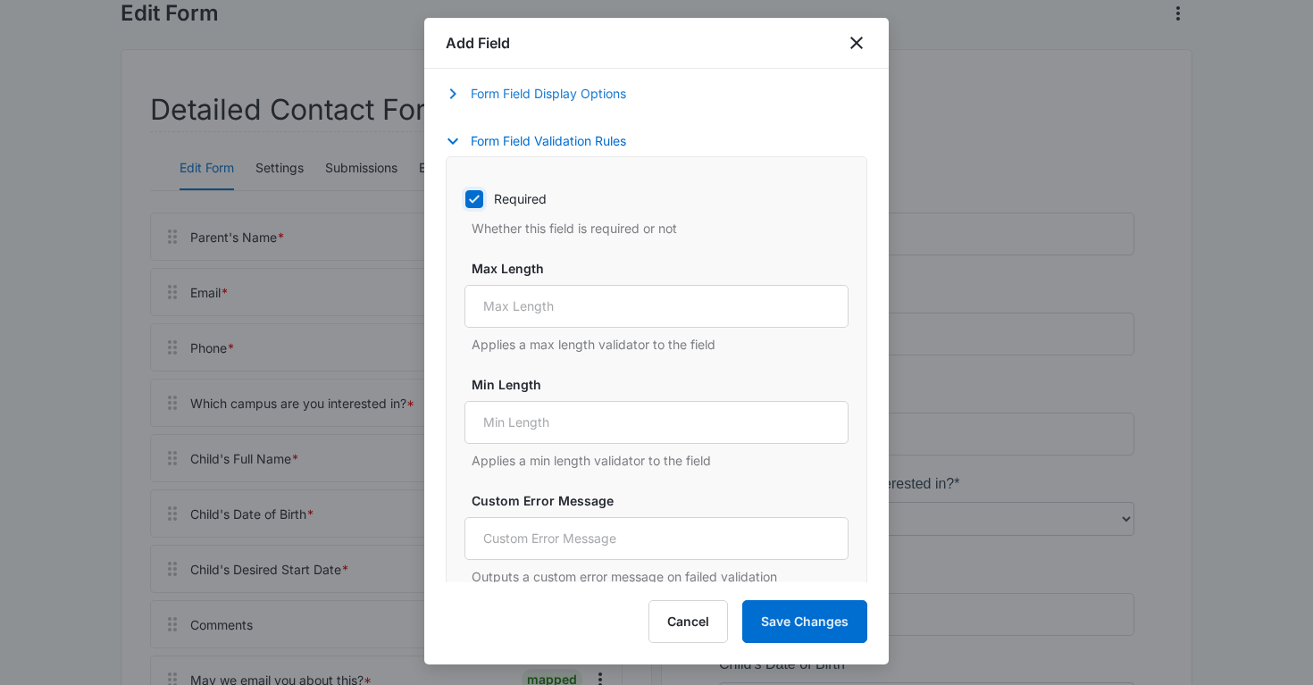
scroll to position [989, 0]
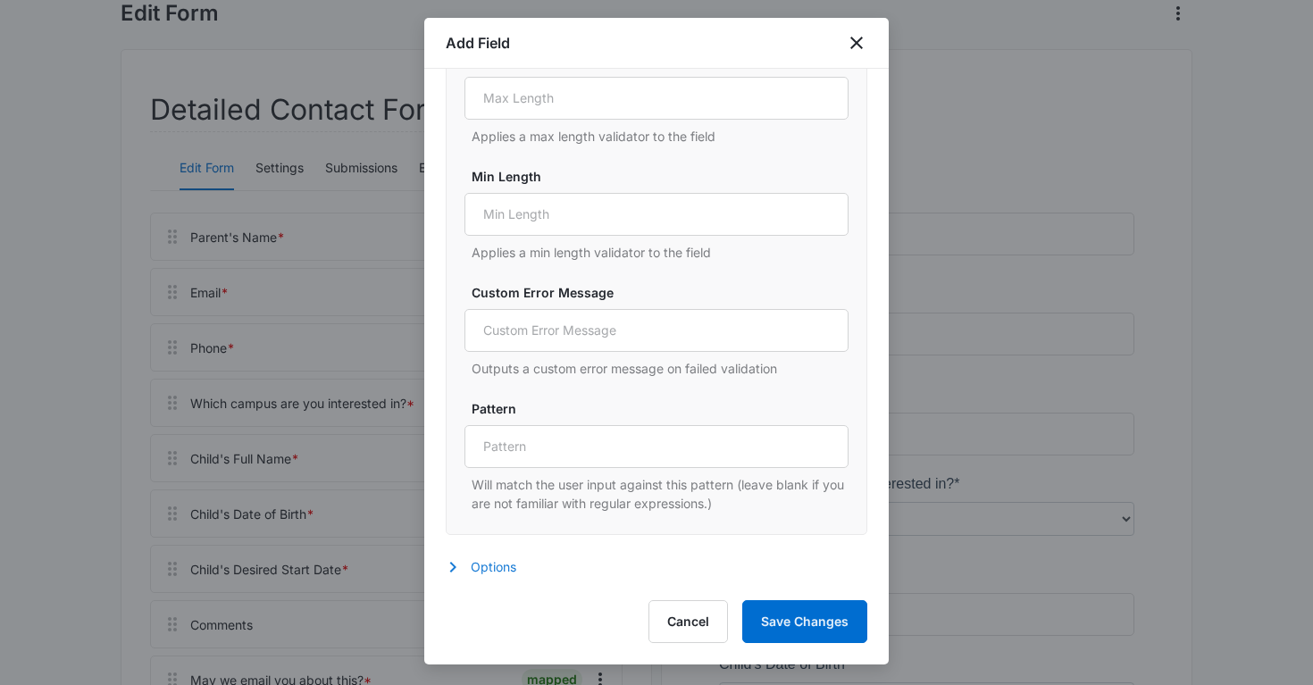
click at [482, 575] on button "Options" at bounding box center [490, 566] width 88 height 21
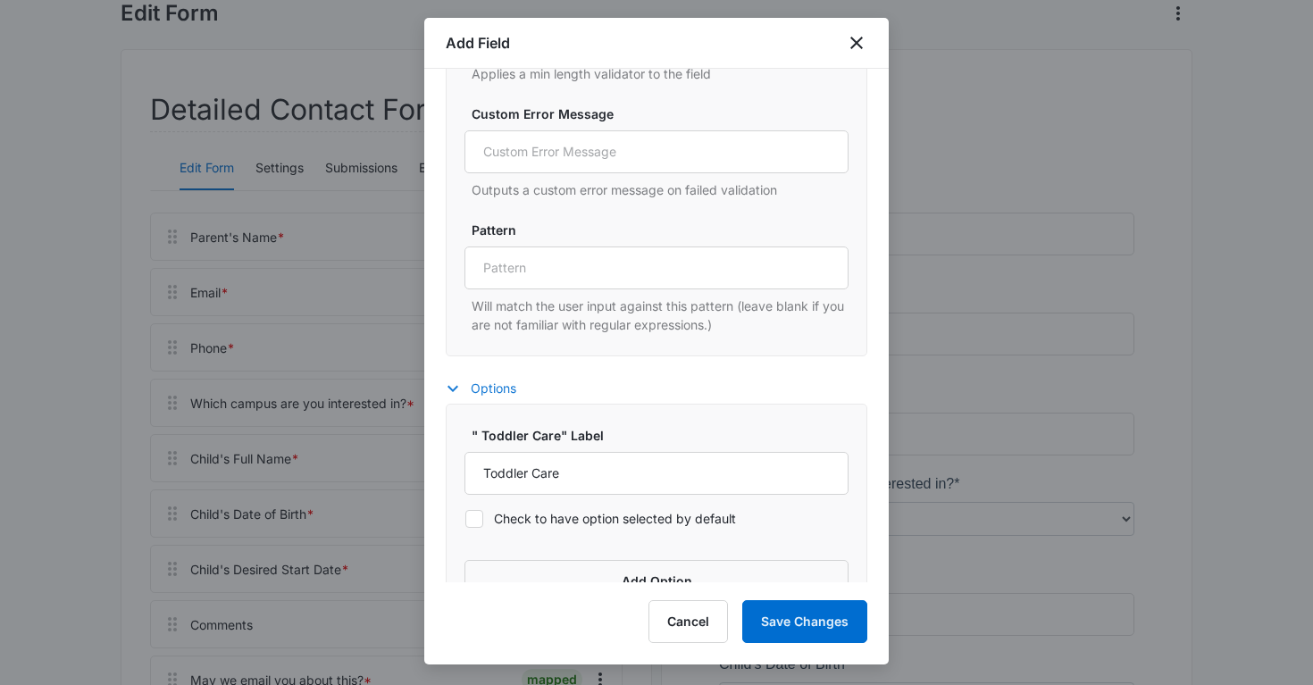
scroll to position [1210, 0]
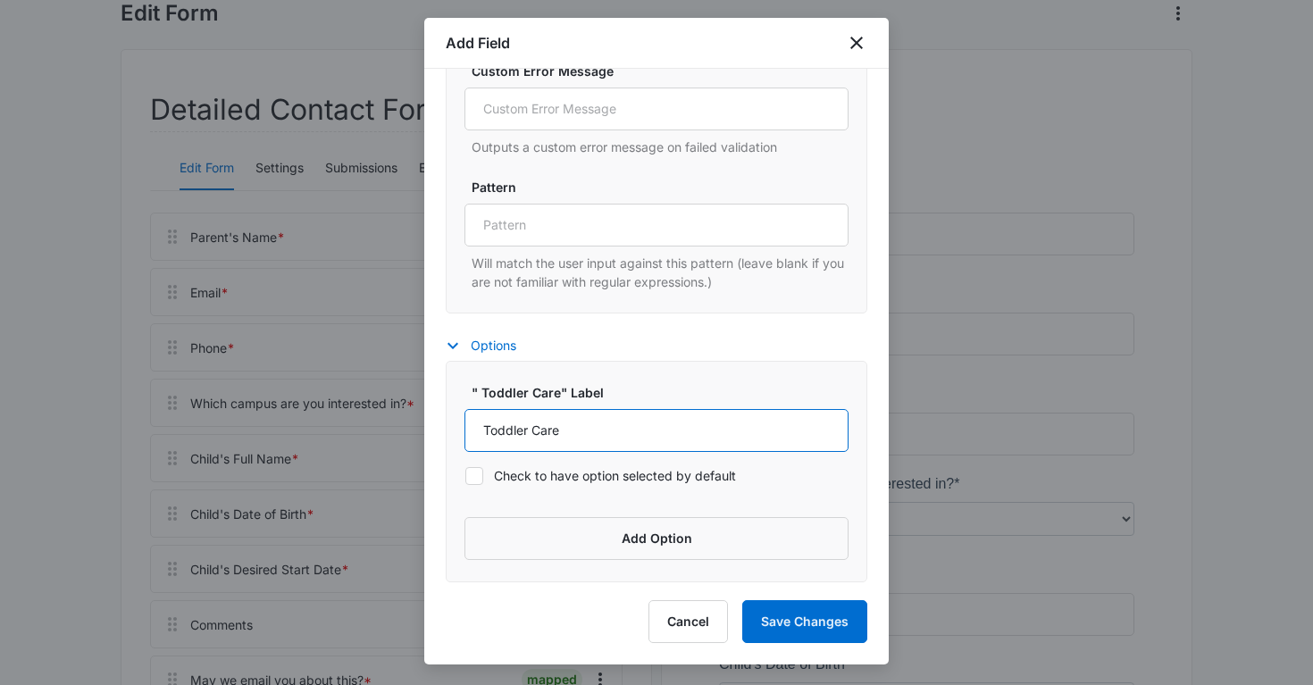
drag, startPoint x: 579, startPoint y: 434, endPoint x: 426, endPoint y: 429, distance: 152.8
click at [426, 429] on div "Select field to begin At least one of the following primary fields are required…" at bounding box center [656, 325] width 464 height 513
type input "Infant Care"
click at [684, 547] on button "Add Option" at bounding box center [656, 538] width 384 height 43
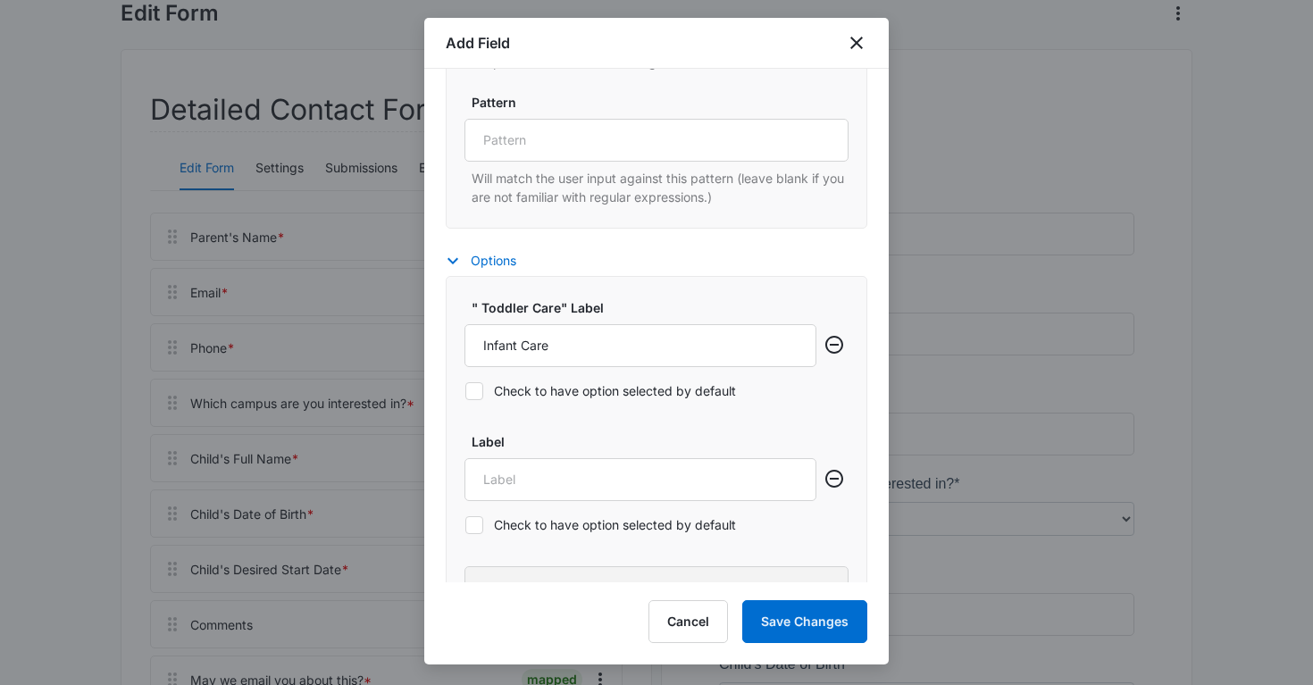
scroll to position [1310, 0]
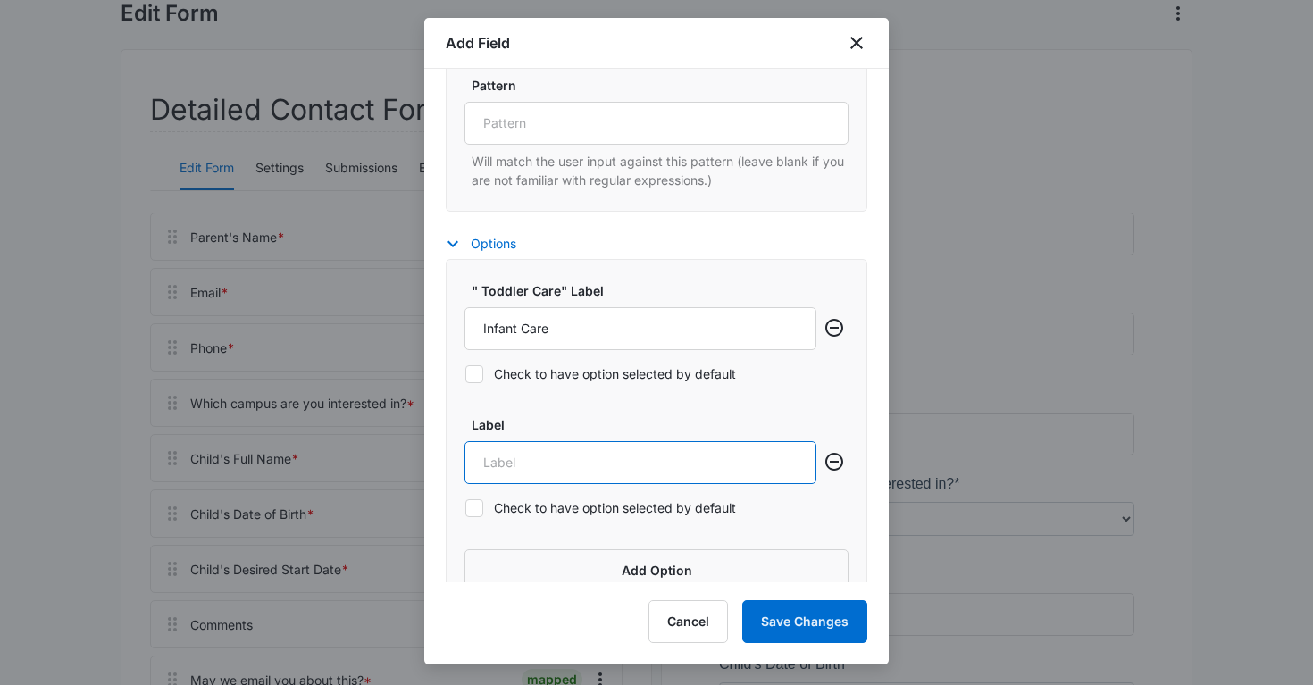
click at [544, 480] on input "Label" at bounding box center [640, 462] width 352 height 43
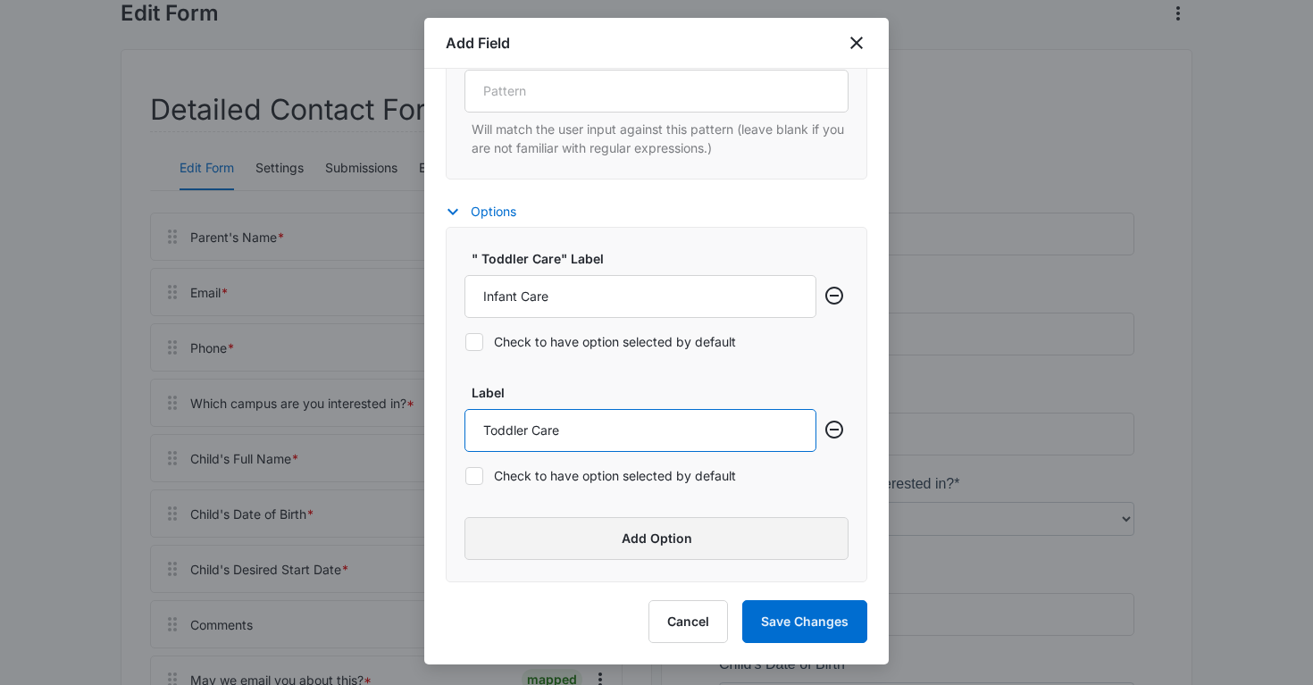
type input "Toddler Care"
click at [550, 522] on button "Add Option" at bounding box center [656, 538] width 384 height 43
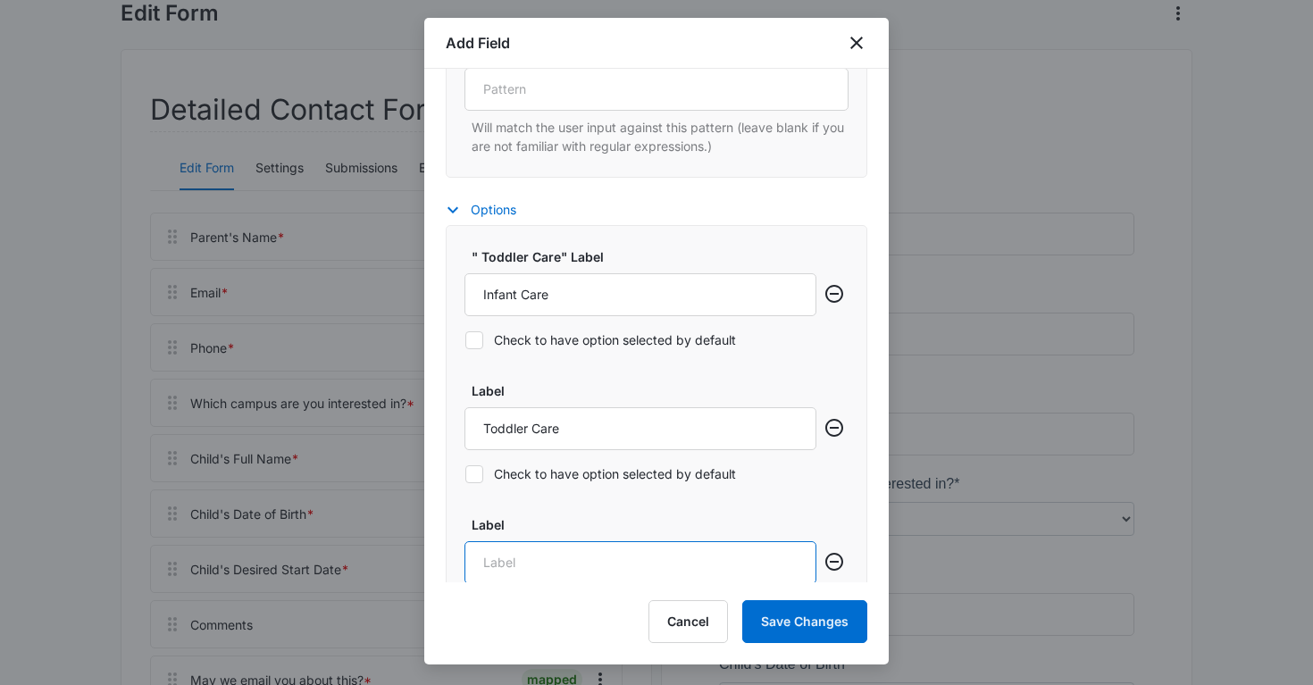
click at [536, 552] on input "Label" at bounding box center [640, 562] width 352 height 43
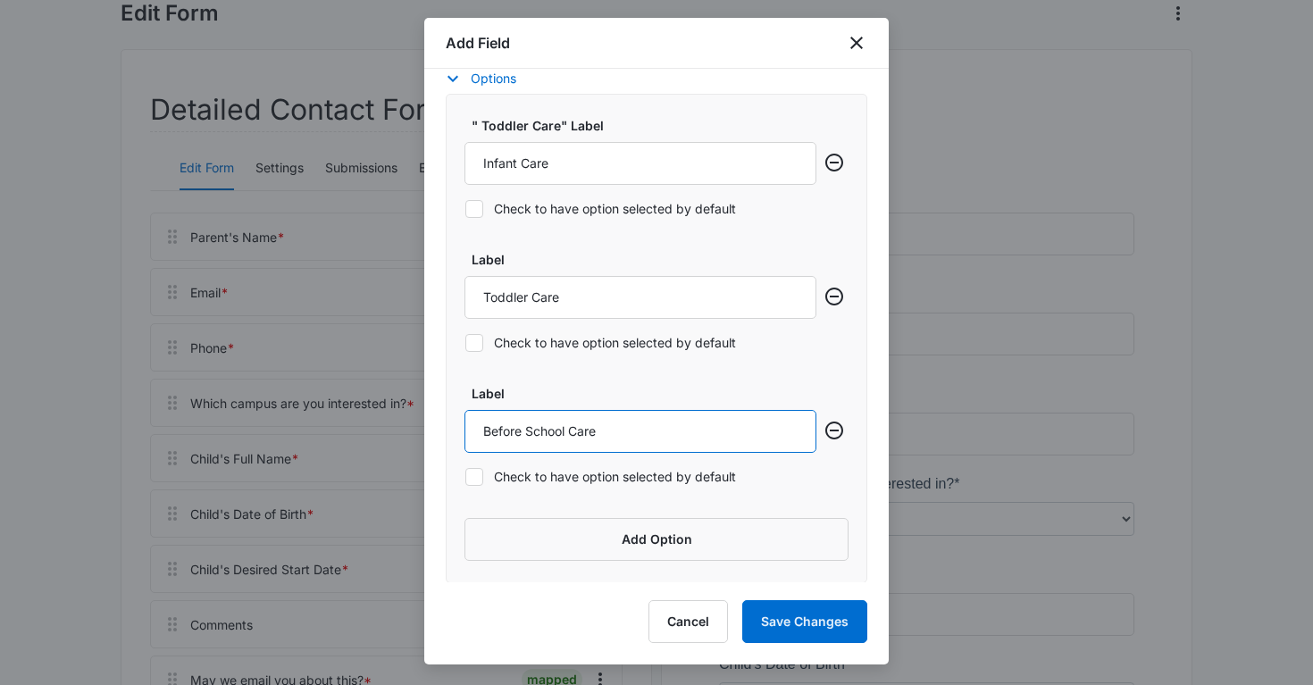
scroll to position [1478, 0]
type input "Before School Care"
click at [622, 541] on button "Add Option" at bounding box center [656, 538] width 384 height 43
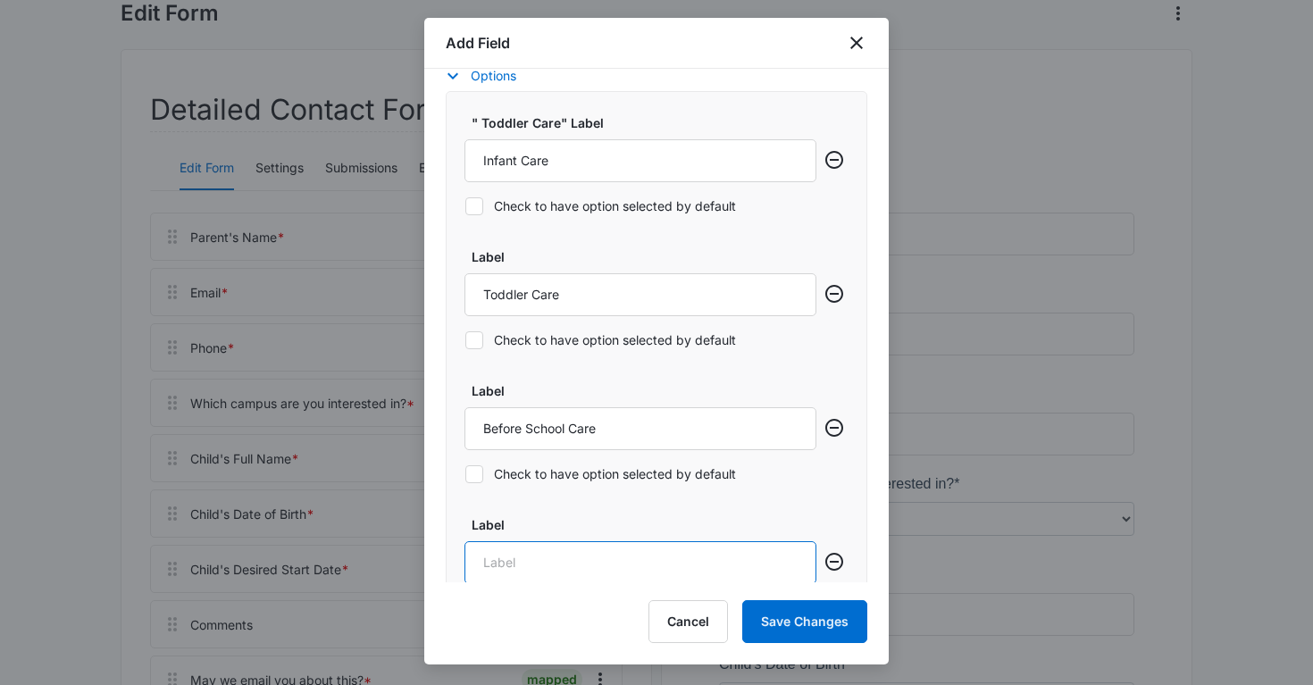
click at [562, 547] on input "Label" at bounding box center [640, 562] width 352 height 43
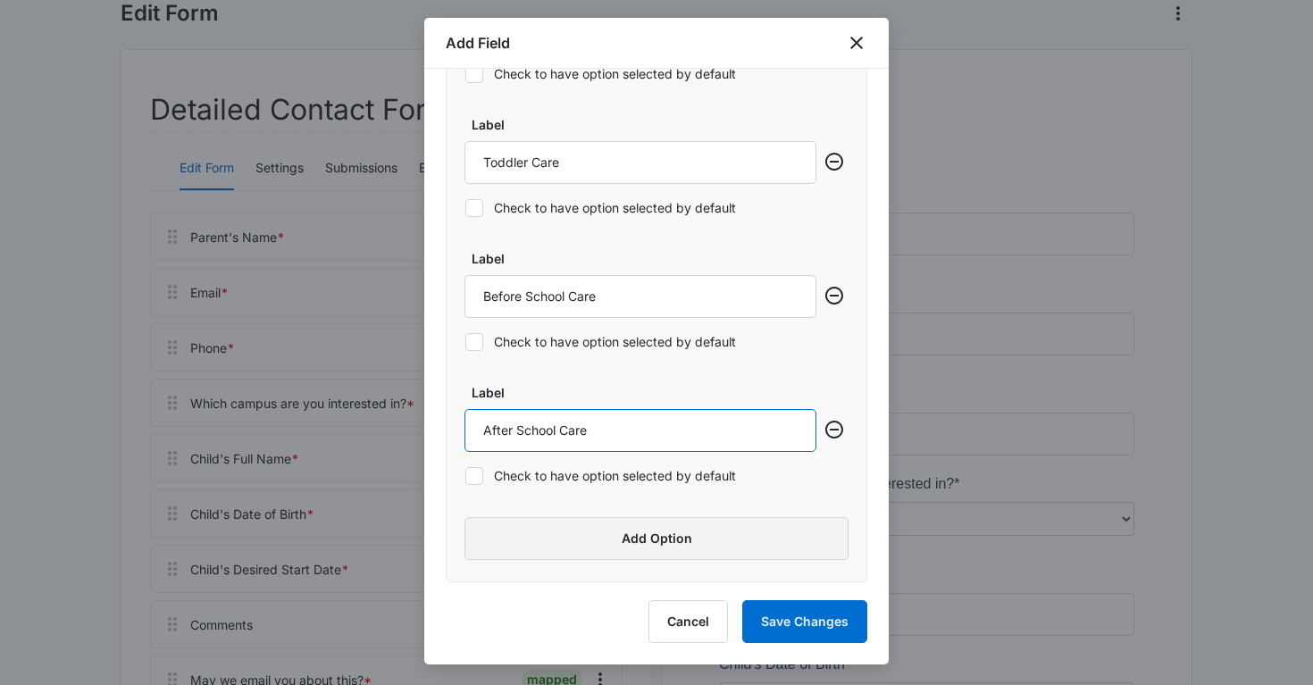
type input "After School Care"
click at [624, 552] on button "Add Option" at bounding box center [656, 538] width 384 height 43
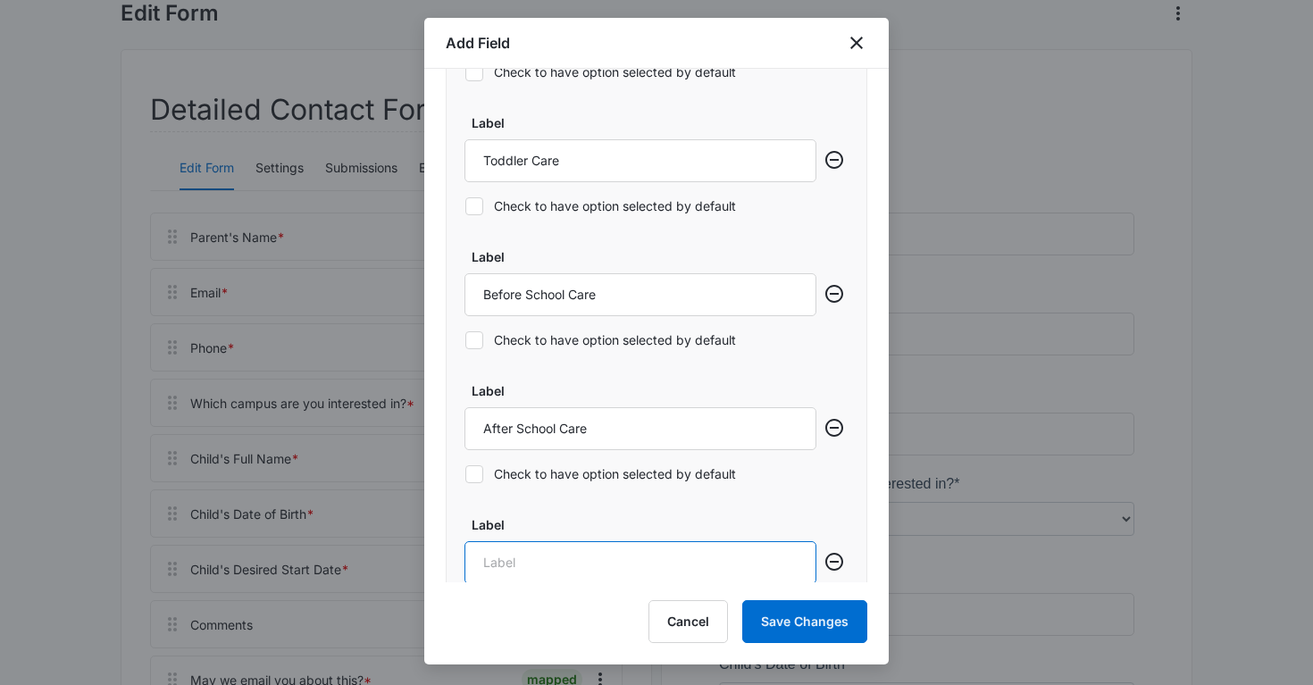
click at [624, 552] on input "Label" at bounding box center [640, 562] width 352 height 43
type input "D"
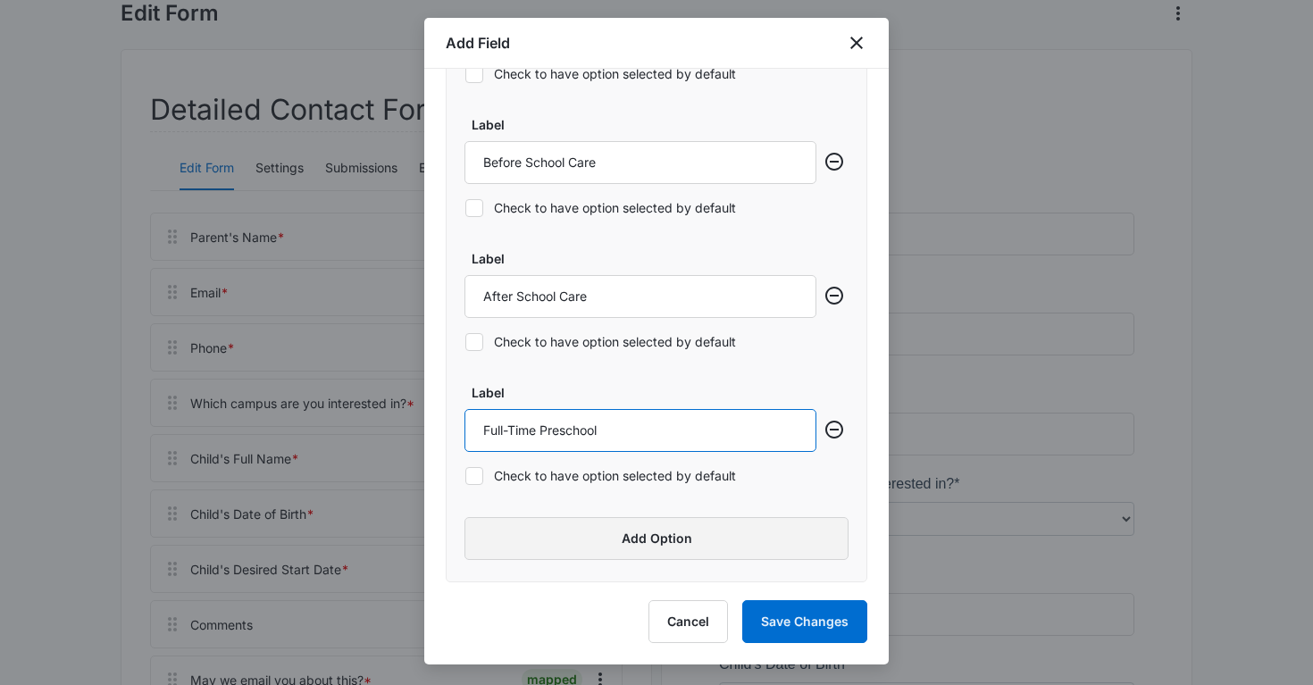
type input "Full-Time Preschool"
click at [641, 550] on button "Add Option" at bounding box center [656, 538] width 384 height 43
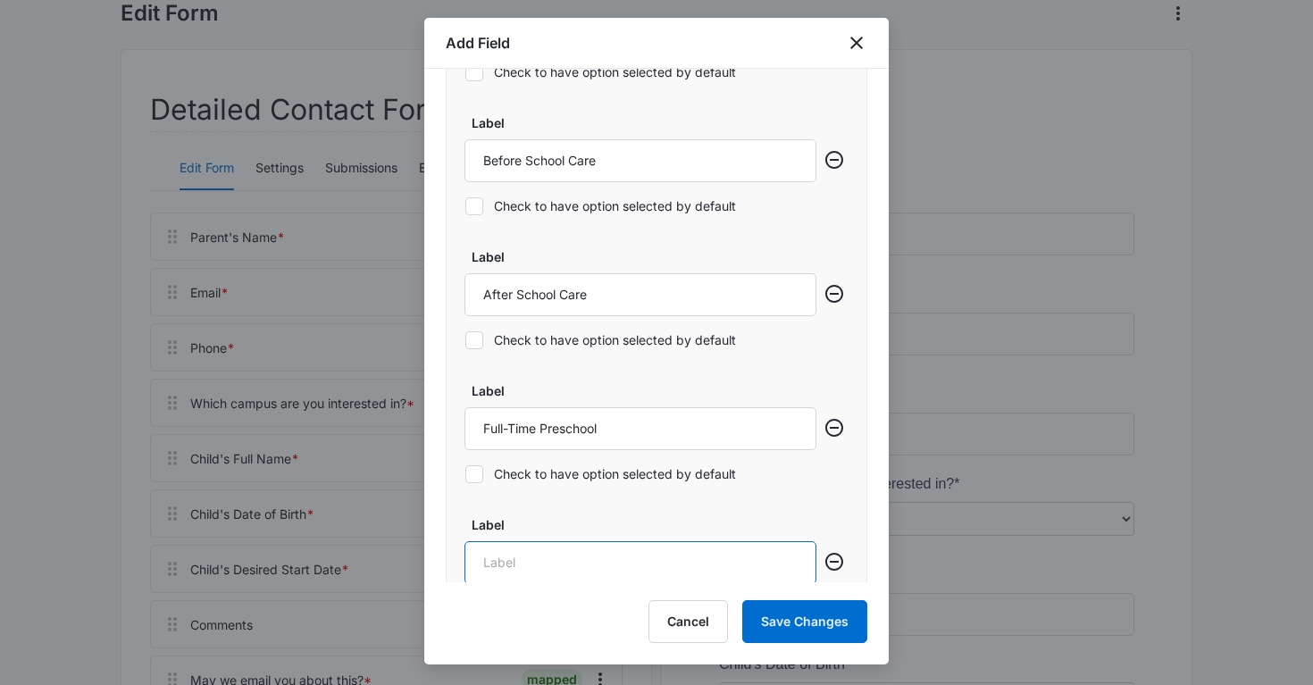
click at [641, 550] on input "Label" at bounding box center [640, 562] width 352 height 43
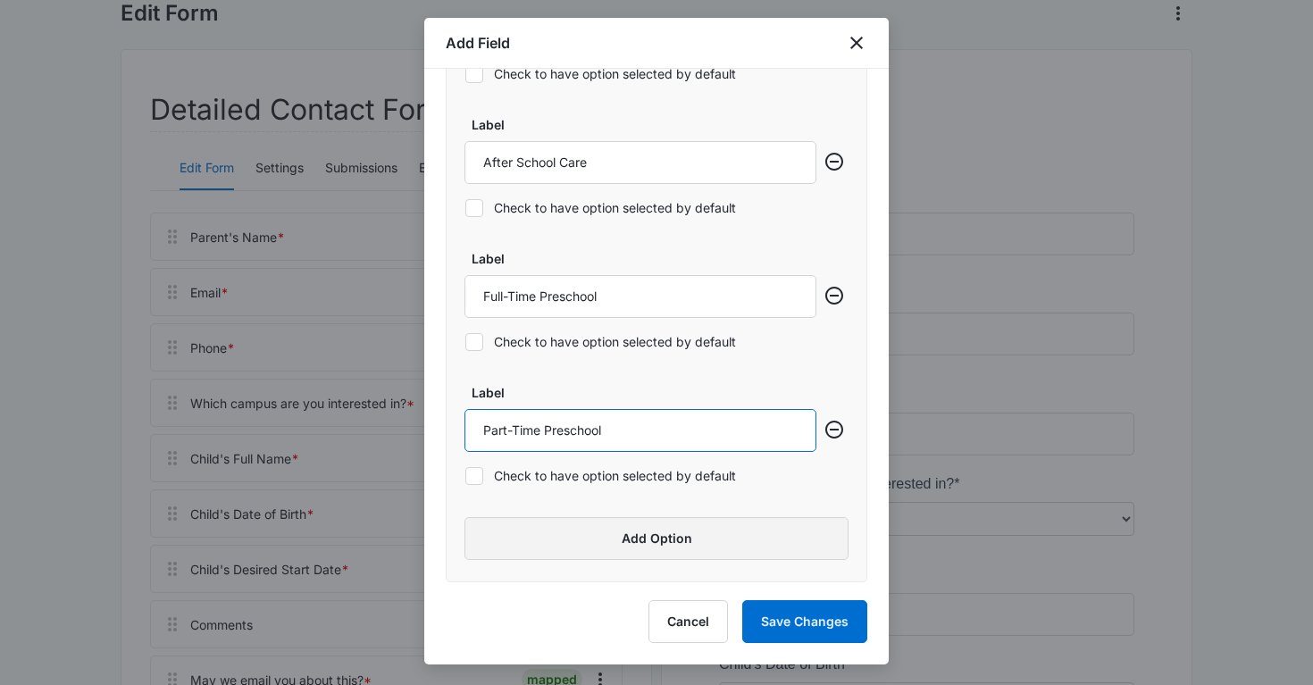
type input "Part-Time Preschool"
click at [681, 536] on button "Add Option" at bounding box center [656, 538] width 384 height 43
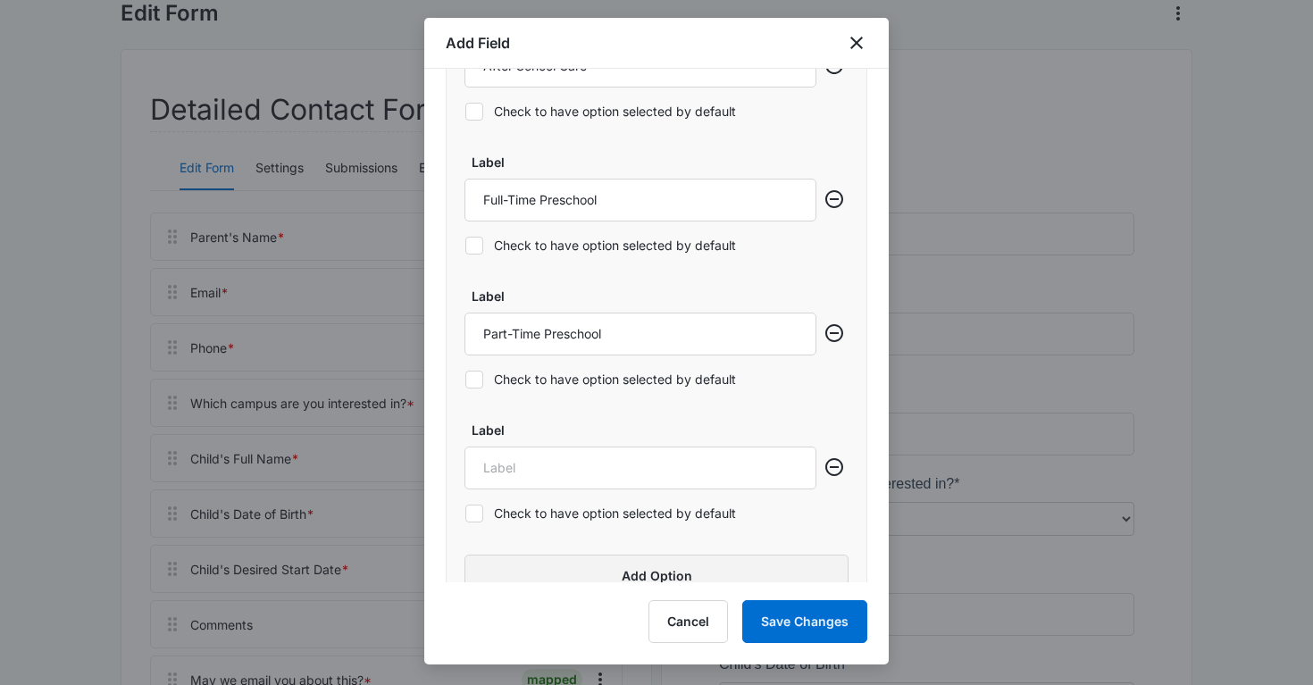
scroll to position [1985, 0]
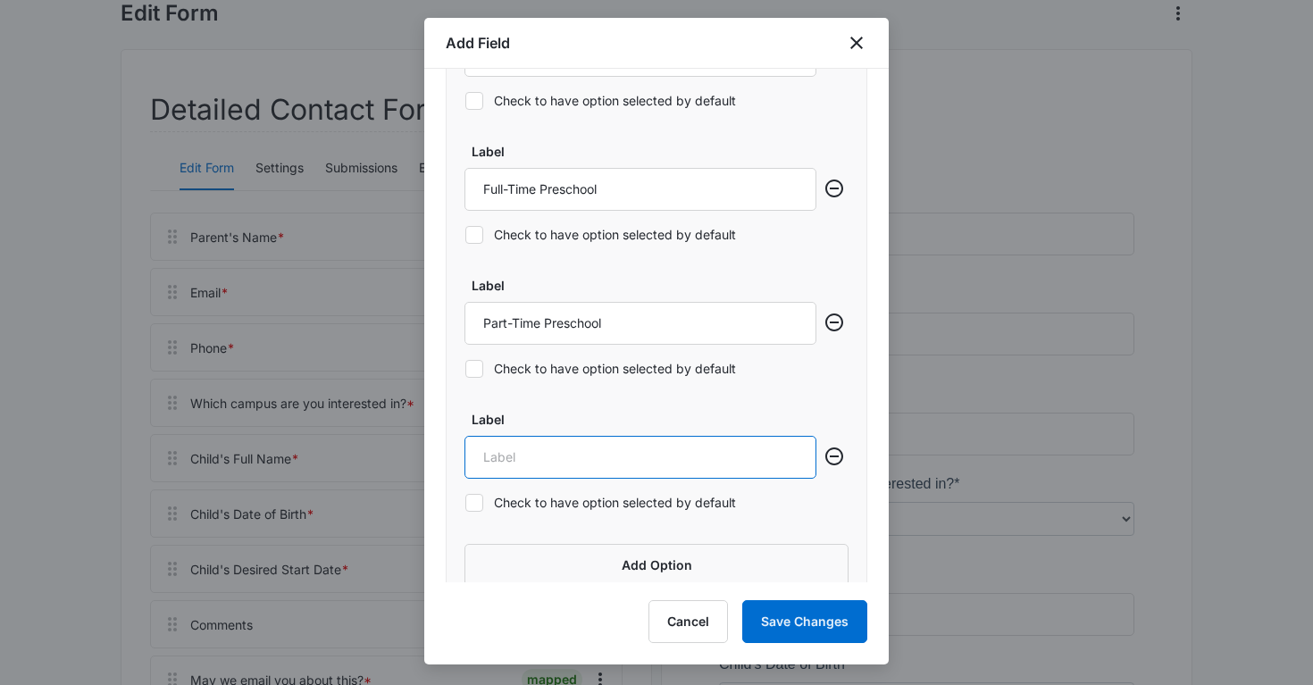
click at [534, 468] on input "Label" at bounding box center [640, 457] width 352 height 43
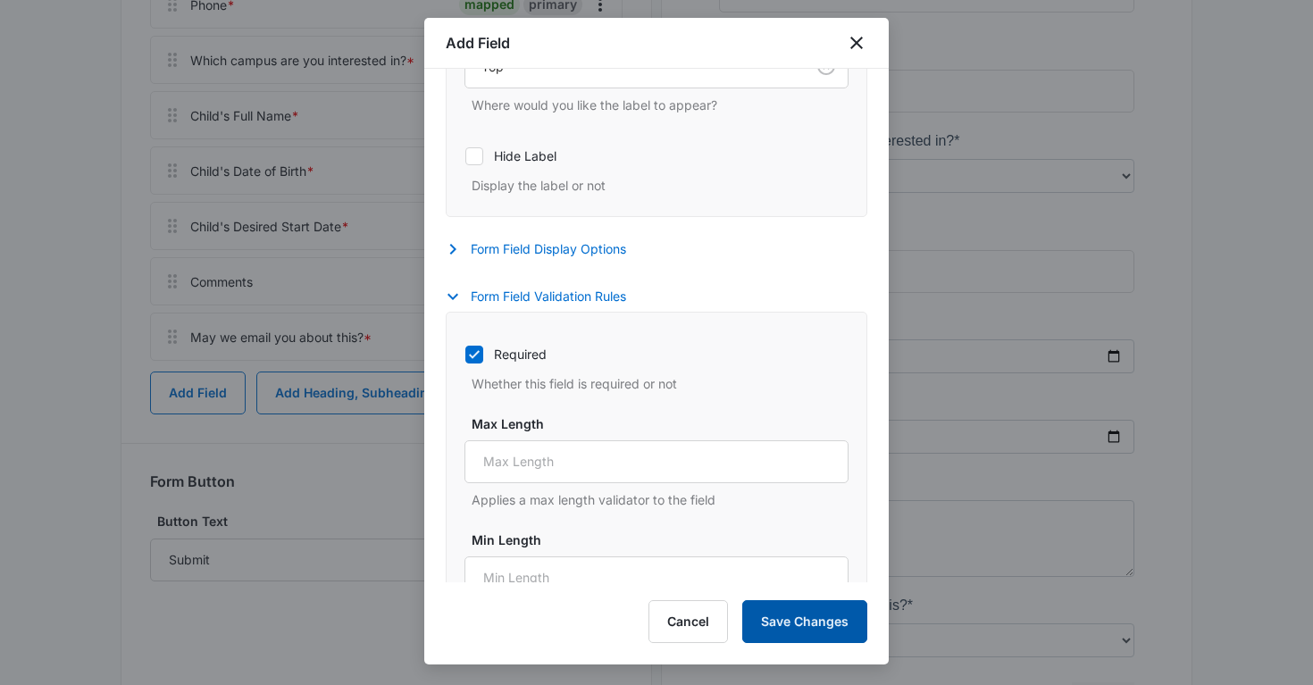
scroll to position [647, 0]
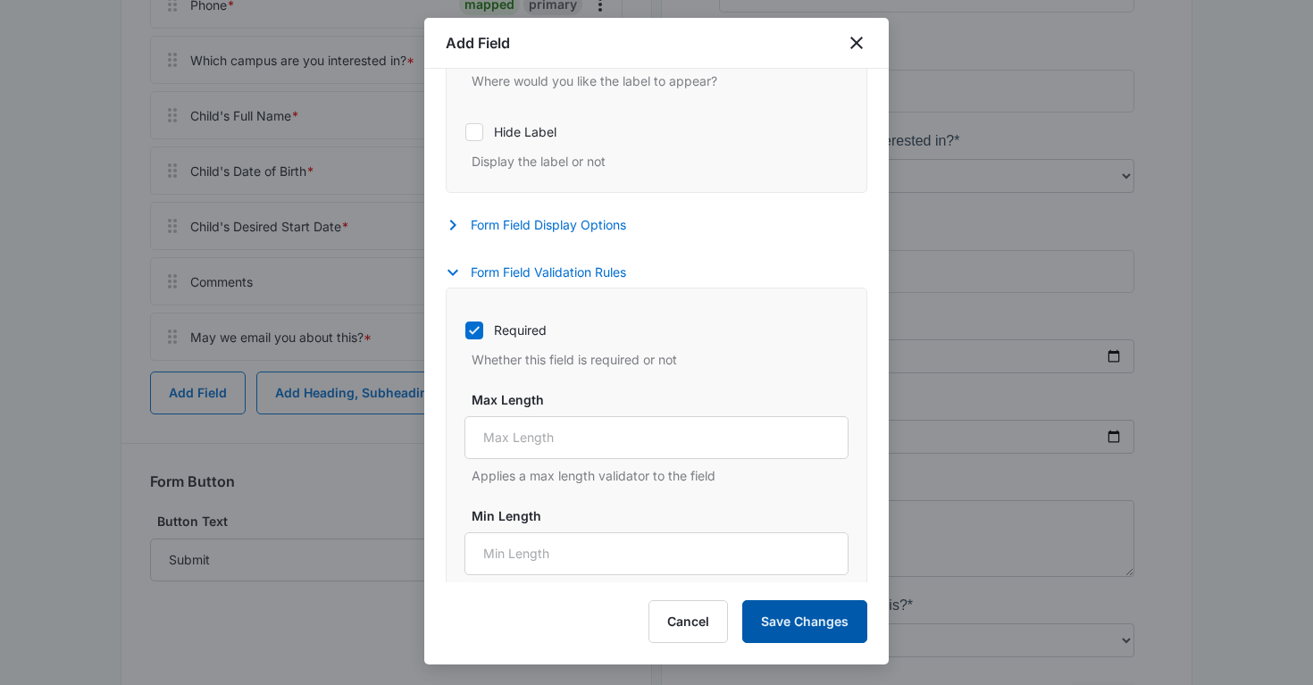
type input "Summer Camp"
click at [821, 615] on button "Save Changes" at bounding box center [804, 621] width 125 height 43
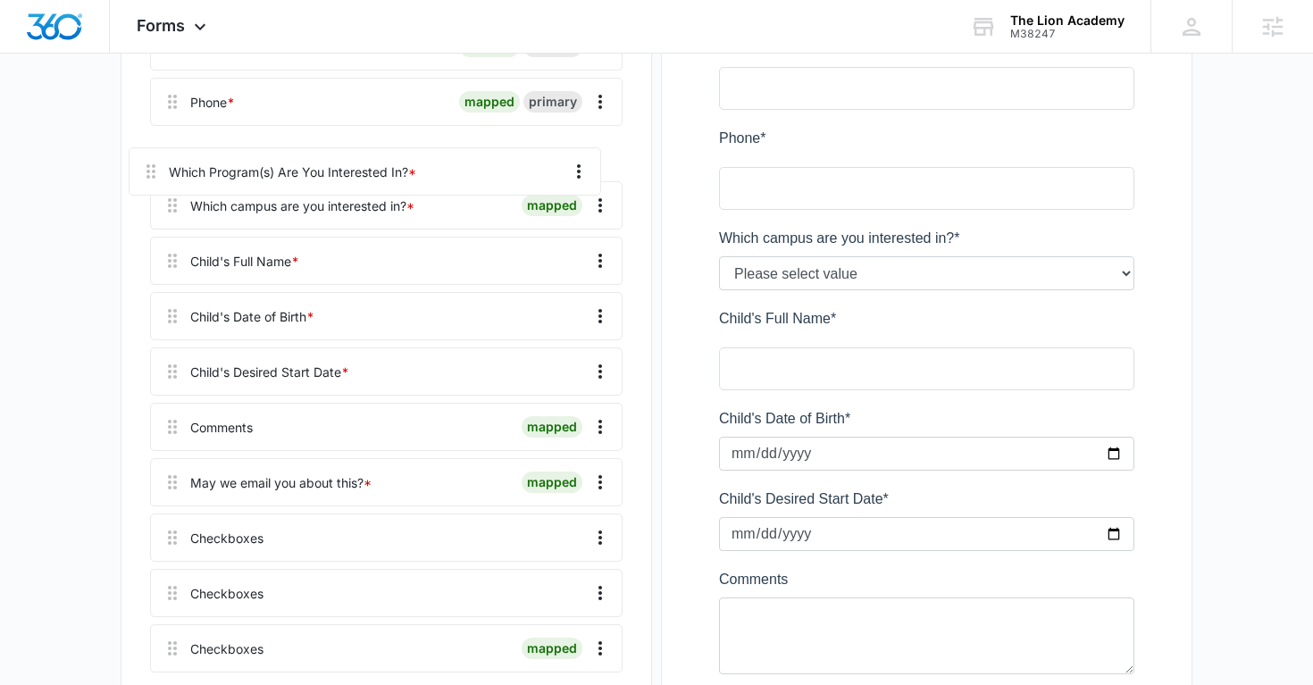
scroll to position [397, 0]
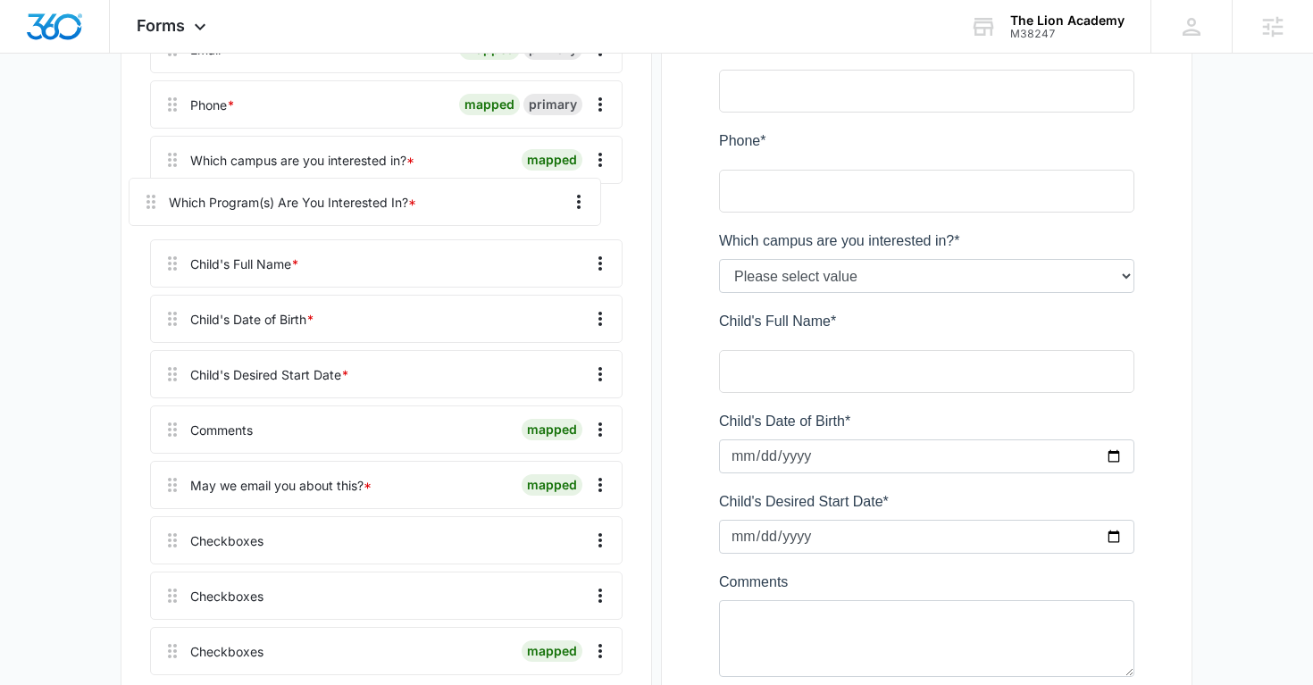
drag, startPoint x: 165, startPoint y: 463, endPoint x: 144, endPoint y: 191, distance: 273.2
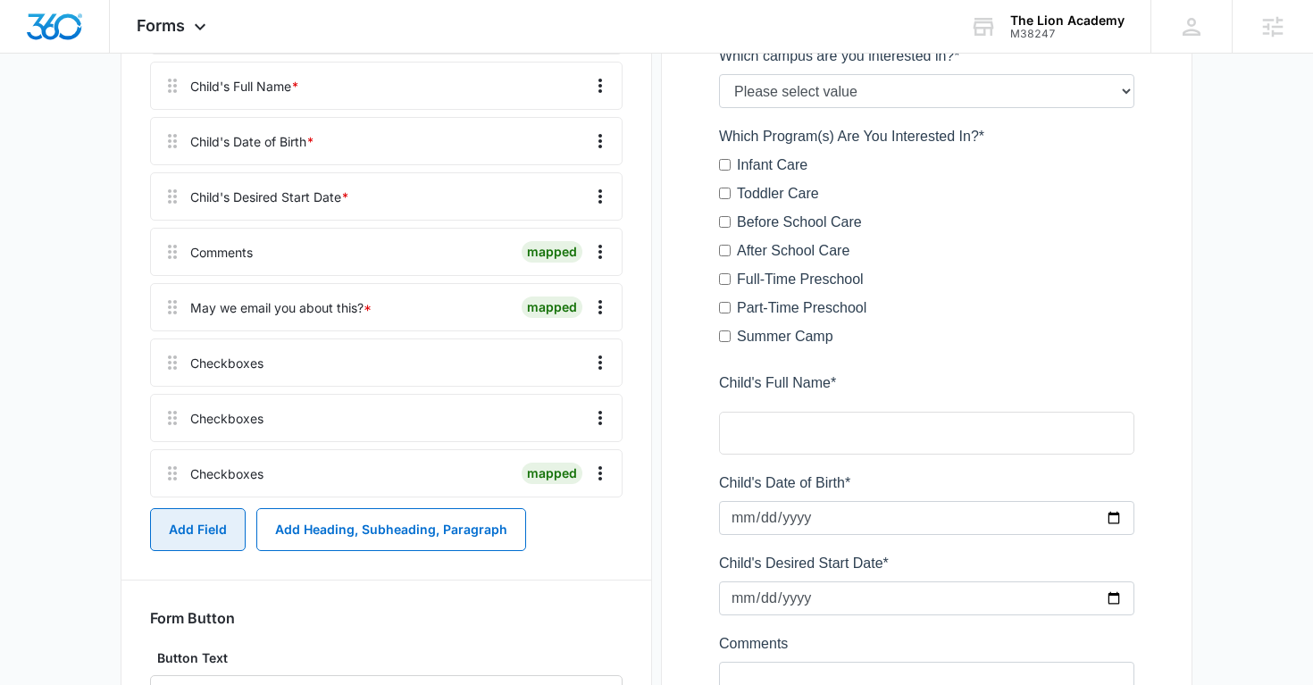
scroll to position [558, 0]
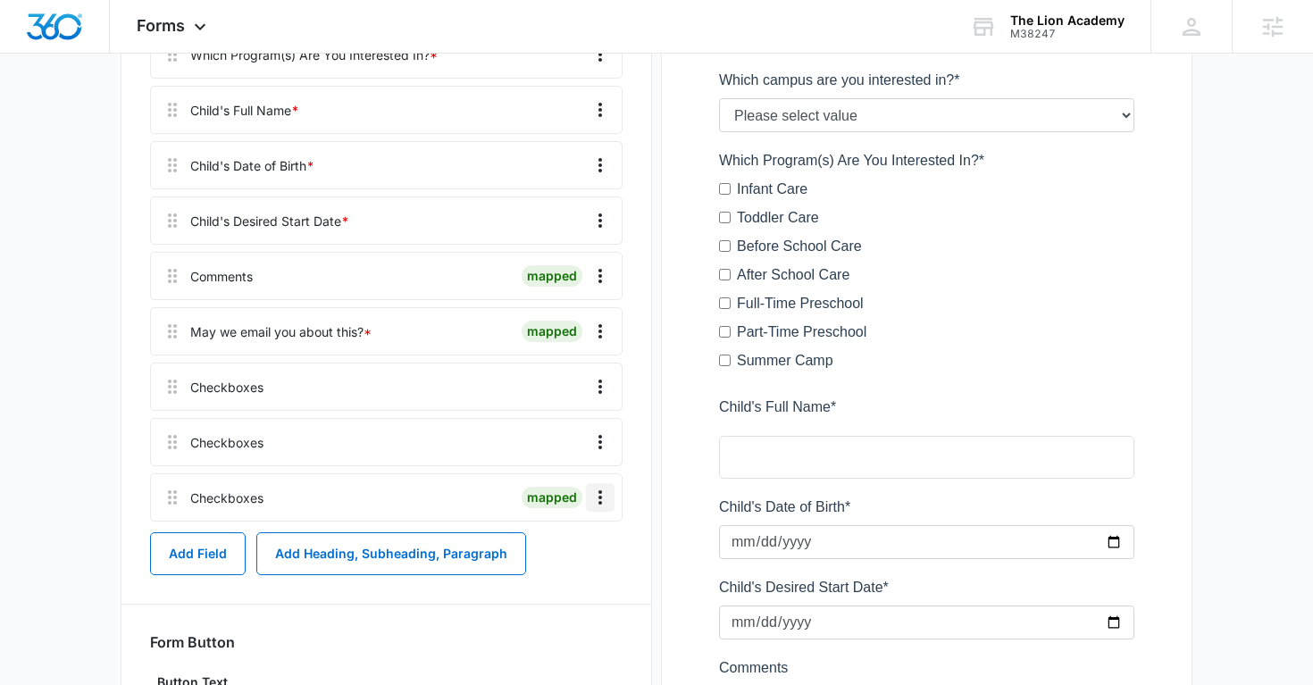
click at [598, 496] on icon "Overflow Menu" at bounding box center [599, 497] width 21 height 21
click at [584, 567] on button "Delete" at bounding box center [563, 574] width 102 height 27
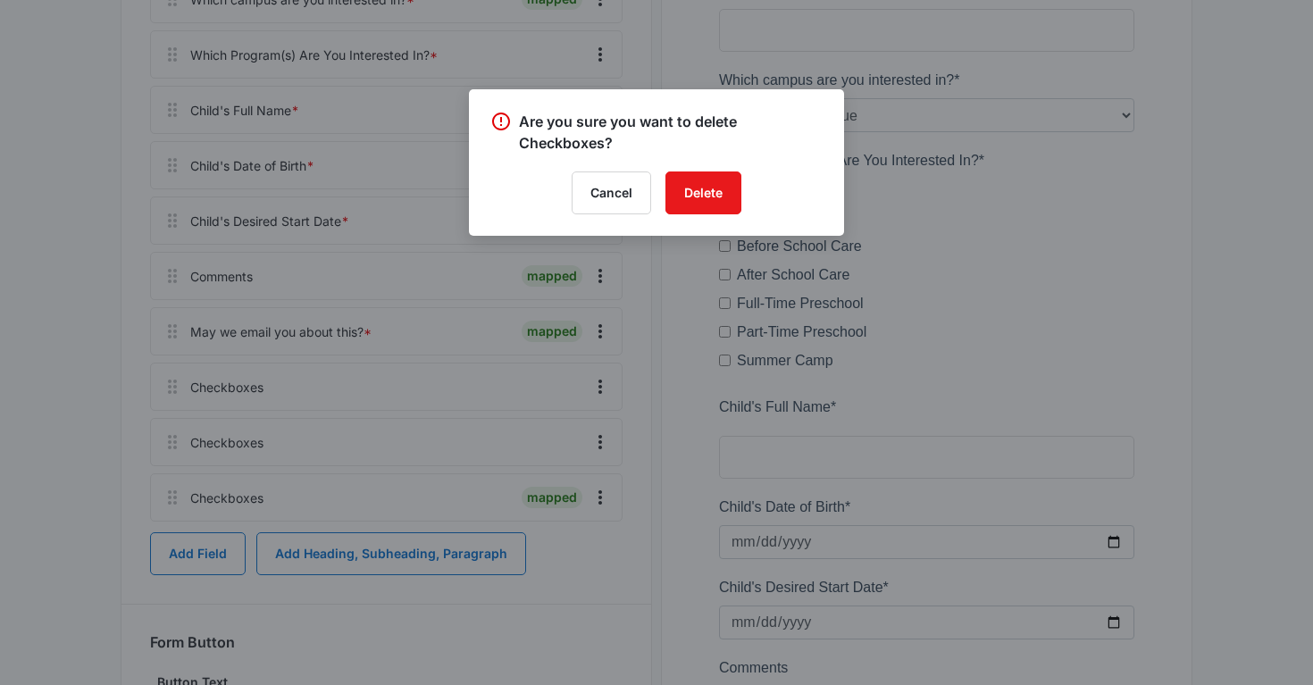
click at [716, 167] on div "Are you sure you want to delete Checkboxes? Cancel Delete" at bounding box center [656, 162] width 375 height 146
click at [714, 180] on button "Delete" at bounding box center [703, 192] width 76 height 43
click at [651, 201] on div "Cancel Loading Delete" at bounding box center [656, 192] width 332 height 43
